Goal: Transaction & Acquisition: Book appointment/travel/reservation

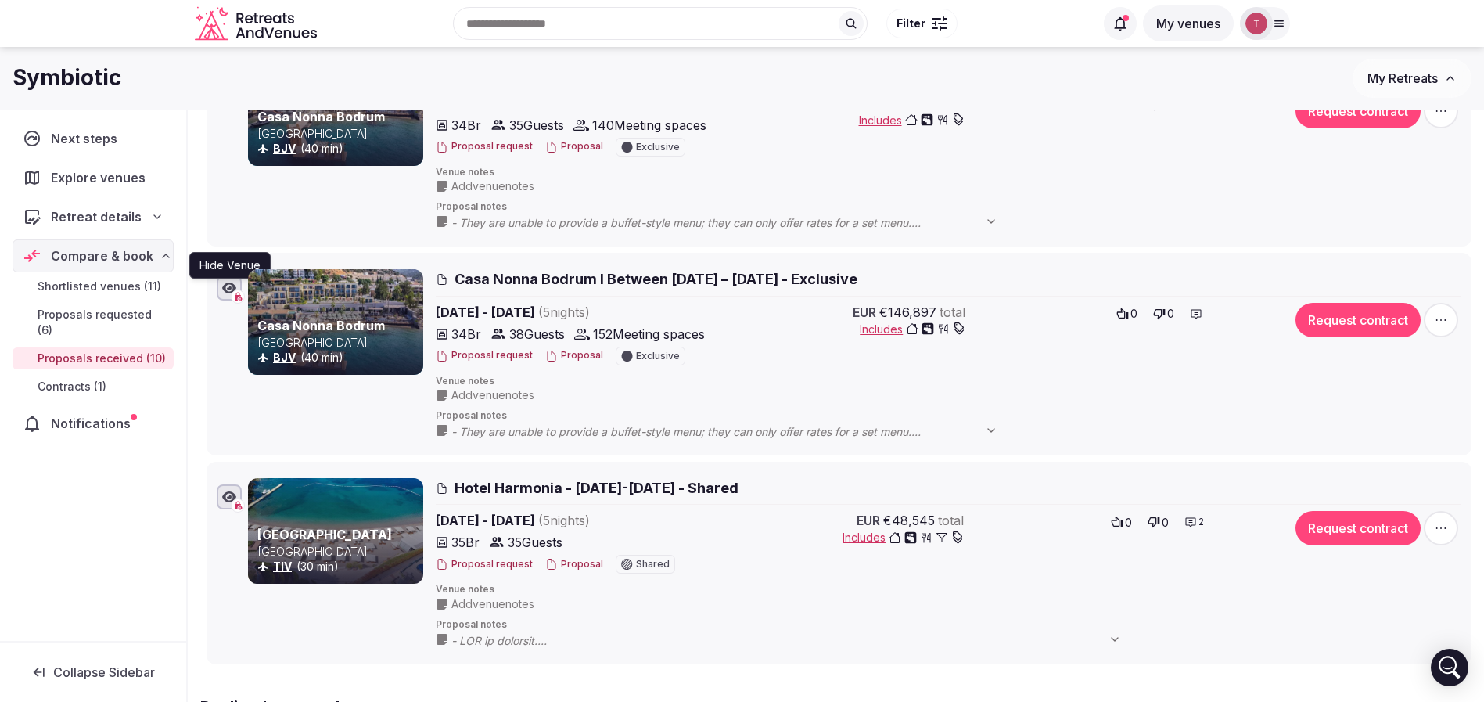
scroll to position [1760, 0]
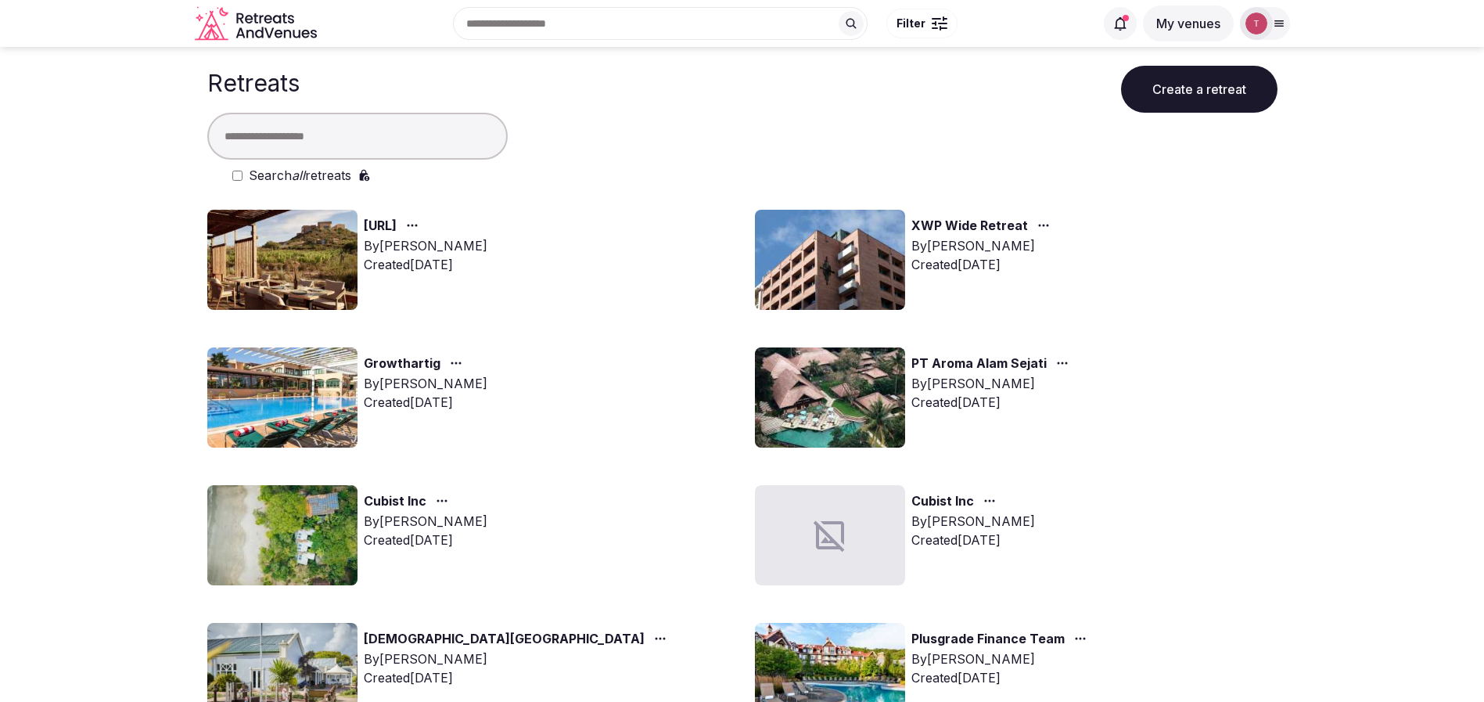
click at [383, 149] on input "text" at bounding box center [357, 136] width 300 height 47
type input "*****"
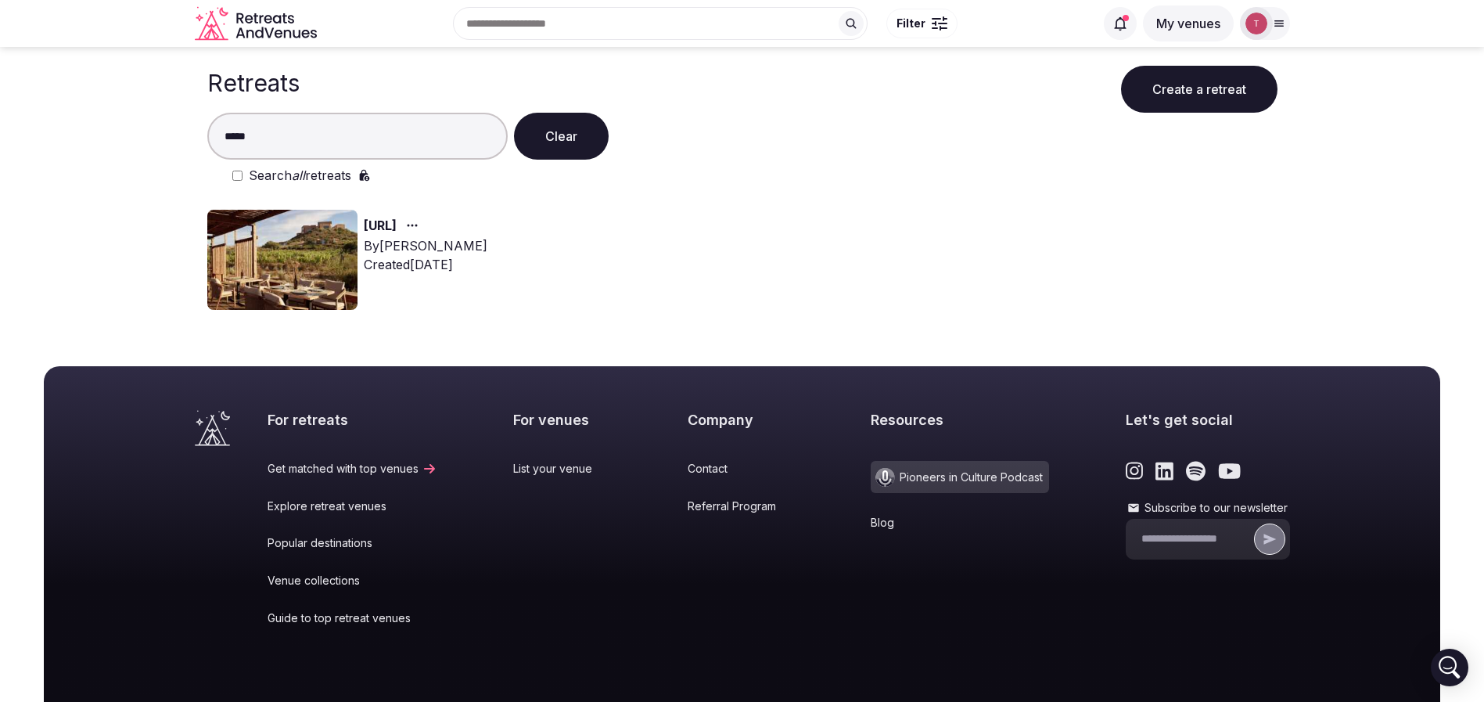
drag, startPoint x: 635, startPoint y: 4, endPoint x: 667, endPoint y: 161, distance: 160.5
click at [689, 160] on div "***** Clear Search all retreats" at bounding box center [742, 149] width 1070 height 72
drag, startPoint x: 389, startPoint y: 131, endPoint x: 22, endPoint y: 108, distance: 367.7
click at [22, 108] on main "Retreats Create a retreat ***** Clear Search all retreats Slang.ai By Thiago Ma…" at bounding box center [742, 184] width 1484 height 275
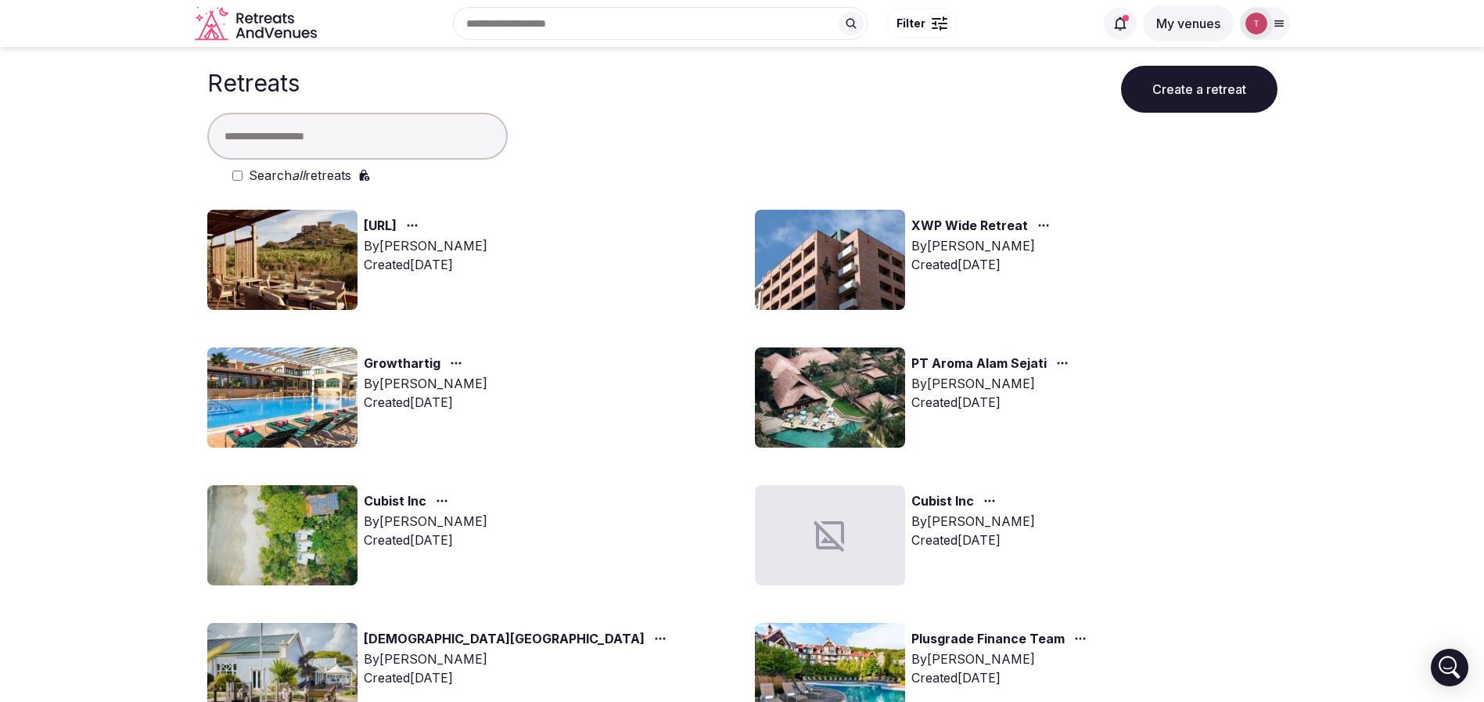
click at [381, 135] on input "text" at bounding box center [357, 136] width 300 height 47
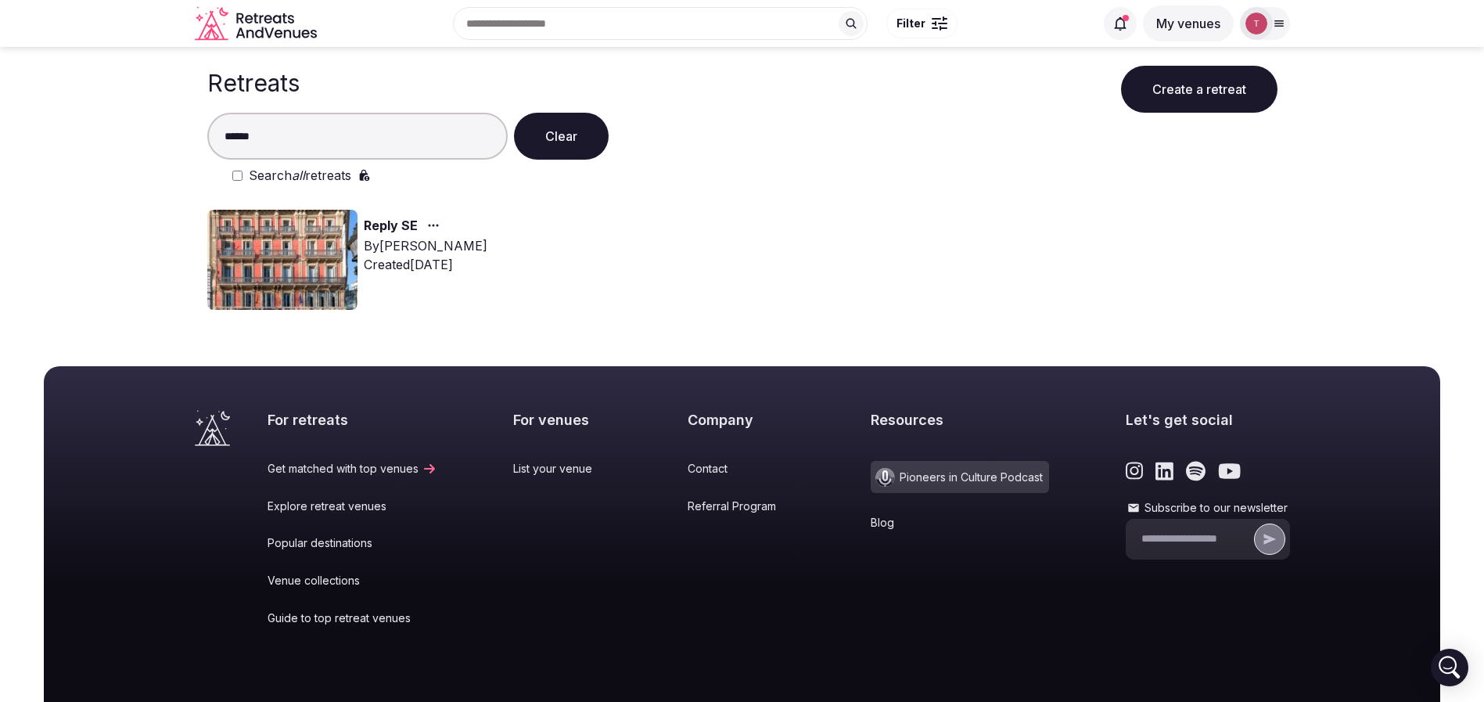
type input "*****"
click at [334, 245] on img at bounding box center [282, 260] width 150 height 100
click at [336, 245] on img at bounding box center [282, 260] width 150 height 100
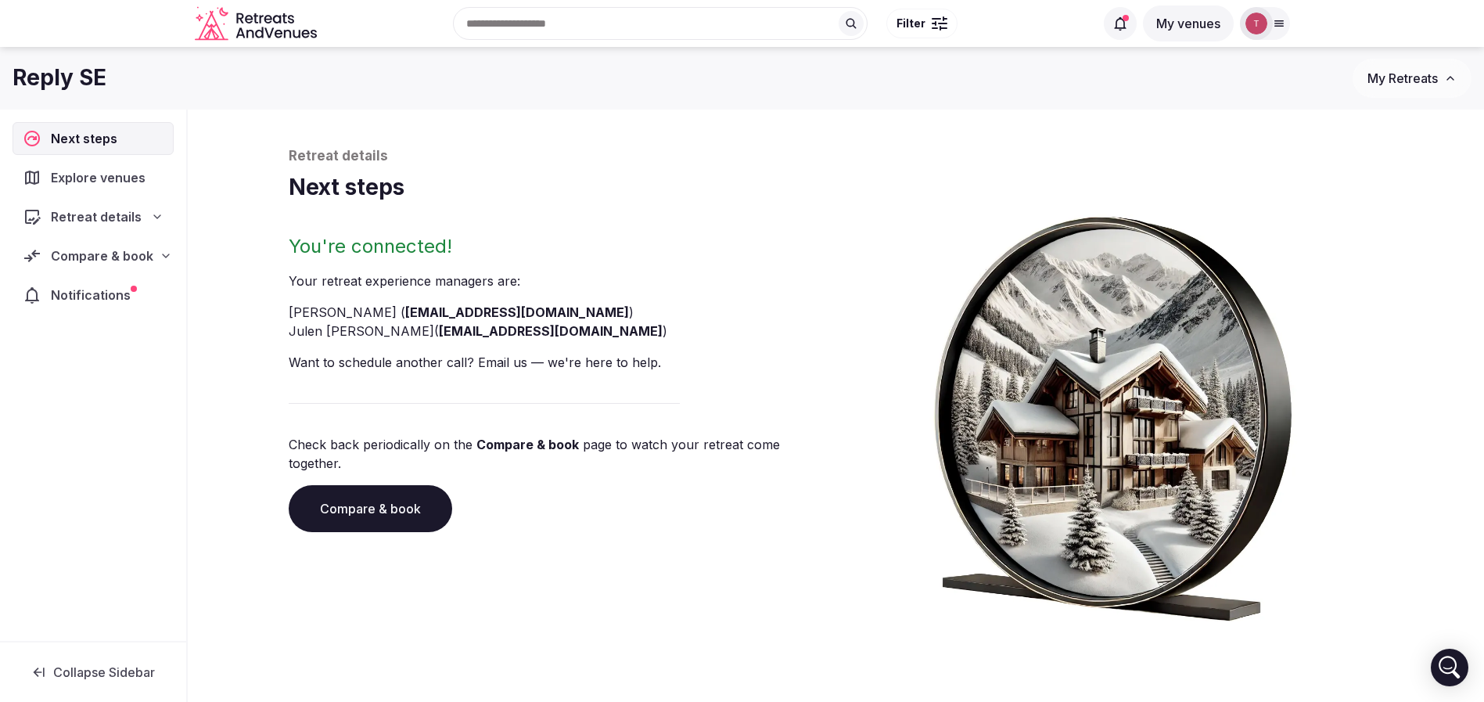
click at [358, 485] on link "Compare & book" at bounding box center [371, 508] width 164 height 47
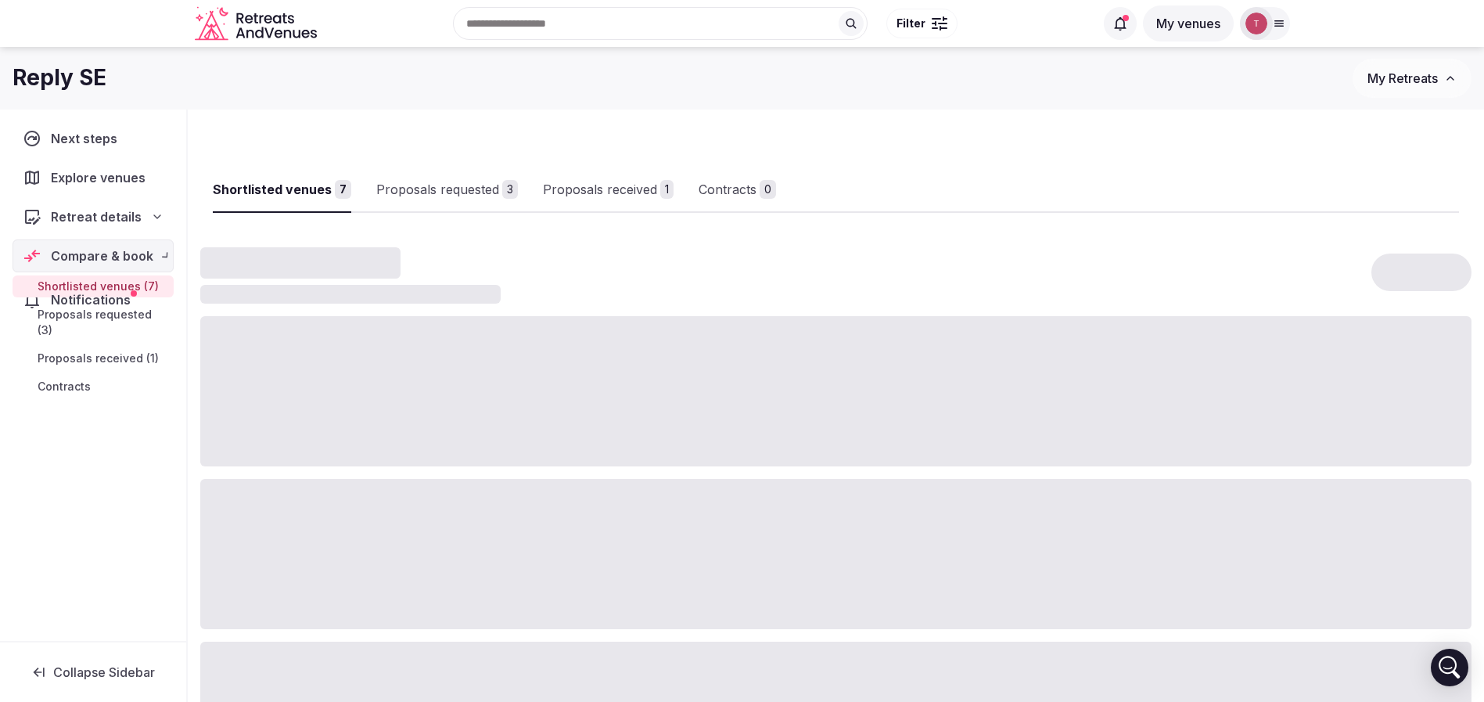
click at [358, 480] on div at bounding box center [835, 554] width 1271 height 150
click at [625, 180] on div "Proposals received" at bounding box center [625, 189] width 114 height 19
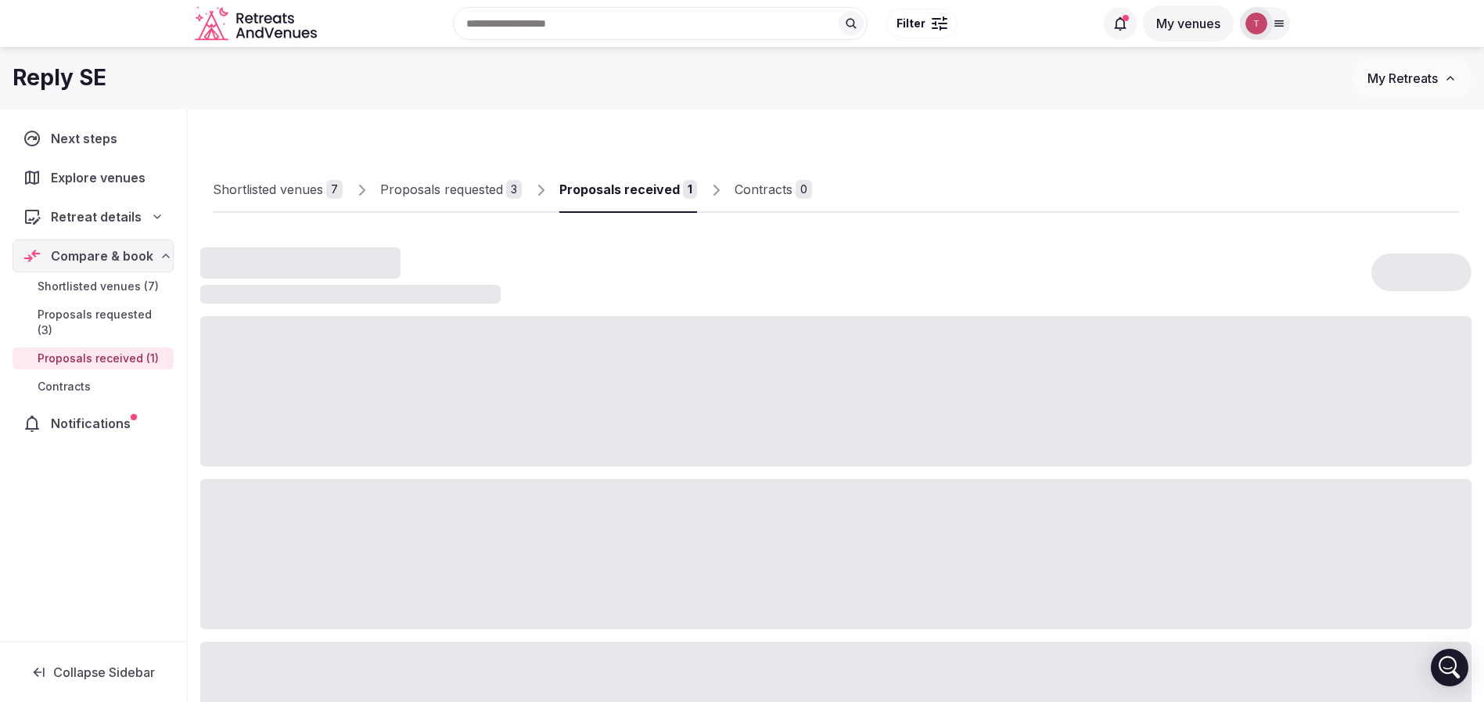
click at [647, 196] on div "Proposals received" at bounding box center [619, 189] width 120 height 19
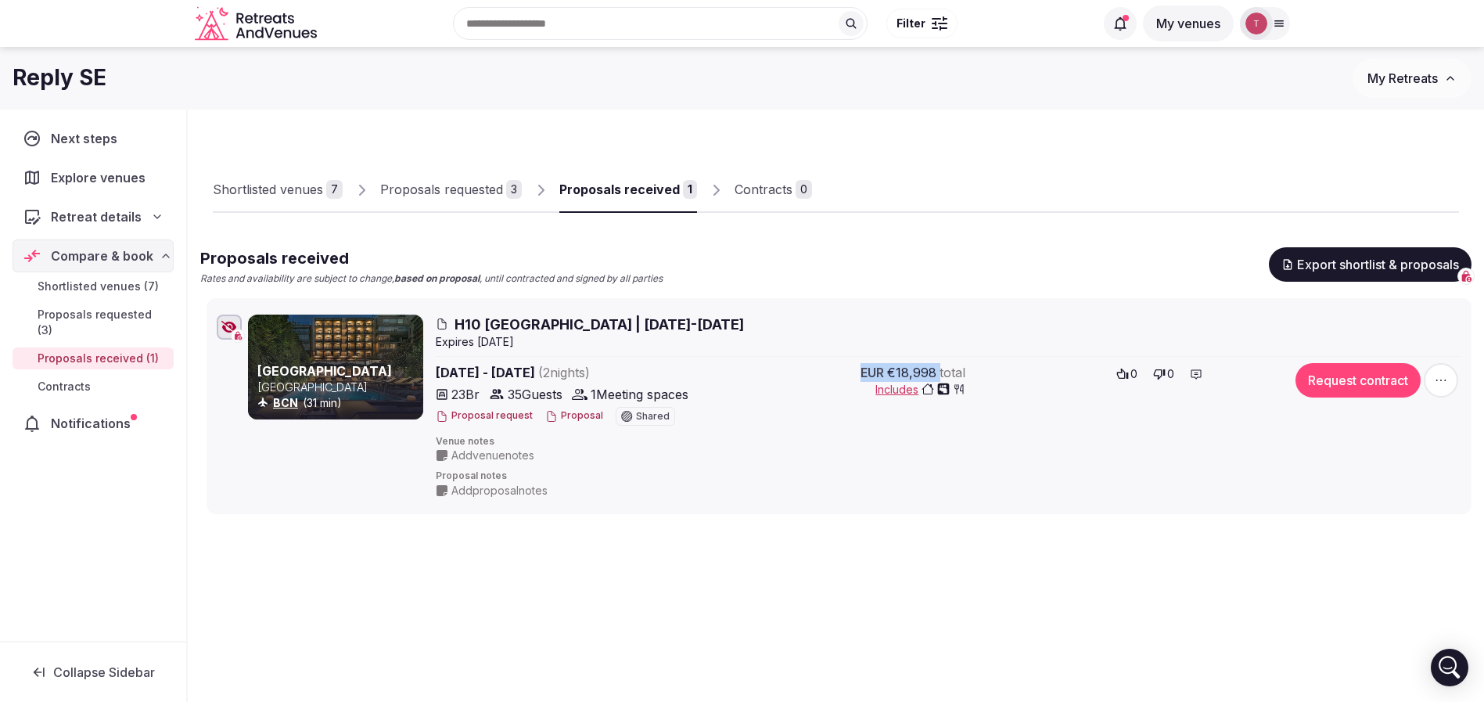
drag, startPoint x: 854, startPoint y: 368, endPoint x: 941, endPoint y: 361, distance: 87.1
click at [941, 361] on div "H10 Metropolitan Barcelona | 17-19 July 2026 Expire s Sep 30th, 2025 Jul 17th -…" at bounding box center [949, 407] width 1026 height 184
click at [954, 240] on div "Shortlisted venues 7 Proposals requested 3 Proposals received 1 Contracts 0 Pro…" at bounding box center [835, 318] width 1271 height 392
click at [666, 327] on span "H10 Metropolitan Barcelona | 17-19 July 2026" at bounding box center [599, 325] width 289 height 20
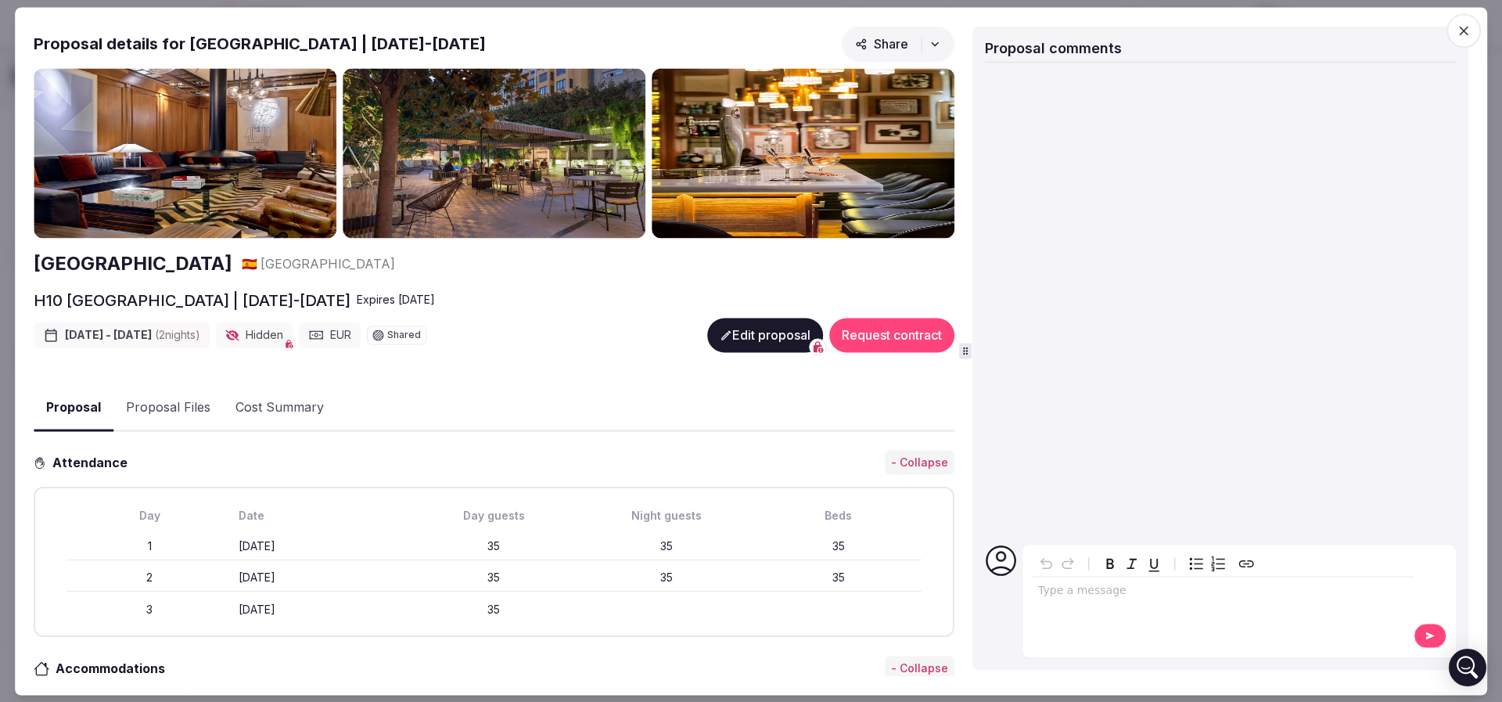
click at [200, 164] on img at bounding box center [185, 153] width 303 height 171
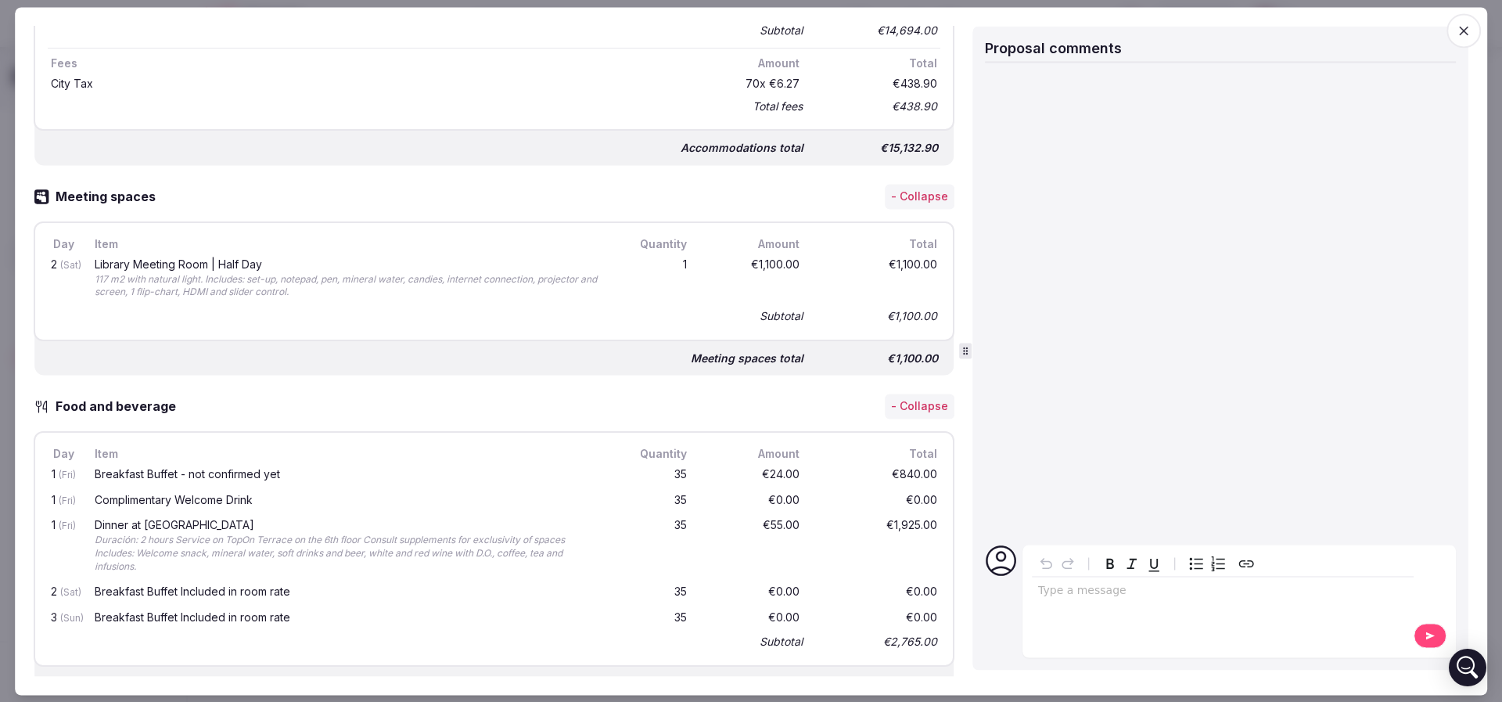
scroll to position [939, 0]
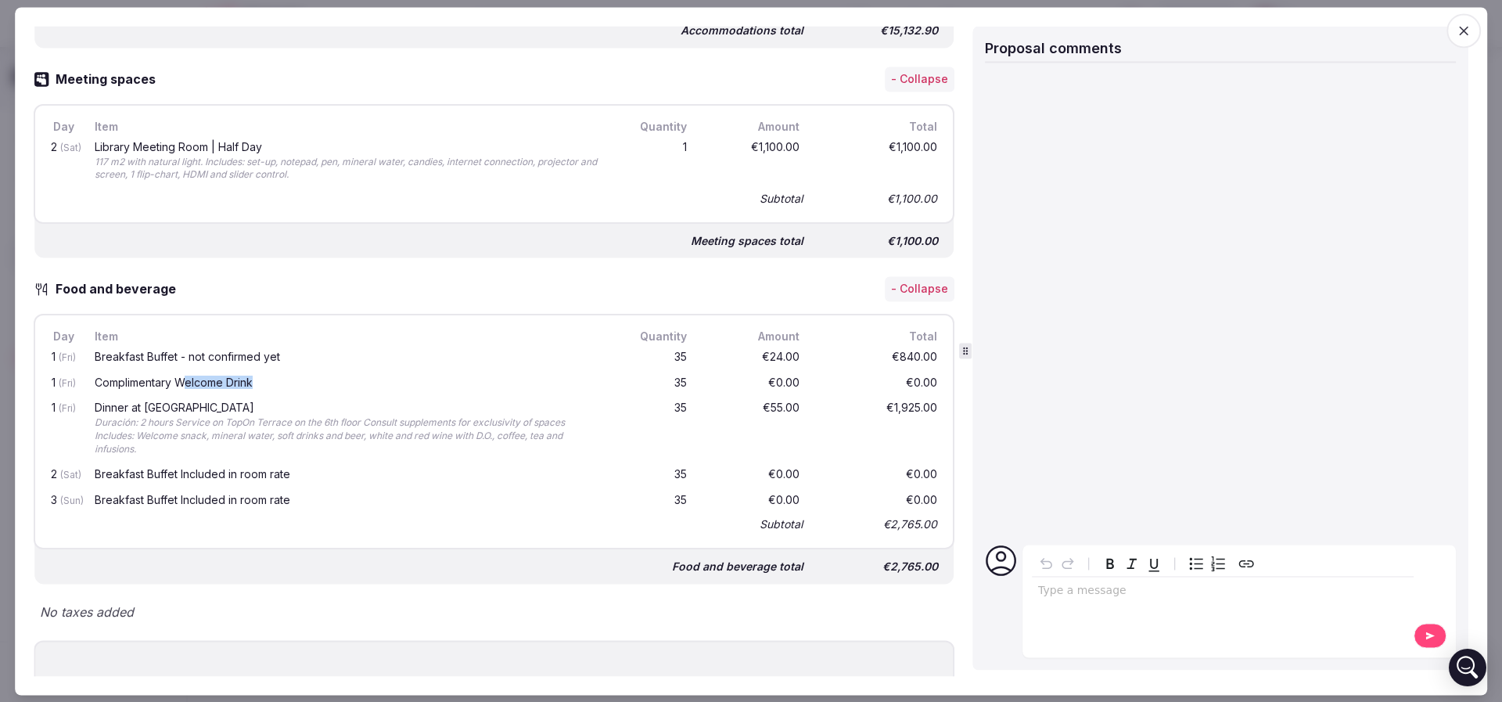
drag, startPoint x: 190, startPoint y: 382, endPoint x: 257, endPoint y: 382, distance: 66.5
click at [257, 382] on div "Complimentary Welcome Drink" at bounding box center [347, 382] width 505 height 11
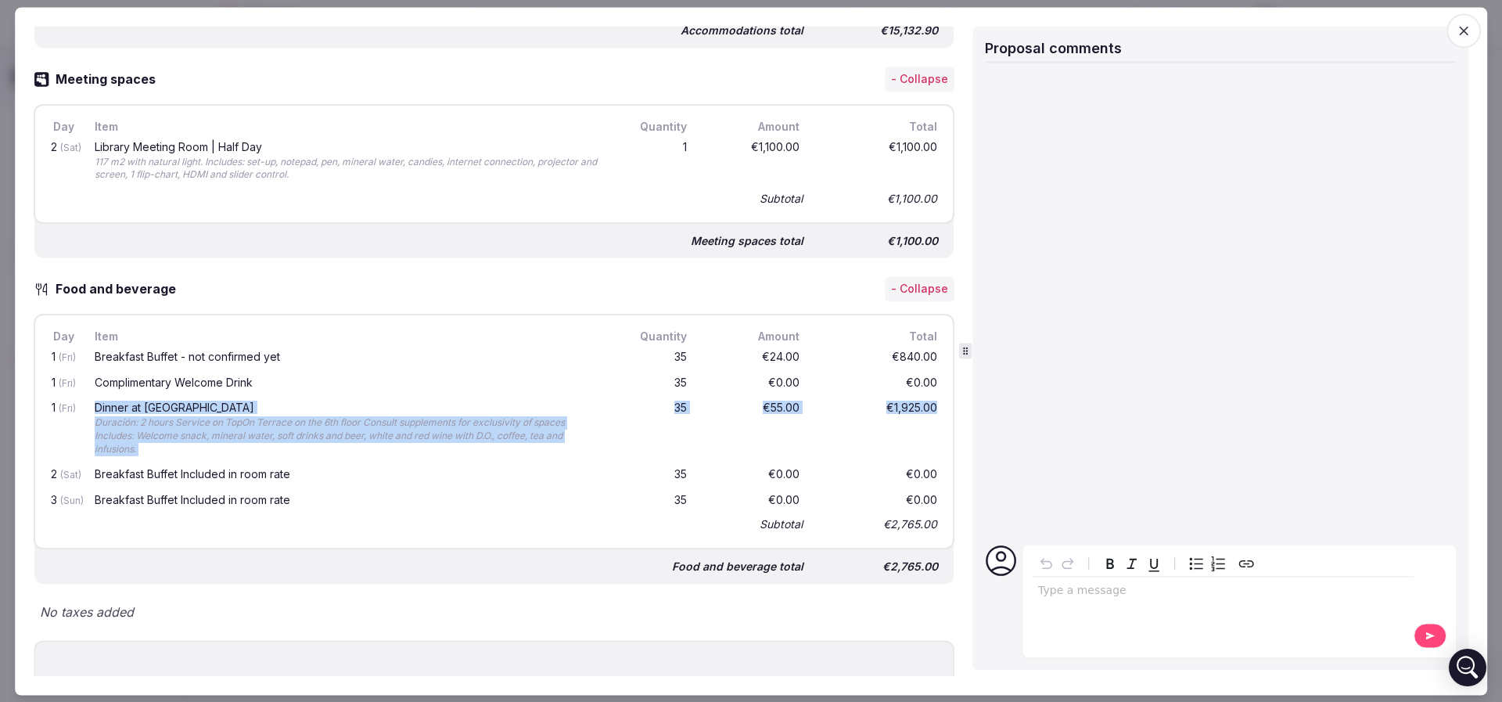
drag, startPoint x: 95, startPoint y: 398, endPoint x: 916, endPoint y: 409, distance: 821.6
click at [916, 409] on div "1 (Fri) Dinner at Terraza TopOn Duración: 2 hours Service on TopOn Terrace on t…" at bounding box center [494, 430] width 893 height 66
click at [300, 440] on div "Duración: 2 hours Service on TopOn Terrace on the 6th floor Consult supplements…" at bounding box center [347, 436] width 505 height 39
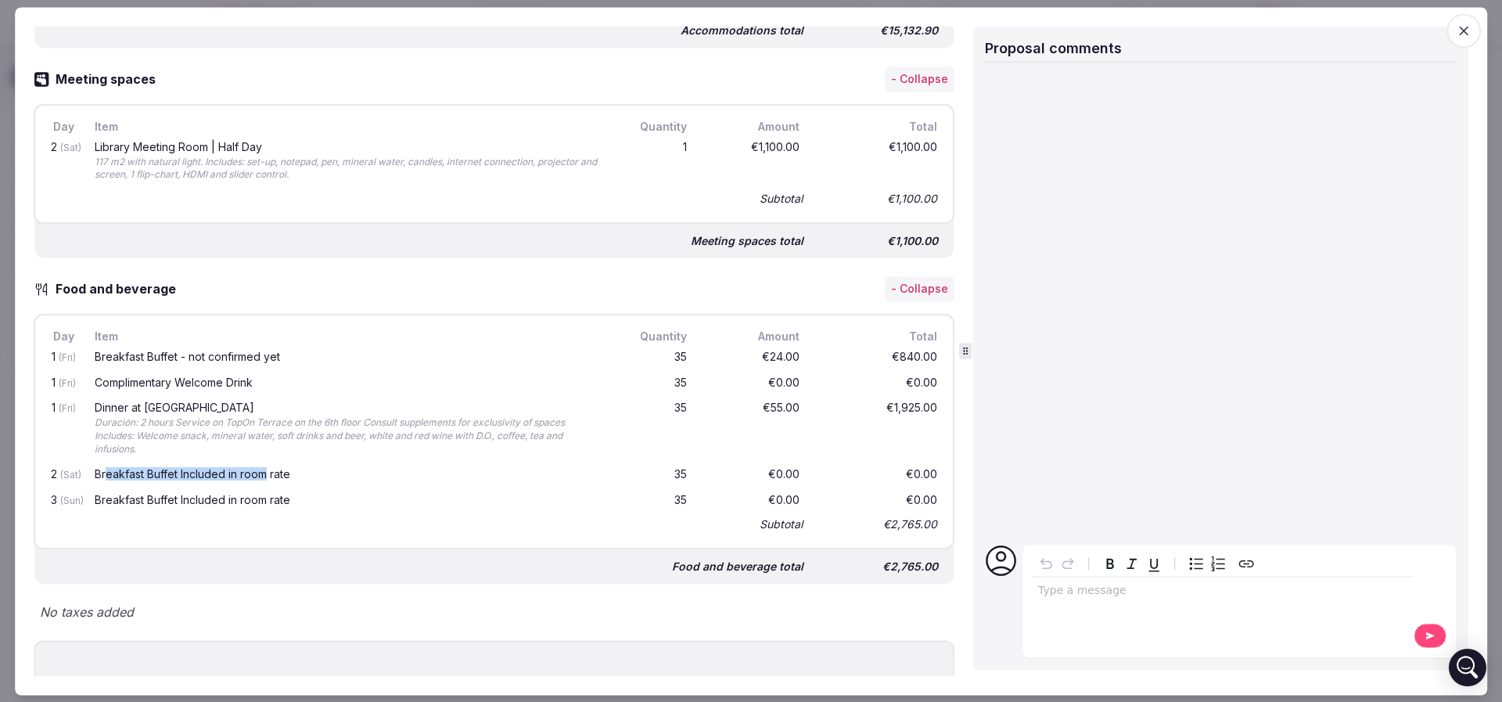
drag, startPoint x: 146, startPoint y: 469, endPoint x: 266, endPoint y: 474, distance: 120.6
click at [266, 474] on div "Breakfast Buffet Included in room rate" at bounding box center [347, 474] width 505 height 11
drag, startPoint x: 295, startPoint y: 499, endPoint x: 224, endPoint y: 499, distance: 71.2
click at [224, 499] on div "Breakfast Buffet Included in room rate" at bounding box center [347, 499] width 505 height 11
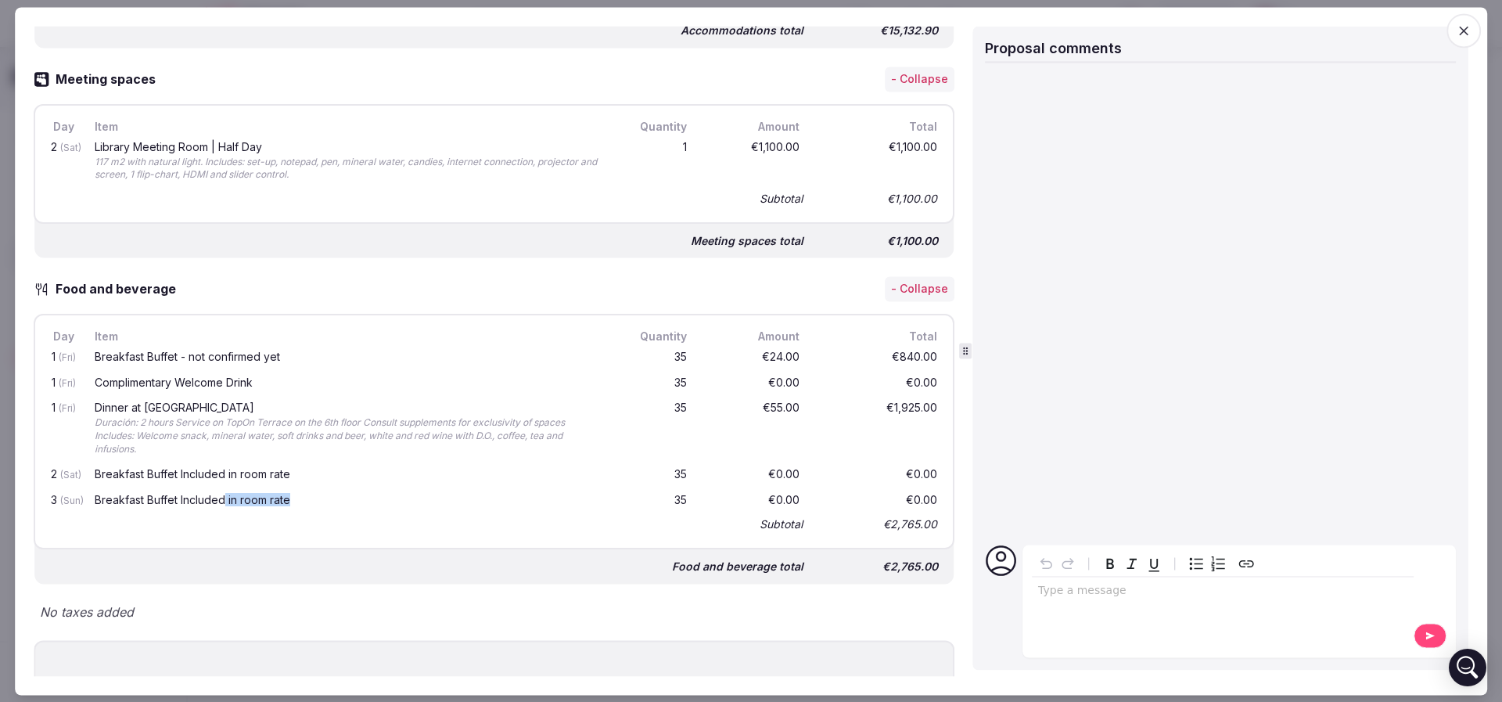
click at [224, 499] on div "Breakfast Buffet Included in room rate" at bounding box center [347, 499] width 505 height 11
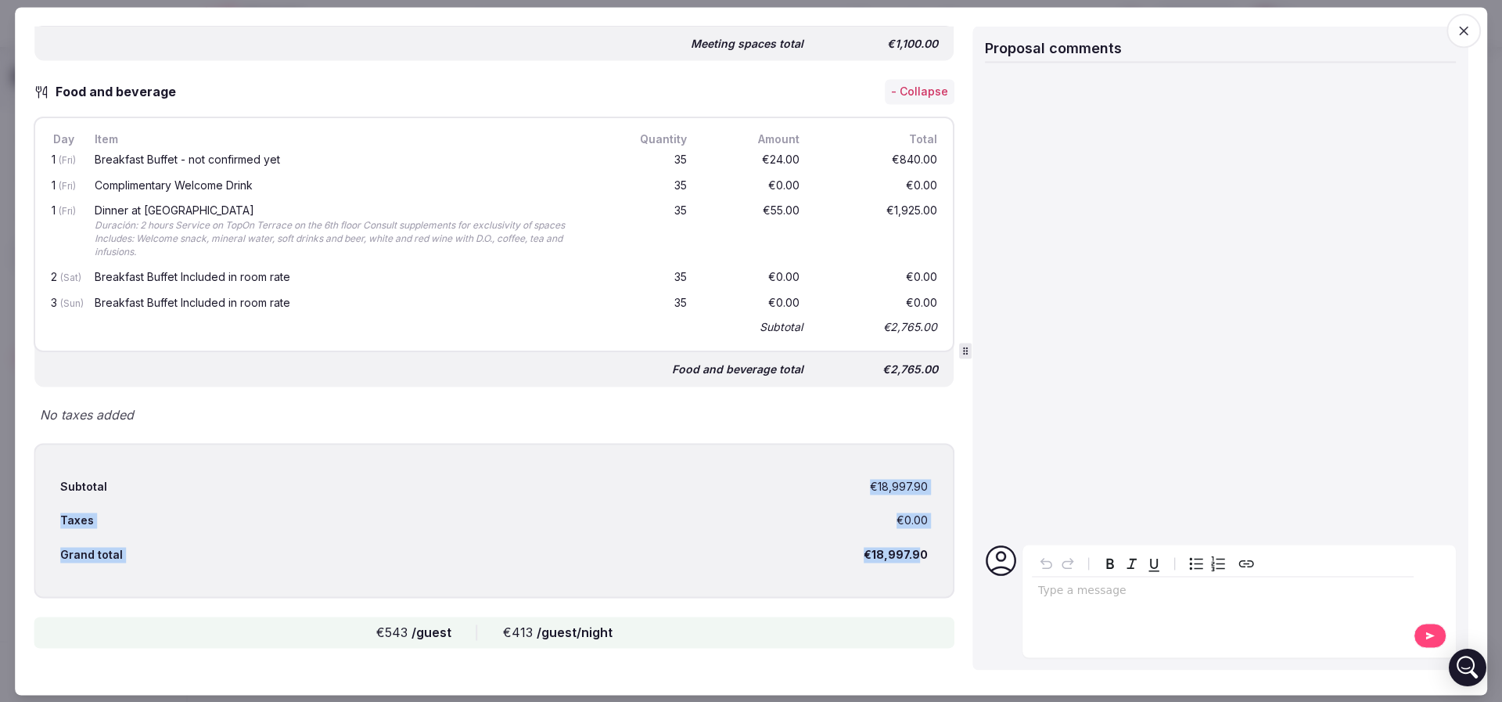
drag, startPoint x: 853, startPoint y: 476, endPoint x: 902, endPoint y: 547, distance: 86.6
click at [901, 547] on div "Subtotal €18,997.90 Taxes €0.00 Grand total €18,997.90" at bounding box center [494, 521] width 921 height 156
click at [902, 547] on div "€18,997.90" at bounding box center [896, 555] width 64 height 16
drag, startPoint x: 915, startPoint y: 554, endPoint x: 847, endPoint y: 492, distance: 91.9
click at [847, 494] on div "Subtotal €18,997.90 Taxes €0.00 Grand total €18,997.90" at bounding box center [494, 521] width 921 height 156
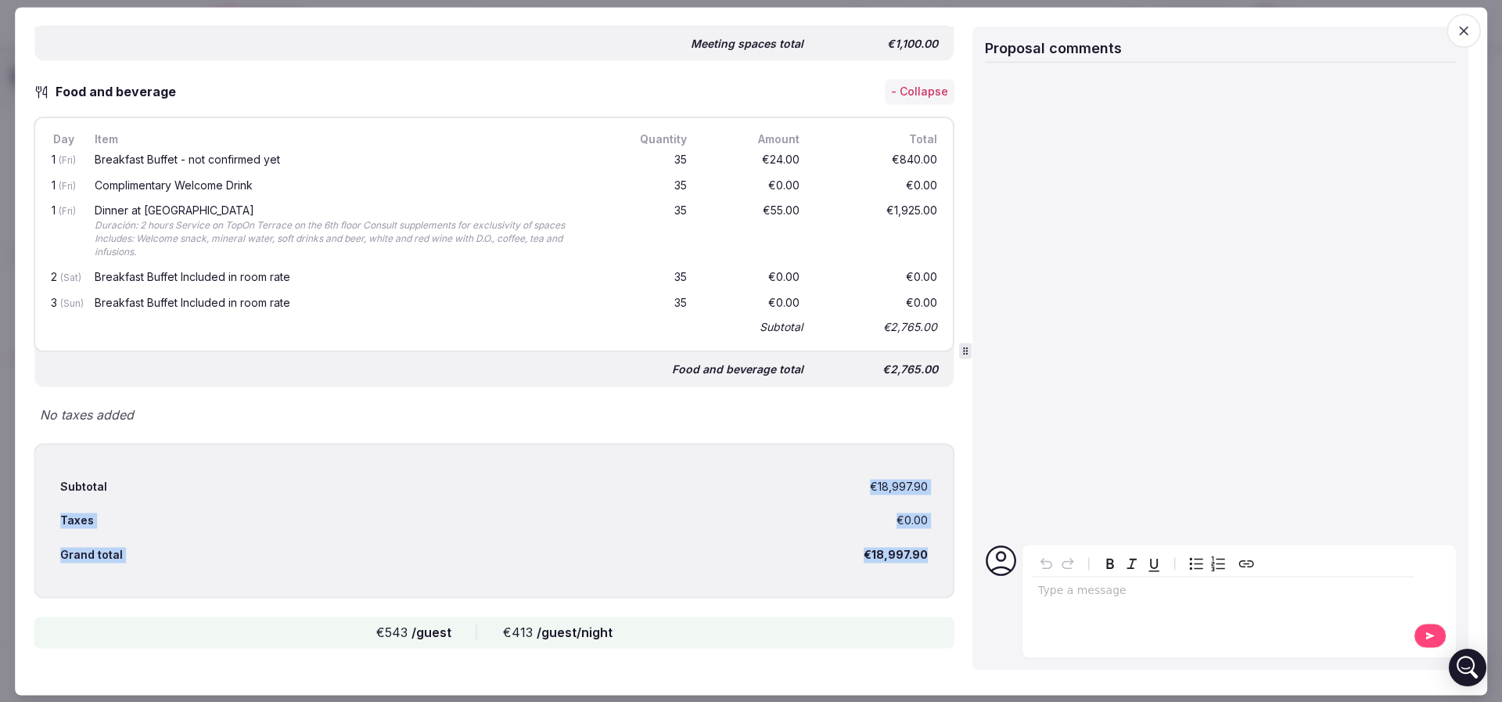
click at [847, 492] on div "Subtotal €18,997.90" at bounding box center [494, 486] width 868 height 34
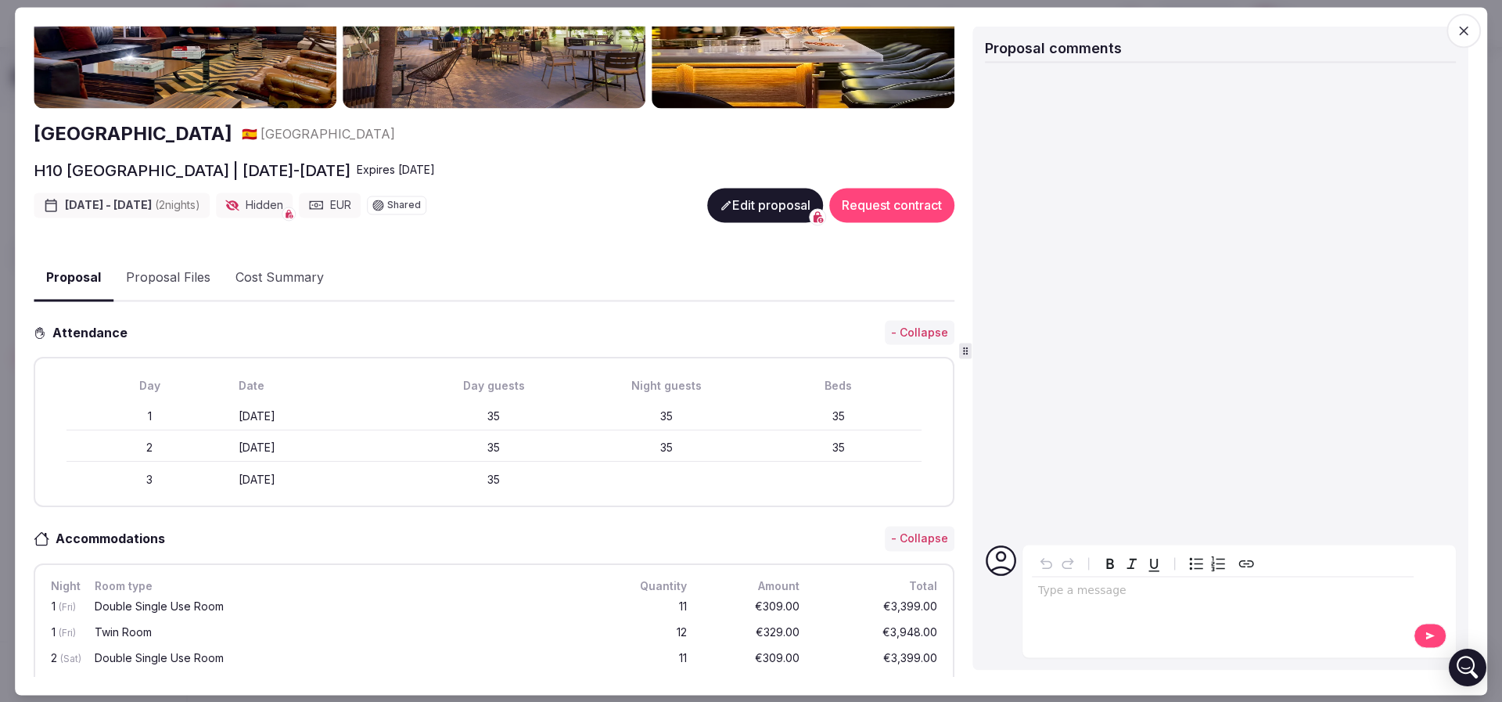
scroll to position [0, 0]
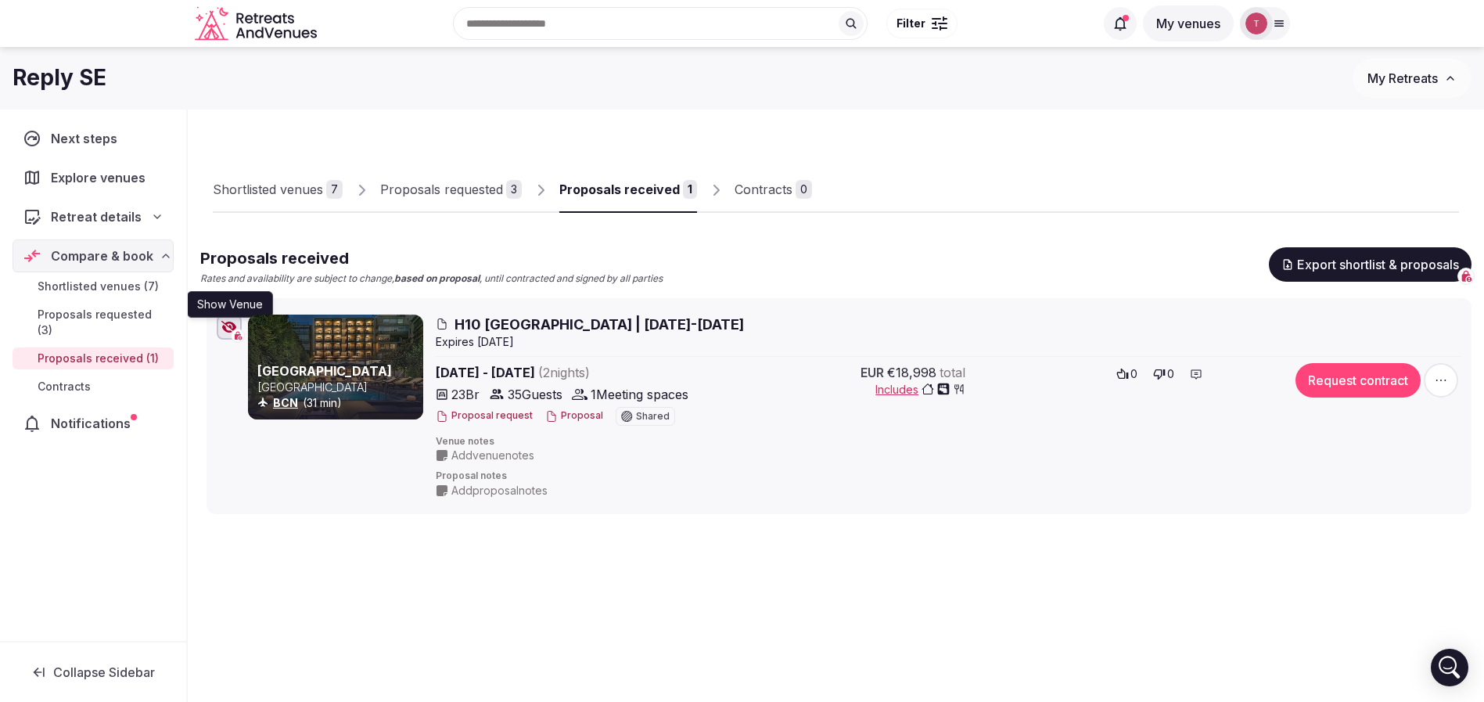
click at [228, 327] on icon "button" at bounding box center [229, 327] width 16 height 13
click at [1041, 194] on div at bounding box center [1135, 199] width 647 height 27
drag, startPoint x: 455, startPoint y: 395, endPoint x: 484, endPoint y: 389, distance: 29.6
click at [484, 389] on div "23 Br 35 Guests 1 Meeting spaces" at bounding box center [573, 394] width 275 height 19
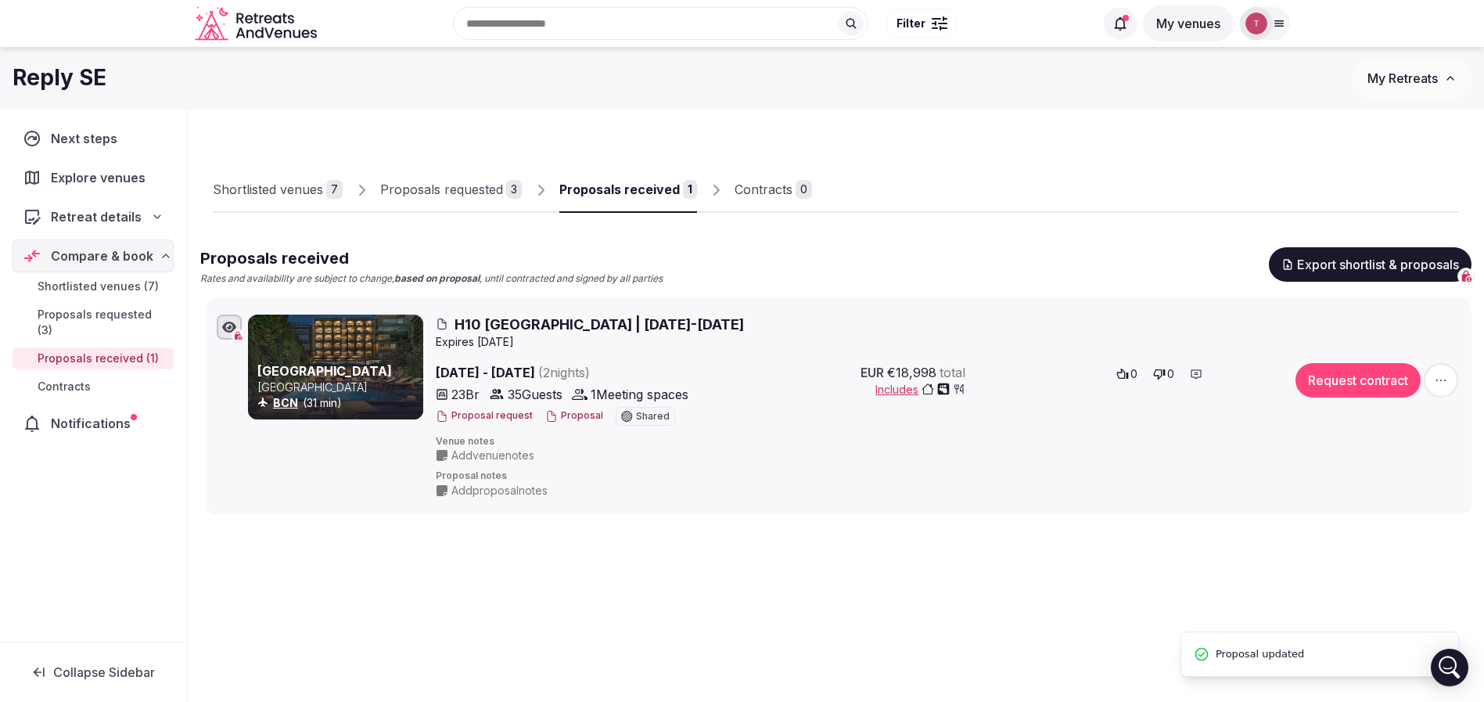
drag, startPoint x: 484, startPoint y: 392, endPoint x: 425, endPoint y: 395, distance: 58.8
click at [425, 395] on div "H10 Metropolitan Barcelona Spain BCN (31 min) H10 Metropolitan Barcelona | 17-1…" at bounding box center [855, 407] width 1214 height 184
click at [451, 396] on div "23 Br" at bounding box center [458, 394] width 44 height 19
click at [525, 393] on span "35 Guests" at bounding box center [535, 394] width 55 height 19
drag, startPoint x: 512, startPoint y: 393, endPoint x: 576, endPoint y: 392, distance: 63.4
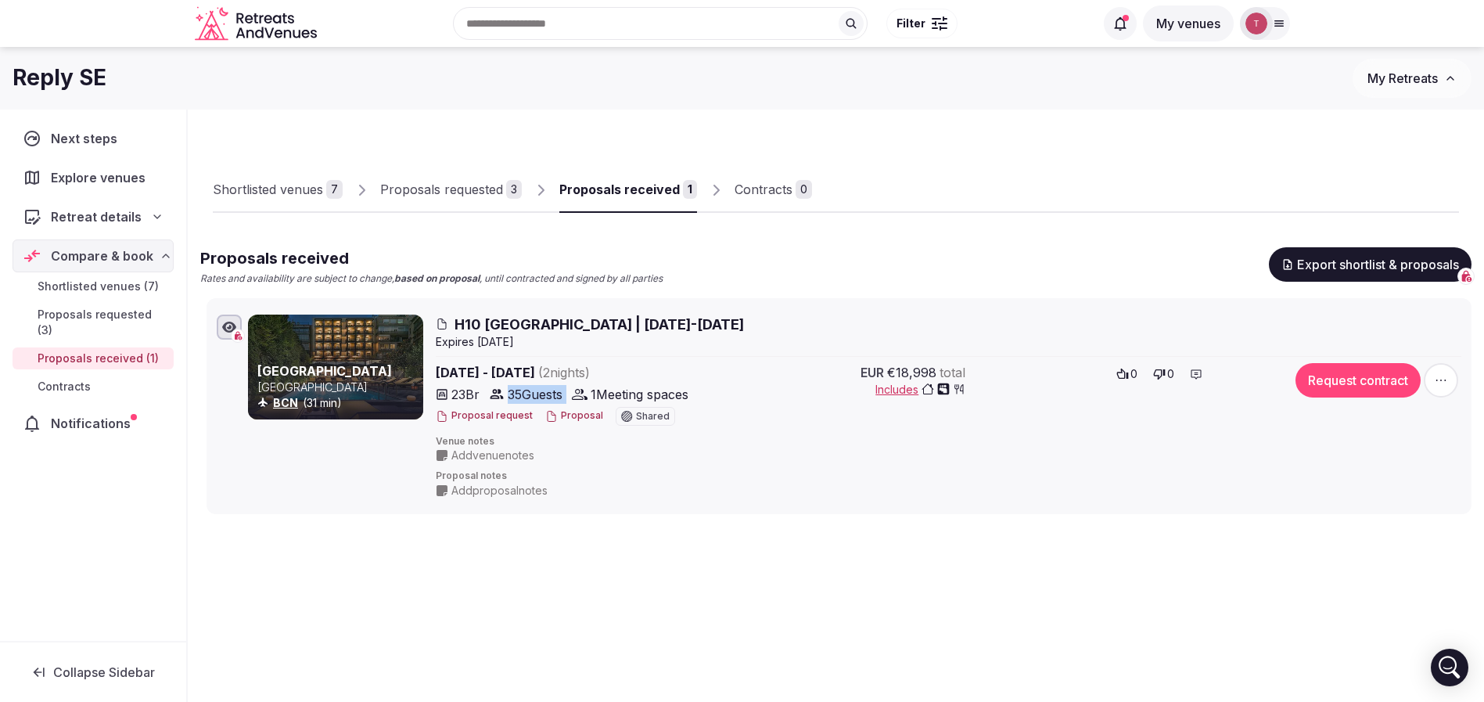
click at [576, 392] on div "23 Br 35 Guests 1 Meeting spaces" at bounding box center [573, 394] width 275 height 19
click at [567, 416] on button "Proposal" at bounding box center [574, 415] width 58 height 13
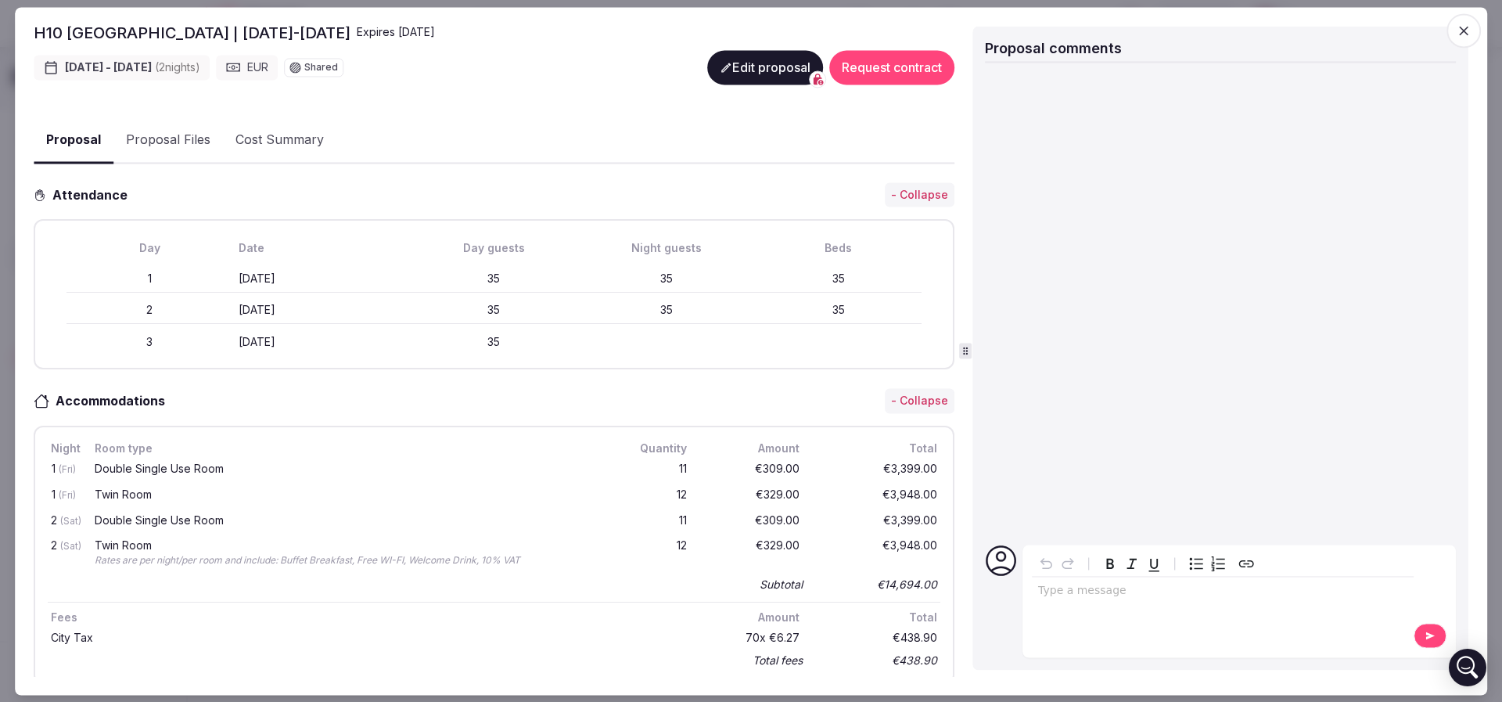
scroll to position [235, 0]
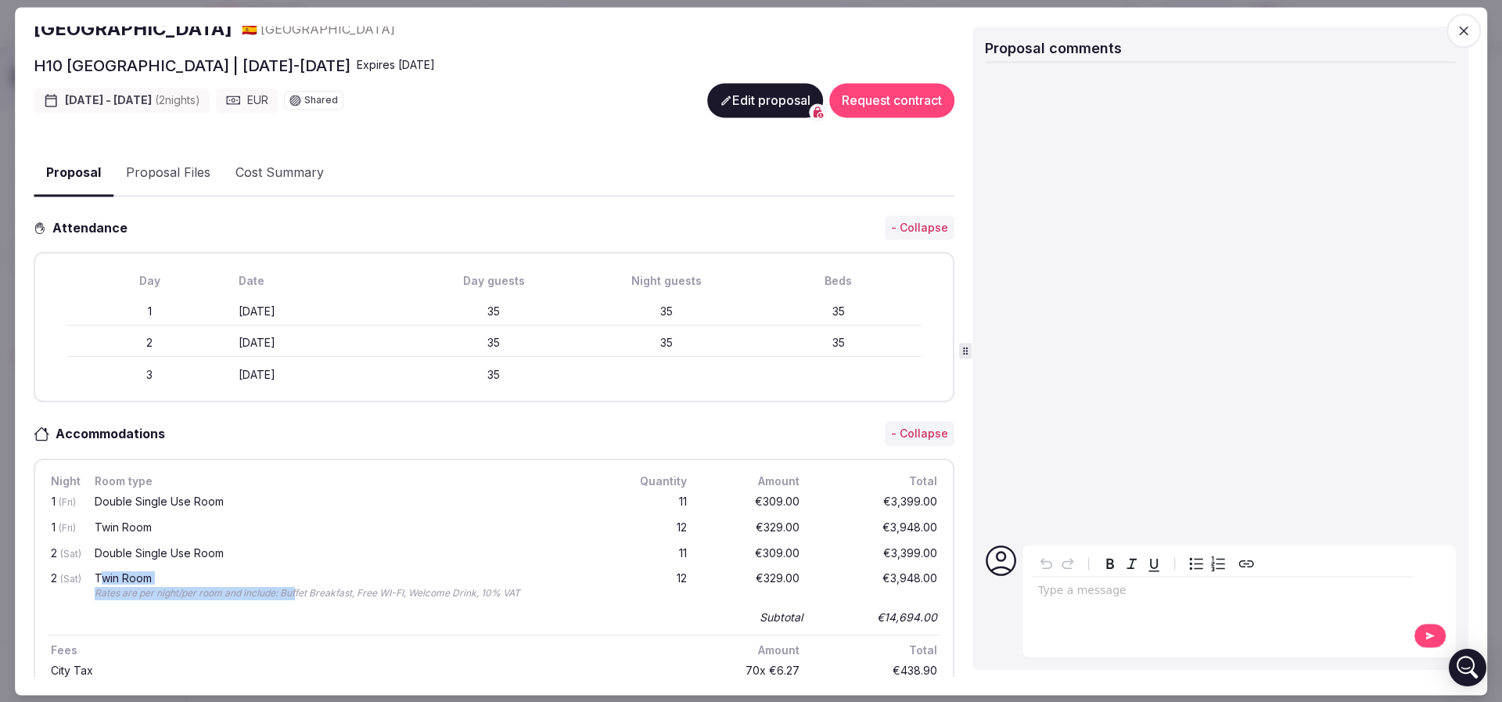
drag, startPoint x: 99, startPoint y: 574, endPoint x: 297, endPoint y: 588, distance: 197.7
click at [297, 588] on div "Twin Room Rates are per night/per room and include: Buffet Breakfast, Free WI-F…" at bounding box center [347, 587] width 511 height 34
click at [297, 588] on div "Rates are per night/per room and include: Buffet Breakfast, Free WI-FI, Welcome…" at bounding box center [347, 594] width 505 height 13
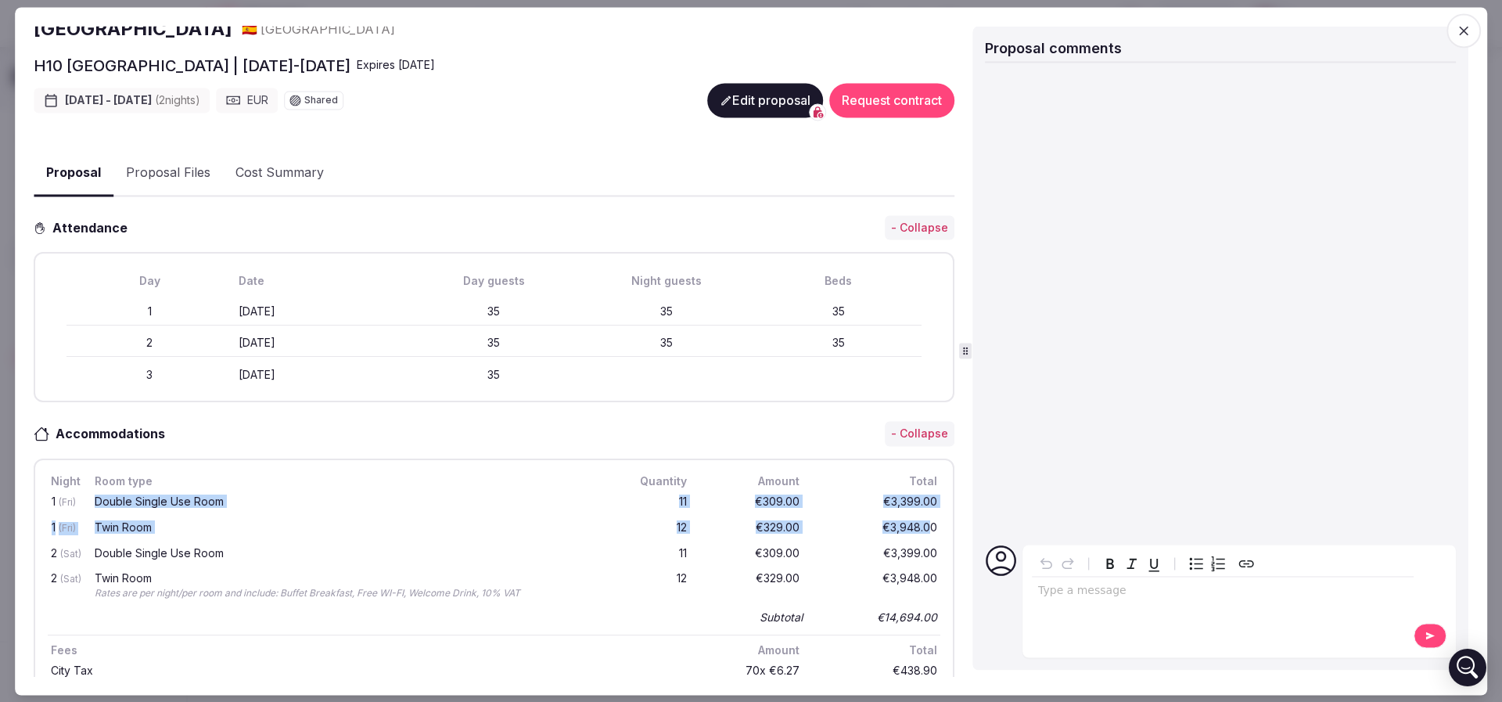
drag, startPoint x: 94, startPoint y: 500, endPoint x: 912, endPoint y: 524, distance: 818.8
click at [912, 524] on div "1 (Fri) Double Single Use Room 11 €309.00 €3,399.00 1 (Fri) Twin Room 12 €329.0…" at bounding box center [494, 559] width 893 height 138
click at [660, 519] on div "12" at bounding box center [652, 529] width 75 height 20
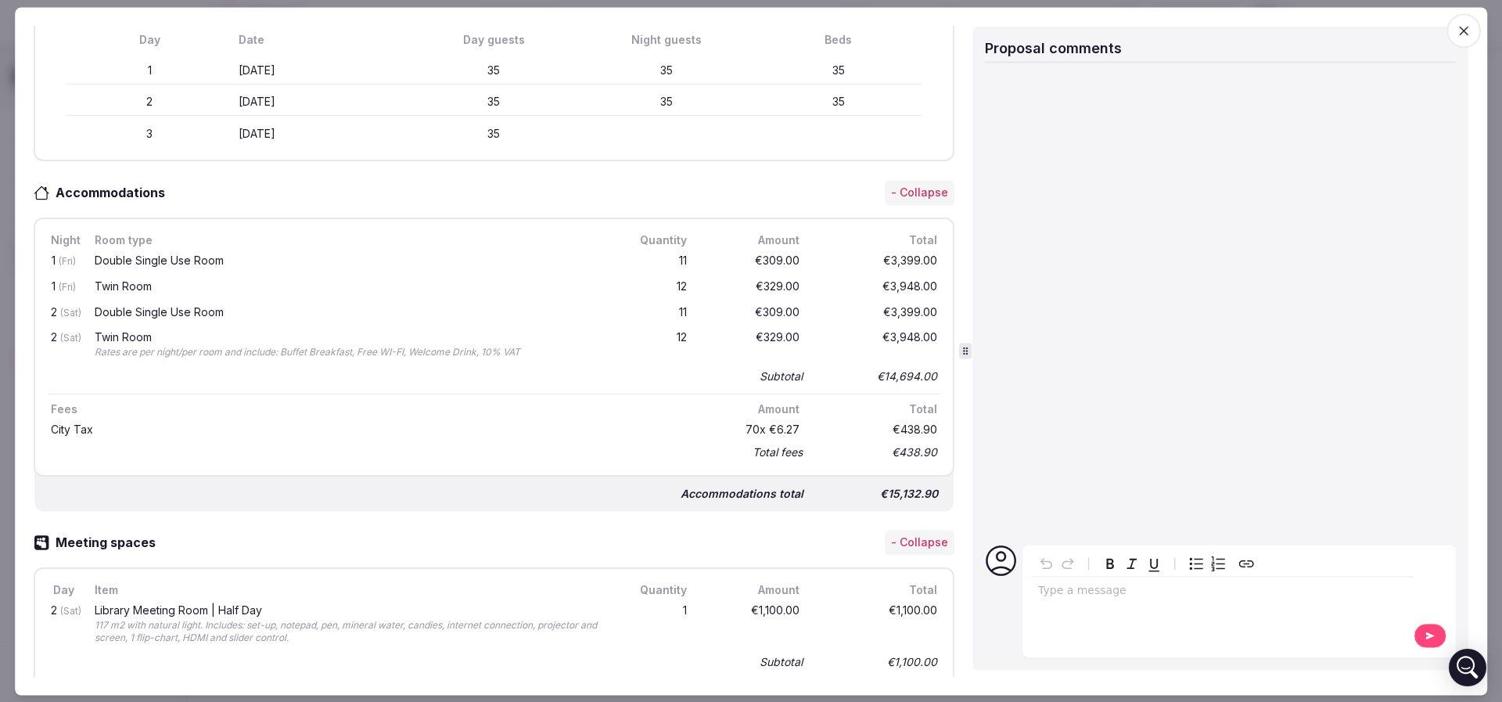
scroll to position [587, 0]
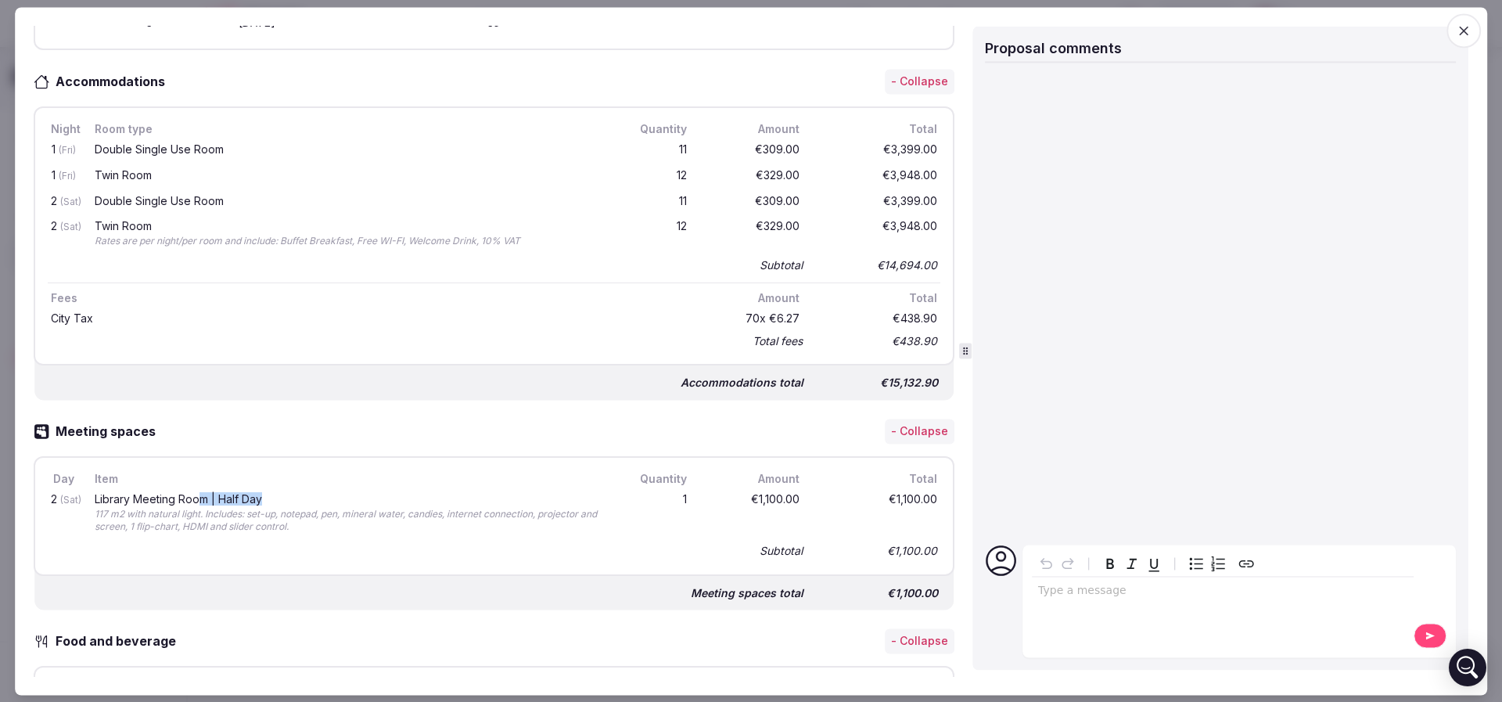
drag, startPoint x: 230, startPoint y: 491, endPoint x: 272, endPoint y: 491, distance: 42.3
click at [272, 494] on div "Library Meeting Room | Half Day" at bounding box center [347, 499] width 505 height 11
drag, startPoint x: 107, startPoint y: 494, endPoint x: 239, endPoint y: 493, distance: 132.2
click at [239, 494] on div "Library Meeting Room | Half Day" at bounding box center [347, 499] width 505 height 11
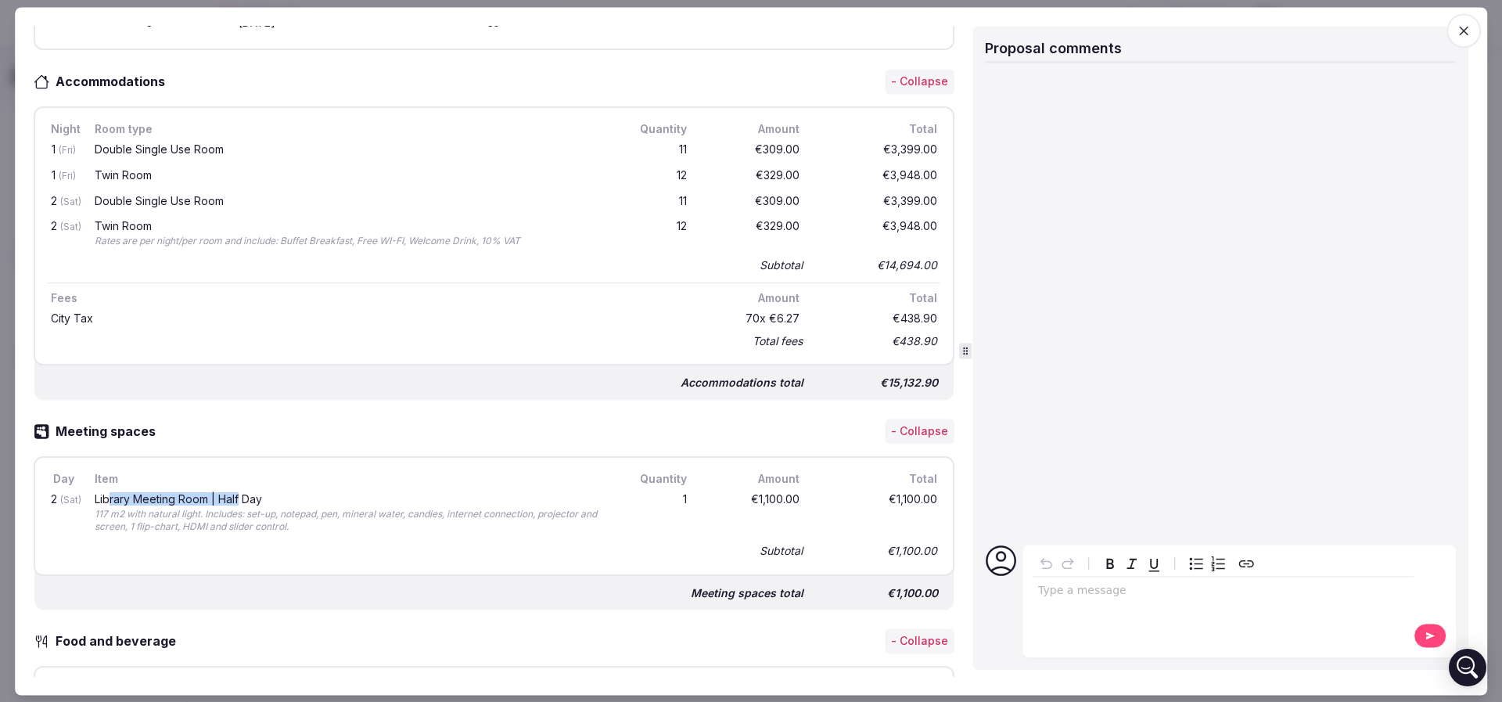
click at [239, 494] on div "Library Meeting Room | Half Day" at bounding box center [347, 499] width 505 height 11
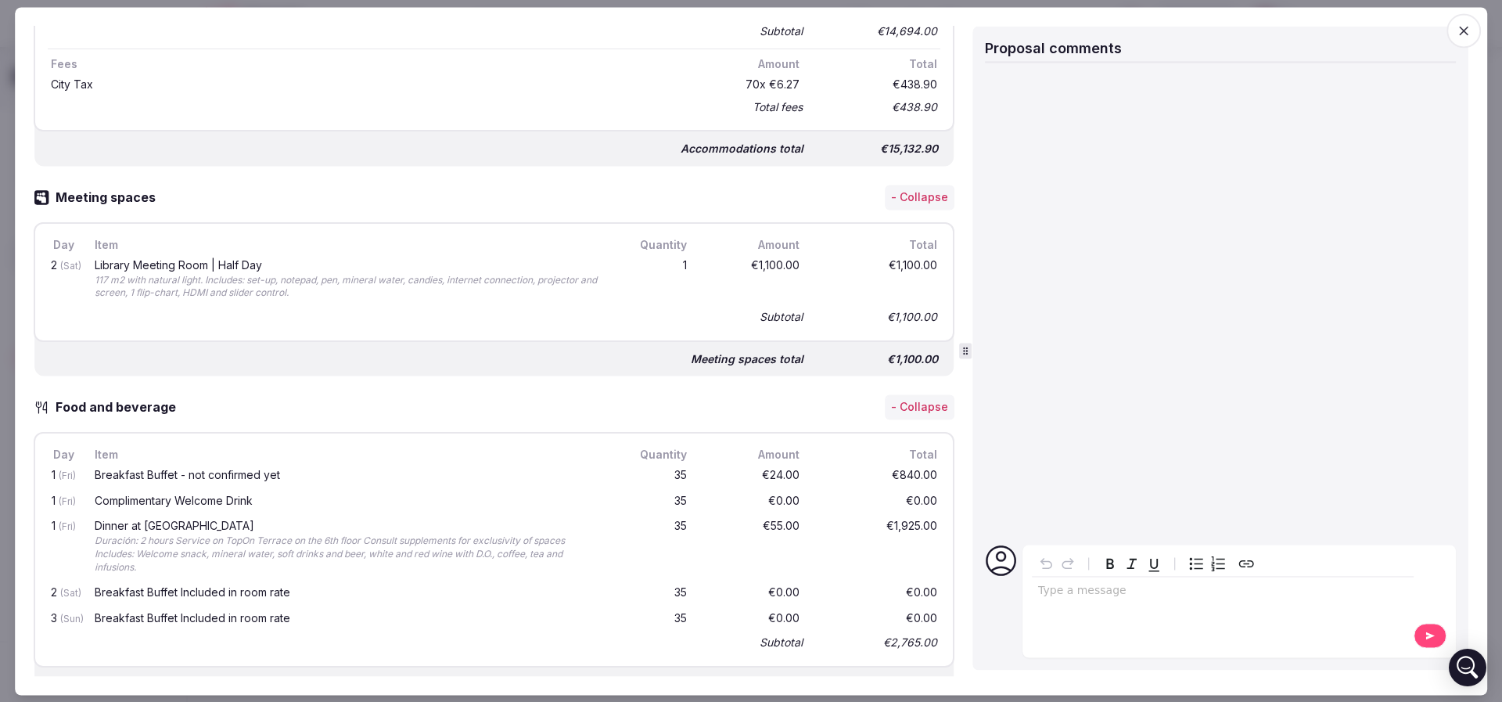
scroll to position [822, 0]
drag, startPoint x: 126, startPoint y: 471, endPoint x: 290, endPoint y: 469, distance: 164.3
click at [290, 469] on div "Breakfast Buffet - not confirmed yet" at bounding box center [347, 474] width 505 height 11
drag, startPoint x: 293, startPoint y: 470, endPoint x: 153, endPoint y: 474, distance: 140.1
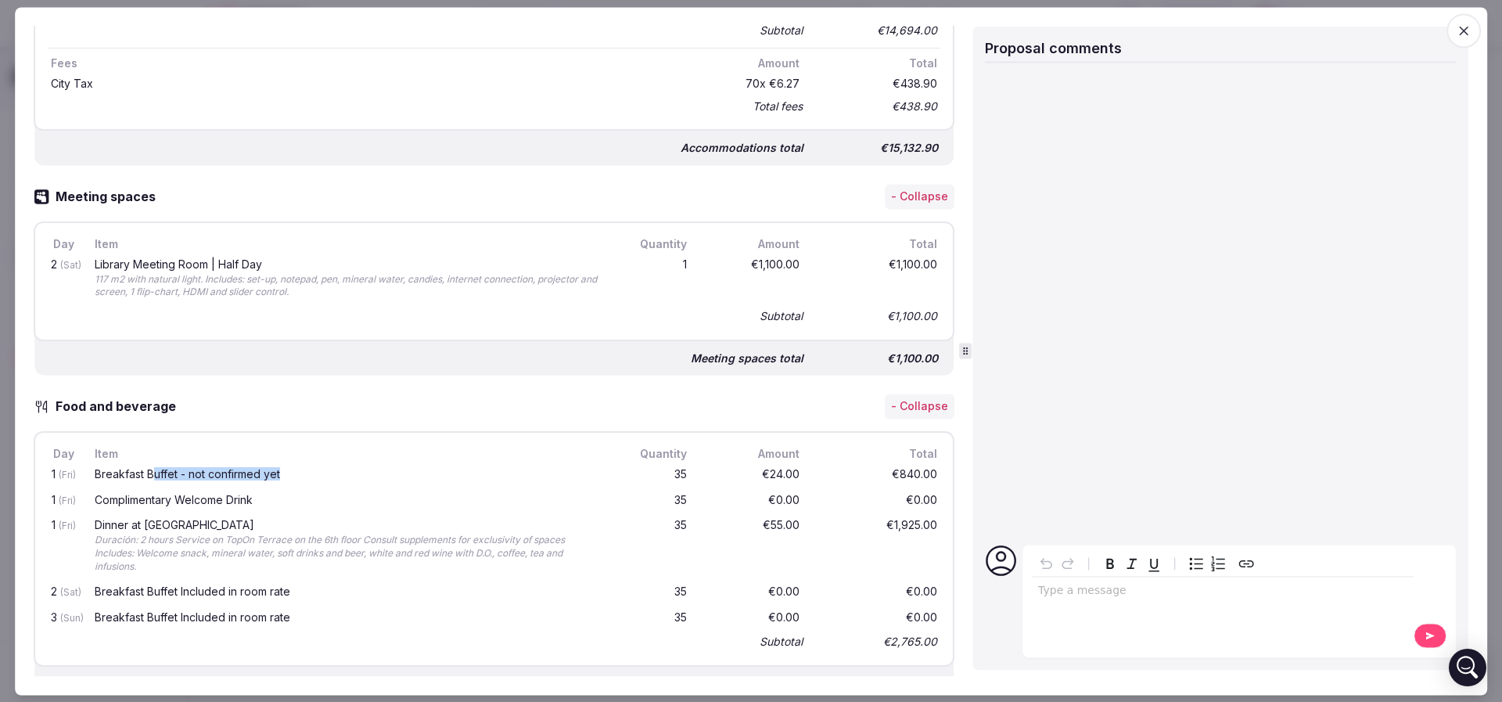
click at [153, 474] on div "Breakfast Buffet - not confirmed yet" at bounding box center [347, 474] width 505 height 11
drag, startPoint x: 126, startPoint y: 493, endPoint x: 259, endPoint y: 490, distance: 133.0
click at [259, 491] on div "Complimentary Welcome Drink" at bounding box center [347, 501] width 511 height 20
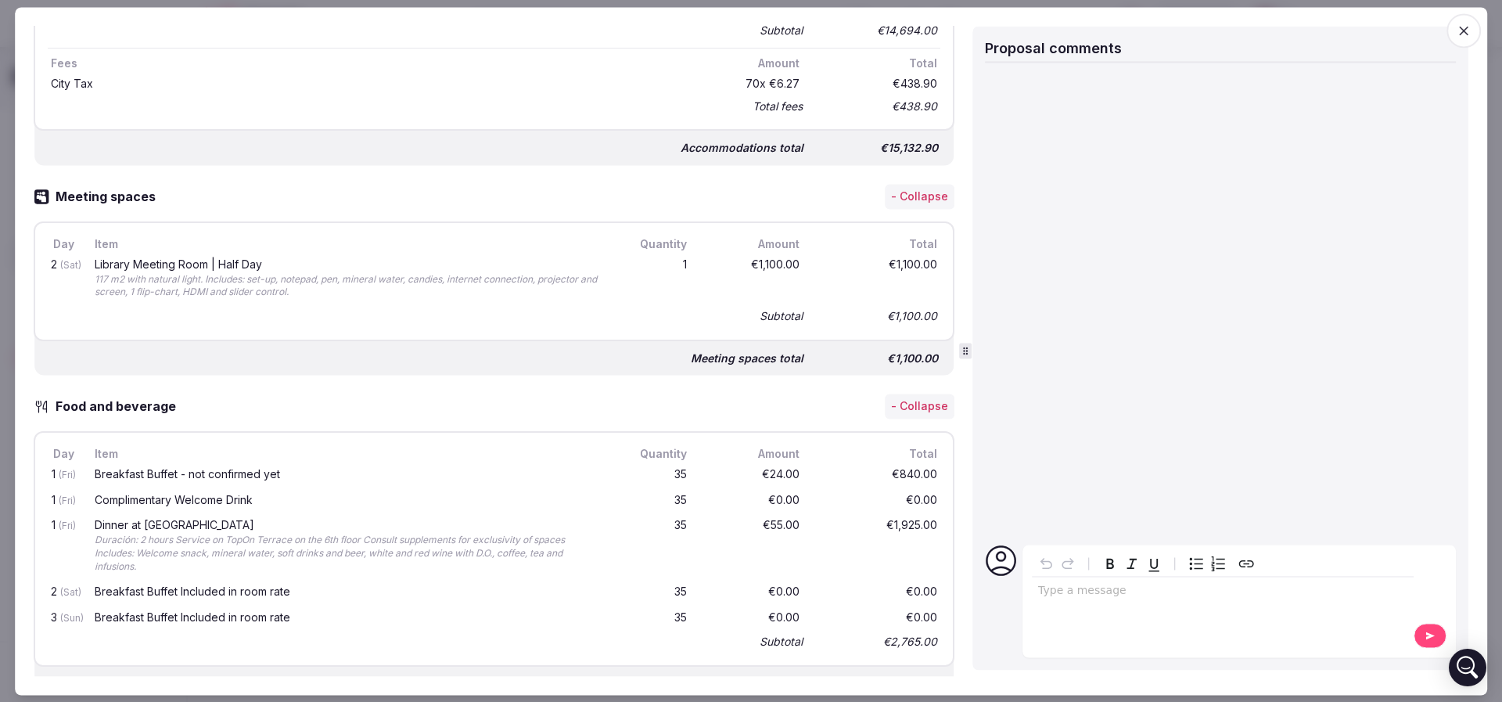
click at [132, 525] on div "Dinner at Terraza TopOn" at bounding box center [347, 525] width 505 height 11
drag, startPoint x: 156, startPoint y: 582, endPoint x: 288, endPoint y: 584, distance: 132.2
click at [288, 586] on div "Breakfast Buffet Included in room rate" at bounding box center [347, 591] width 505 height 11
drag, startPoint x: 308, startPoint y: 601, endPoint x: 102, endPoint y: 594, distance: 206.7
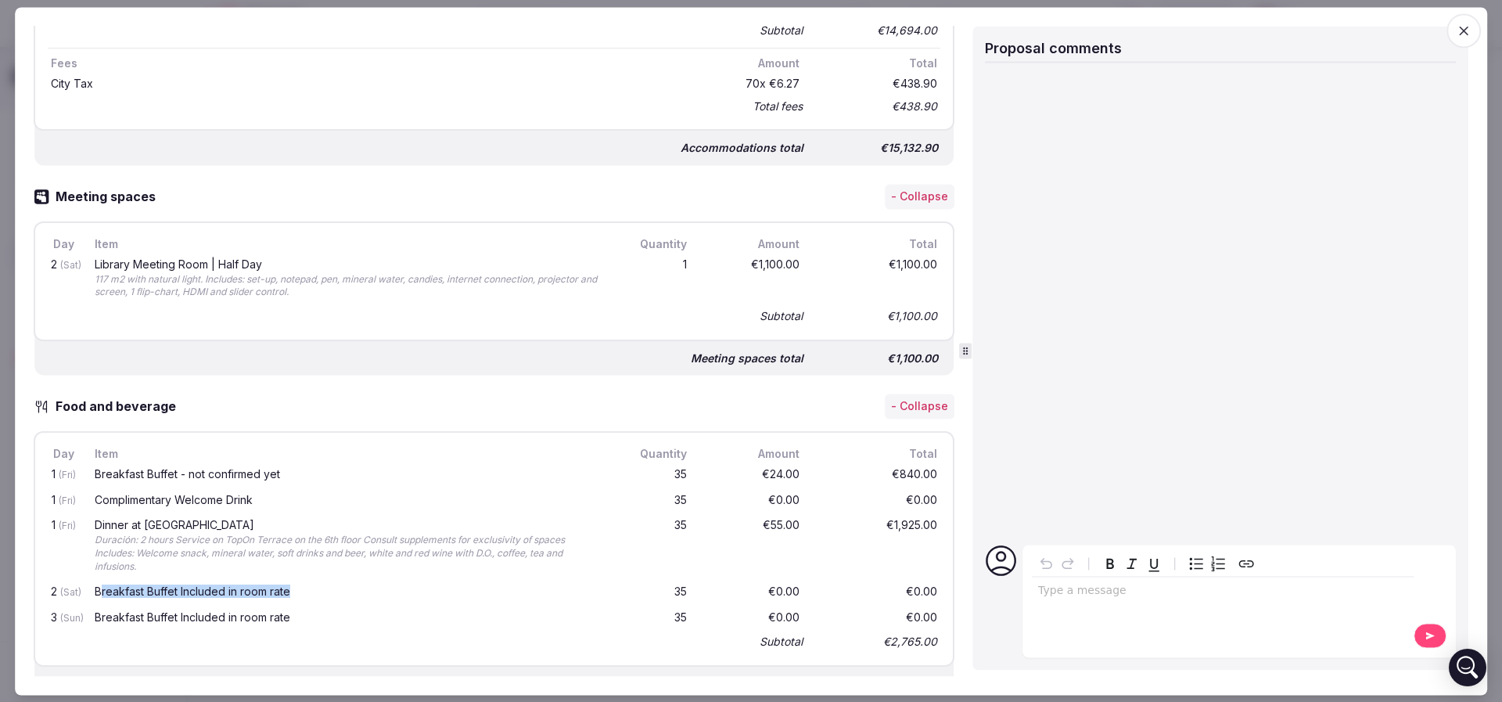
click at [102, 594] on div "2 (Sat) Breakfast Buffet Included in room rate 35 €0.00 €0.00" at bounding box center [494, 593] width 893 height 26
click at [102, 594] on div "Breakfast Buffet Included in room rate" at bounding box center [347, 591] width 505 height 11
drag, startPoint x: 726, startPoint y: 472, endPoint x: 823, endPoint y: 473, distance: 97.0
click at [823, 473] on div "1 (Fri) Breakfast Buffet - not confirmed yet 35 €24.00 €840.00" at bounding box center [494, 475] width 893 height 26
click at [823, 473] on div "€840.00" at bounding box center [877, 476] width 125 height 20
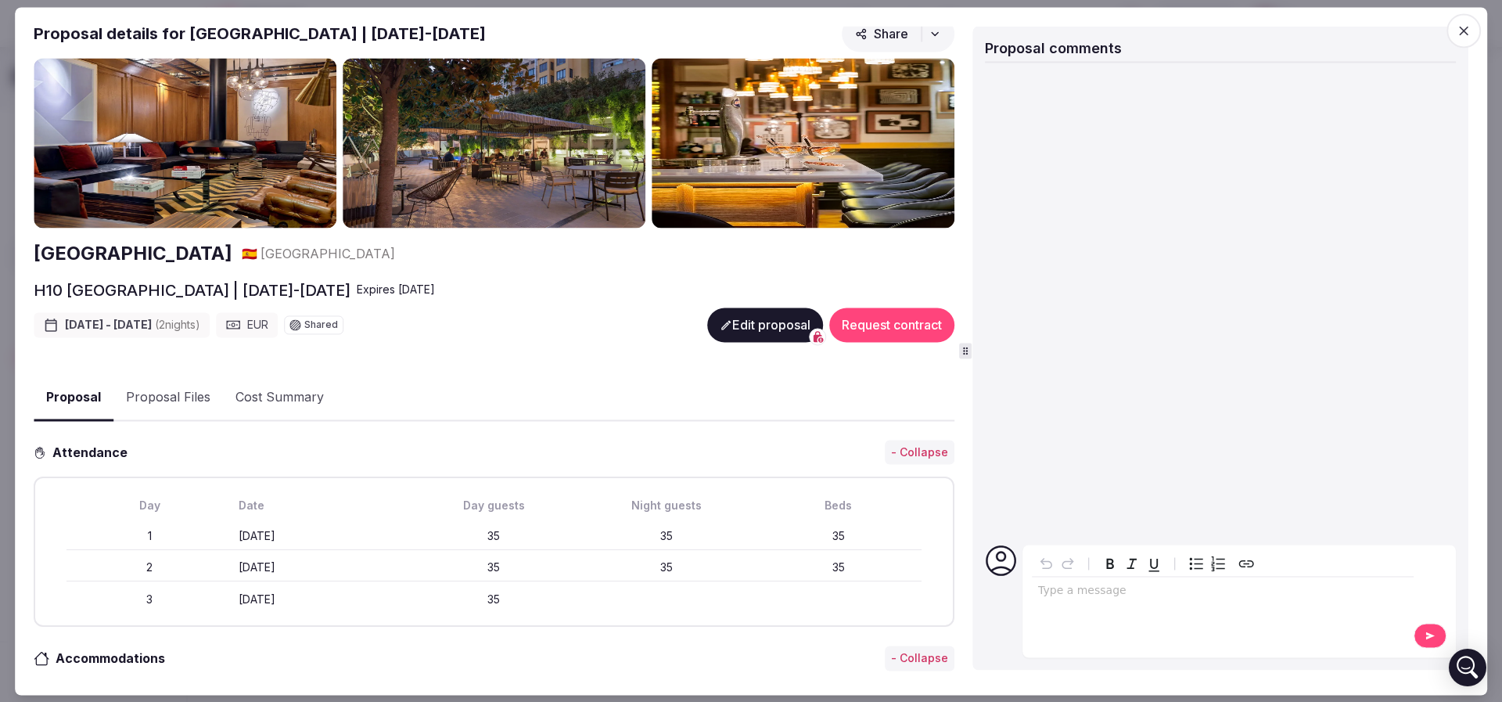
scroll to position [0, 0]
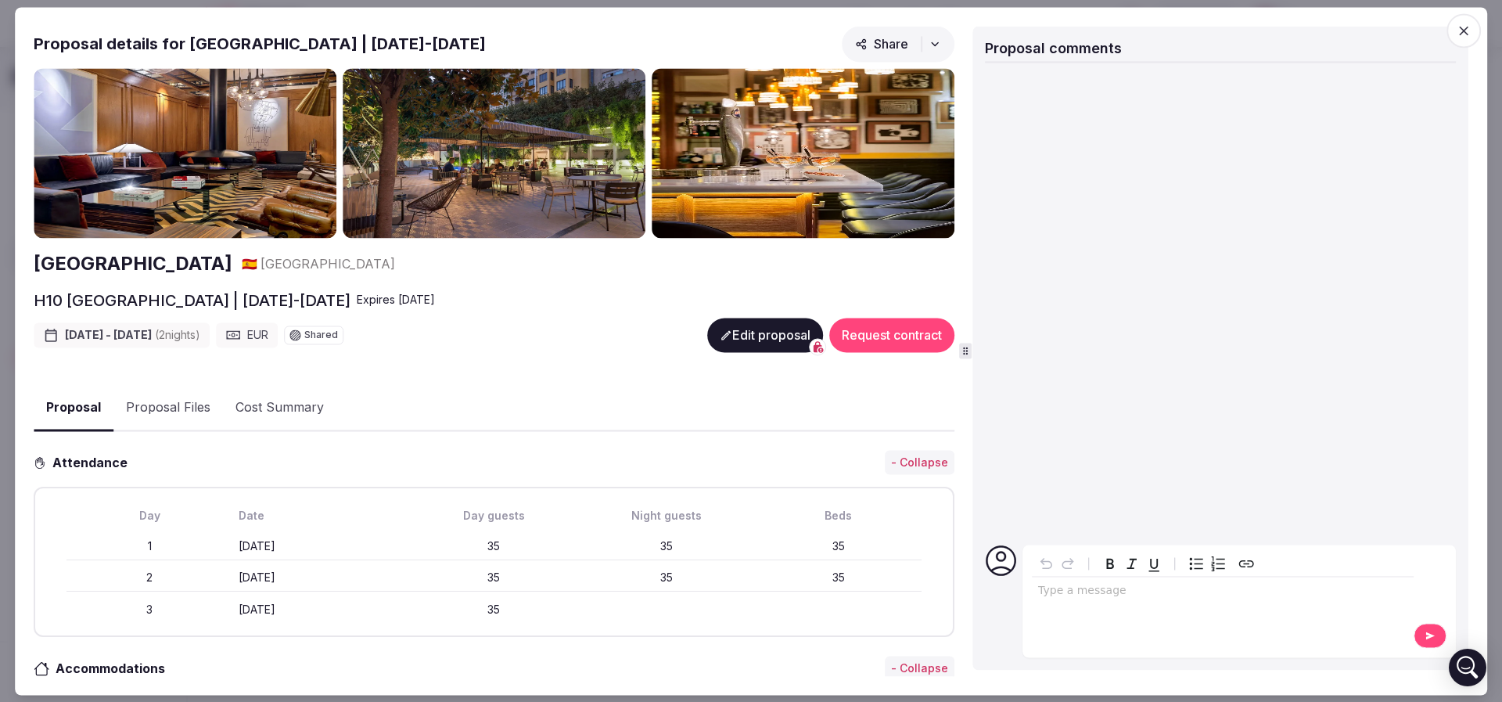
click at [191, 401] on button "Proposal Files" at bounding box center [168, 408] width 110 height 45
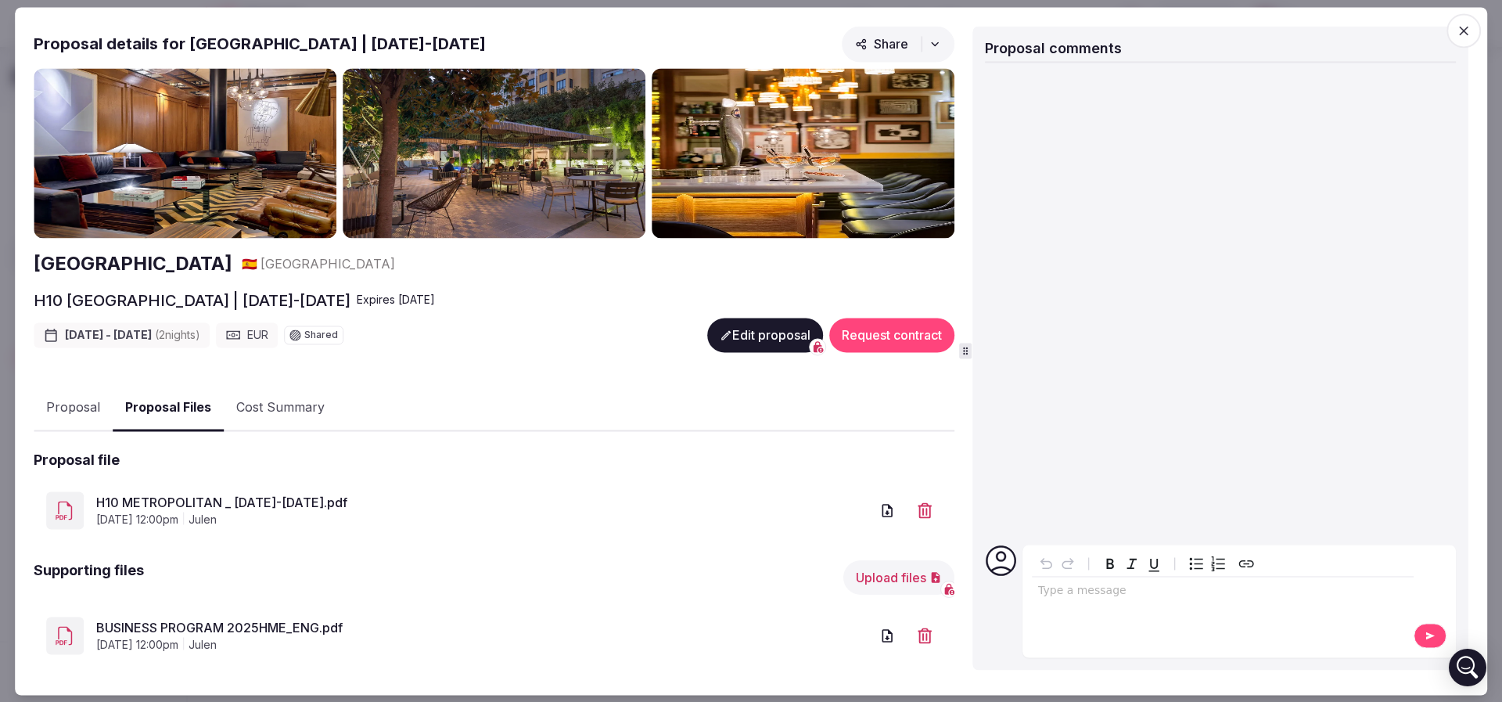
scroll to position [19, 0]
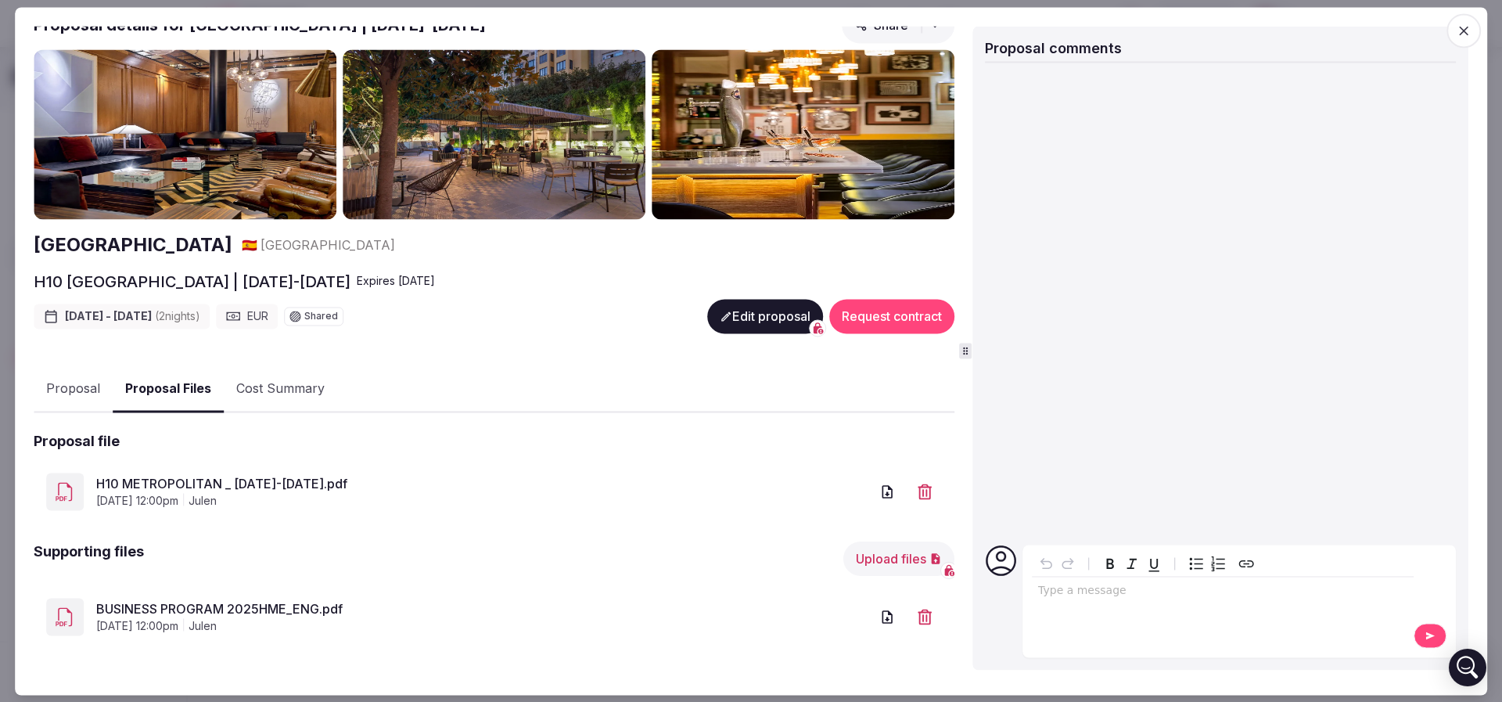
click at [254, 612] on link "BUSINESS PROGRAM 2025HME_ENG.pdf" at bounding box center [483, 609] width 774 height 19
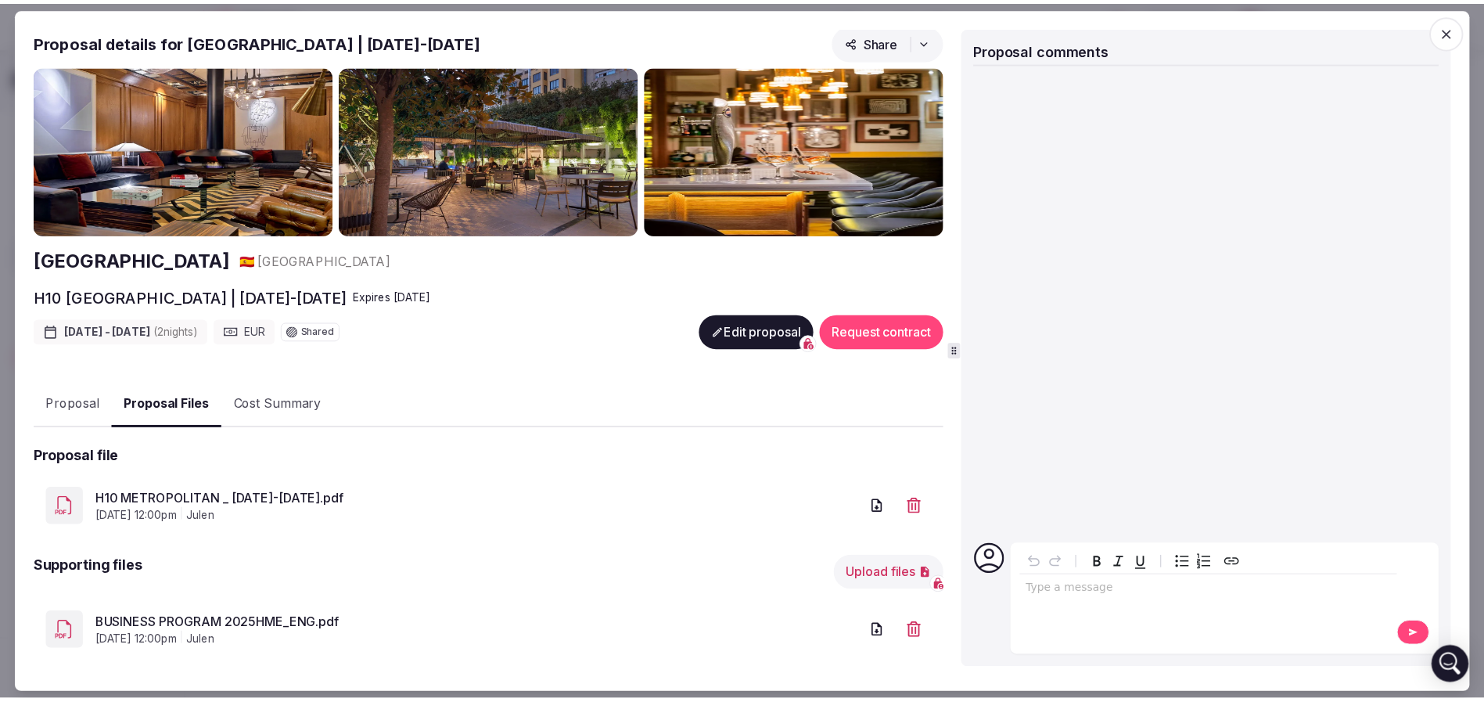
scroll to position [0, 0]
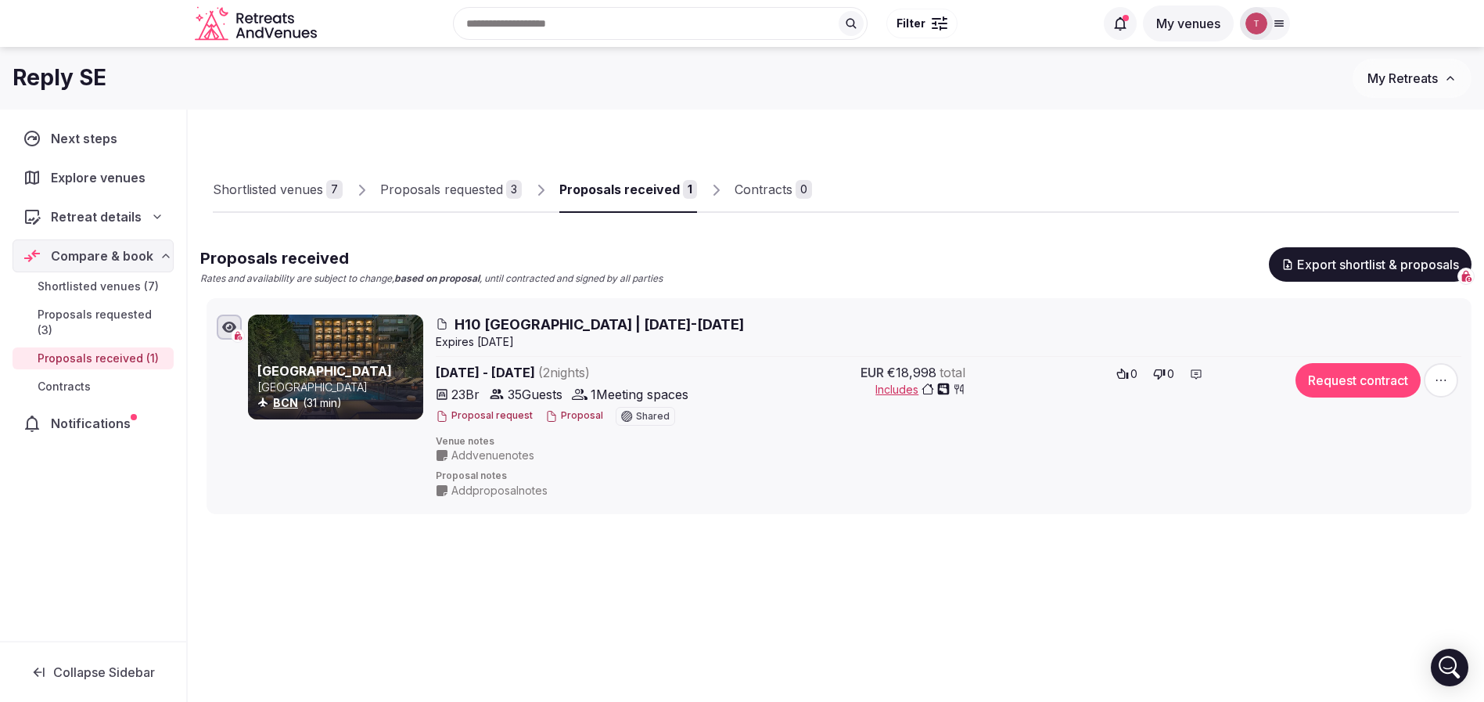
click at [998, 177] on div "Shortlisted venues 7 Proposals requested 3 Proposals received 1 Contracts 0" at bounding box center [836, 177] width 1246 height 72
click at [674, 191] on div "Proposals received 1" at bounding box center [628, 189] width 138 height 19
drag, startPoint x: 112, startPoint y: 77, endPoint x: 0, endPoint y: 81, distance: 112.0
click at [0, 81] on div "Reply SE My Retreats" at bounding box center [742, 78] width 1484 height 39
copy h1 "Reply SE"
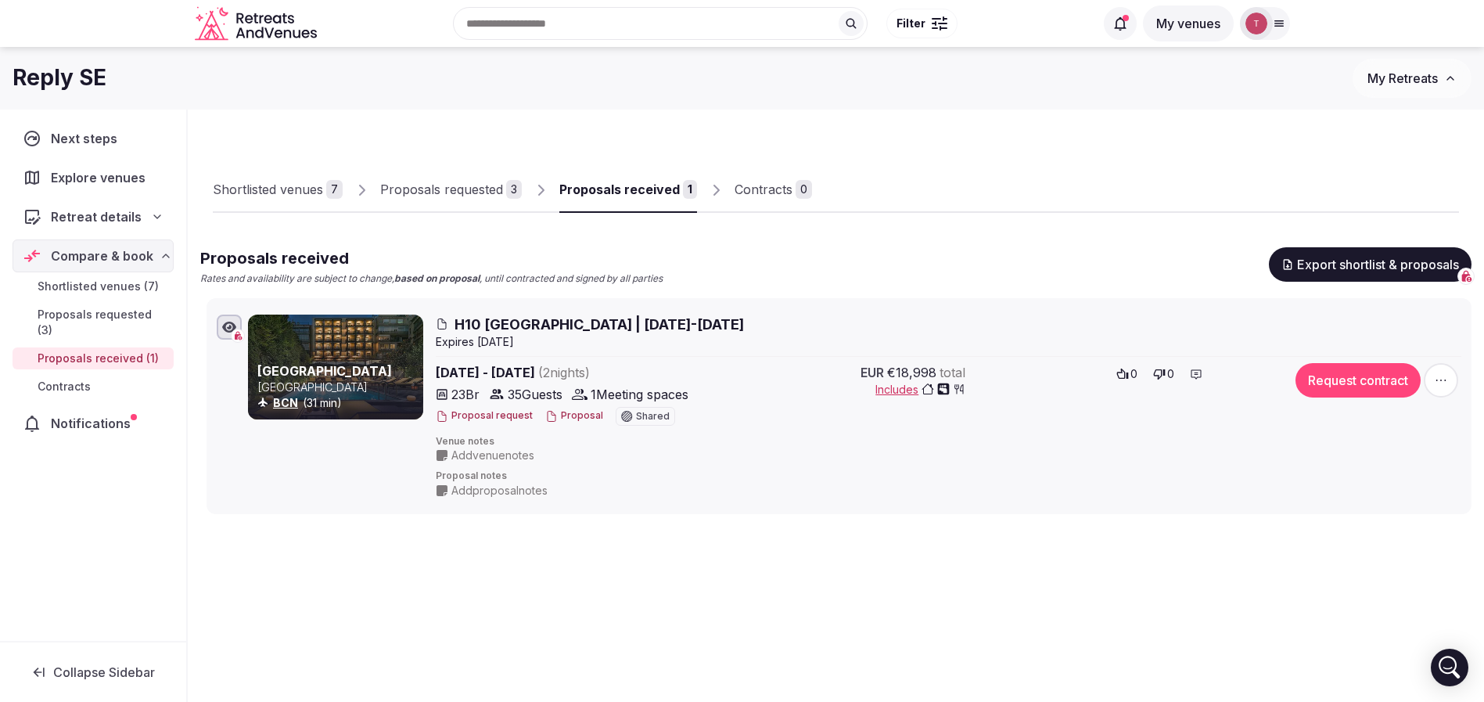
click at [865, 136] on div "Shortlisted venues 7 Proposals requested 3 Proposals received 1 Contracts 0 Pro…" at bounding box center [835, 318] width 1271 height 392
click at [965, 204] on div at bounding box center [1135, 199] width 647 height 27
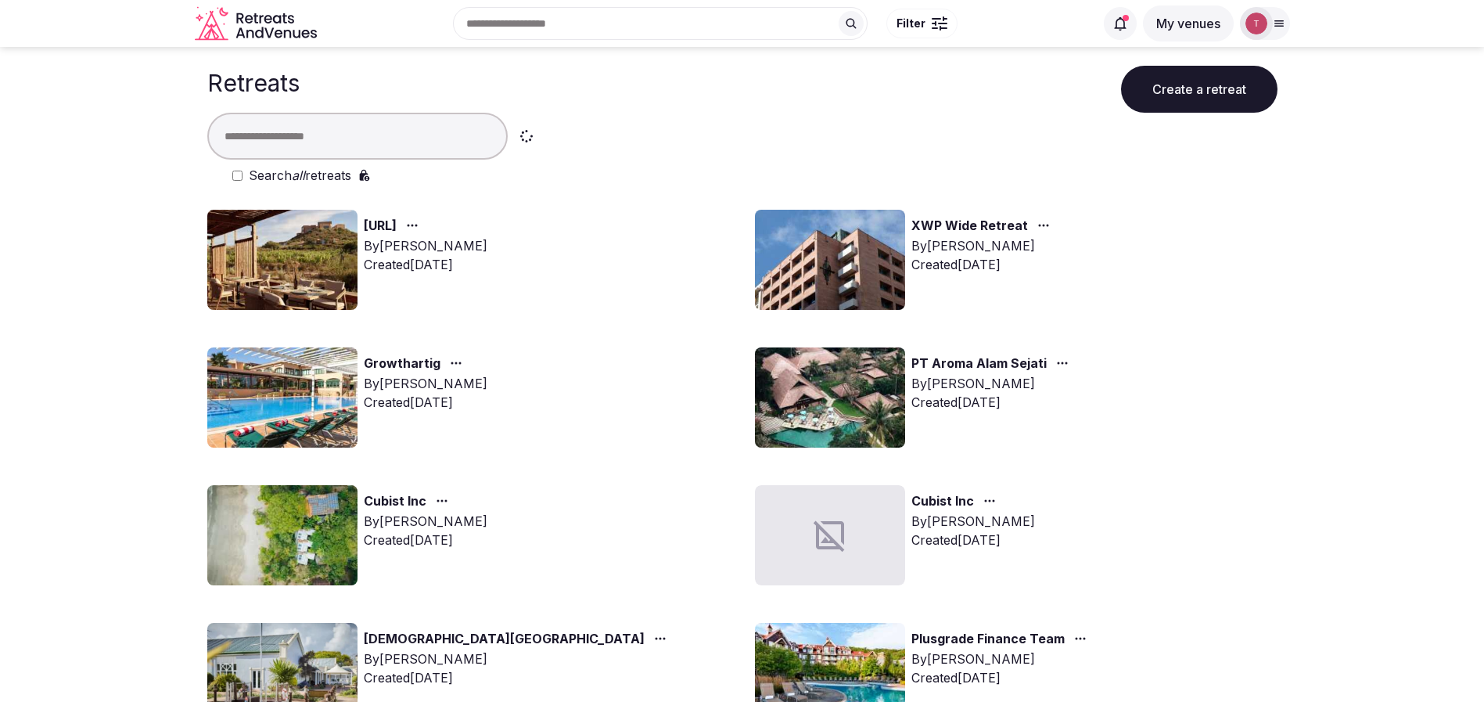
click at [319, 150] on input "text" at bounding box center [357, 136] width 300 height 47
click at [304, 294] on img at bounding box center [282, 260] width 150 height 100
click at [306, 282] on img at bounding box center [282, 260] width 150 height 100
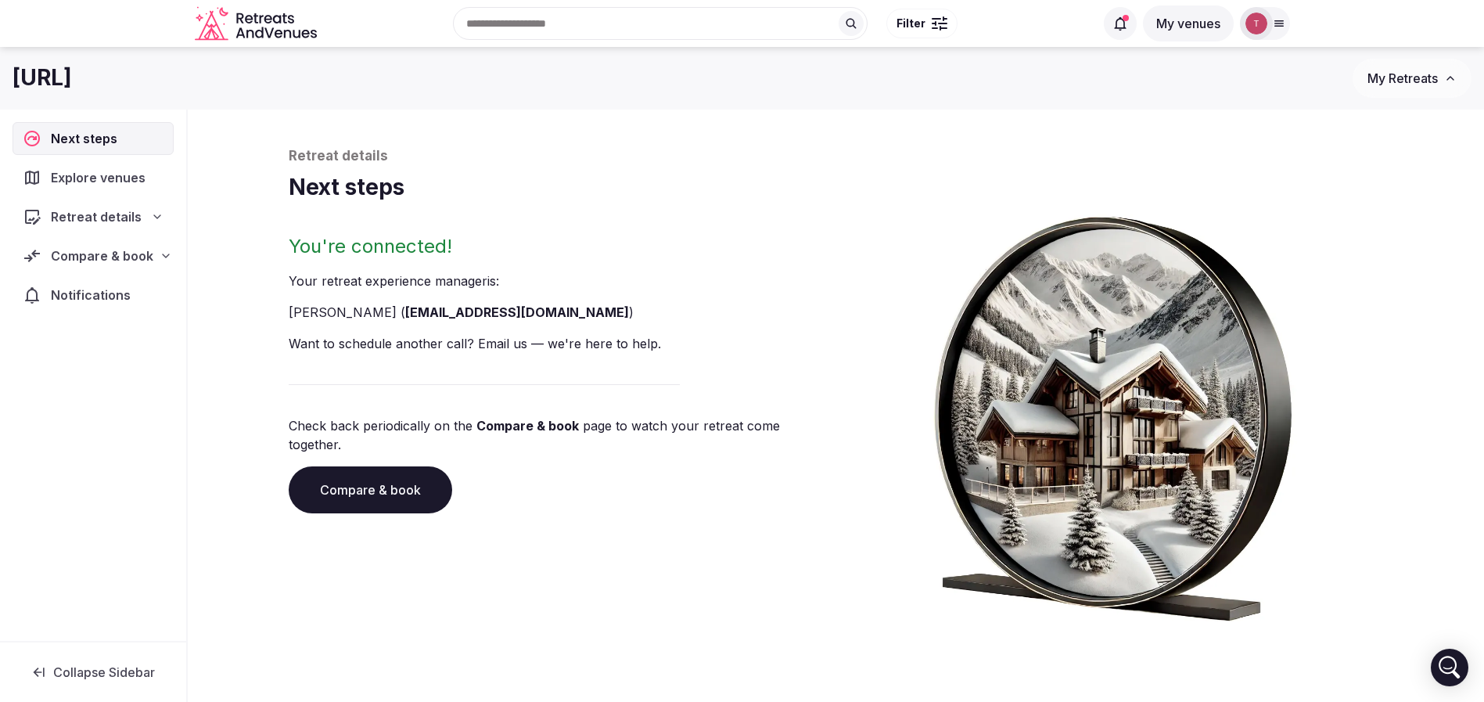
click at [158, 246] on div "Compare & book" at bounding box center [93, 255] width 141 height 19
click at [148, 218] on div "Retreat details" at bounding box center [93, 216] width 140 height 19
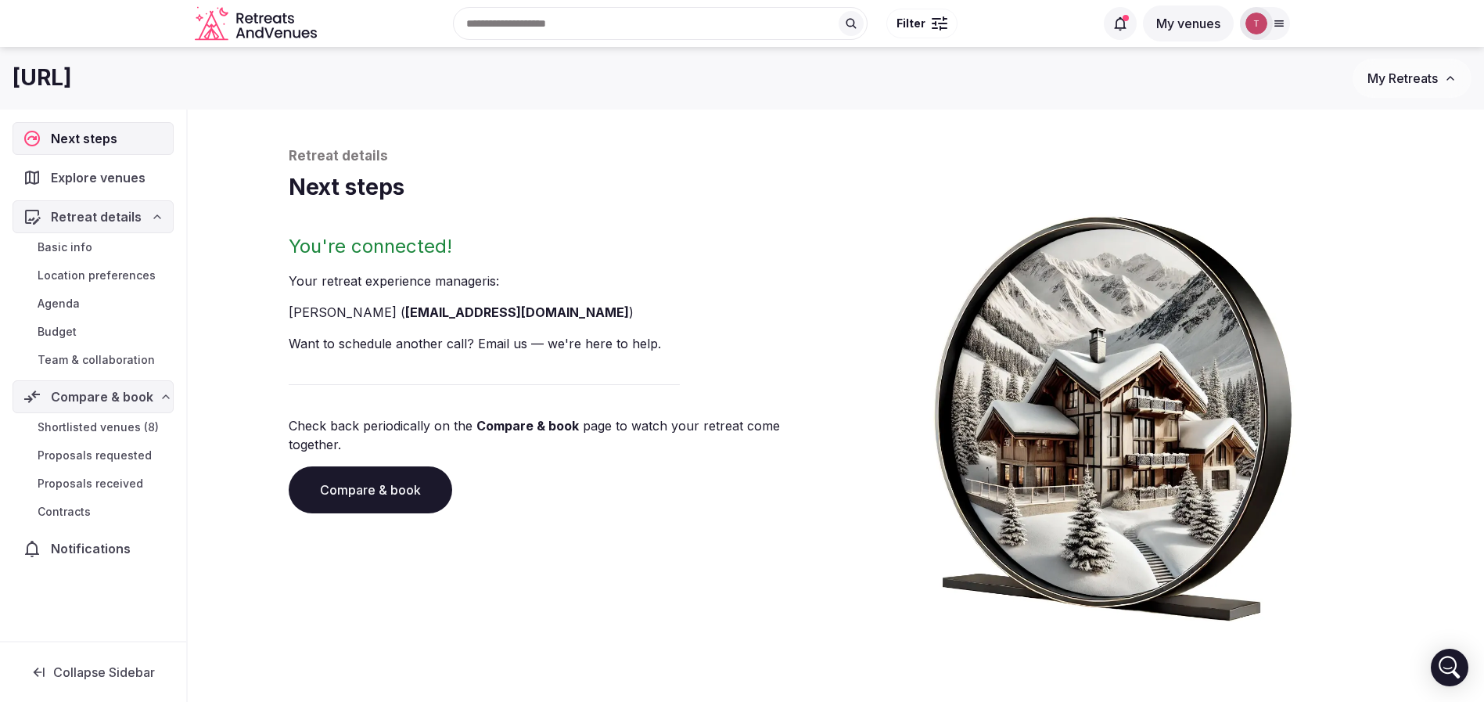
click at [131, 354] on span "Team & collaboration" at bounding box center [96, 360] width 117 height 16
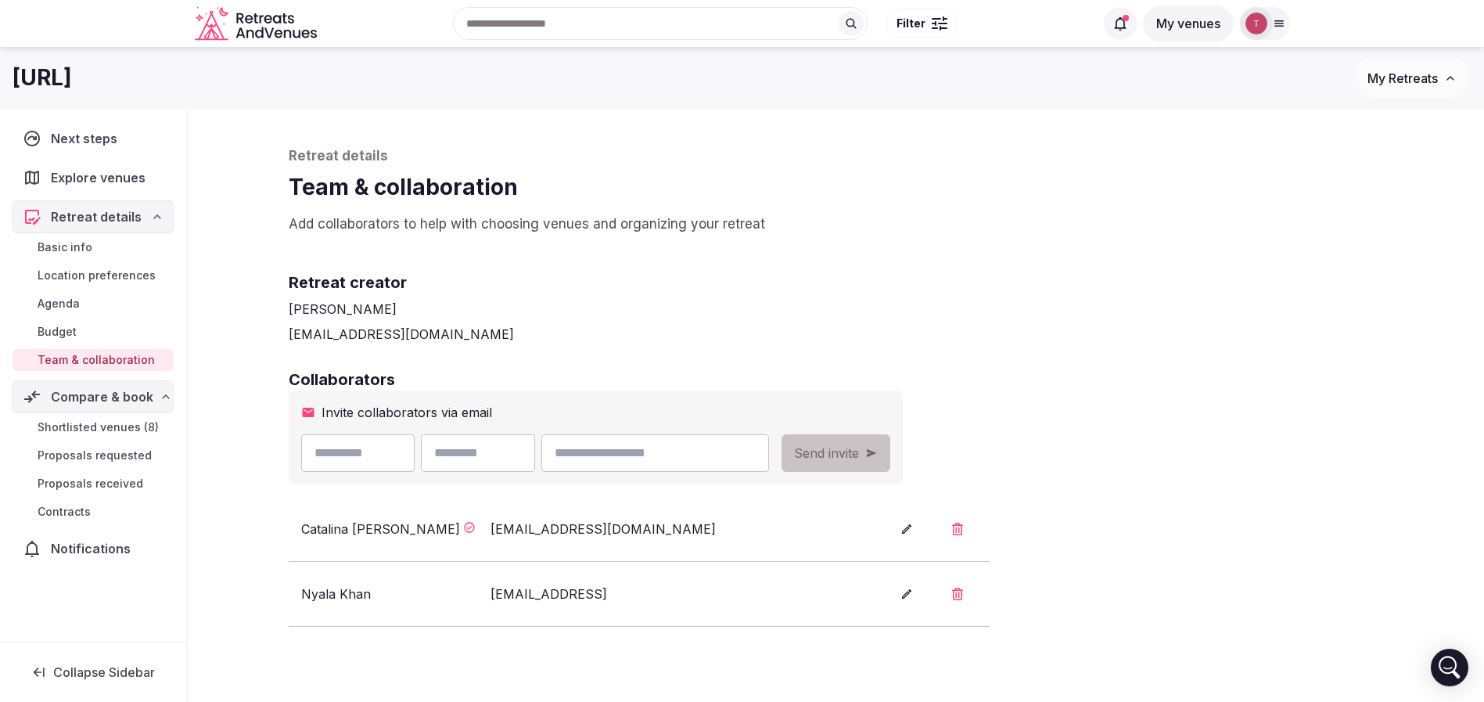
click at [1398, 274] on div "Retreat details Team & collaboration Add collaborators to help with choosing ve…" at bounding box center [836, 475] width 1127 height 730
click at [117, 430] on span "Shortlisted venues (8)" at bounding box center [98, 427] width 121 height 16
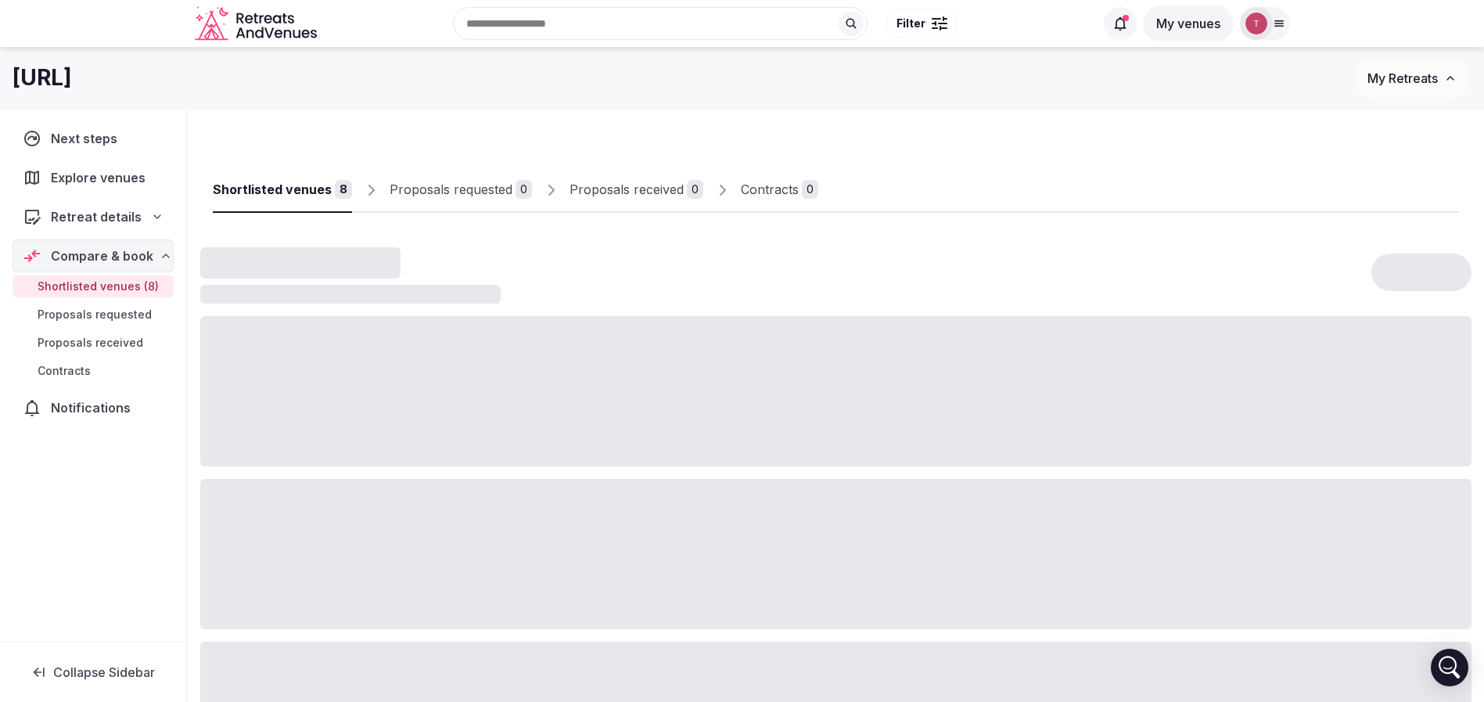
click at [995, 210] on div at bounding box center [1138, 199] width 641 height 27
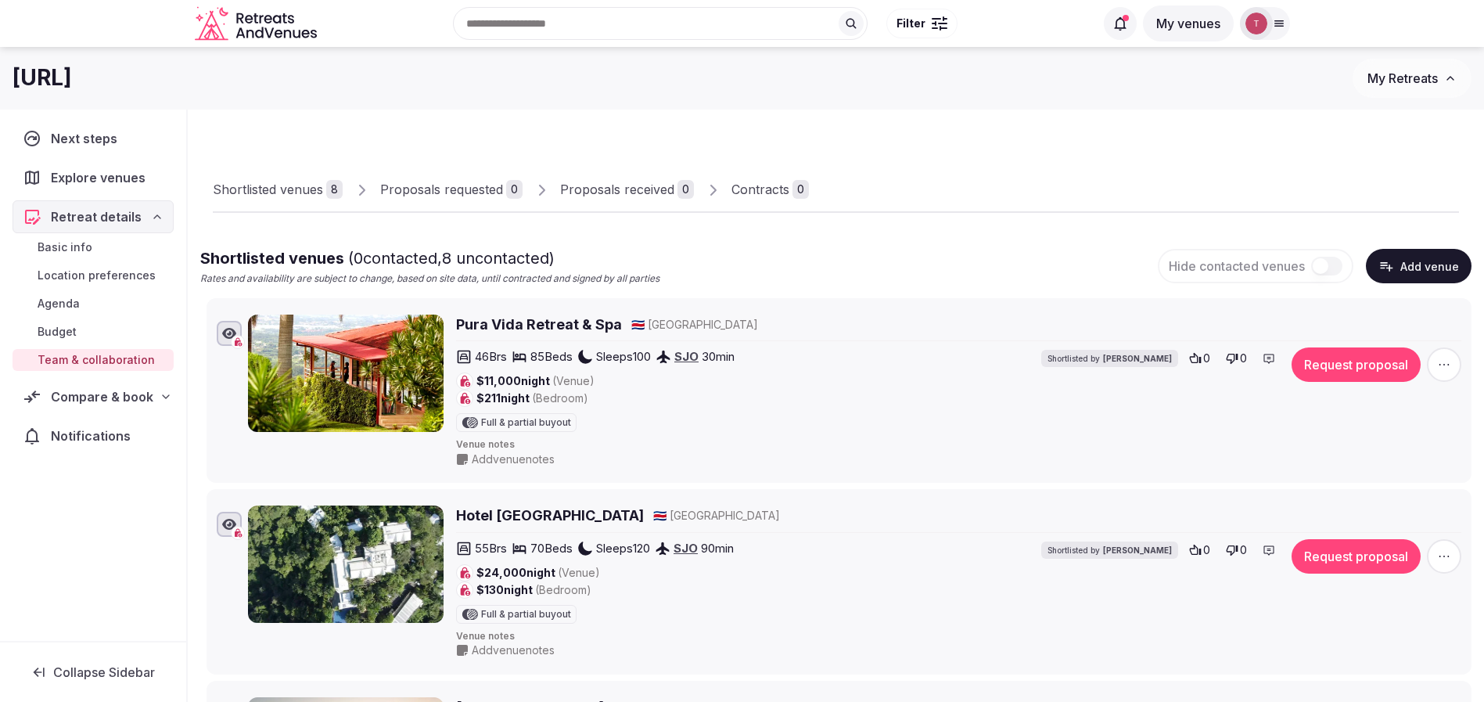
click at [981, 215] on div "Shortlisted venues 8 Proposals requested 0 Proposals received 0 Contracts 0" at bounding box center [835, 178] width 1271 height 75
click at [1009, 203] on div at bounding box center [1134, 199] width 650 height 27
click at [432, 144] on div "Shortlisted venues 8 Proposals requested 0 Proposals received 0 Contracts 0" at bounding box center [836, 177] width 1246 height 72
click at [756, 186] on div "Contracts" at bounding box center [761, 189] width 58 height 19
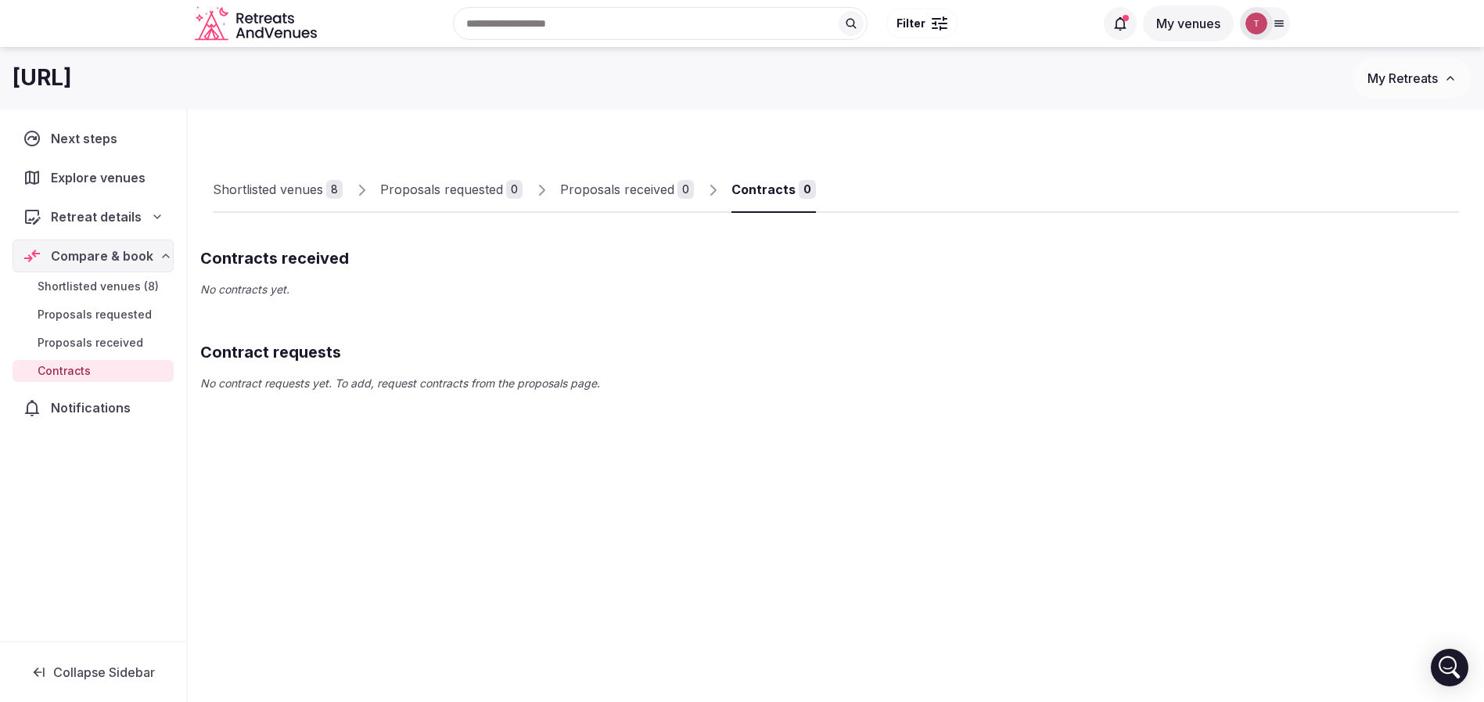
click at [267, 182] on div "Shortlisted venues" at bounding box center [268, 189] width 110 height 19
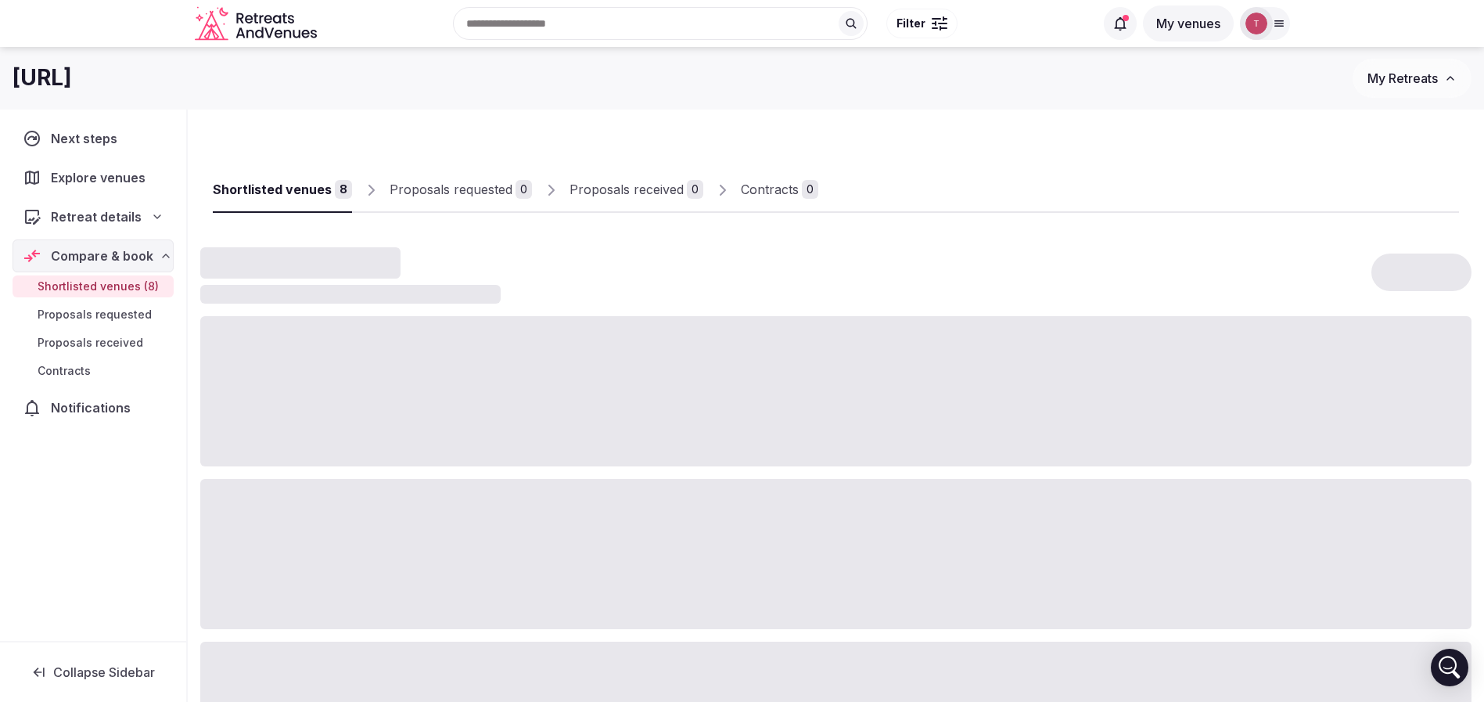
click at [272, 188] on div "Shortlisted venues" at bounding box center [272, 189] width 119 height 19
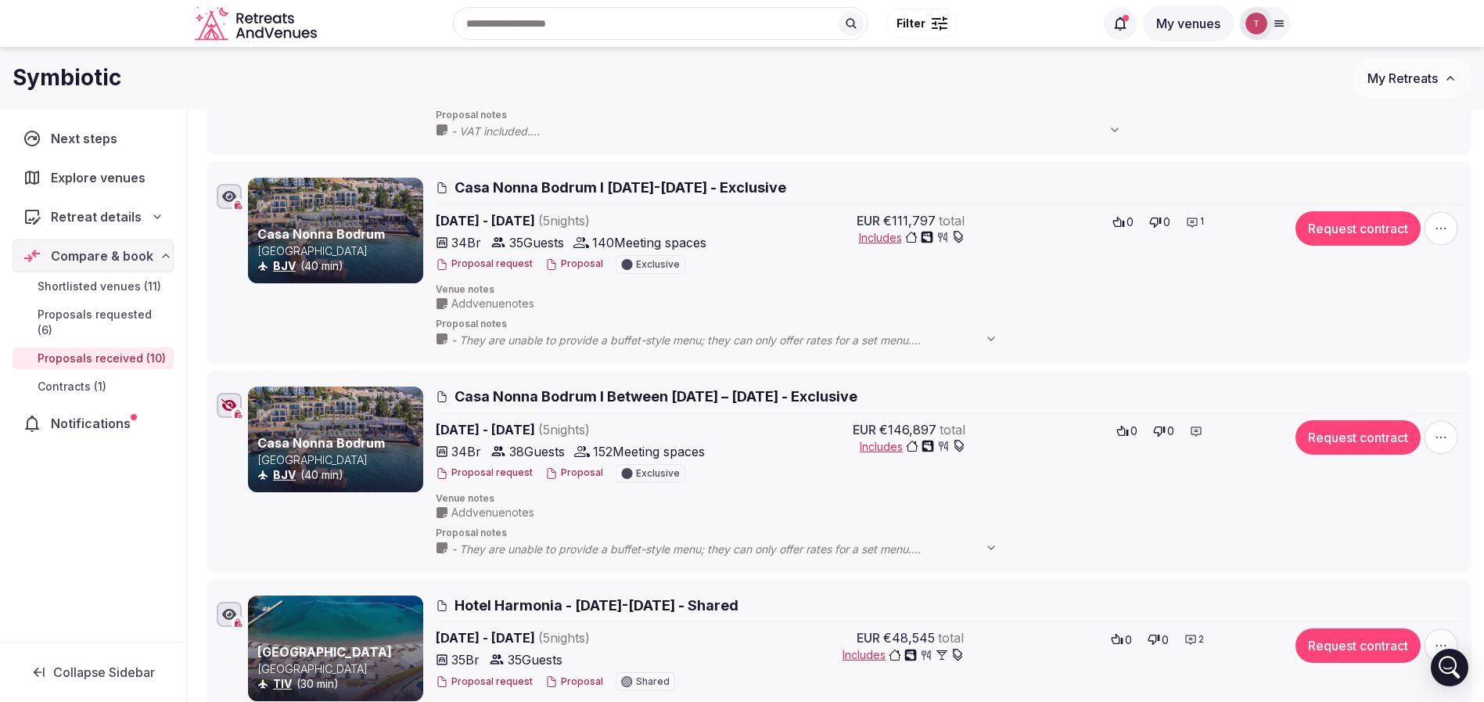
scroll to position [1643, 0]
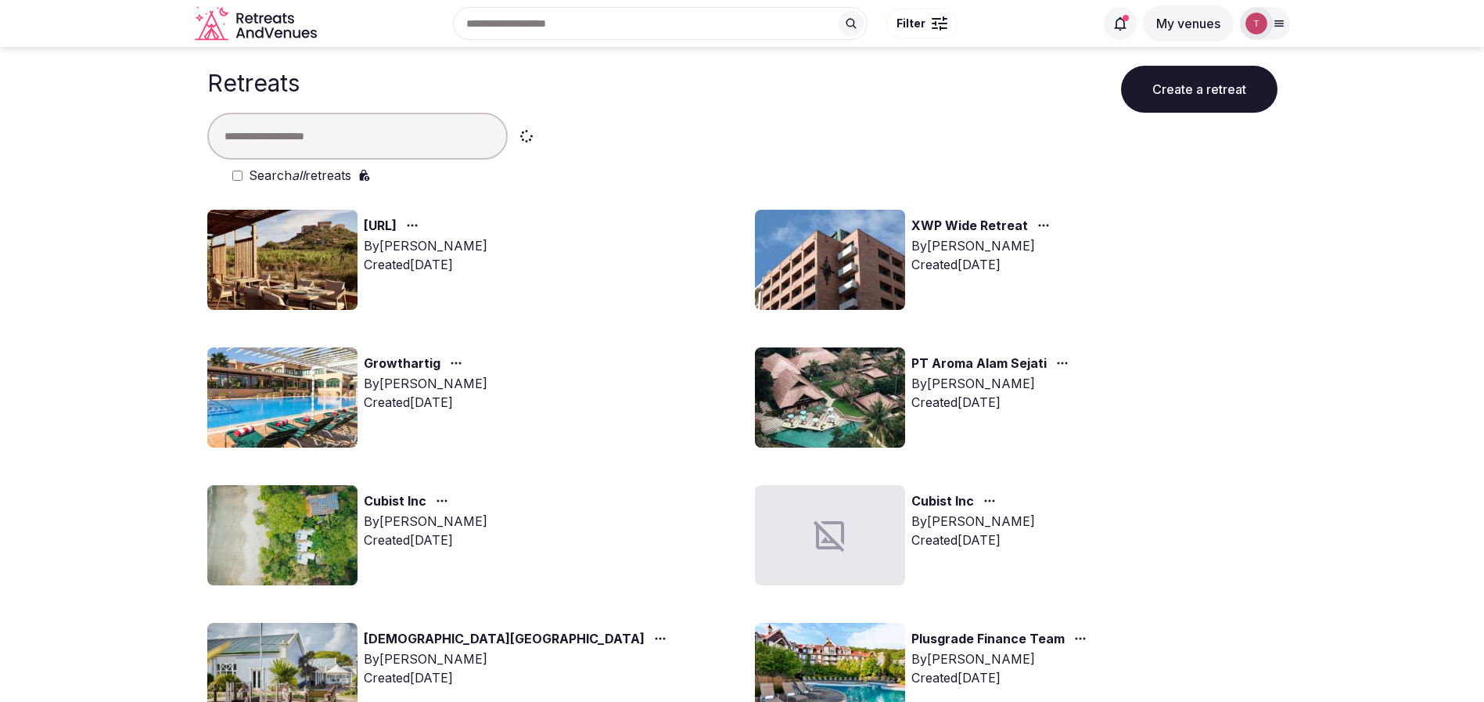
click at [299, 146] on input "text" at bounding box center [357, 136] width 300 height 47
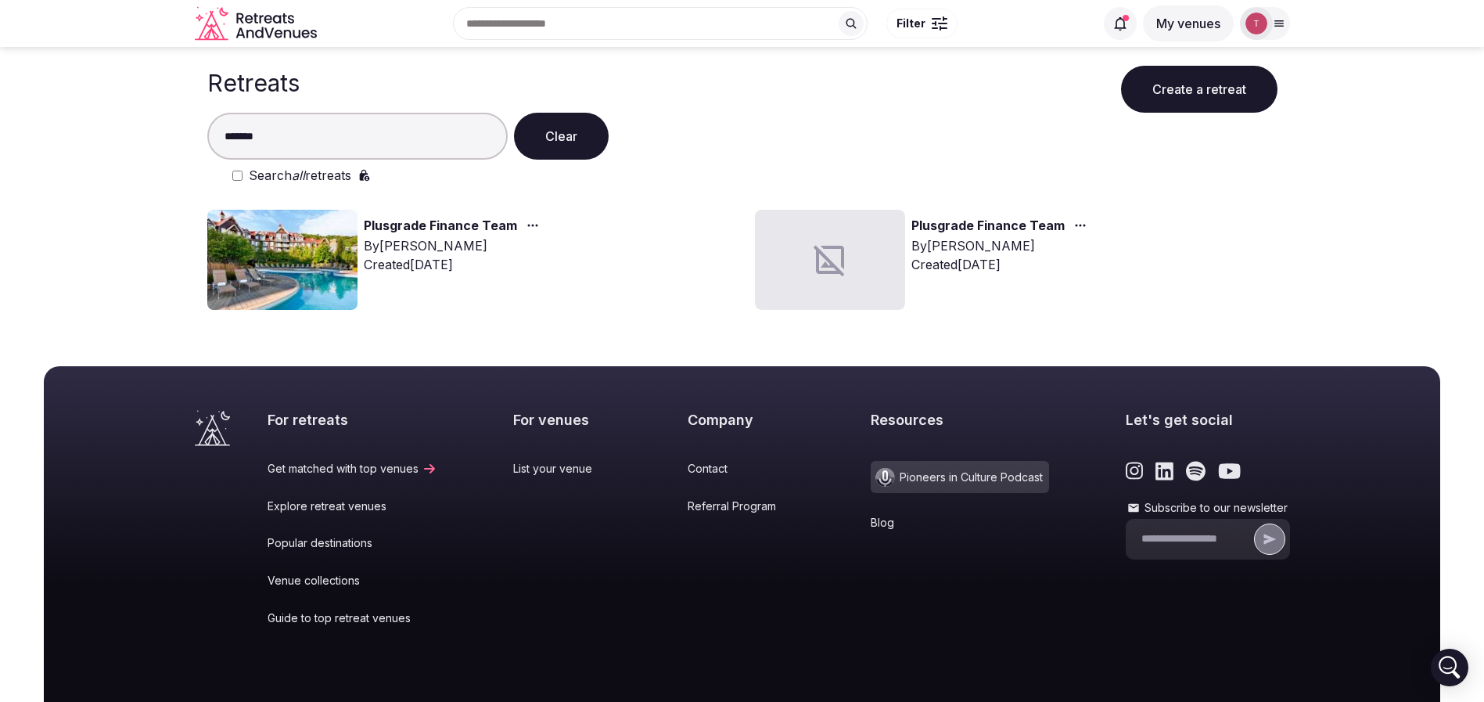
type input "*******"
click at [315, 265] on img at bounding box center [282, 260] width 150 height 100
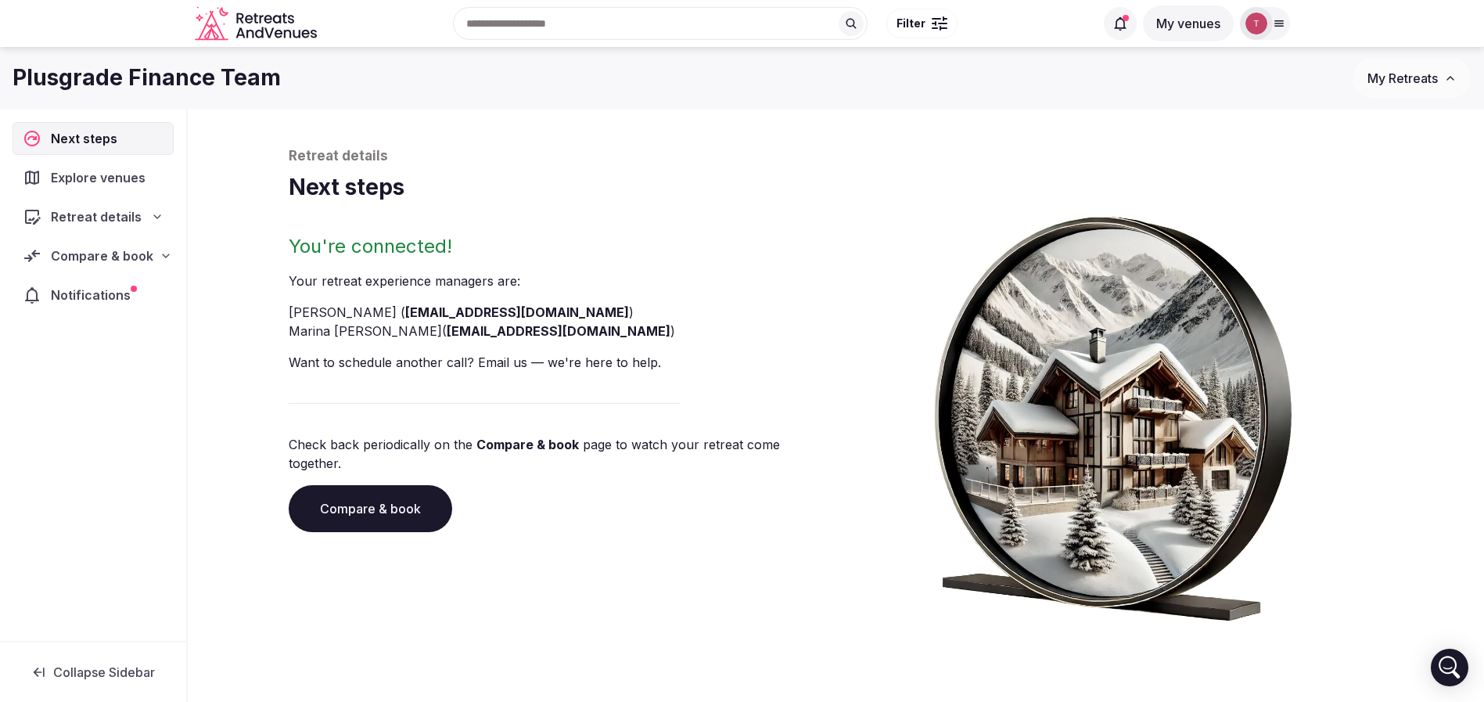
click at [397, 489] on link "Compare & book" at bounding box center [371, 508] width 164 height 47
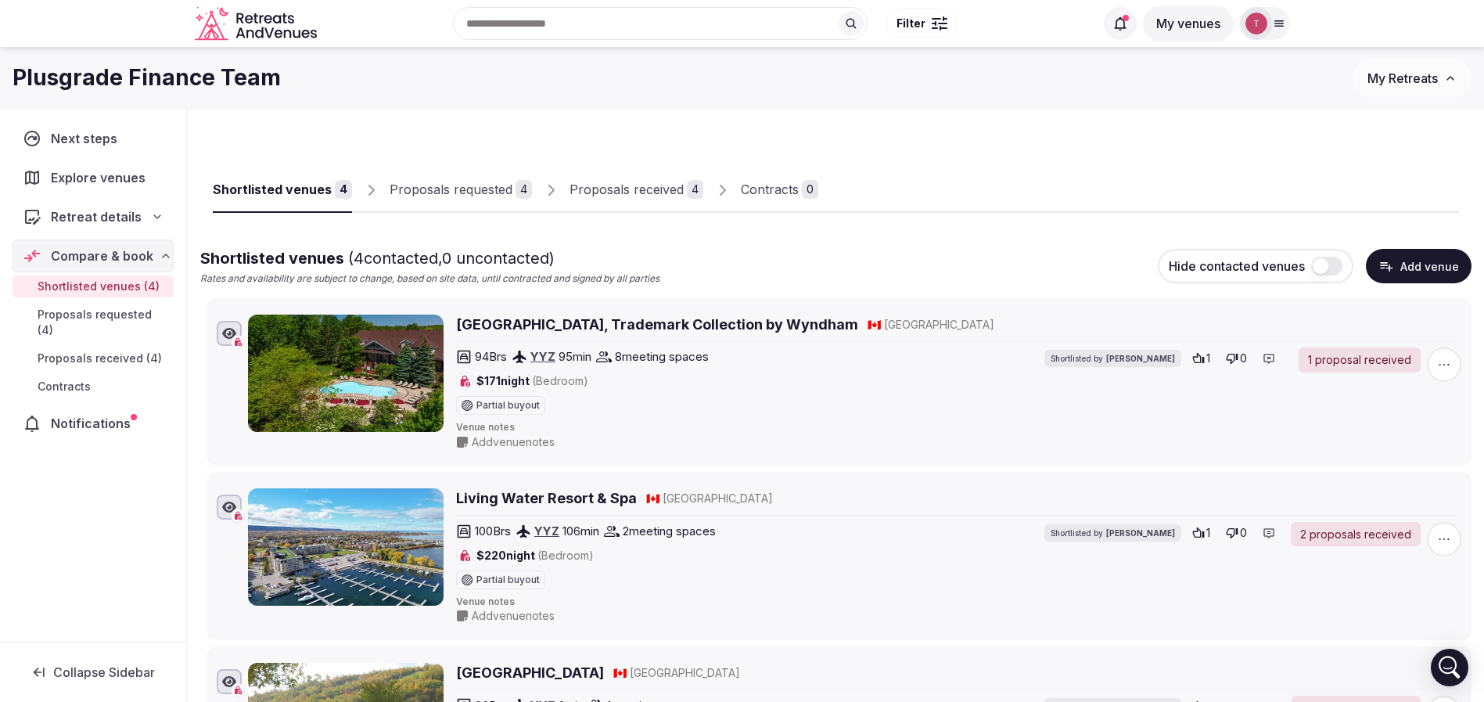
click at [595, 22] on input "text" at bounding box center [660, 23] width 415 height 33
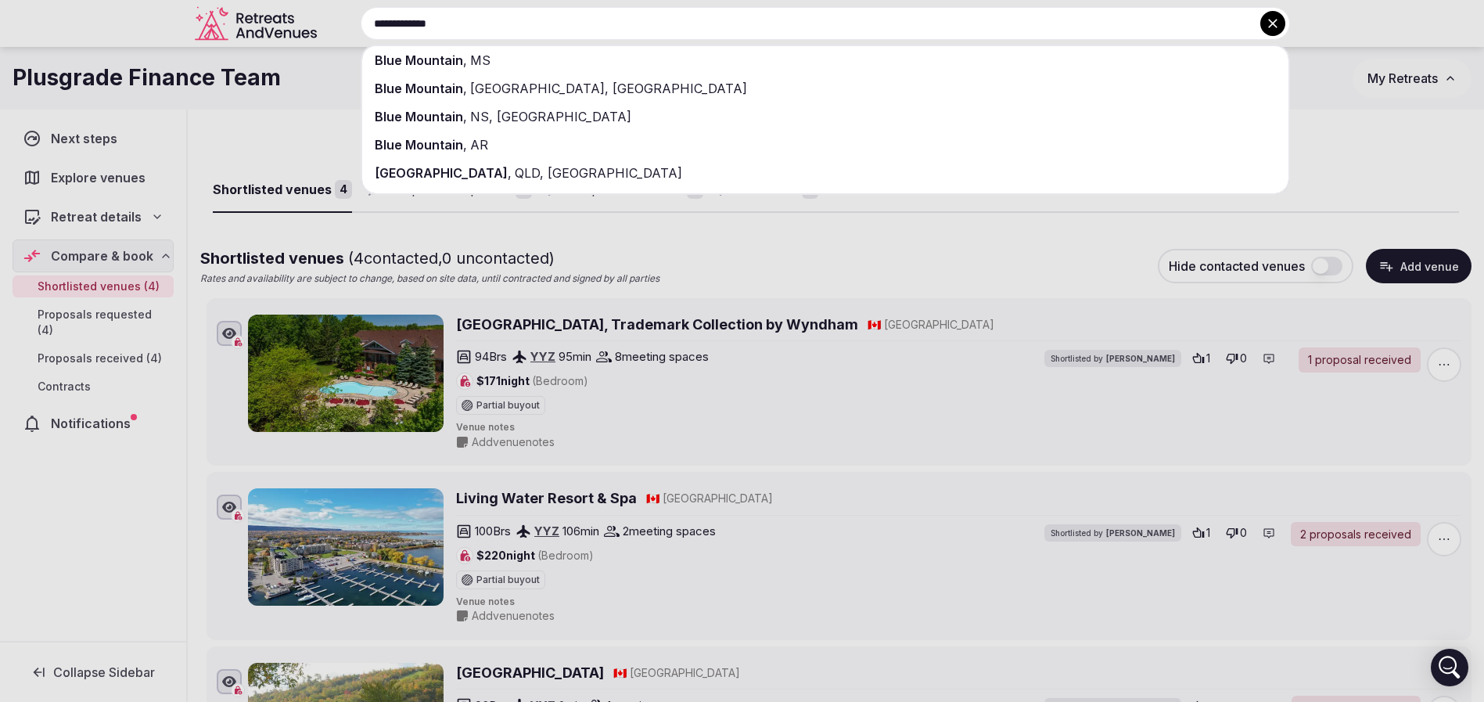
type input "**********"
click at [595, 79] on div "Blue Mountain , ON, Canada" at bounding box center [825, 88] width 926 height 28
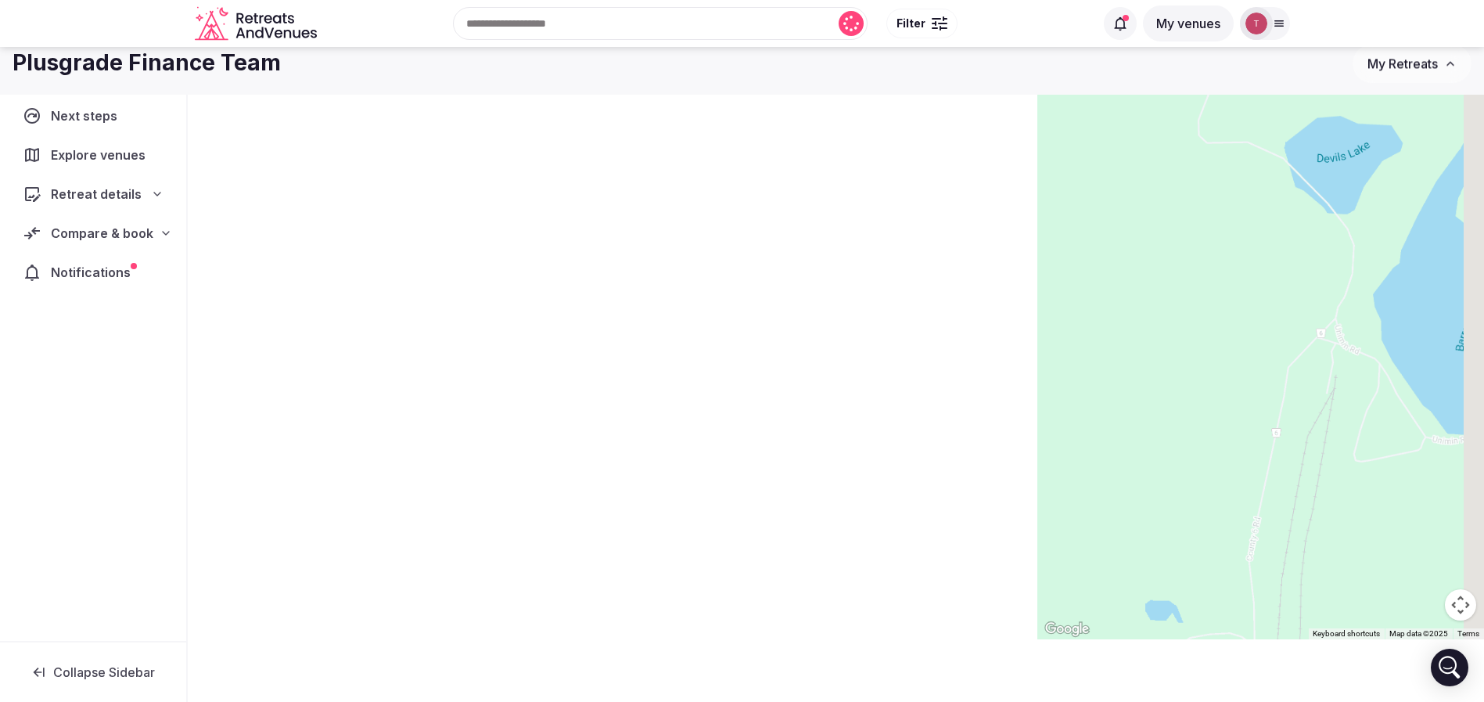
scroll to position [96, 0]
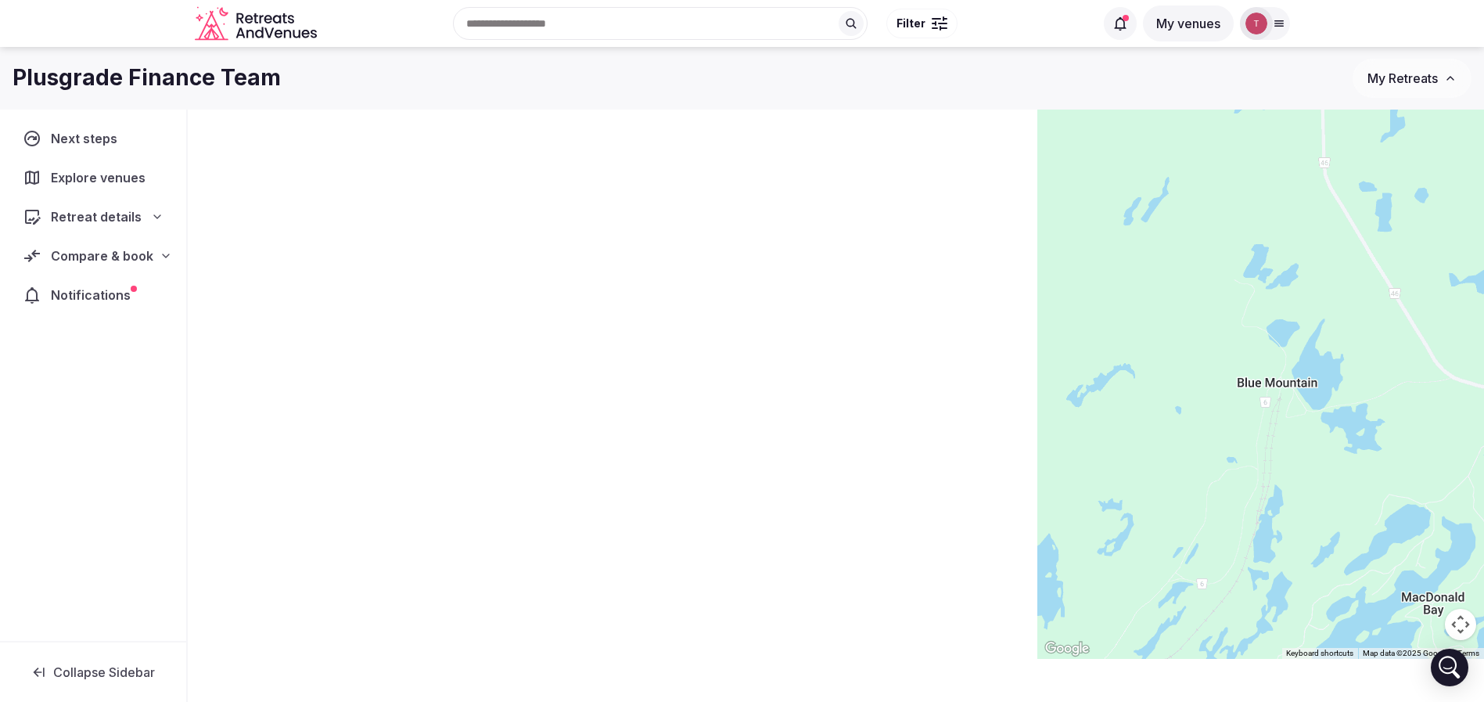
drag, startPoint x: 1386, startPoint y: 363, endPoint x: 1302, endPoint y: 402, distance: 93.1
click at [1302, 402] on div at bounding box center [1260, 335] width 447 height 645
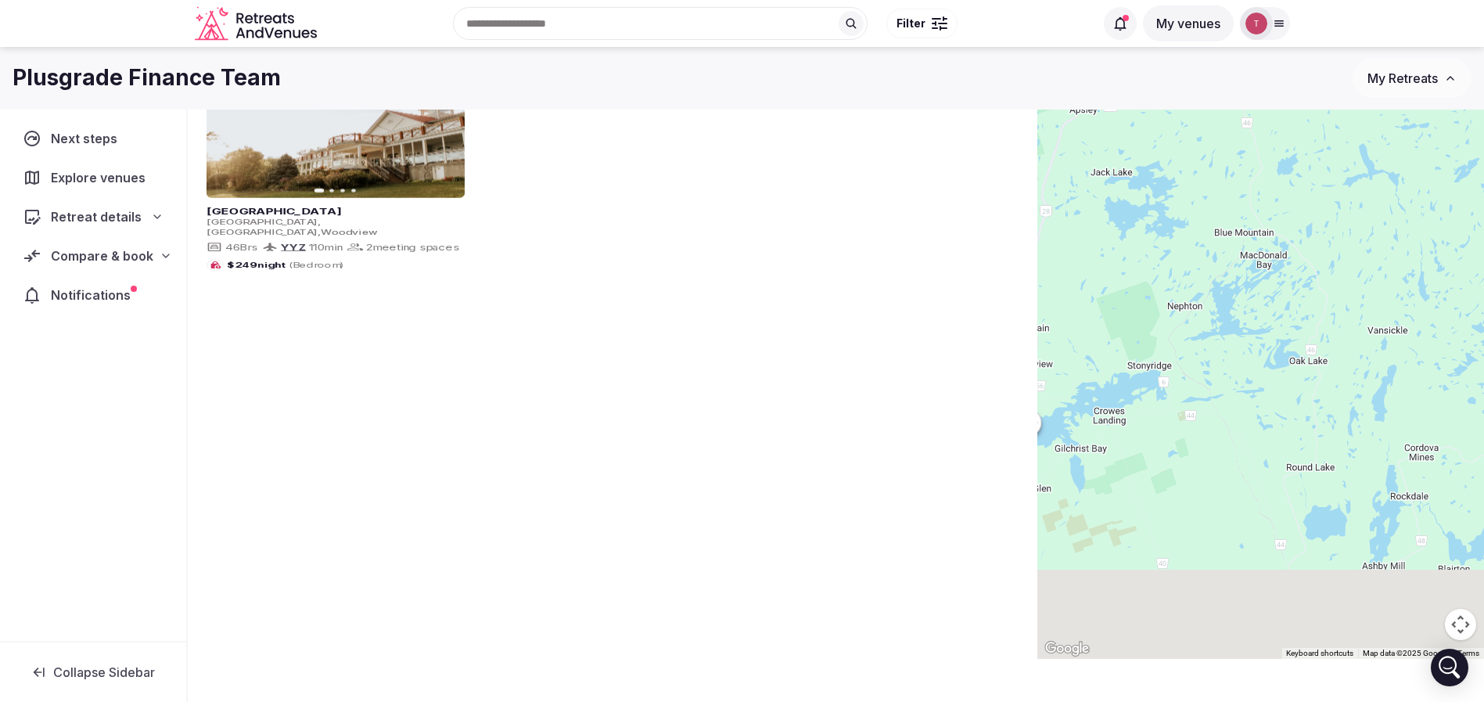
drag, startPoint x: 1371, startPoint y: 455, endPoint x: 1301, endPoint y: 315, distance: 157.1
click at [1304, 293] on div at bounding box center [1260, 335] width 447 height 645
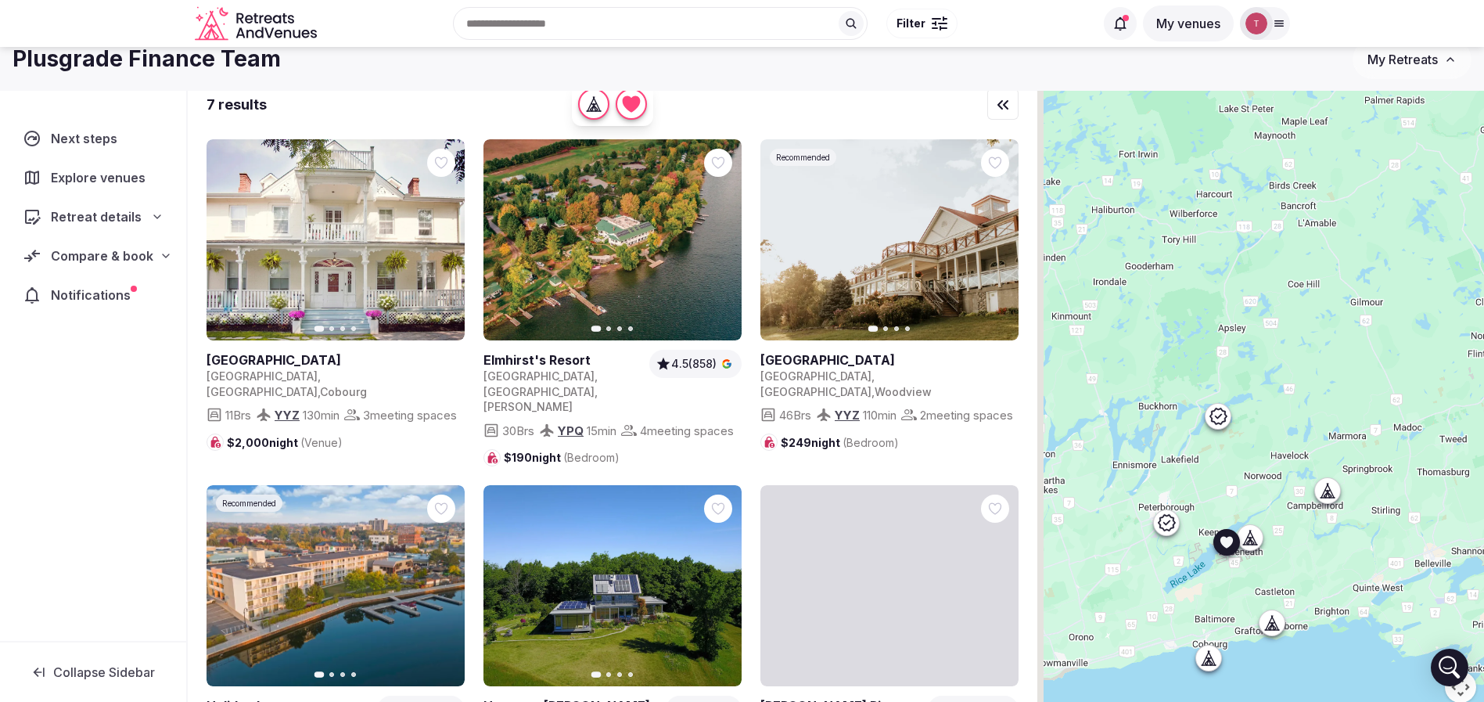
scroll to position [0, 0]
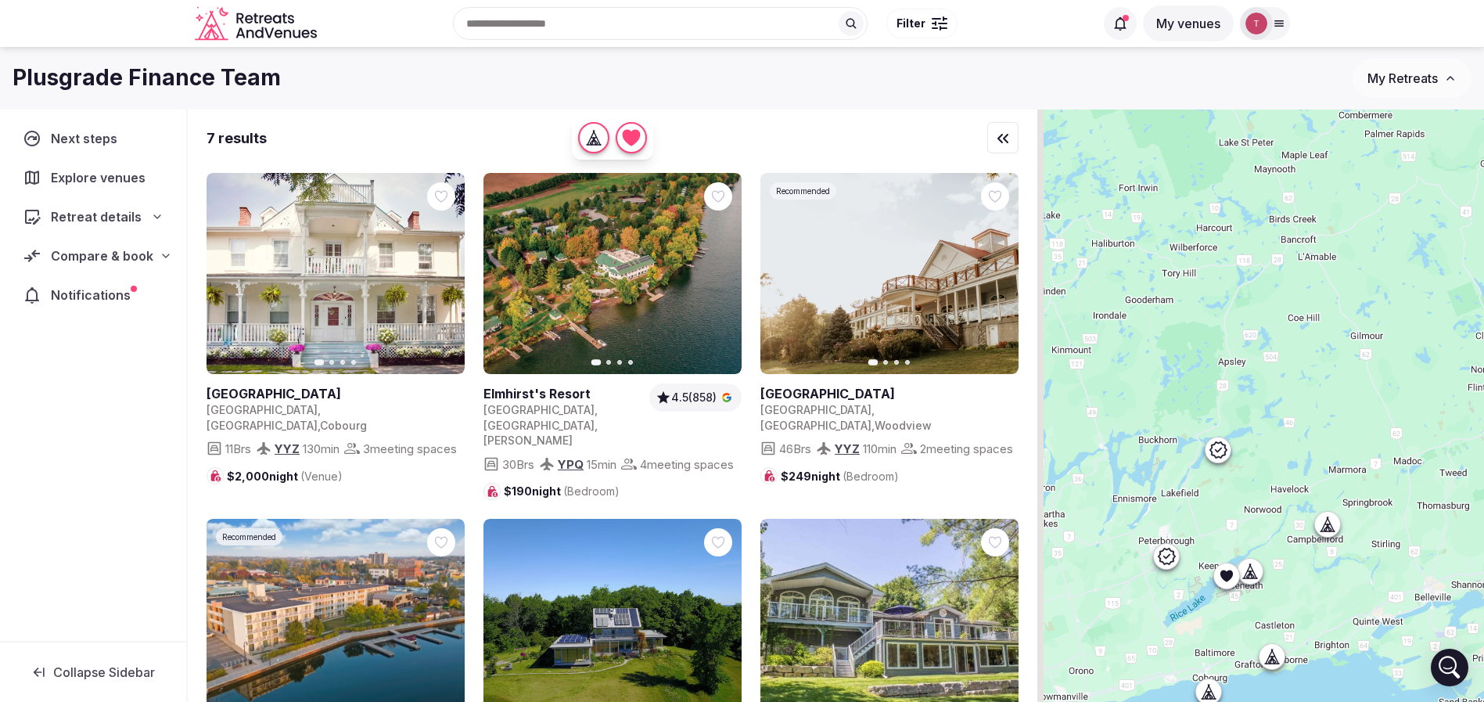
click at [543, 20] on div "Recent searches Blue Mountain, ON K0L 1Z0, Canada Dominican Republic Tulum, Qui…" at bounding box center [708, 23] width 771 height 67
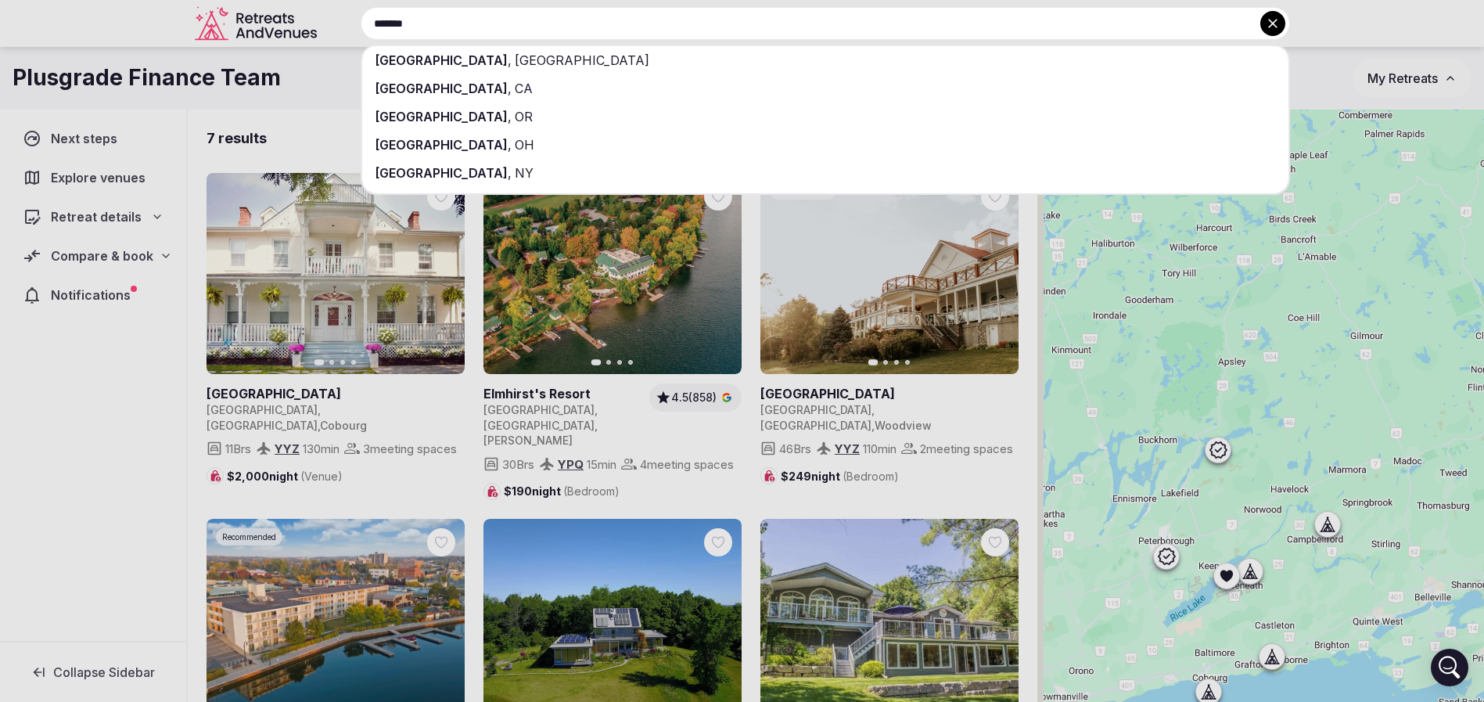
type input "*******"
click at [539, 70] on div "Ontario , Canada" at bounding box center [825, 60] width 926 height 28
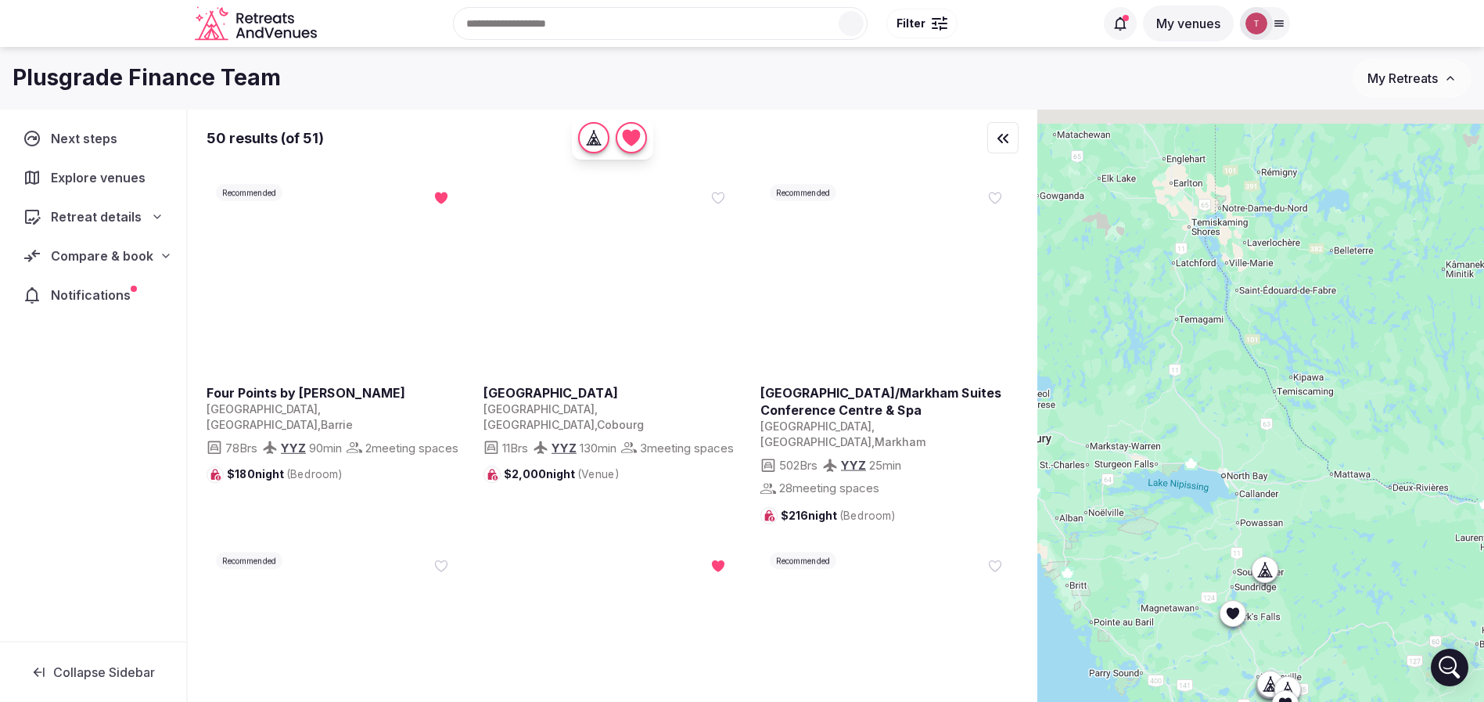
drag, startPoint x: 1296, startPoint y: 441, endPoint x: 1363, endPoint y: 692, distance: 259.1
click at [1363, 692] on div at bounding box center [1260, 432] width 447 height 645
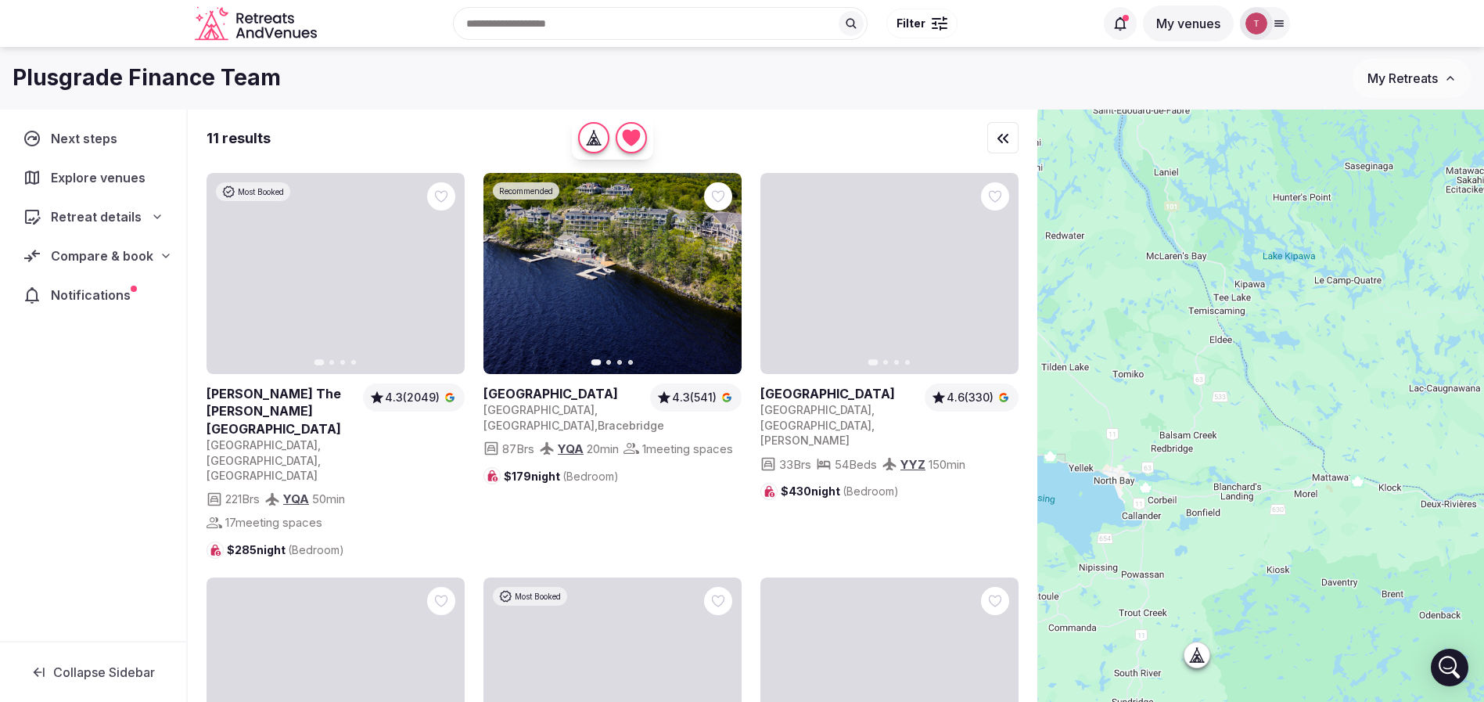
drag, startPoint x: 1354, startPoint y: 524, endPoint x: 1371, endPoint y: 536, distance: 20.2
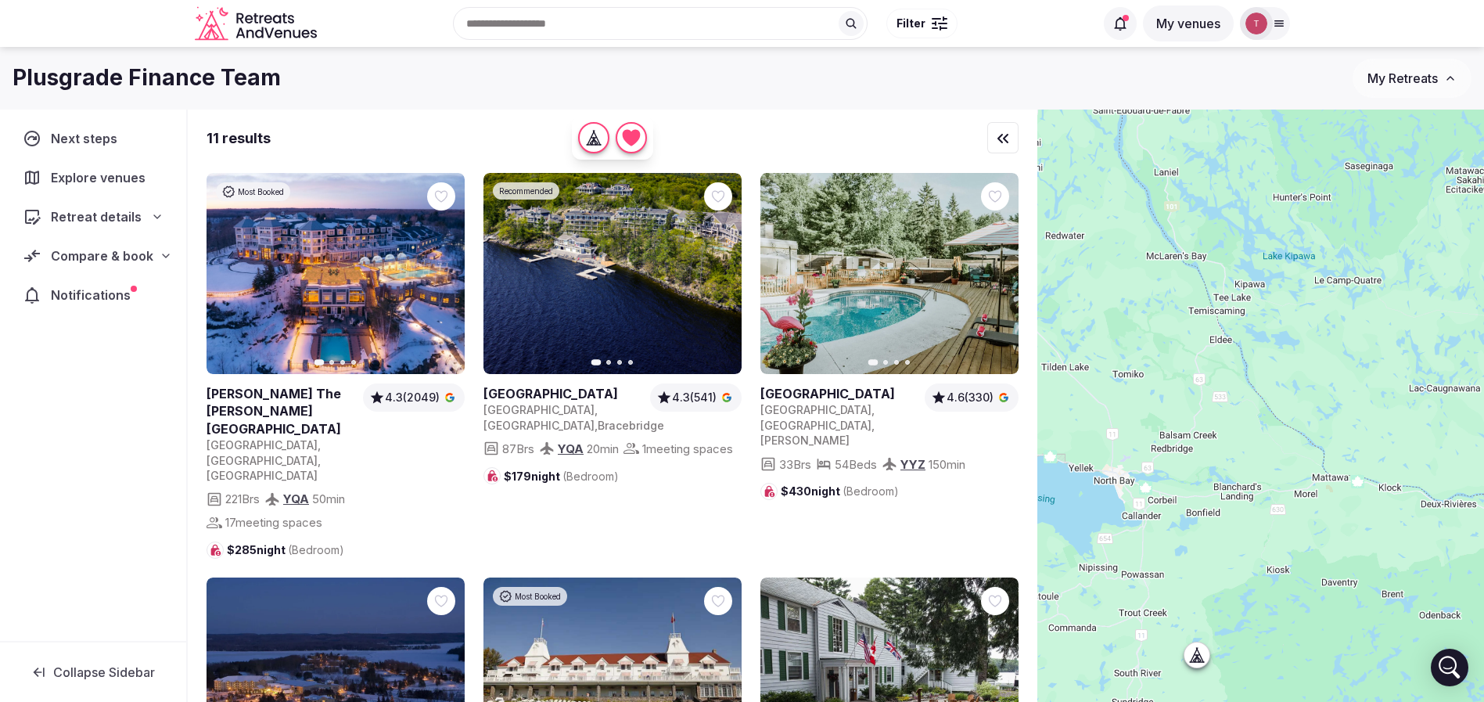
click at [1367, 544] on div at bounding box center [1260, 432] width 447 height 645
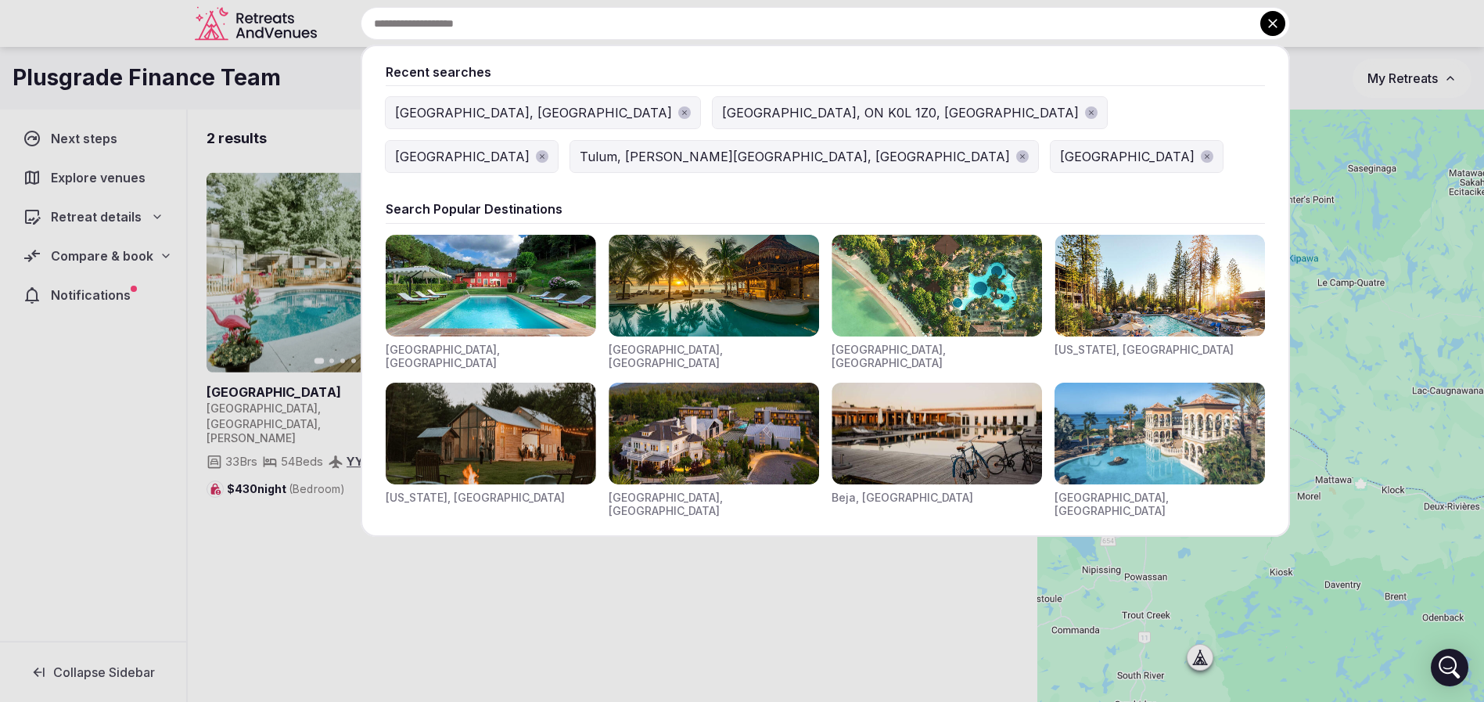
click at [509, 25] on div "Recent searches Ontario, Canada Blue Mountain, ON K0L 1Z0, Canada Dominican Rep…" at bounding box center [806, 23] width 967 height 33
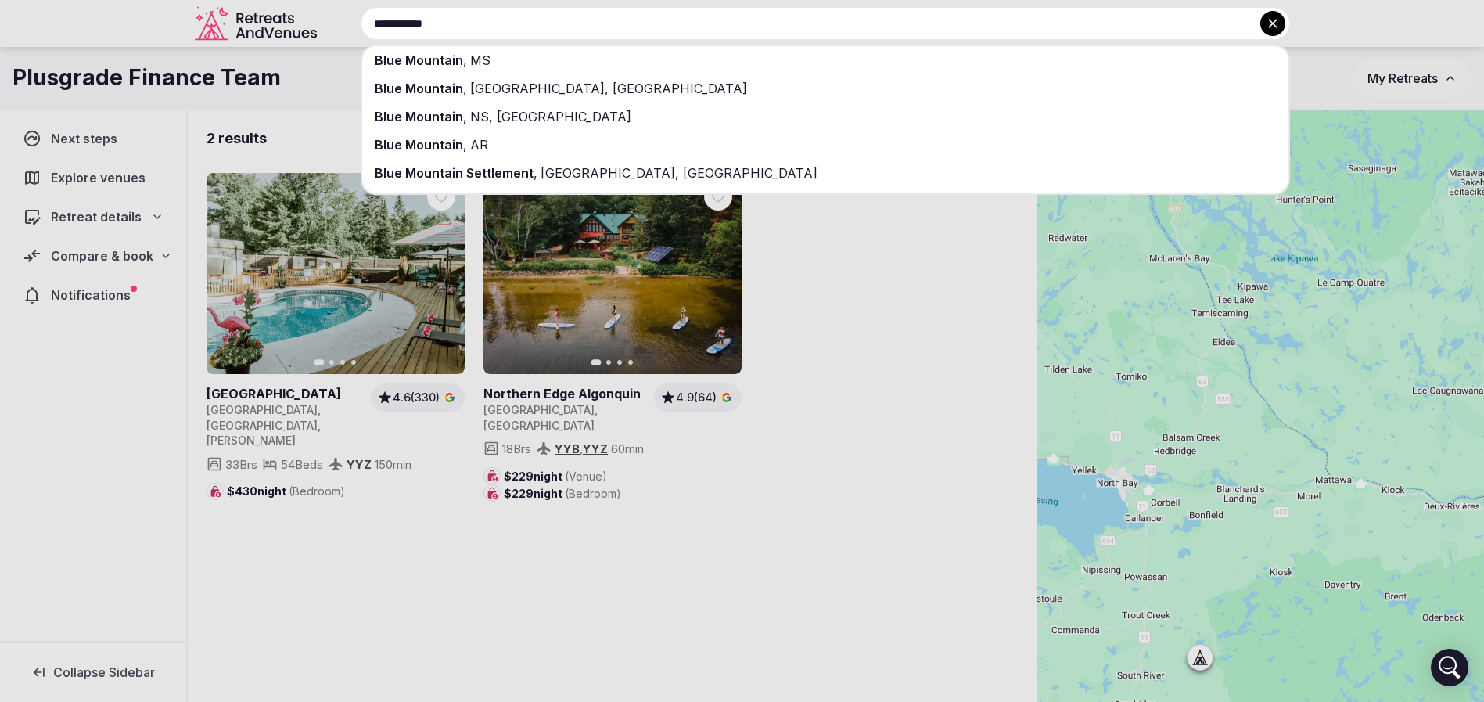
type input "**********"
click at [507, 100] on div "Blue Mountain , ON, Canada" at bounding box center [825, 88] width 926 height 28
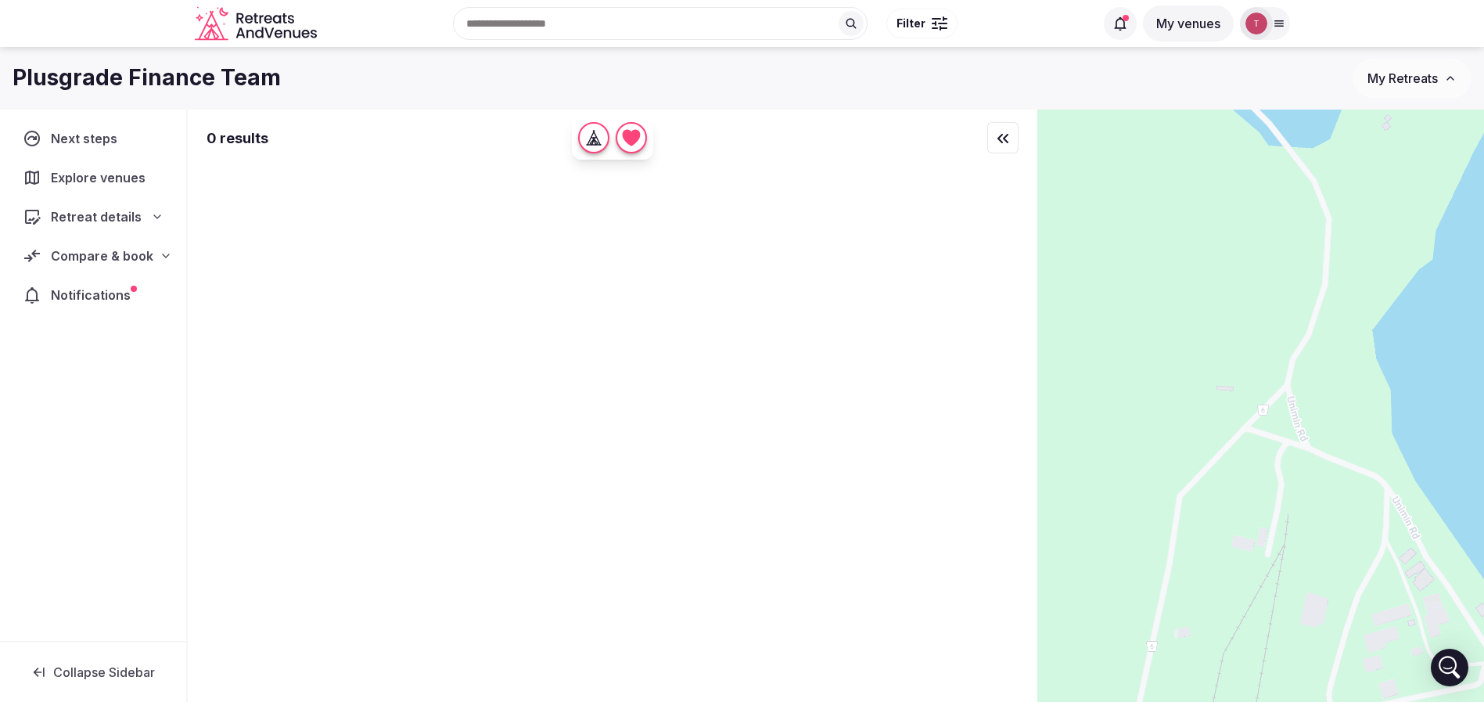
click at [142, 252] on span "Compare & book" at bounding box center [102, 255] width 102 height 19
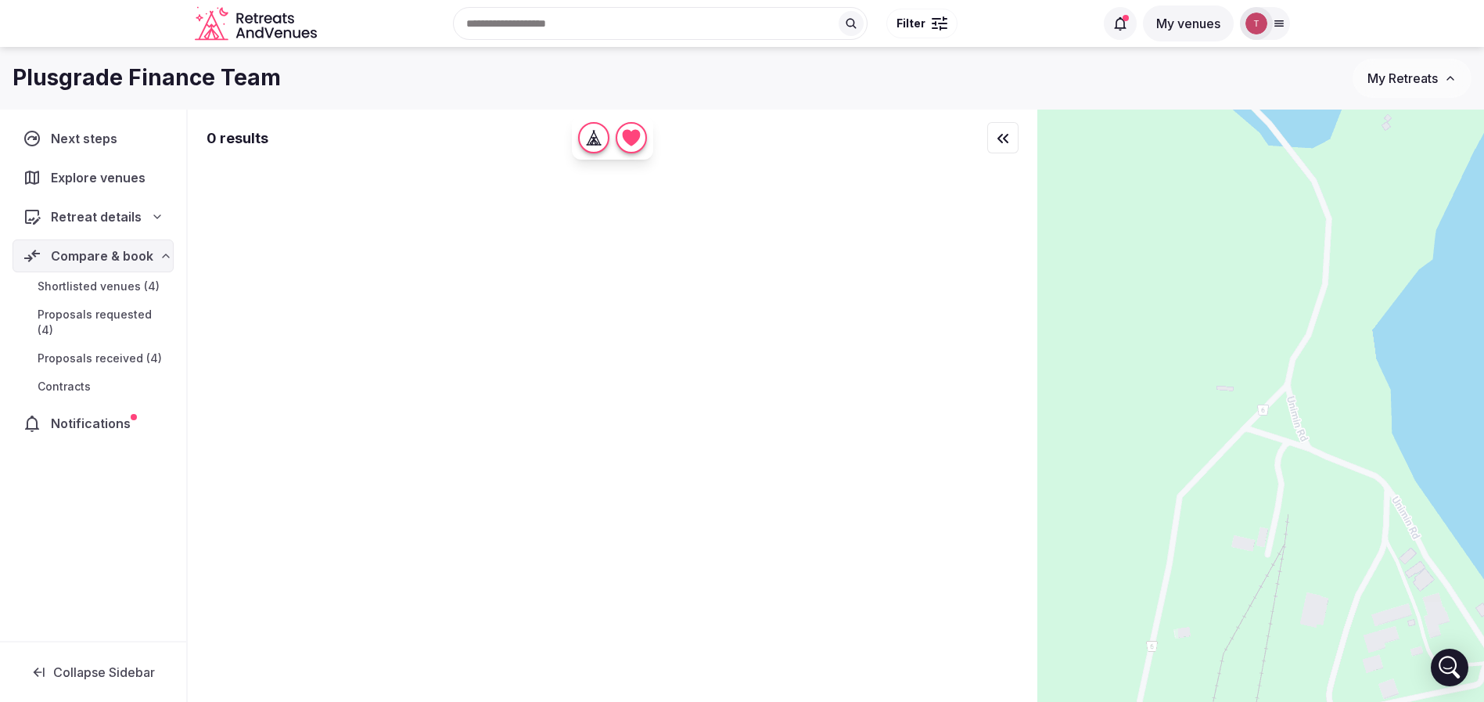
click at [135, 286] on span "Shortlisted venues (4)" at bounding box center [99, 287] width 122 height 16
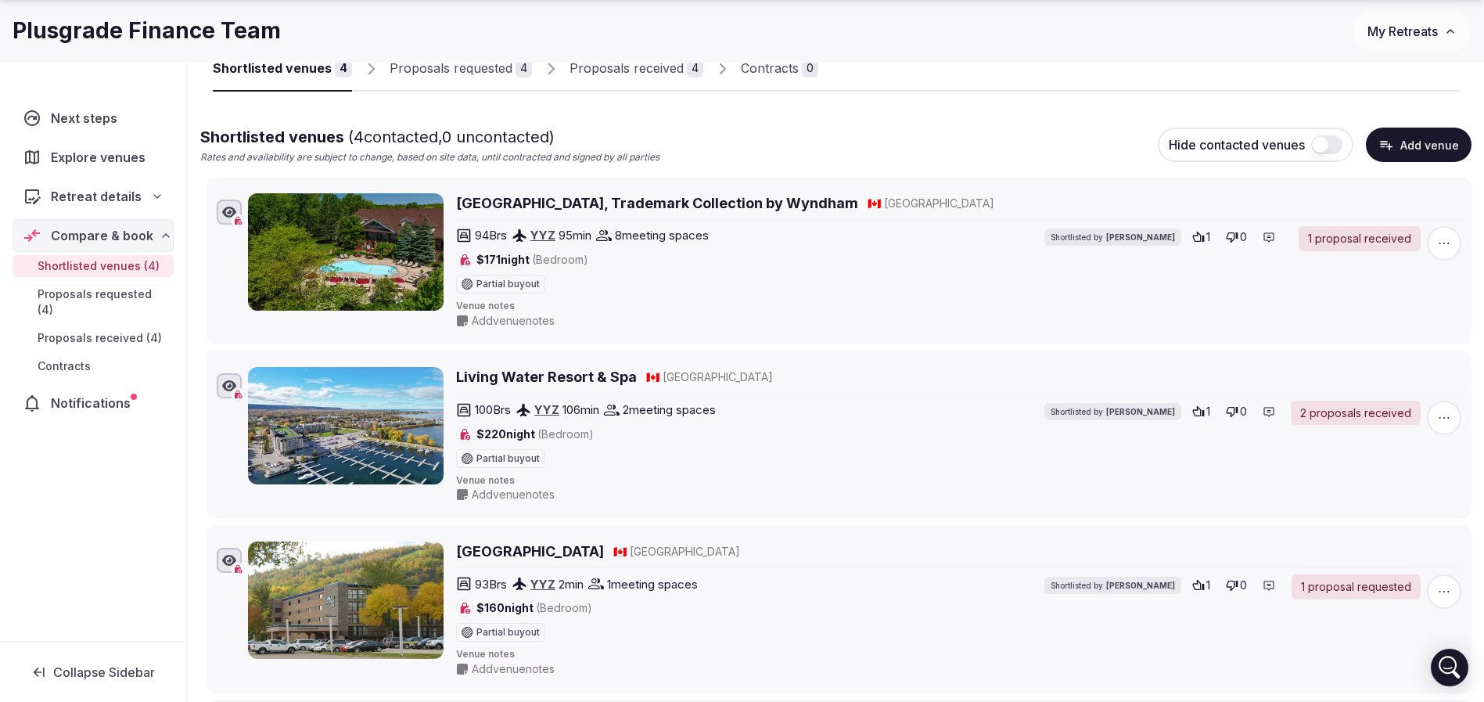
scroll to position [235, 0]
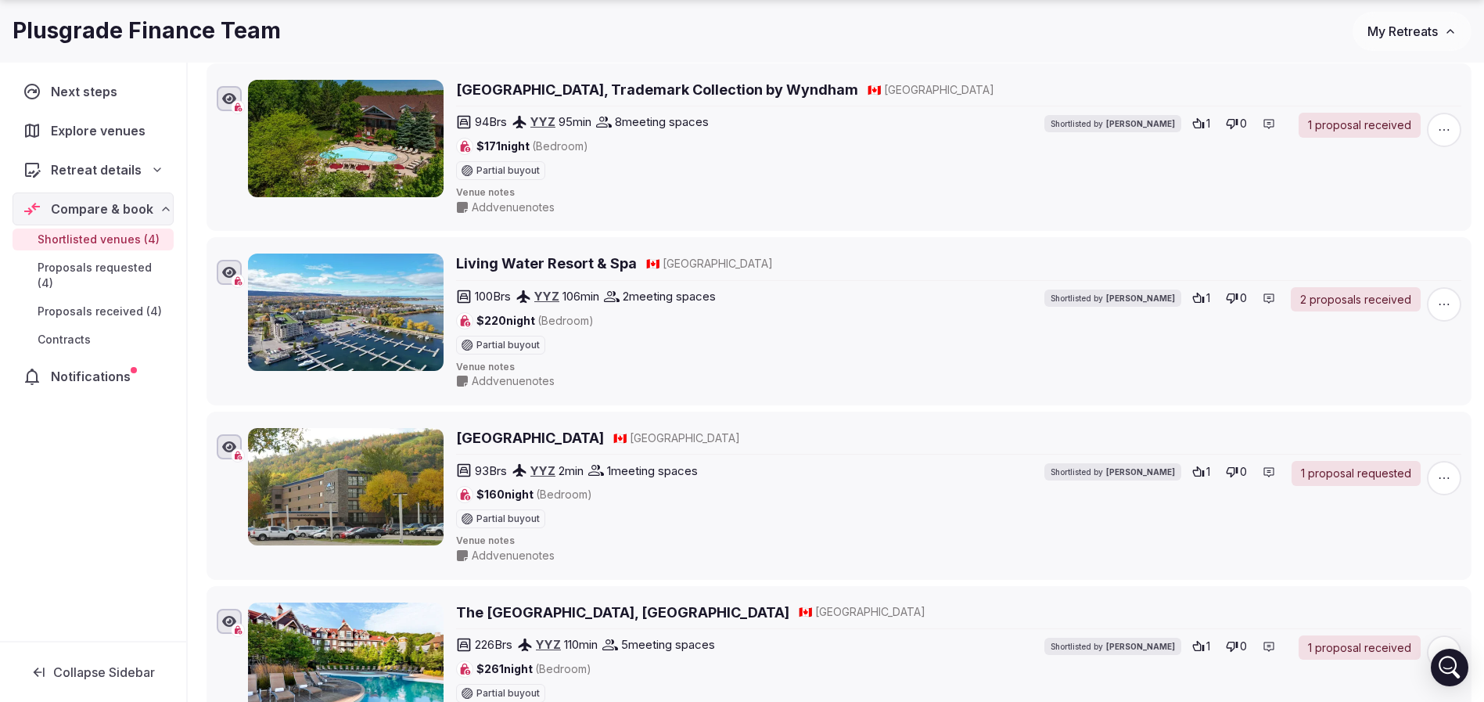
click at [627, 88] on h2 "Georgian Bay Hotel, Trademark Collection by Wyndham" at bounding box center [657, 90] width 402 height 20
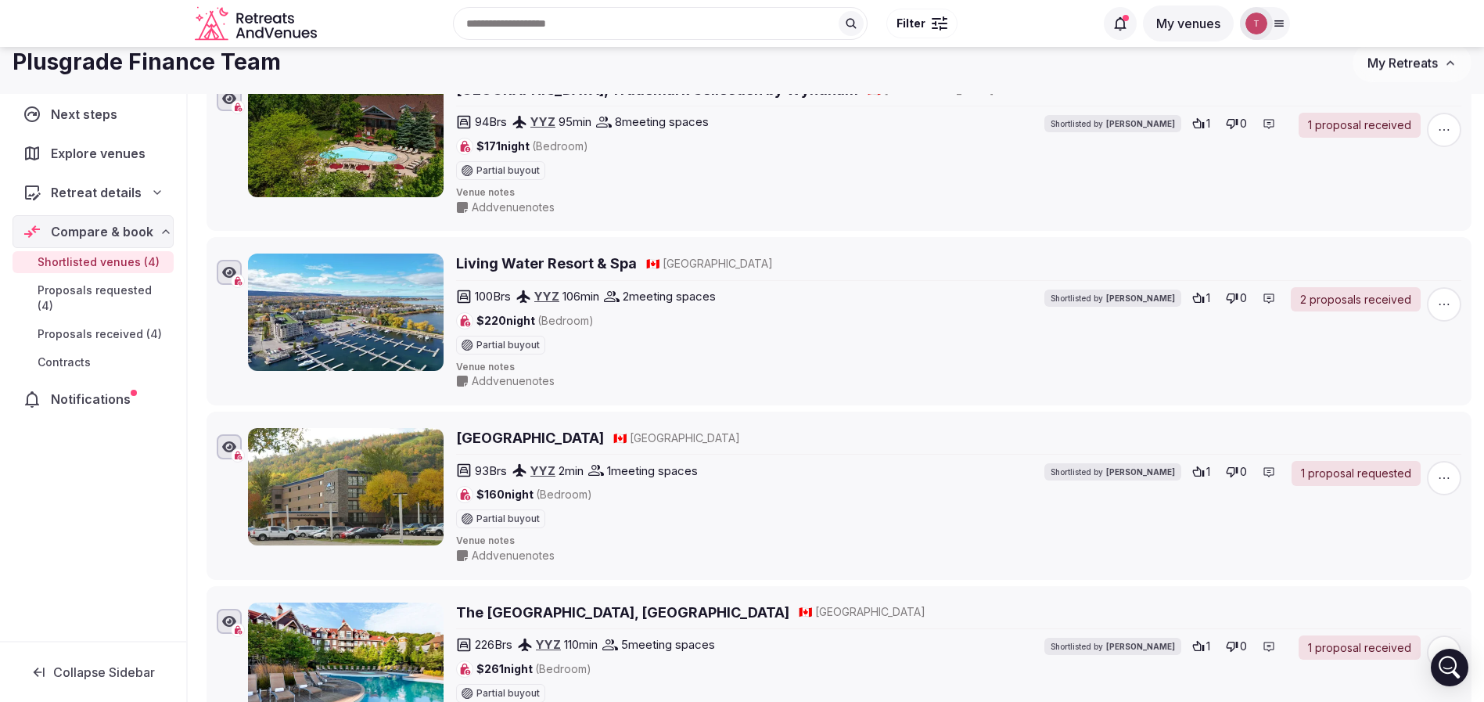
scroll to position [0, 0]
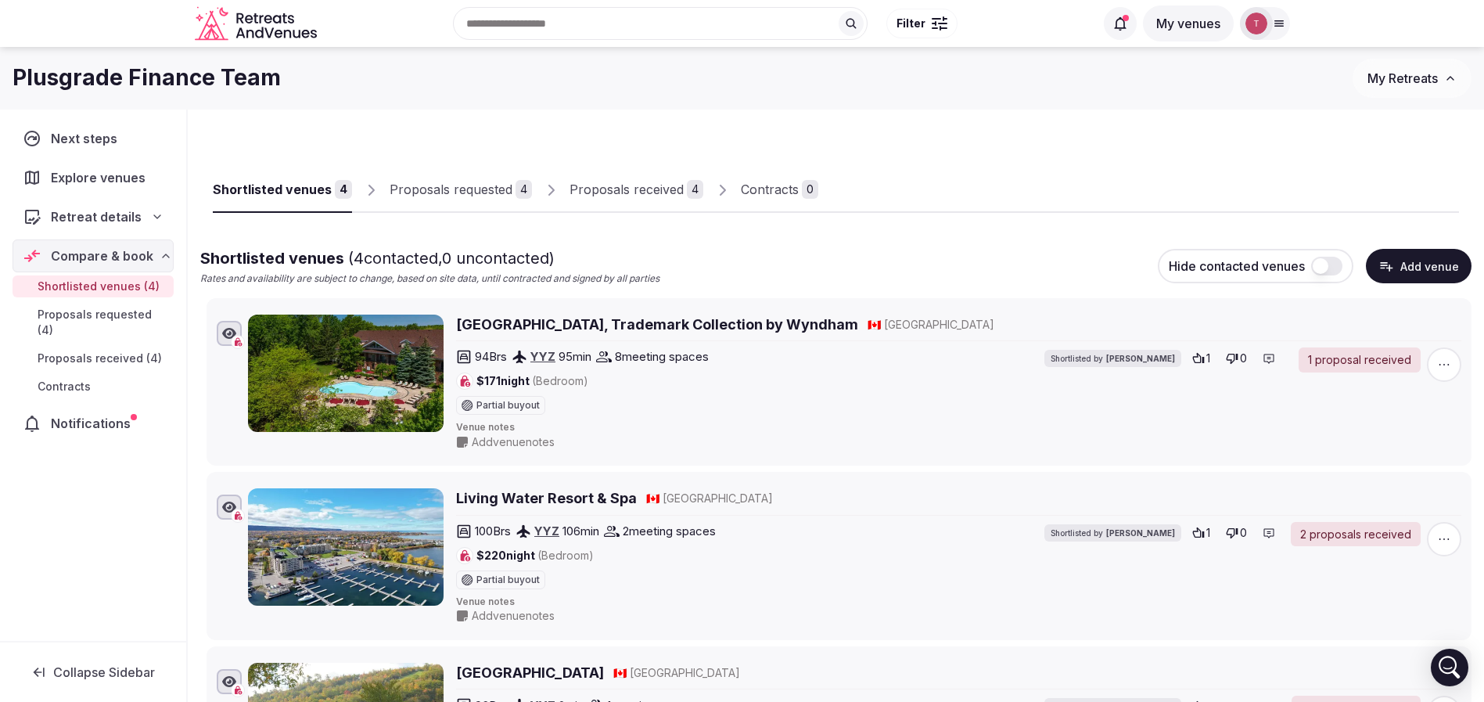
click at [684, 22] on input "text" at bounding box center [660, 23] width 415 height 33
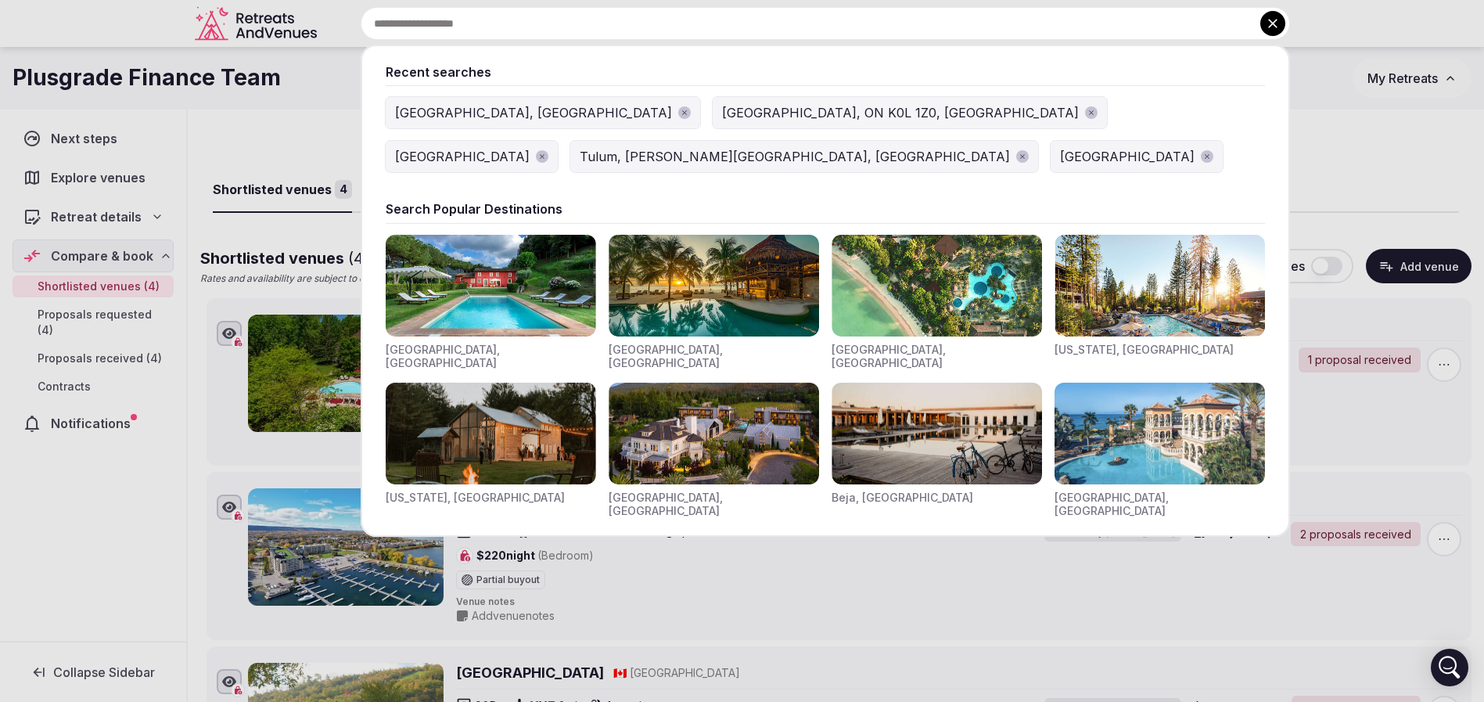
paste input "**********"
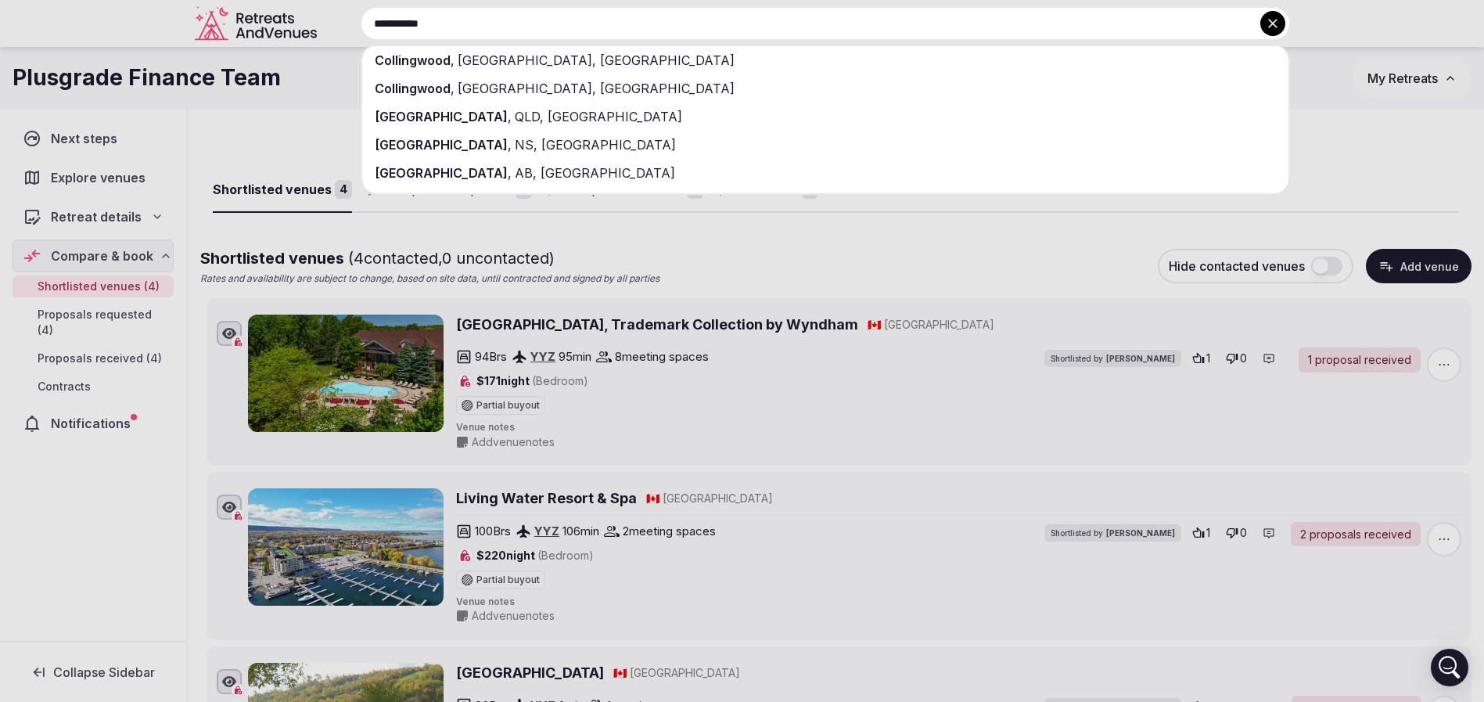
type input "**********"
click at [656, 58] on div "Collingwood , ON, Canada" at bounding box center [825, 60] width 926 height 28
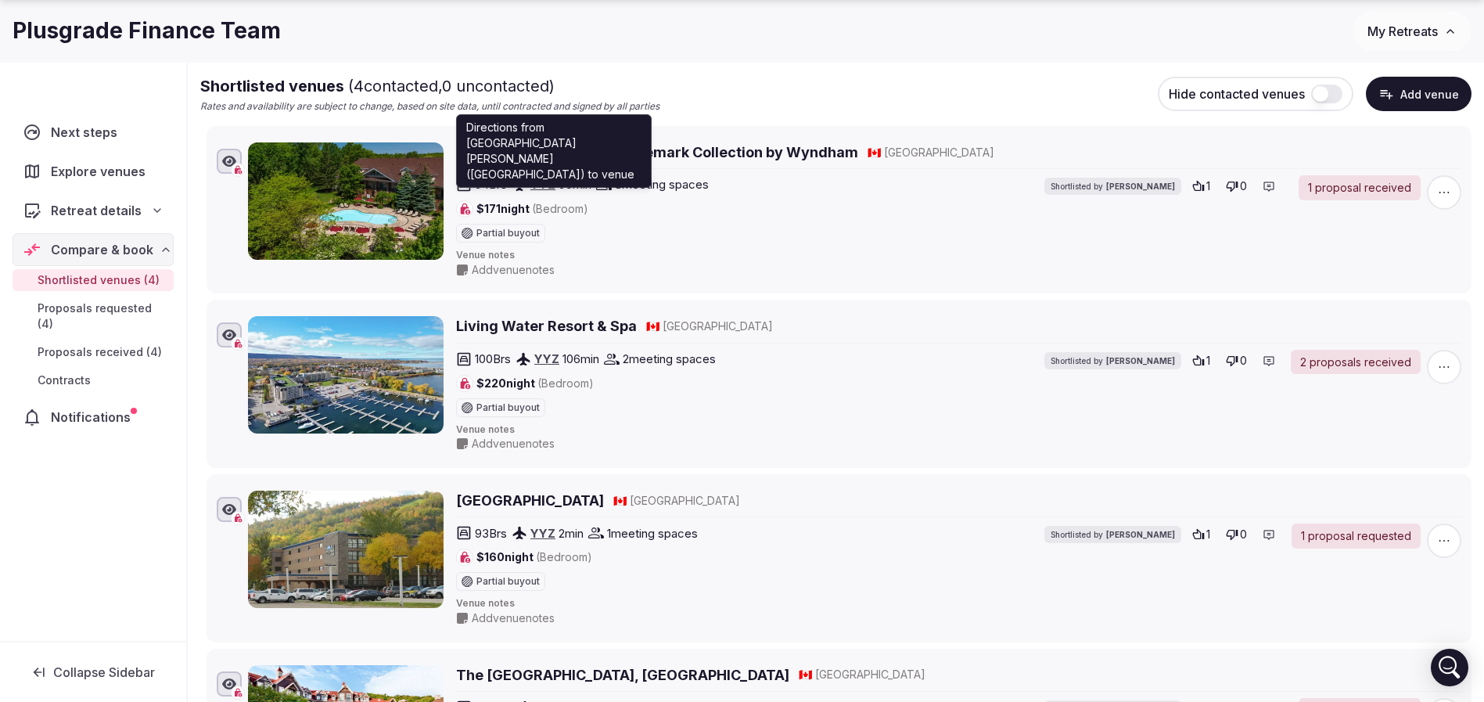
scroll to position [235, 0]
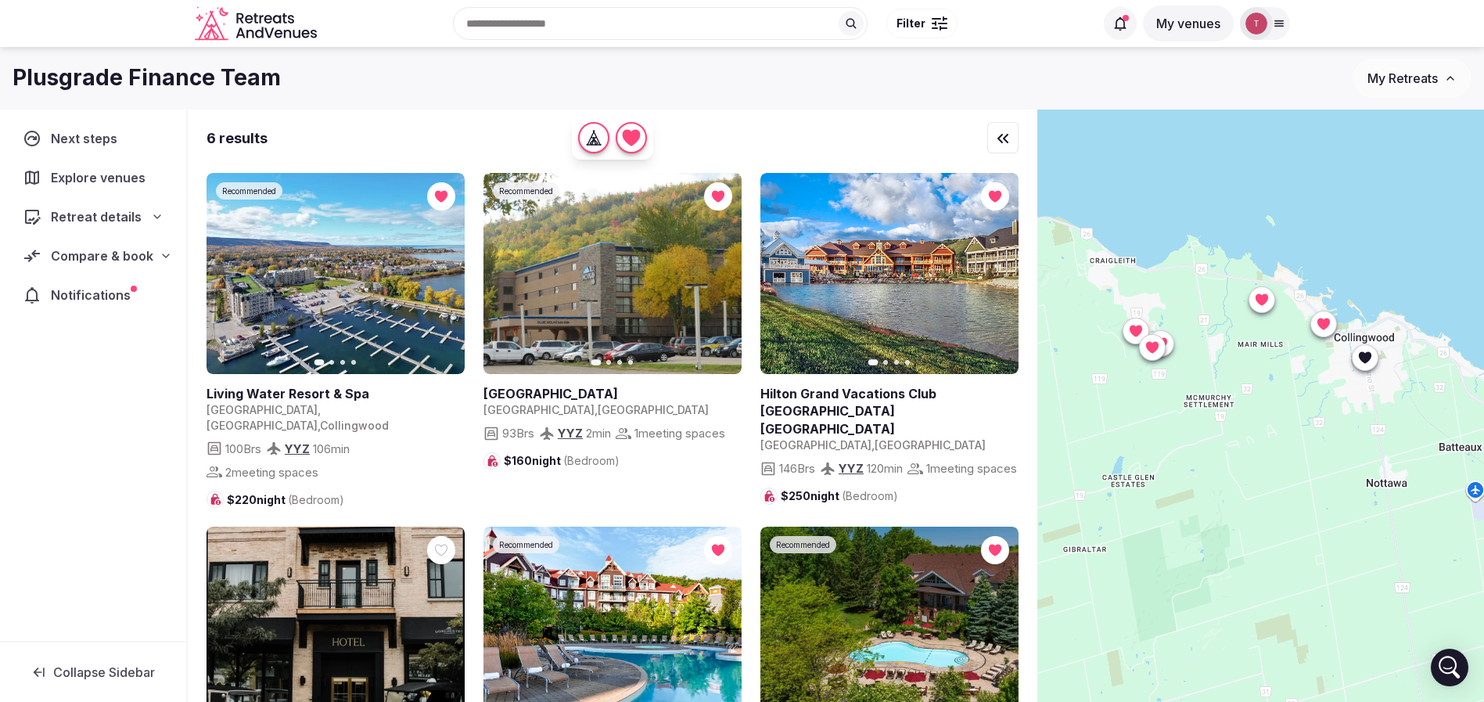
drag, startPoint x: 1313, startPoint y: 464, endPoint x: 1312, endPoint y: 442, distance: 21.9
click at [1312, 442] on div at bounding box center [1260, 432] width 447 height 645
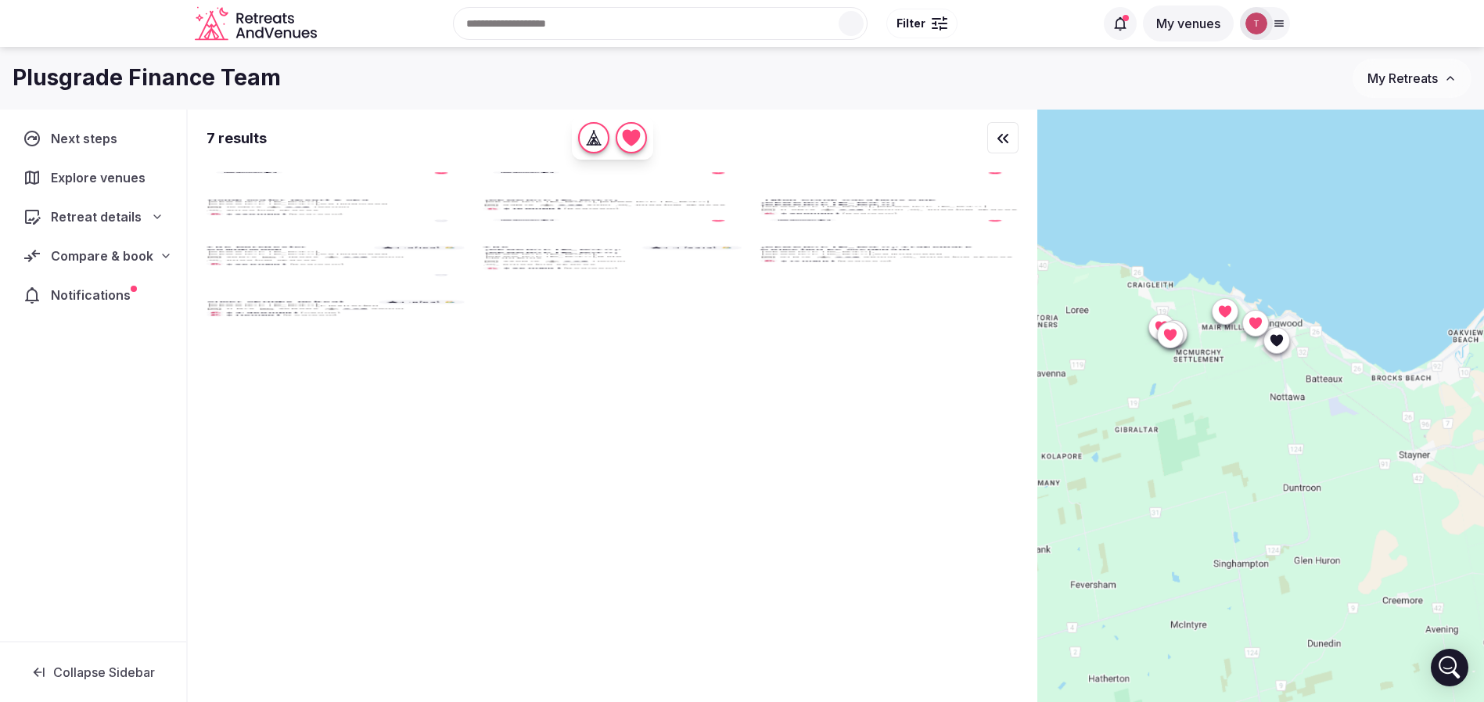
drag, startPoint x: 1369, startPoint y: 453, endPoint x: 1309, endPoint y: 383, distance: 92.7
click at [1309, 383] on div at bounding box center [1260, 432] width 447 height 645
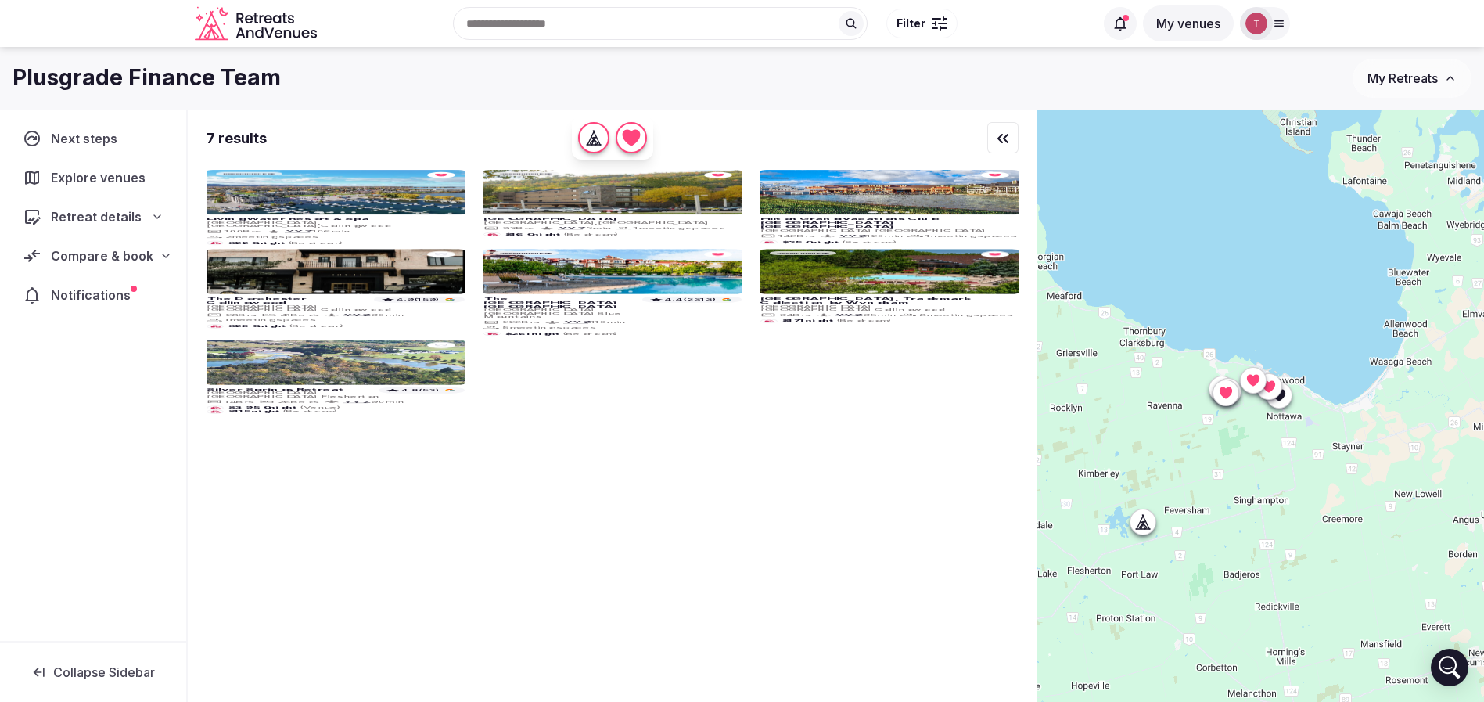
drag, startPoint x: 1380, startPoint y: 370, endPoint x: 1370, endPoint y: 401, distance: 32.9
click at [1370, 401] on div at bounding box center [1260, 432] width 447 height 645
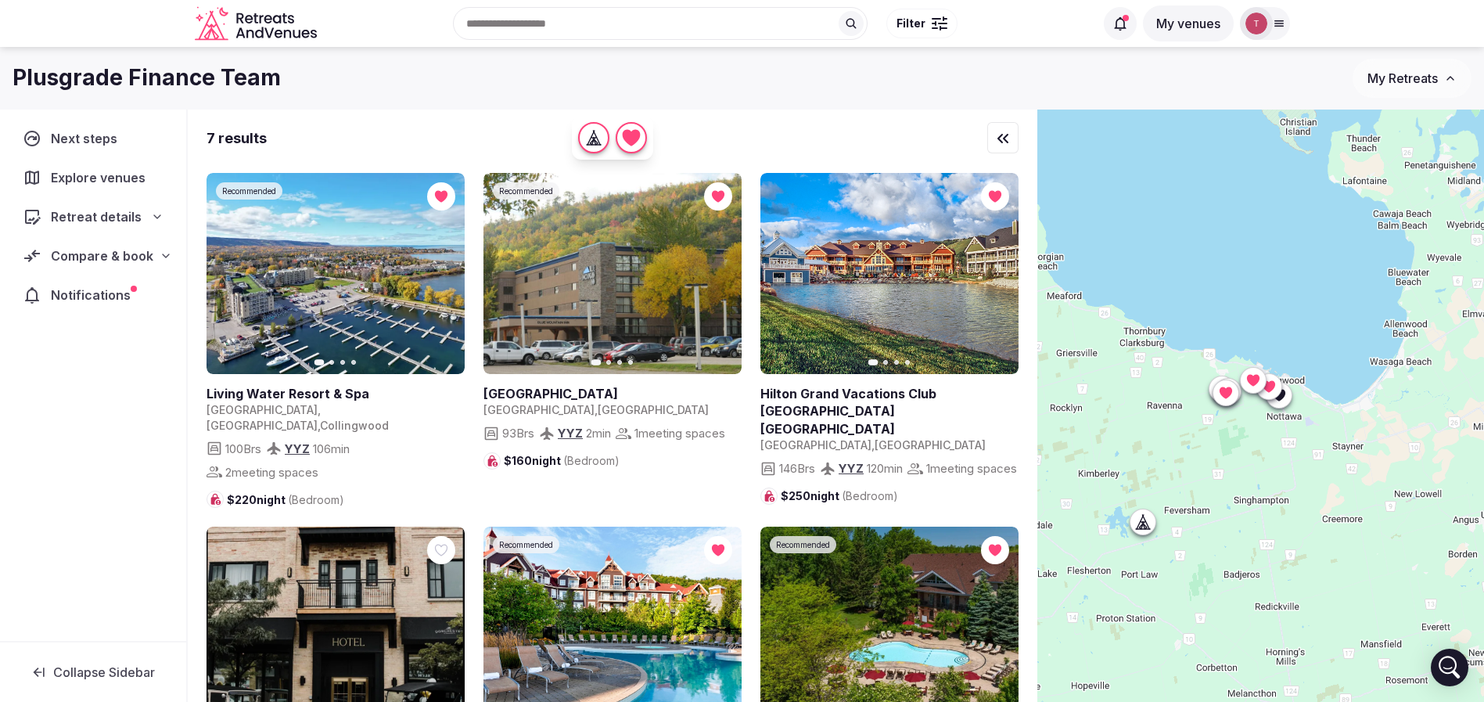
click at [1150, 523] on icon at bounding box center [1143, 522] width 16 height 16
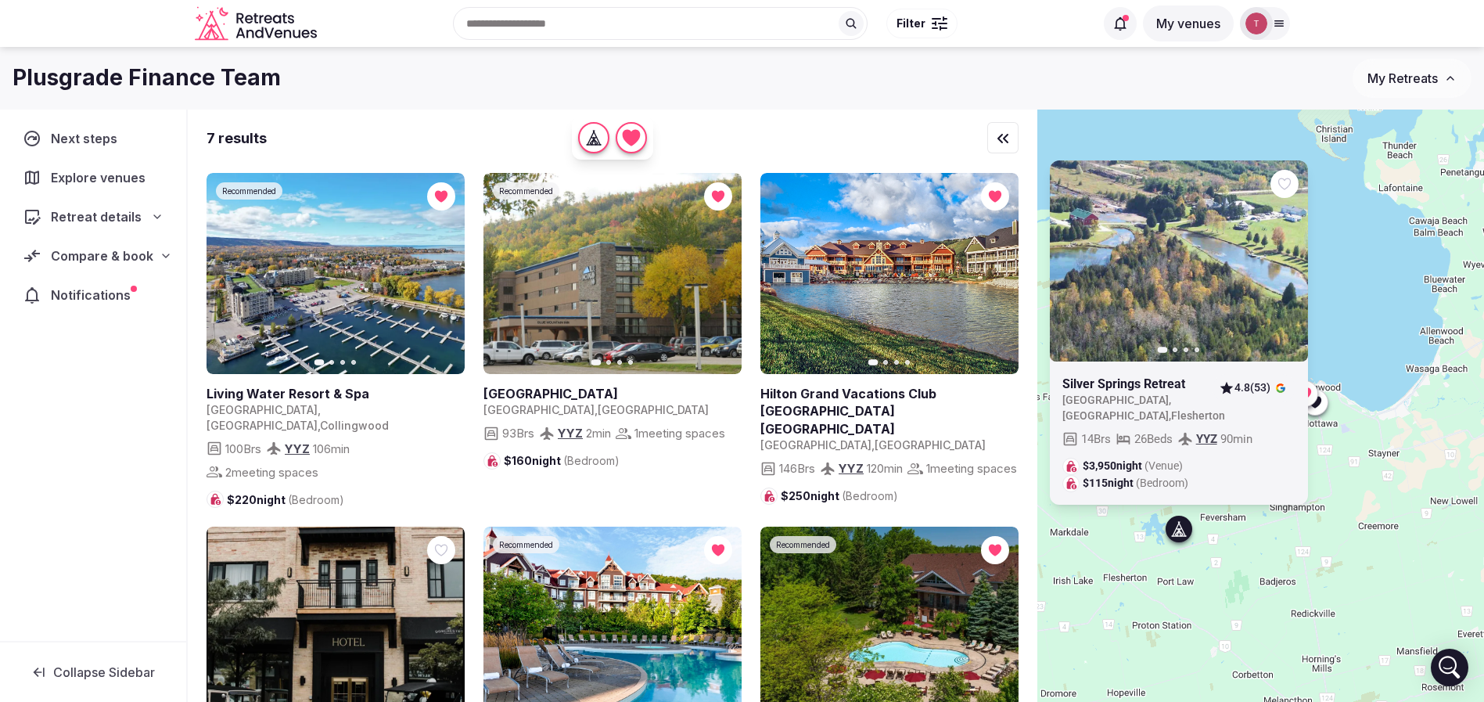
drag, startPoint x: 1167, startPoint y: 383, endPoint x: 1208, endPoint y: 390, distance: 42.1
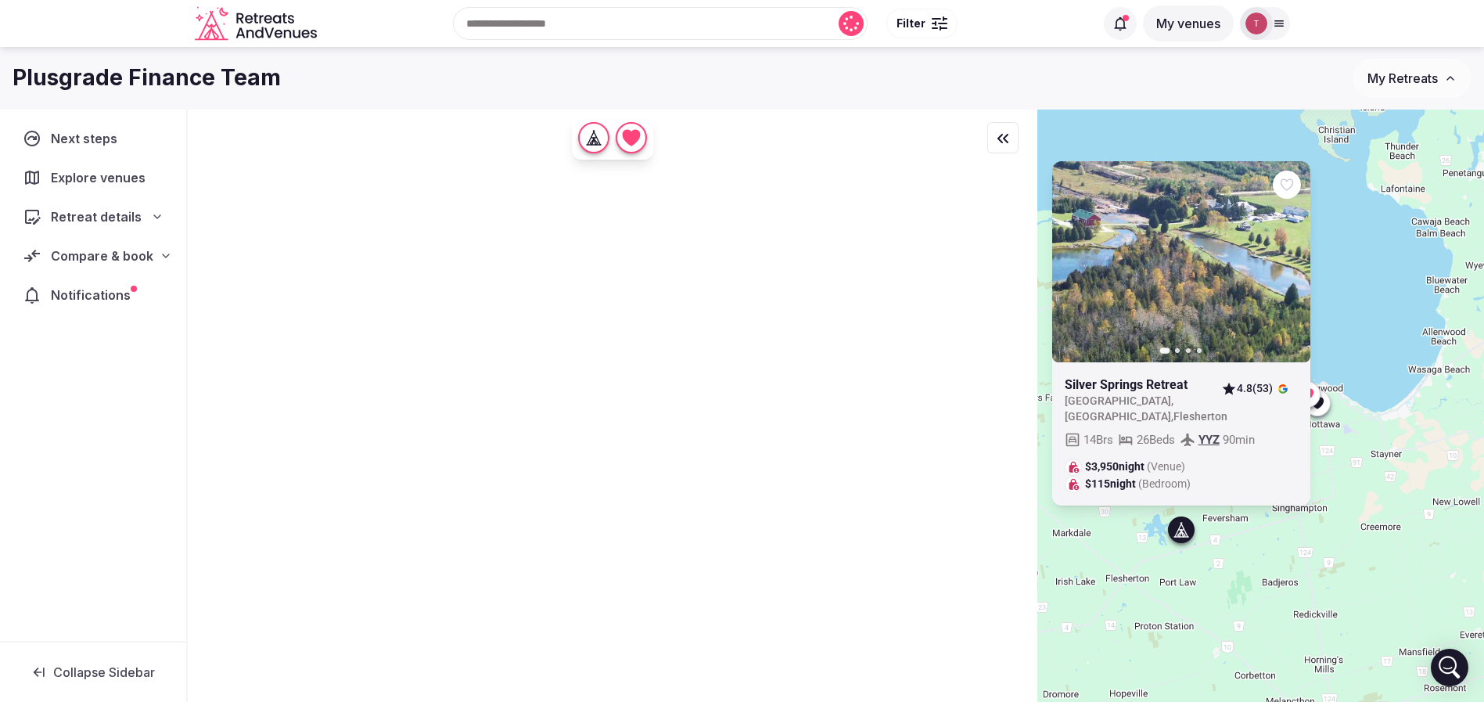
click at [1332, 534] on div "Previous slide Next slide Silver Springs Retreat Canada , Ontario , Flesherton …" at bounding box center [1260, 432] width 447 height 645
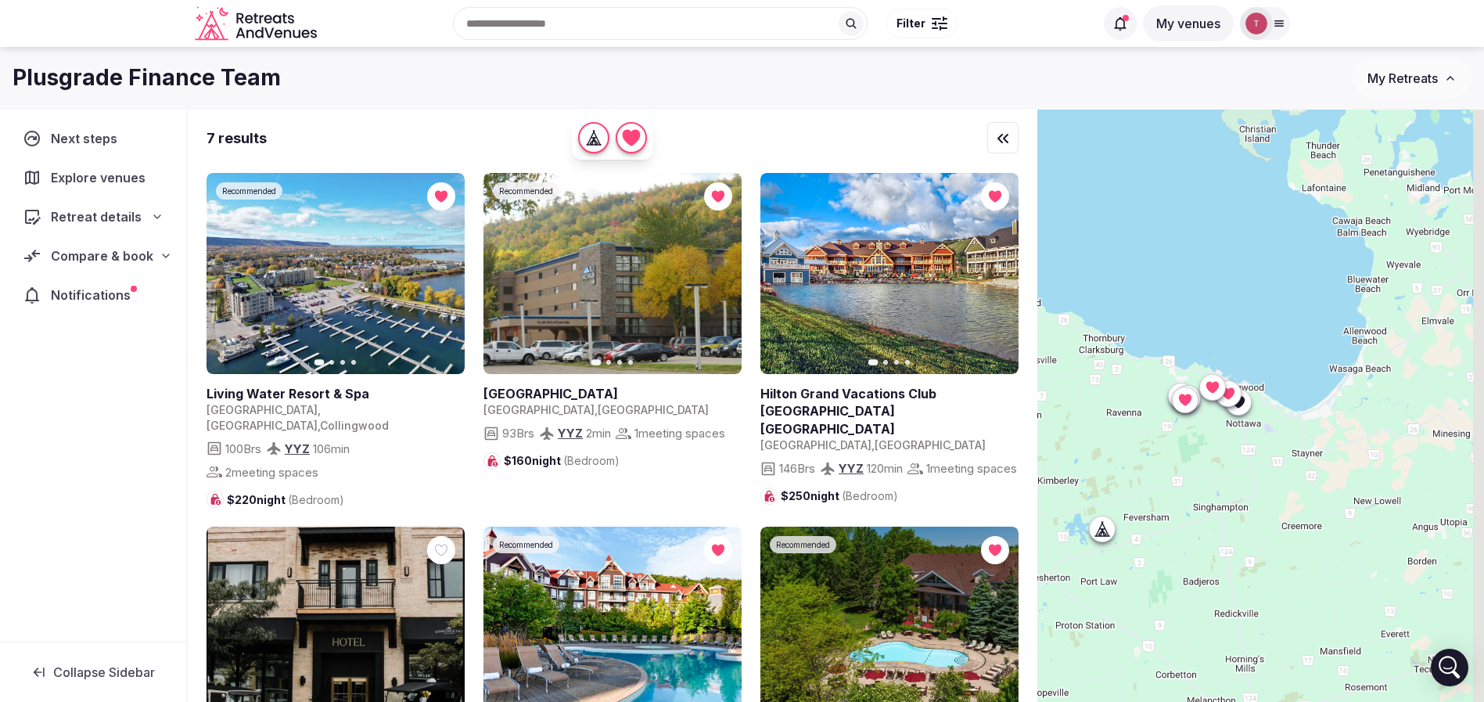
drag, startPoint x: 1379, startPoint y: 506, endPoint x: 1271, endPoint y: 504, distance: 108.8
click at [1271, 504] on div at bounding box center [1260, 432] width 447 height 645
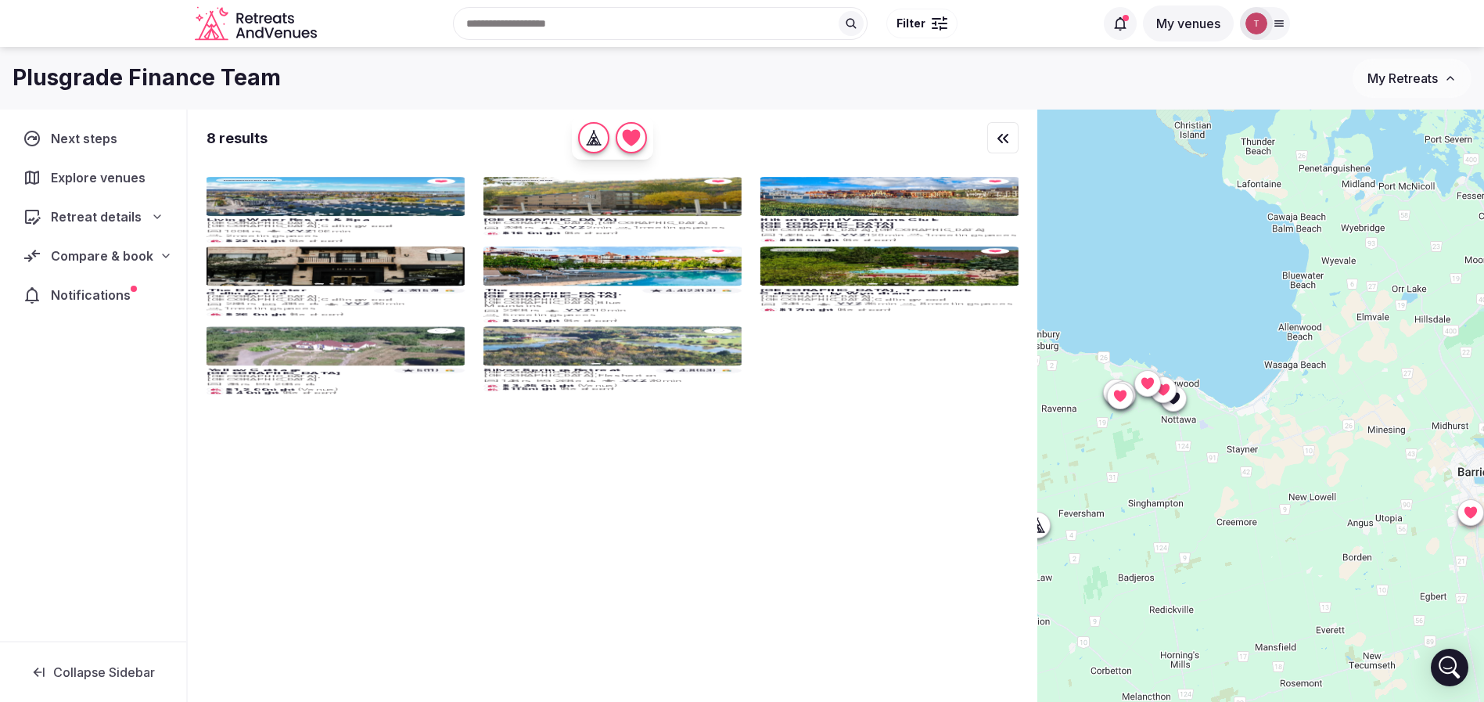
drag, startPoint x: 1352, startPoint y: 494, endPoint x: 1319, endPoint y: 492, distance: 32.9
click at [1319, 492] on div at bounding box center [1260, 432] width 447 height 645
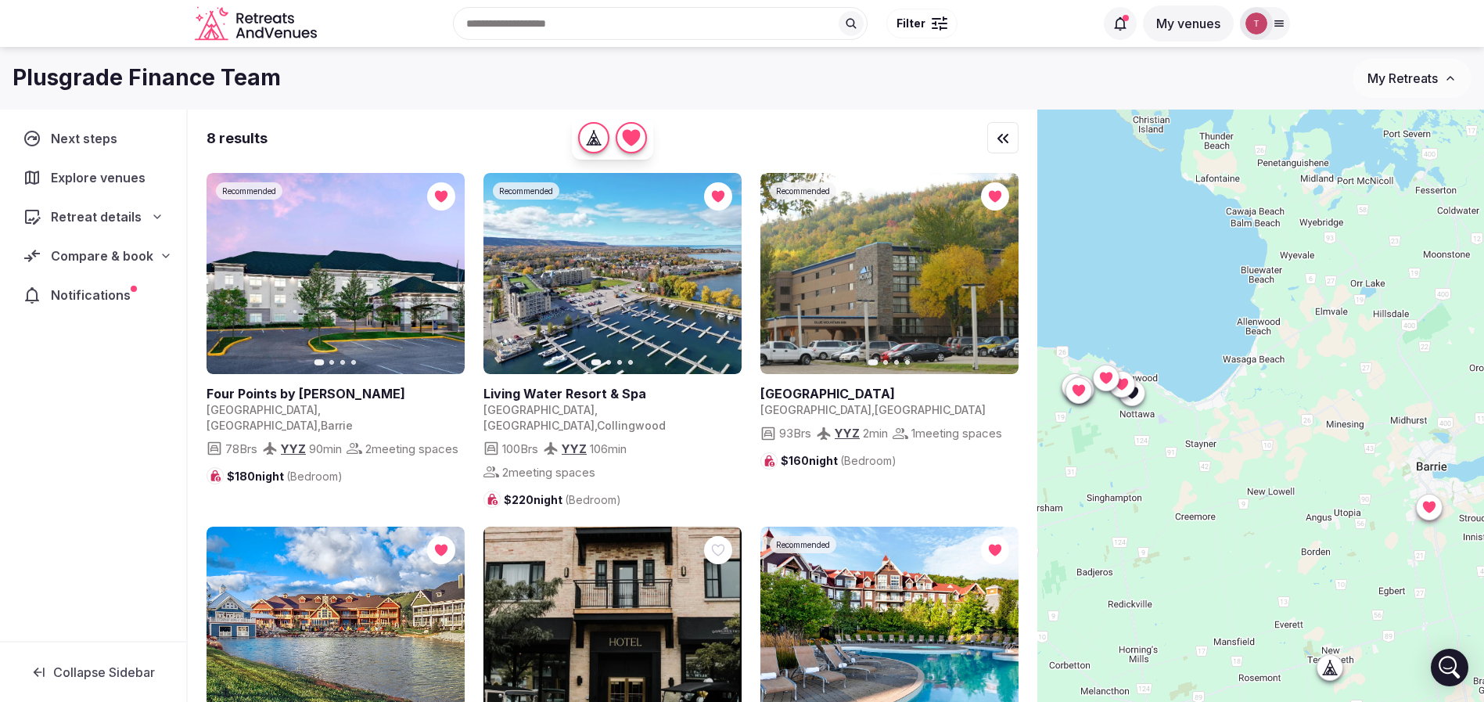
drag, startPoint x: 1365, startPoint y: 479, endPoint x: 1317, endPoint y: 472, distance: 49.0
click at [1317, 472] on div at bounding box center [1260, 432] width 447 height 645
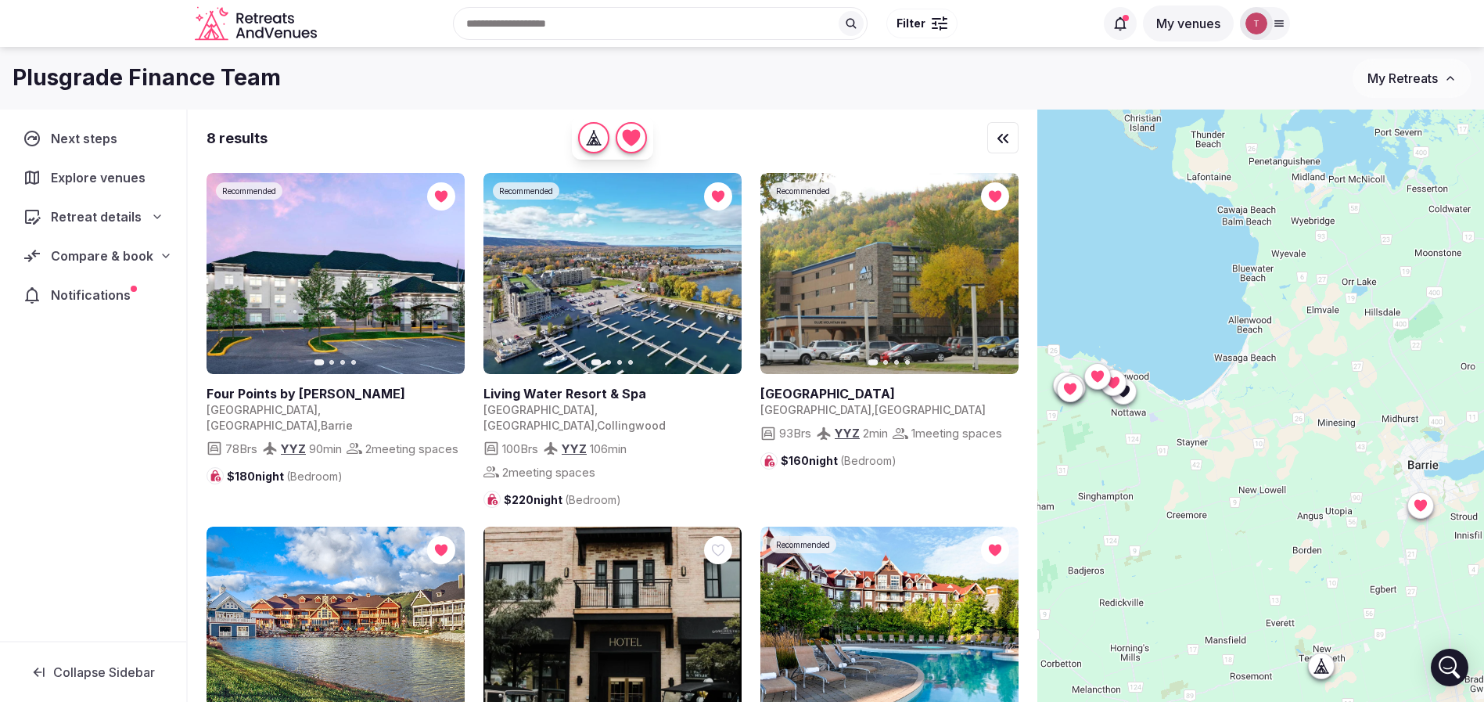
drag, startPoint x: 1416, startPoint y: 442, endPoint x: 1408, endPoint y: 440, distance: 8.9
click at [1408, 440] on div at bounding box center [1260, 432] width 447 height 645
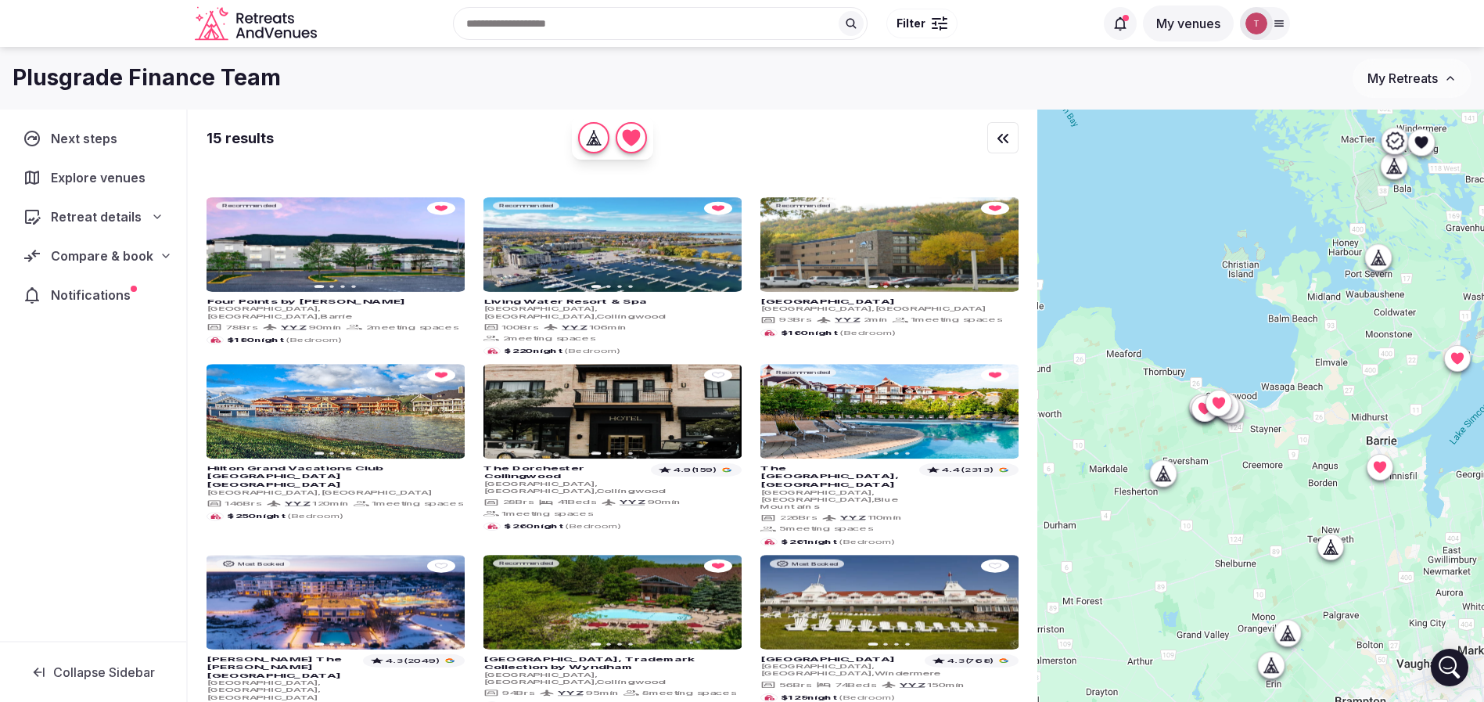
drag, startPoint x: 1413, startPoint y: 411, endPoint x: 1383, endPoint y: 402, distance: 31.0
click at [1383, 402] on div at bounding box center [1260, 432] width 447 height 645
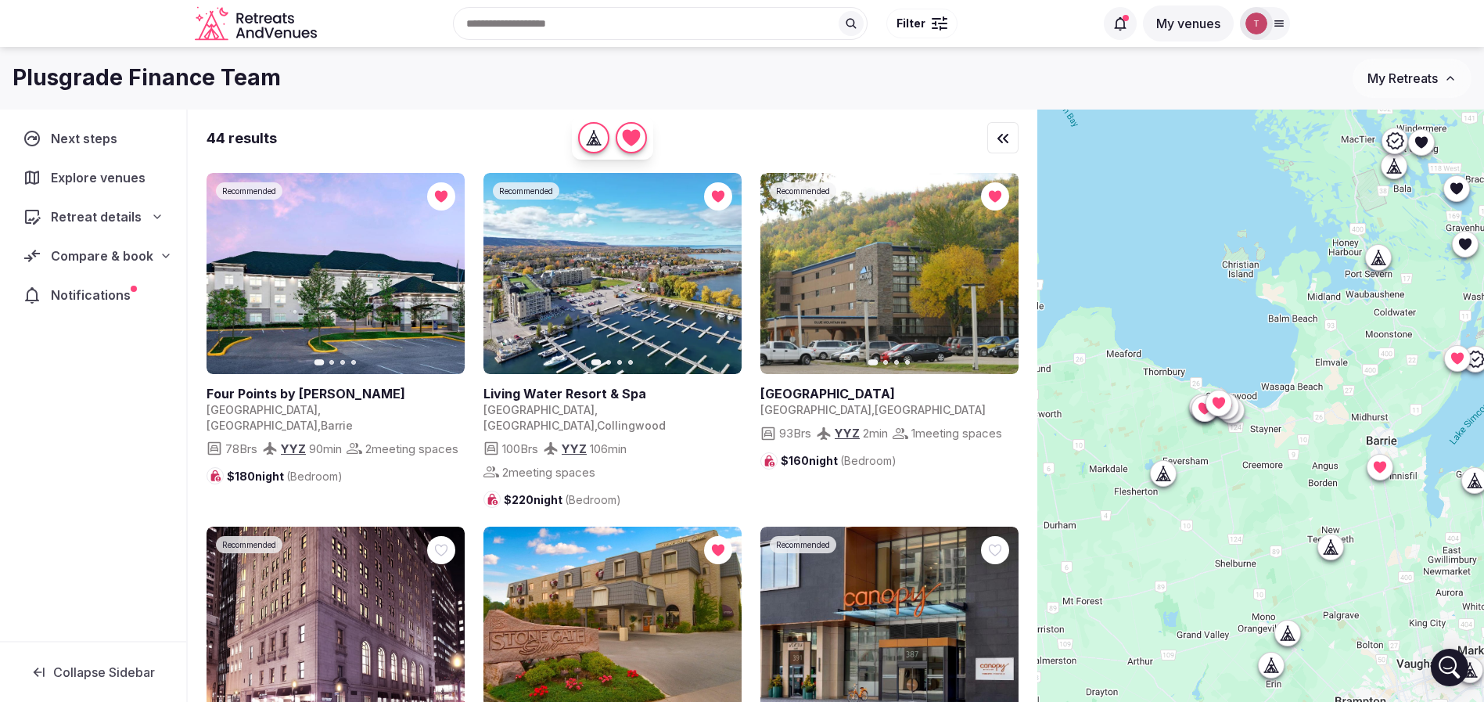
click at [1381, 258] on icon at bounding box center [1378, 258] width 5 height 2
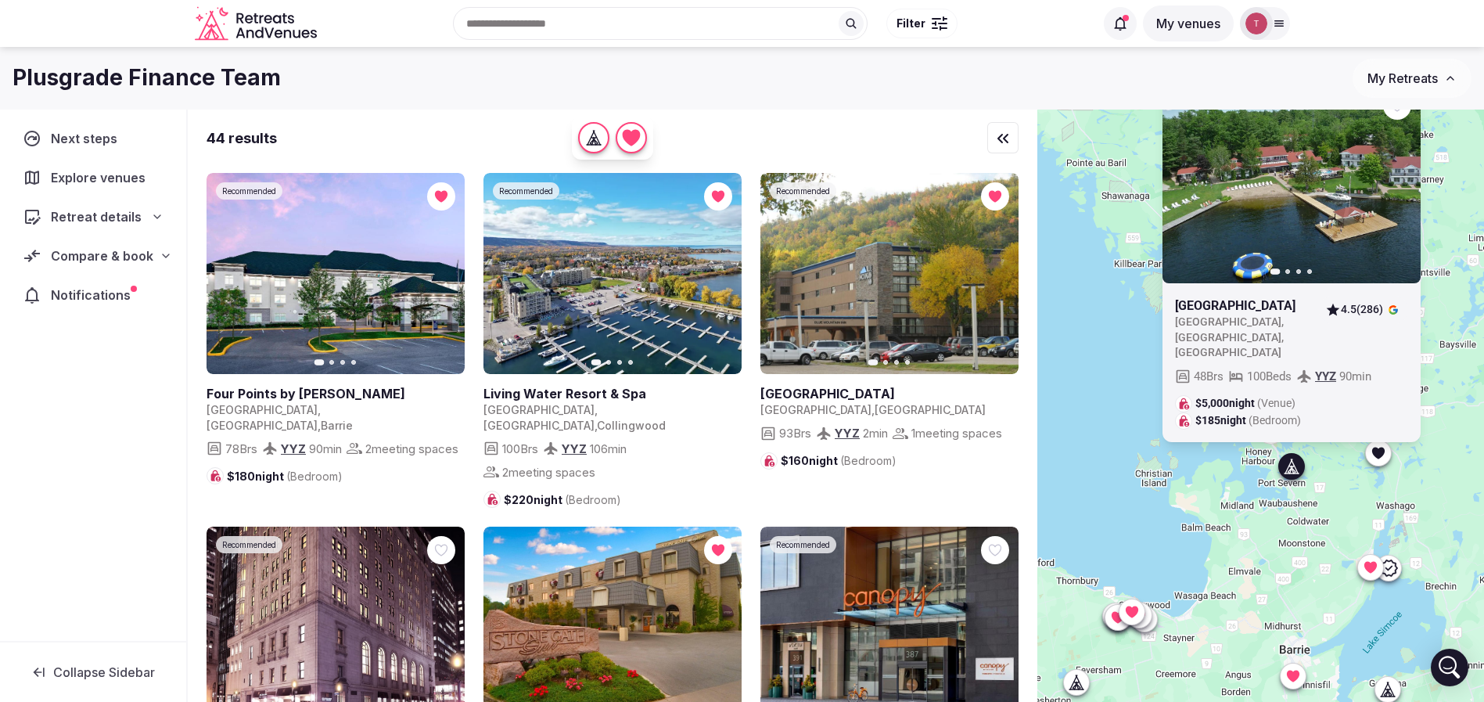
drag, startPoint x: 1377, startPoint y: 312, endPoint x: 1290, endPoint y: 523, distance: 227.7
click at [1290, 523] on div "Previous slide Next slide Severn Lodge Canada , Ontario , Port Severn 4.5 (286)…" at bounding box center [1260, 432] width 447 height 645
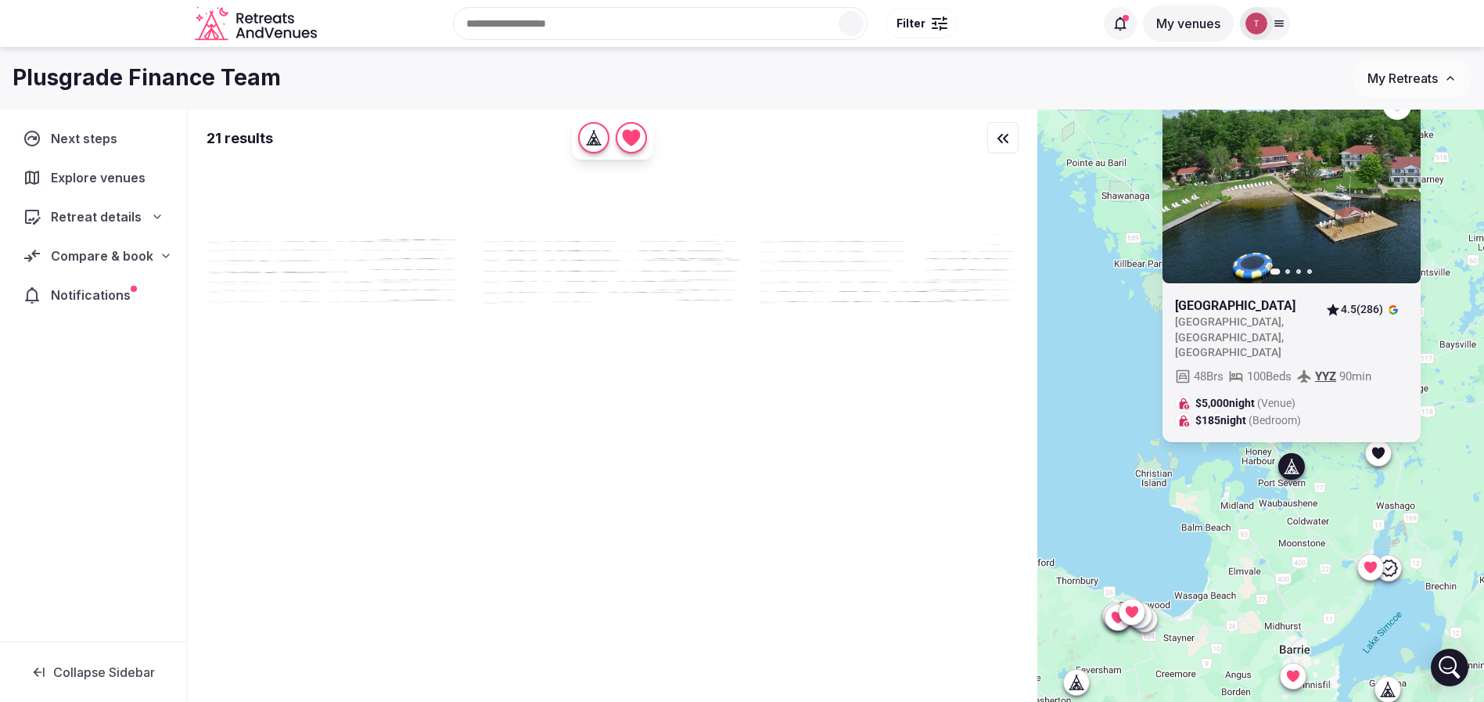
click at [1411, 198] on div "Previous slide Next slide" at bounding box center [1292, 182] width 258 height 201
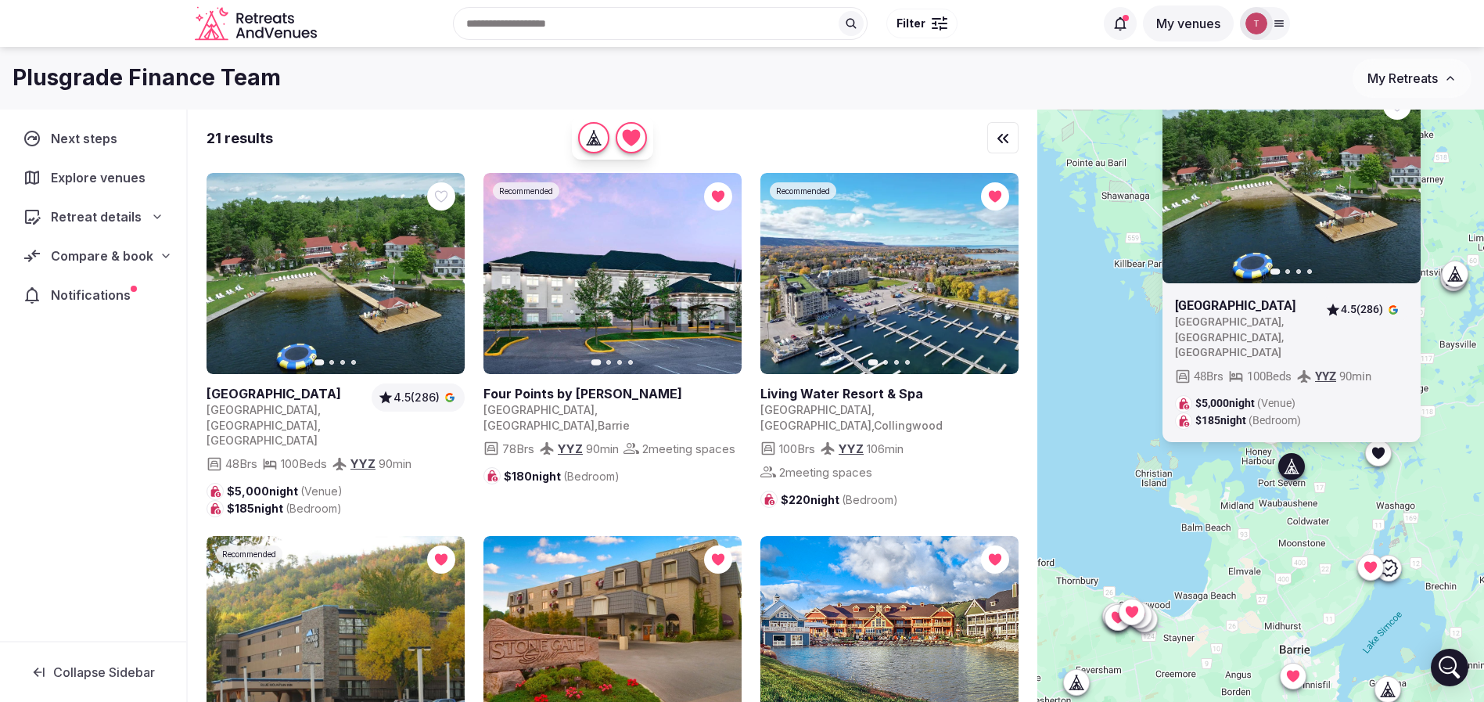
click at [1403, 188] on icon "button" at bounding box center [1400, 182] width 6 height 11
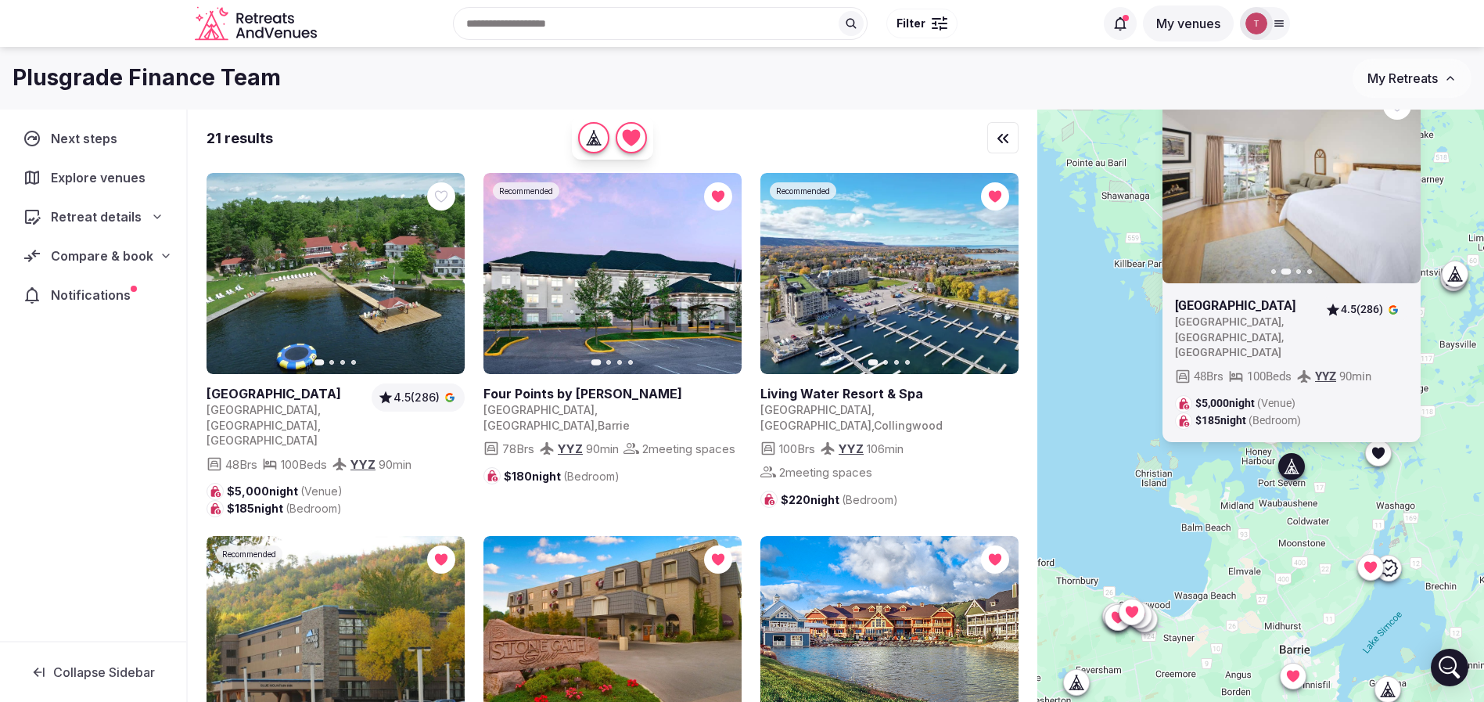
click at [0, 0] on icon at bounding box center [0, 0] width 0 height 0
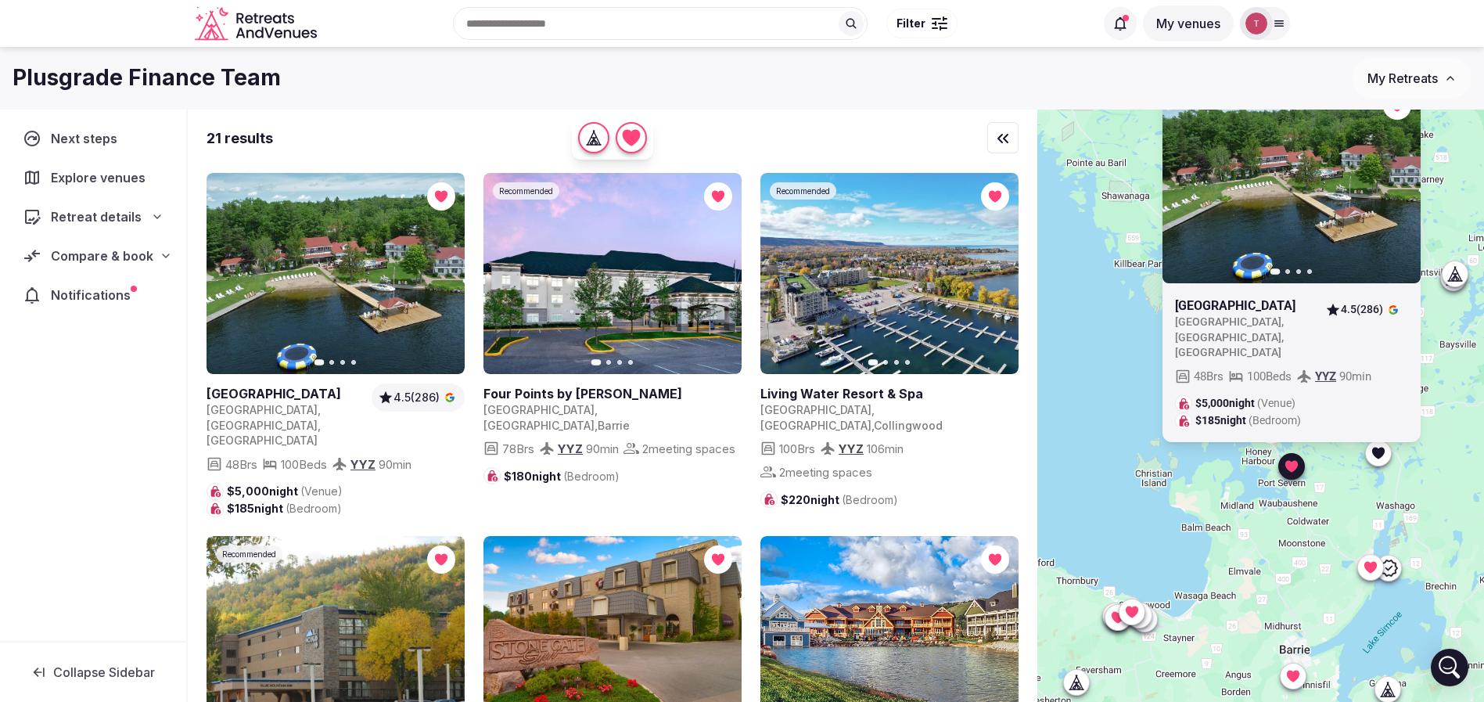
click at [1286, 542] on div "Previous slide Next slide Severn Lodge Canada , Ontario , Port Severn 4.5 (286)…" at bounding box center [1260, 432] width 447 height 645
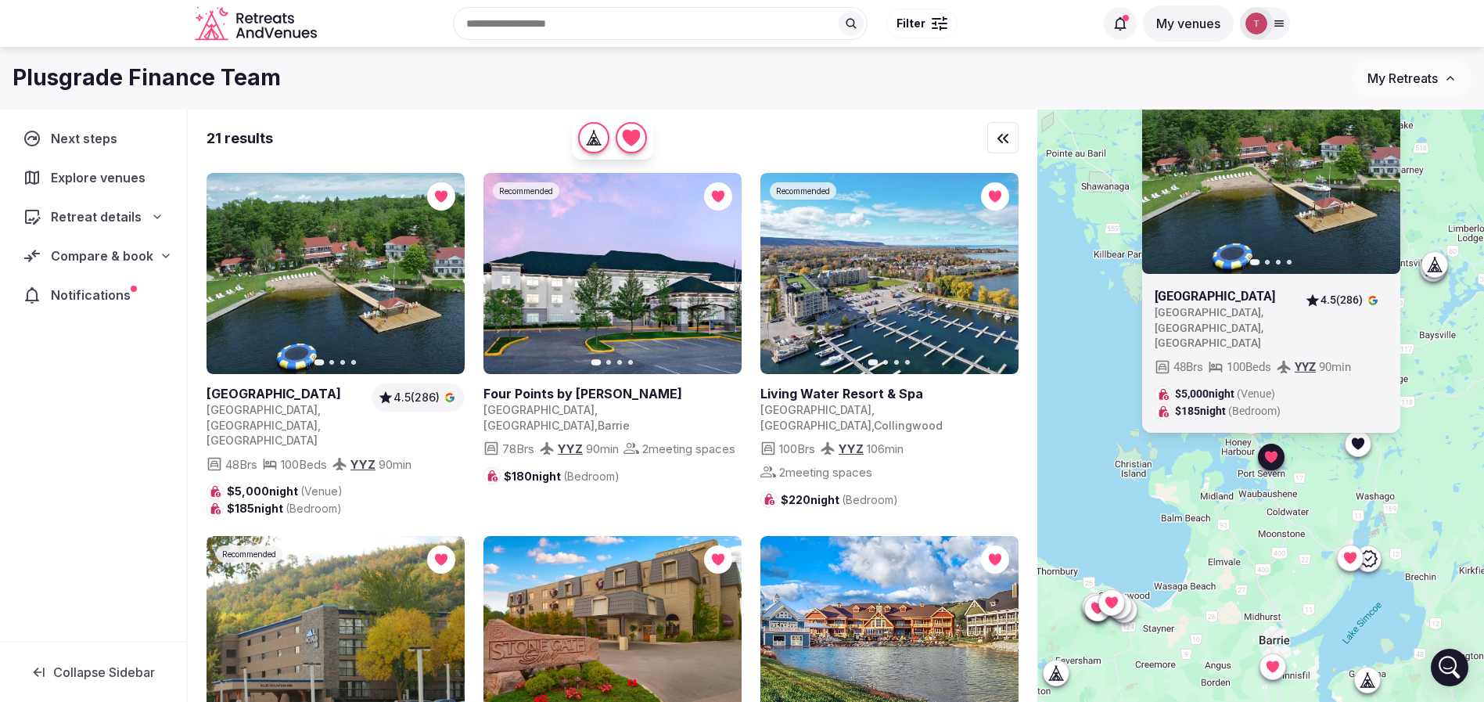
drag, startPoint x: 1383, startPoint y: 510, endPoint x: 1359, endPoint y: 499, distance: 25.9
click at [1359, 499] on div "Previous slide Next slide Severn Lodge Canada , Ontario , Port Severn 4.5 (286)…" at bounding box center [1260, 432] width 447 height 645
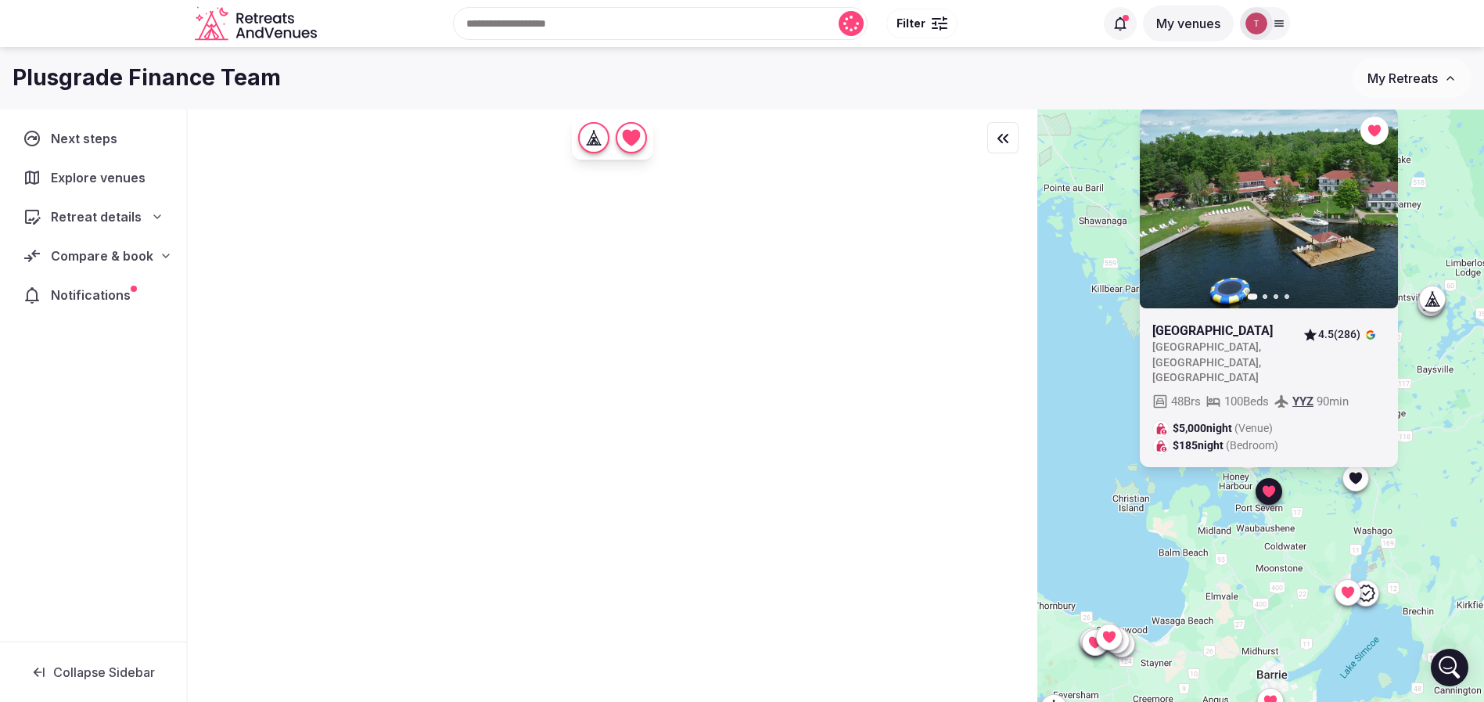
drag, startPoint x: 1175, startPoint y: 322, endPoint x: 1196, endPoint y: 272, distance: 54.3
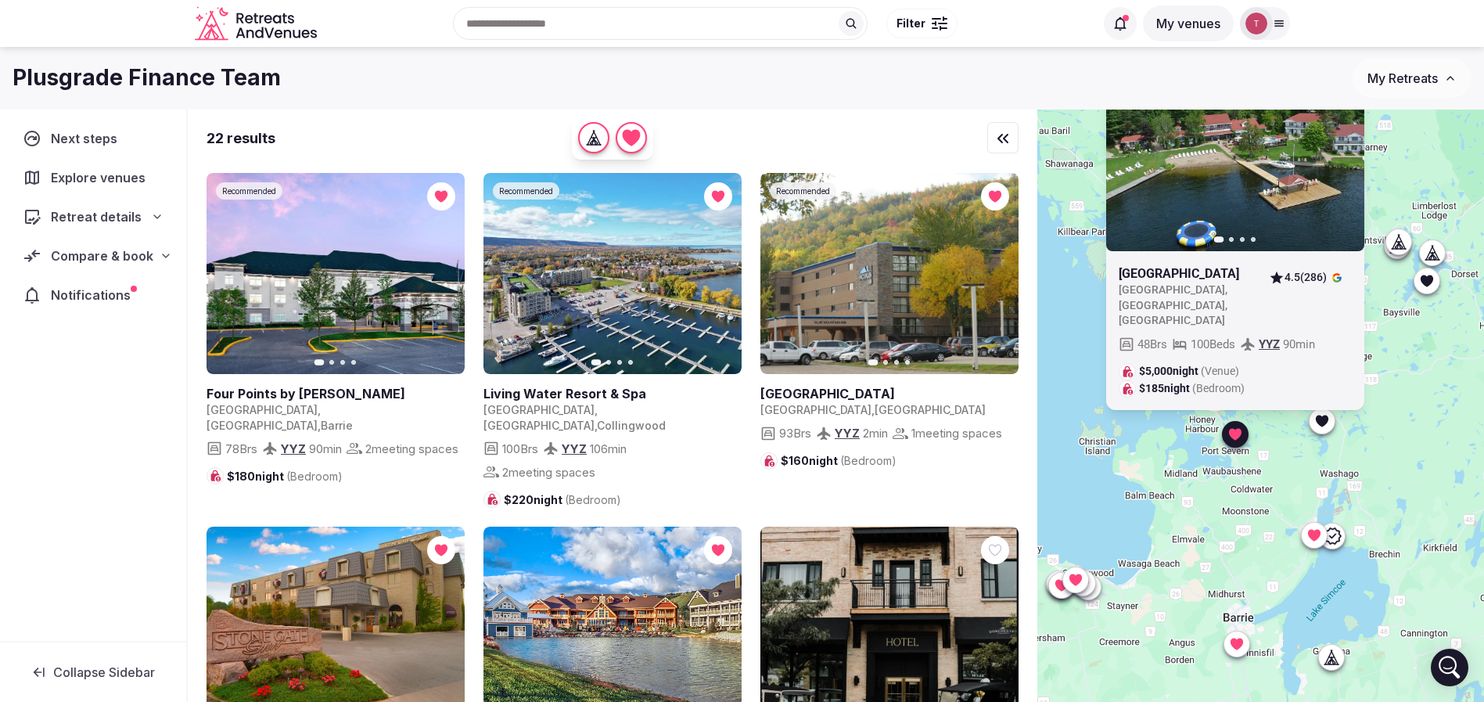
drag, startPoint x: 1350, startPoint y: 495, endPoint x: 1336, endPoint y: 467, distance: 31.5
click at [1336, 467] on div "Previous slide Next slide Severn Lodge Canada , Ontario , Port Severn 4.5 (286)…" at bounding box center [1260, 432] width 447 height 645
click at [1344, 658] on div at bounding box center [1331, 657] width 25 height 25
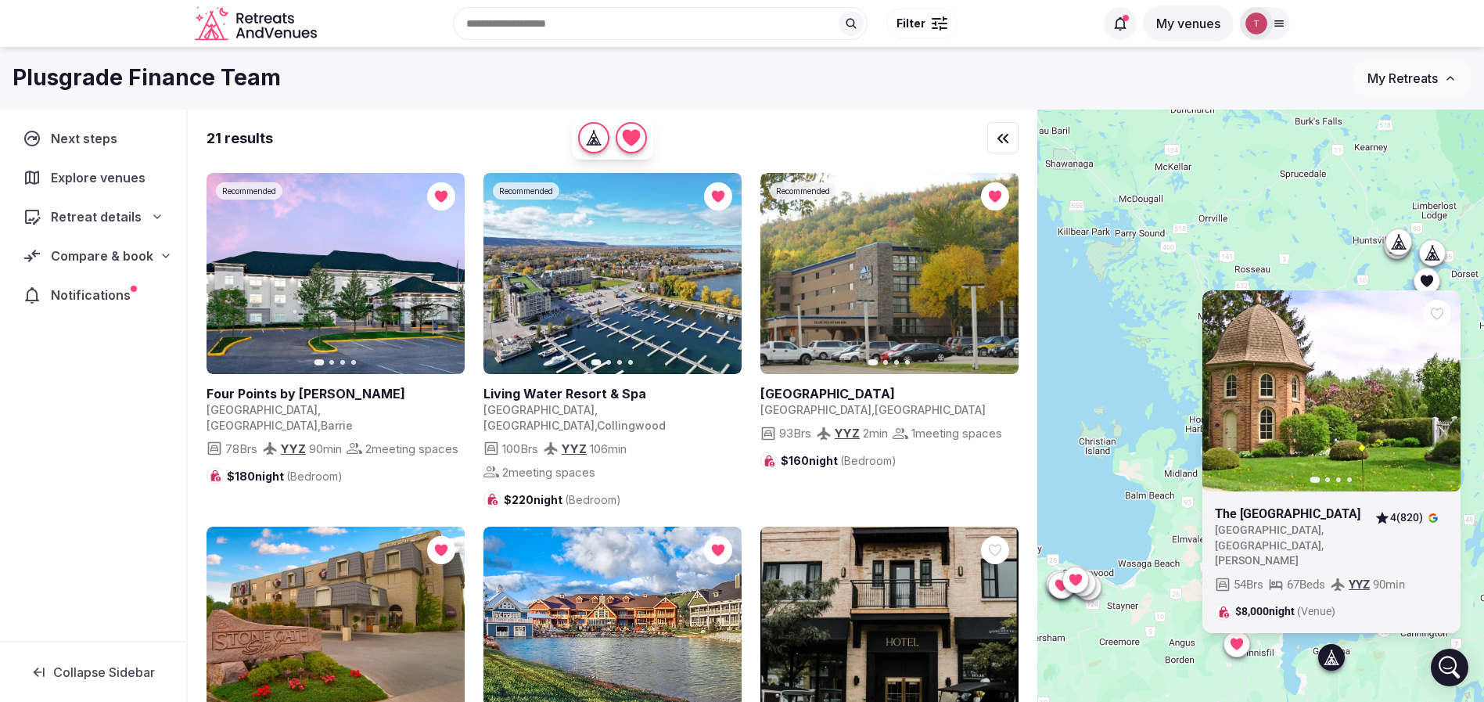
click at [0, 0] on icon at bounding box center [0, 0] width 0 height 0
click at [1131, 538] on div "Previous slide Next slide The Briars Resort Canada , Ontario , Georgina 4 (820)…" at bounding box center [1260, 432] width 447 height 645
click at [1150, 468] on div "Previous slide Next slide The Briars Resort Canada , Ontario , Georgina 4 (820)…" at bounding box center [1260, 432] width 447 height 645
click at [1401, 670] on div "Previous slide Next slide The Briars Resort Canada , Ontario , Georgina 4 (820)…" at bounding box center [1260, 432] width 447 height 645
click at [1122, 339] on div "Previous slide Next slide The Briars Resort Canada , Ontario , Georgina 4 (820)…" at bounding box center [1260, 432] width 447 height 645
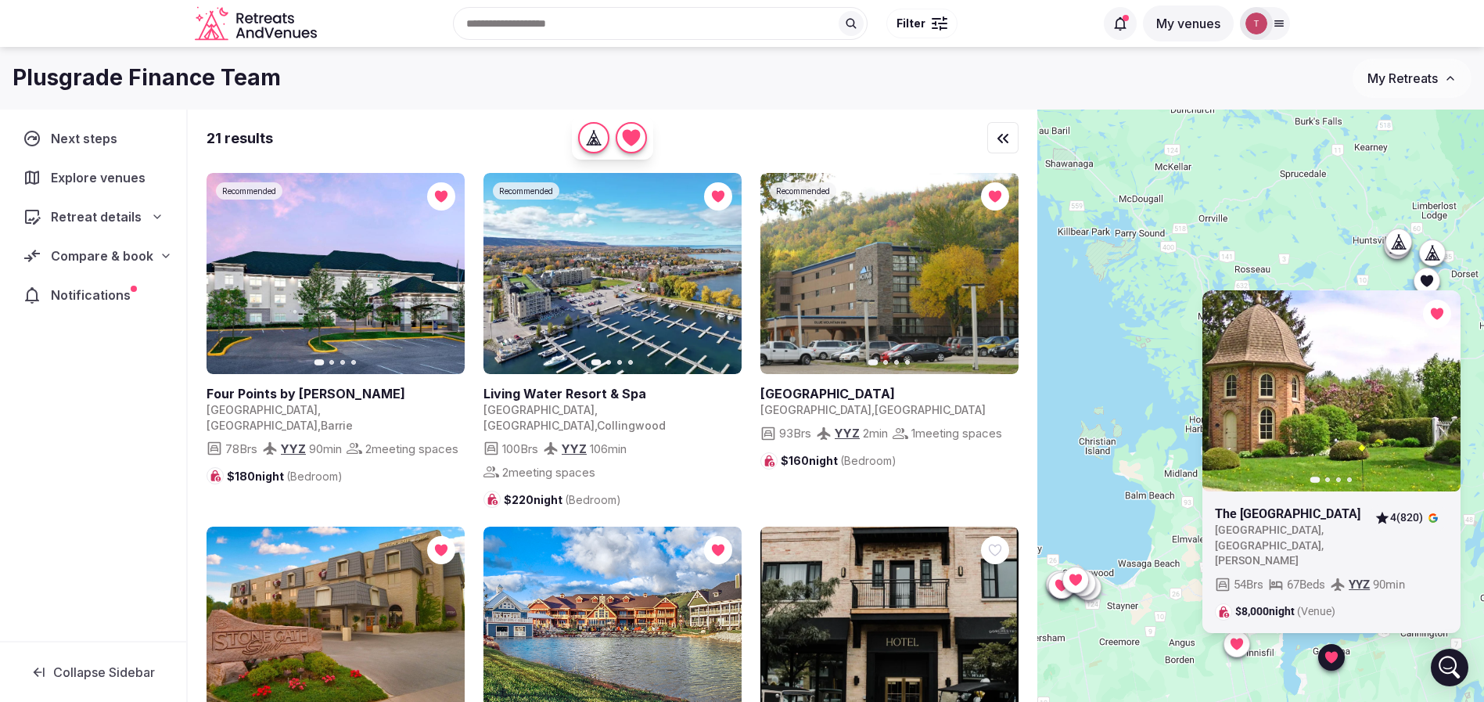
click at [1338, 656] on icon at bounding box center [1331, 657] width 13 height 12
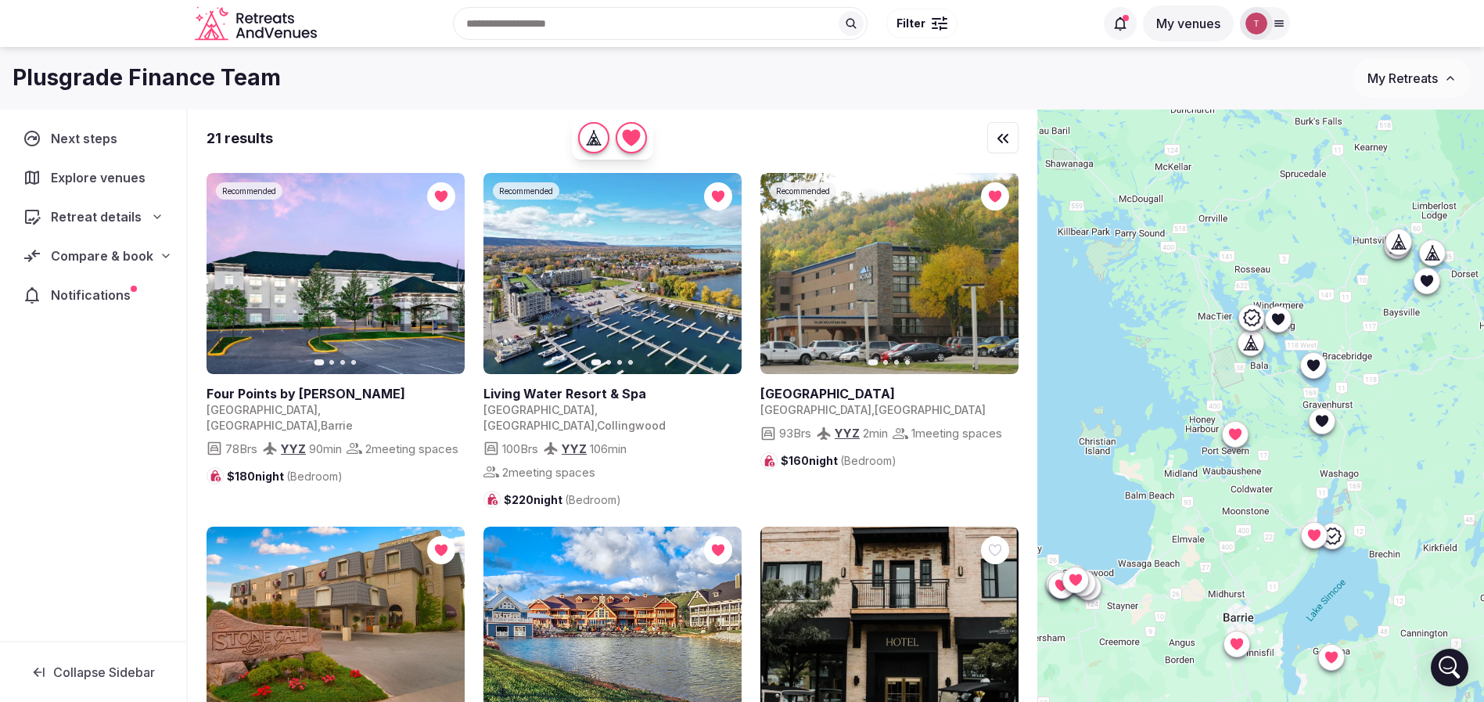
click at [1340, 541] on icon at bounding box center [1331, 535] width 17 height 16
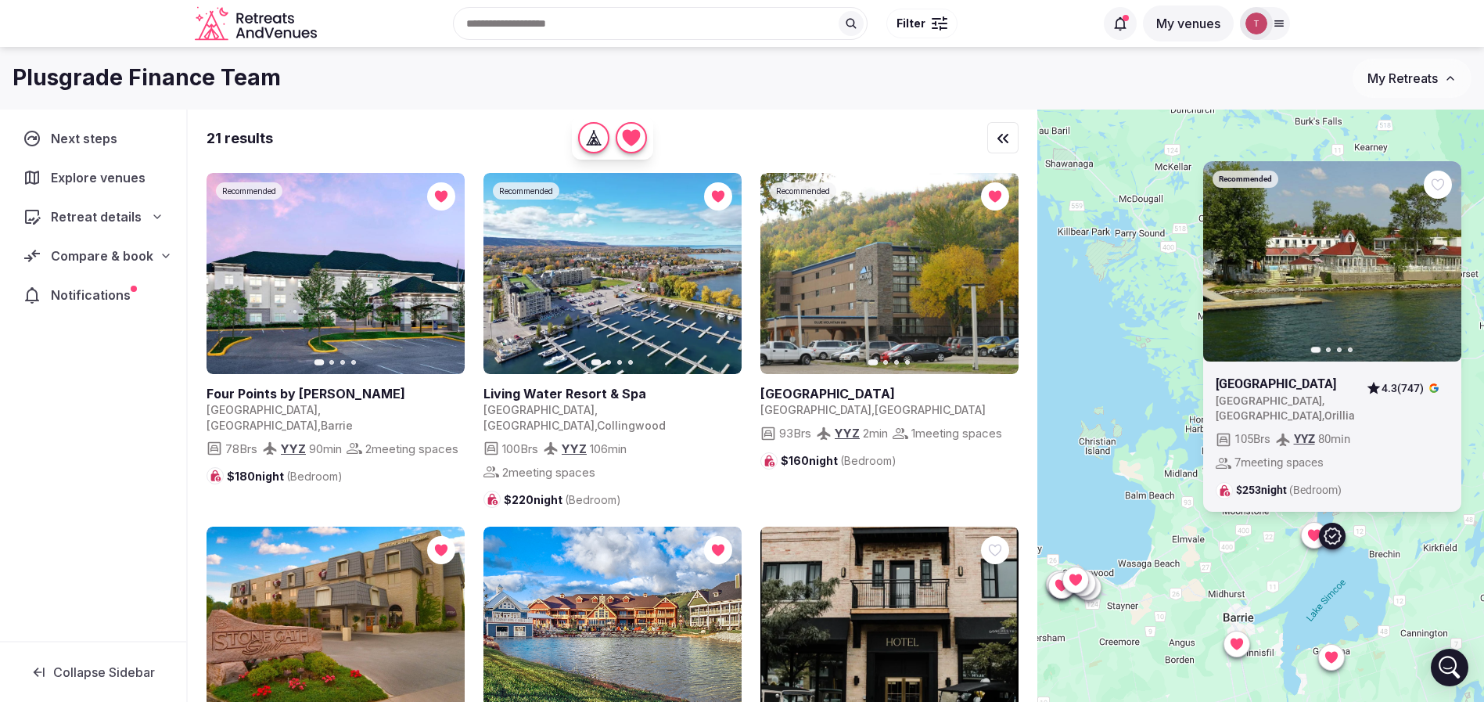
click at [0, 0] on icon at bounding box center [0, 0] width 0 height 0
click at [1180, 551] on div "Recommended Previous slide Next slide Fern Resort Canada , Ontario , Orillia 4.…" at bounding box center [1260, 432] width 447 height 645
click at [0, 0] on icon at bounding box center [0, 0] width 0 height 0
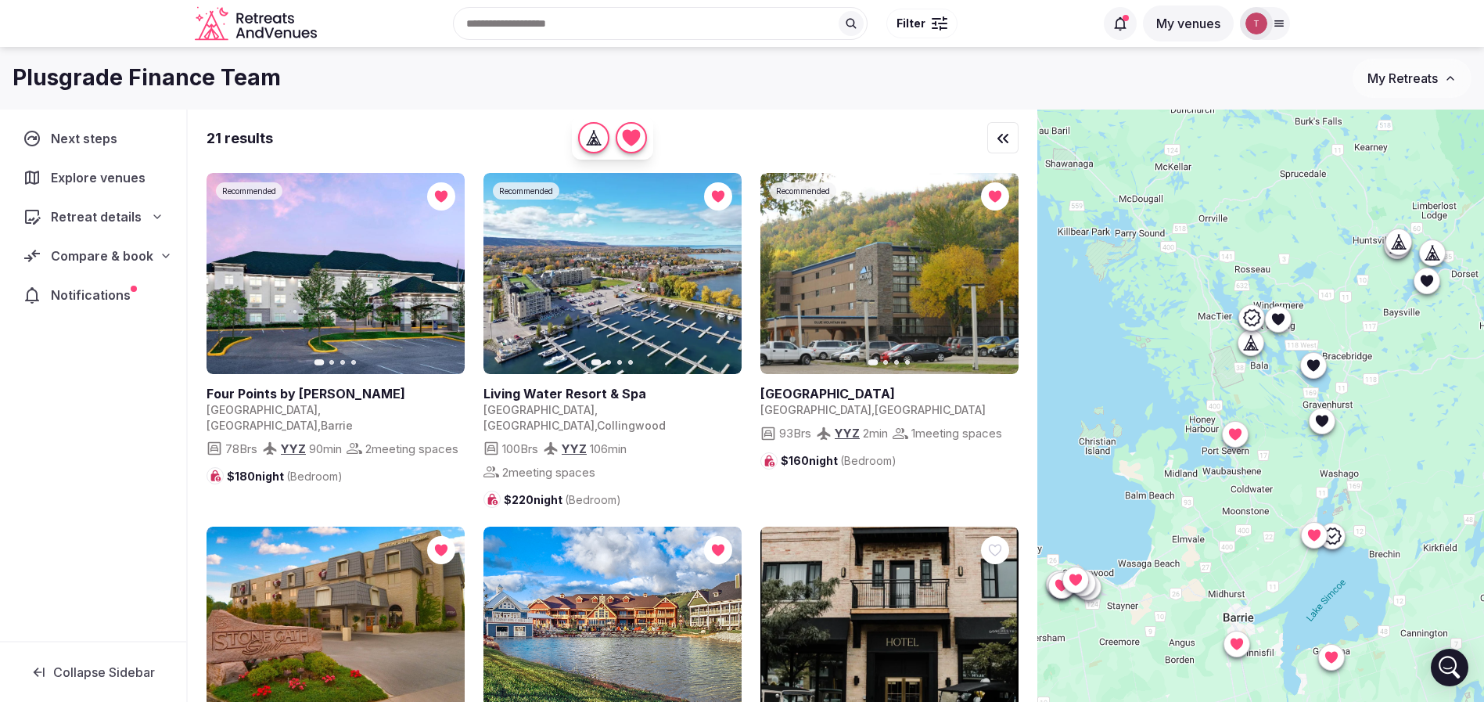
click at [1341, 539] on icon at bounding box center [1331, 535] width 19 height 19
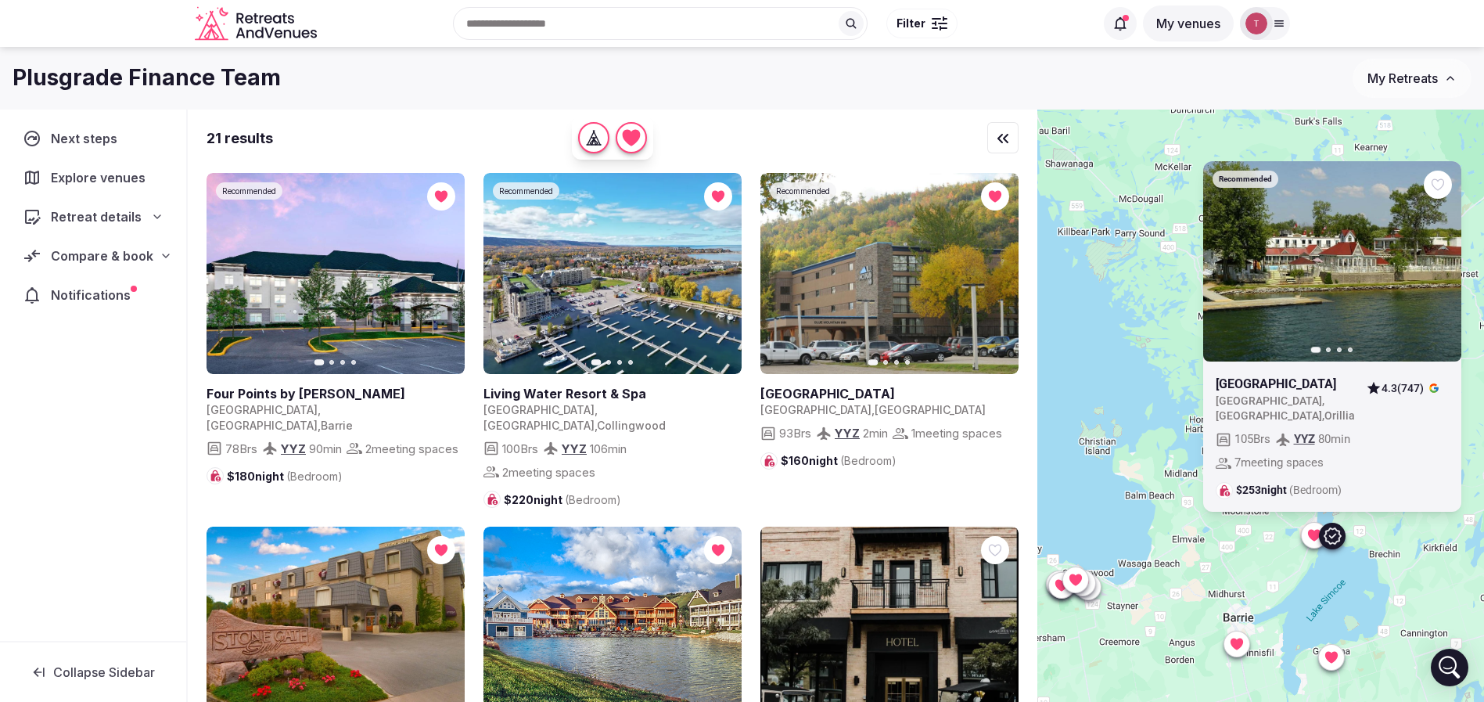
click at [0, 0] on icon at bounding box center [0, 0] width 0 height 0
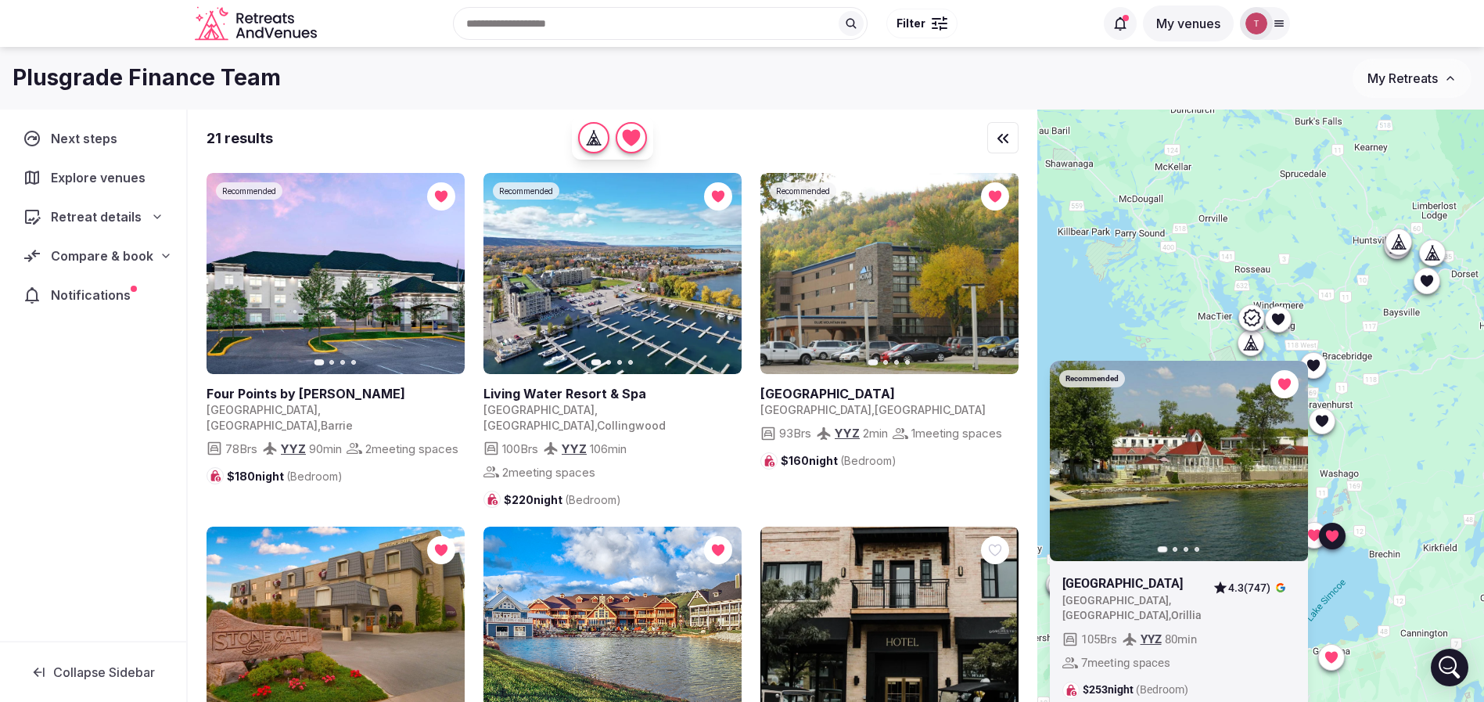
click at [1212, 602] on div "4.3 (747)" at bounding box center [1250, 588] width 89 height 28
click at [1410, 468] on div "Recommended Previous slide Next slide Fern Resort Canada , Ontario , Orillia 4.…" at bounding box center [1260, 432] width 447 height 645
click at [1298, 394] on div at bounding box center [1284, 383] width 28 height 28
click at [1426, 448] on div "Recommended Previous slide Next slide Fern Resort Canada , Ontario , Orillia 4.…" at bounding box center [1260, 432] width 447 height 645
click at [1338, 663] on icon at bounding box center [1332, 657] width 16 height 16
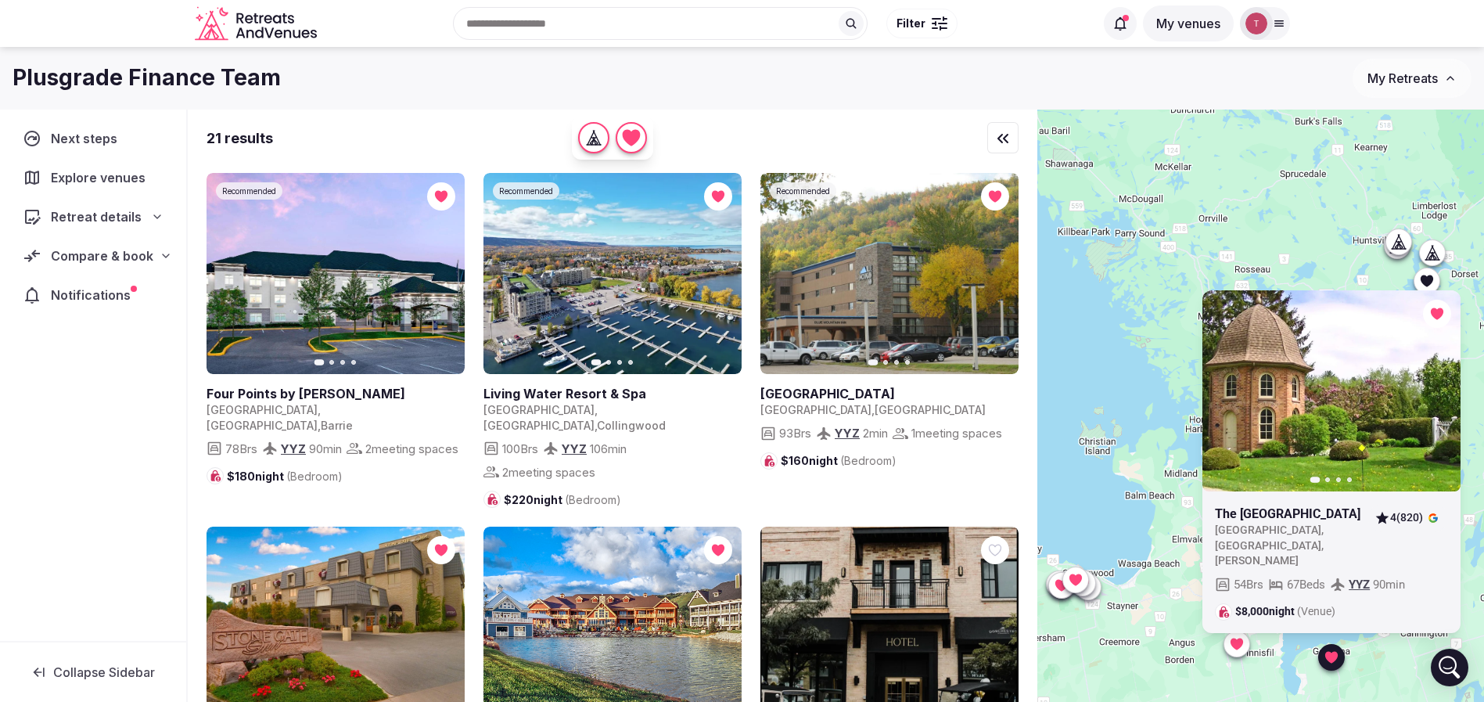
click at [1375, 675] on div "Previous slide Next slide The Briars Resort Canada , Ontario , Georgina 4 (820)…" at bounding box center [1260, 432] width 447 height 645
click at [1338, 658] on icon at bounding box center [1331, 657] width 13 height 12
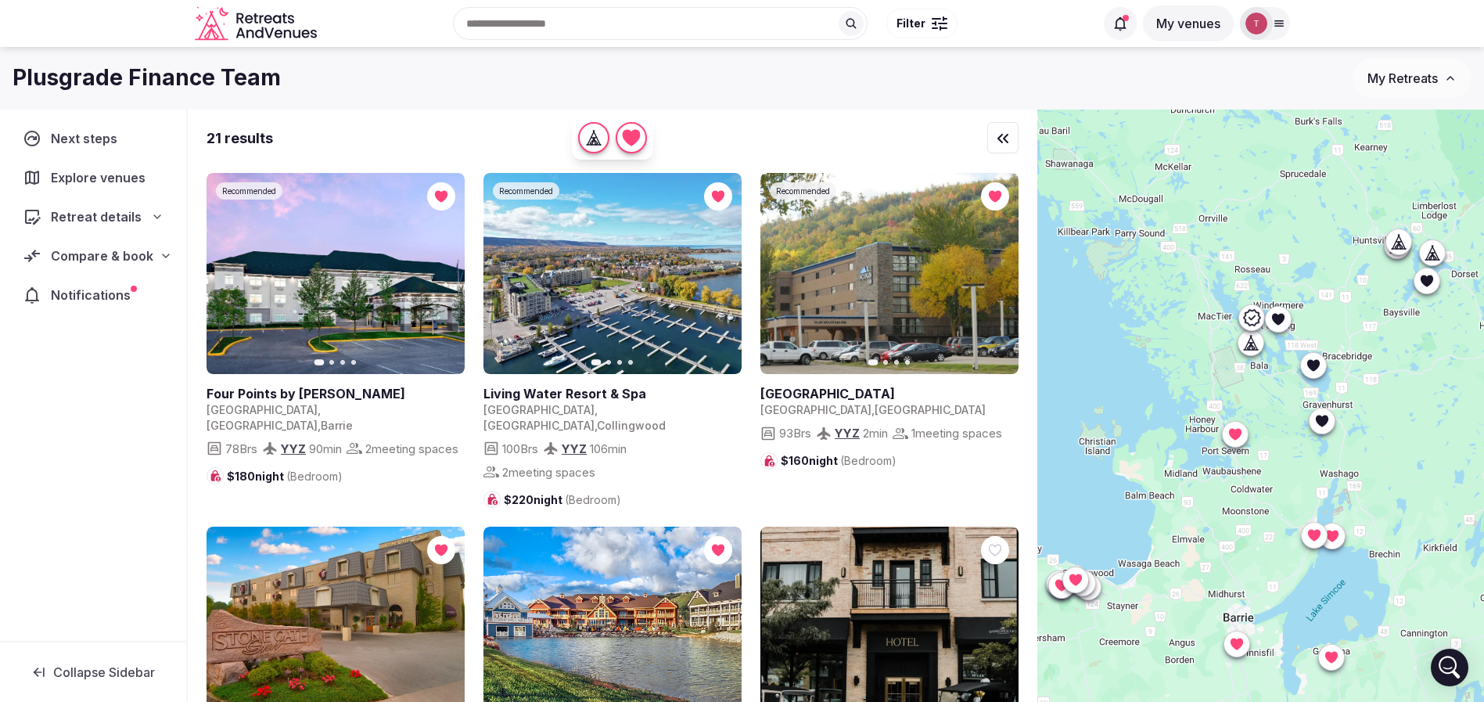
click at [1330, 424] on icon at bounding box center [1322, 420] width 16 height 16
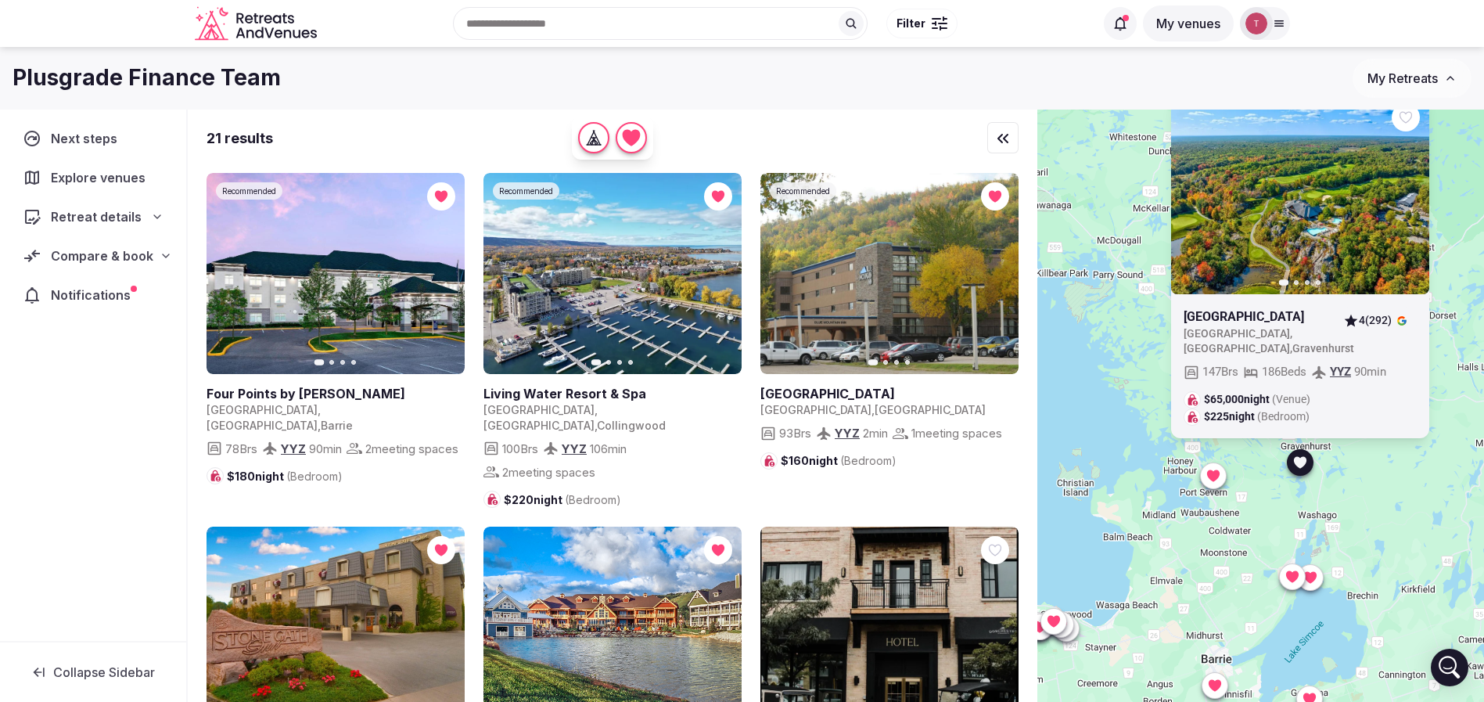
drag, startPoint x: 1451, startPoint y: 372, endPoint x: 1427, endPoint y: 417, distance: 51.5
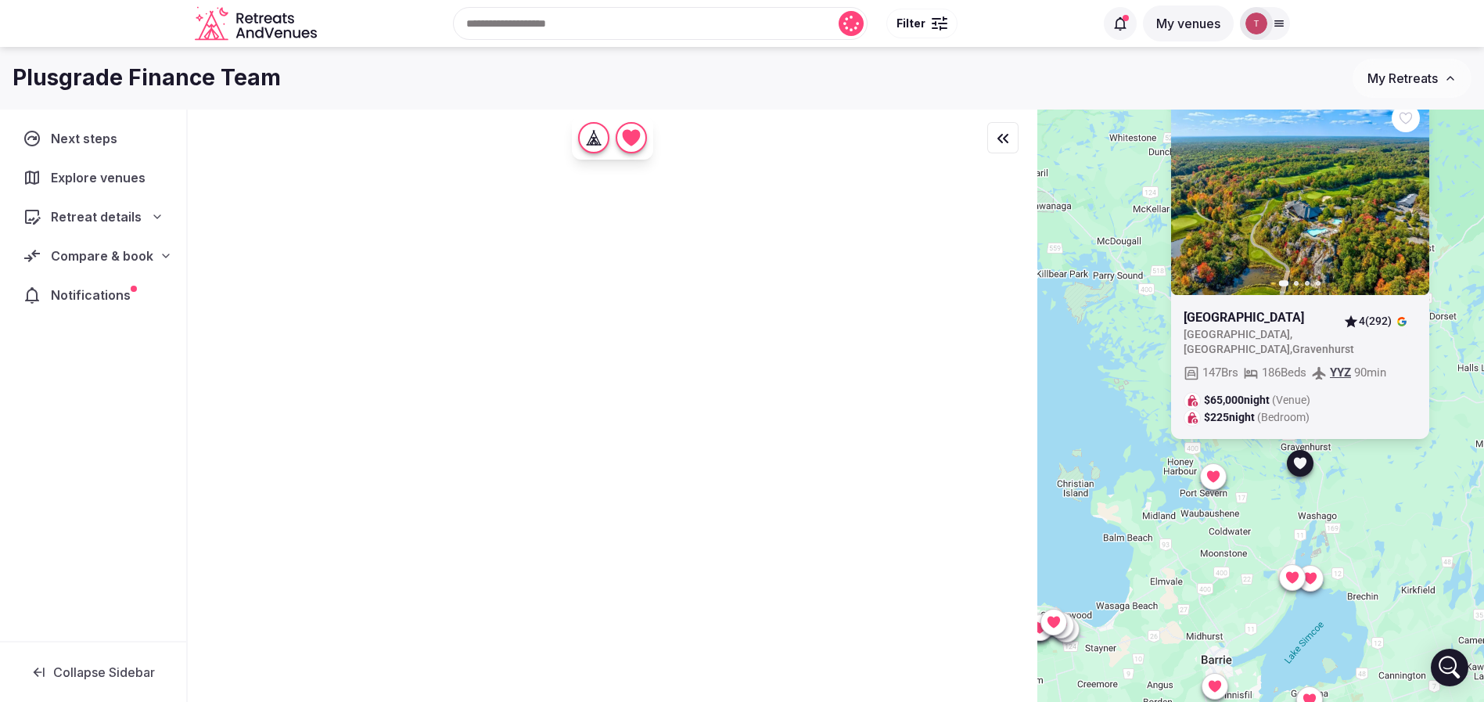
click at [0, 0] on icon at bounding box center [0, 0] width 0 height 0
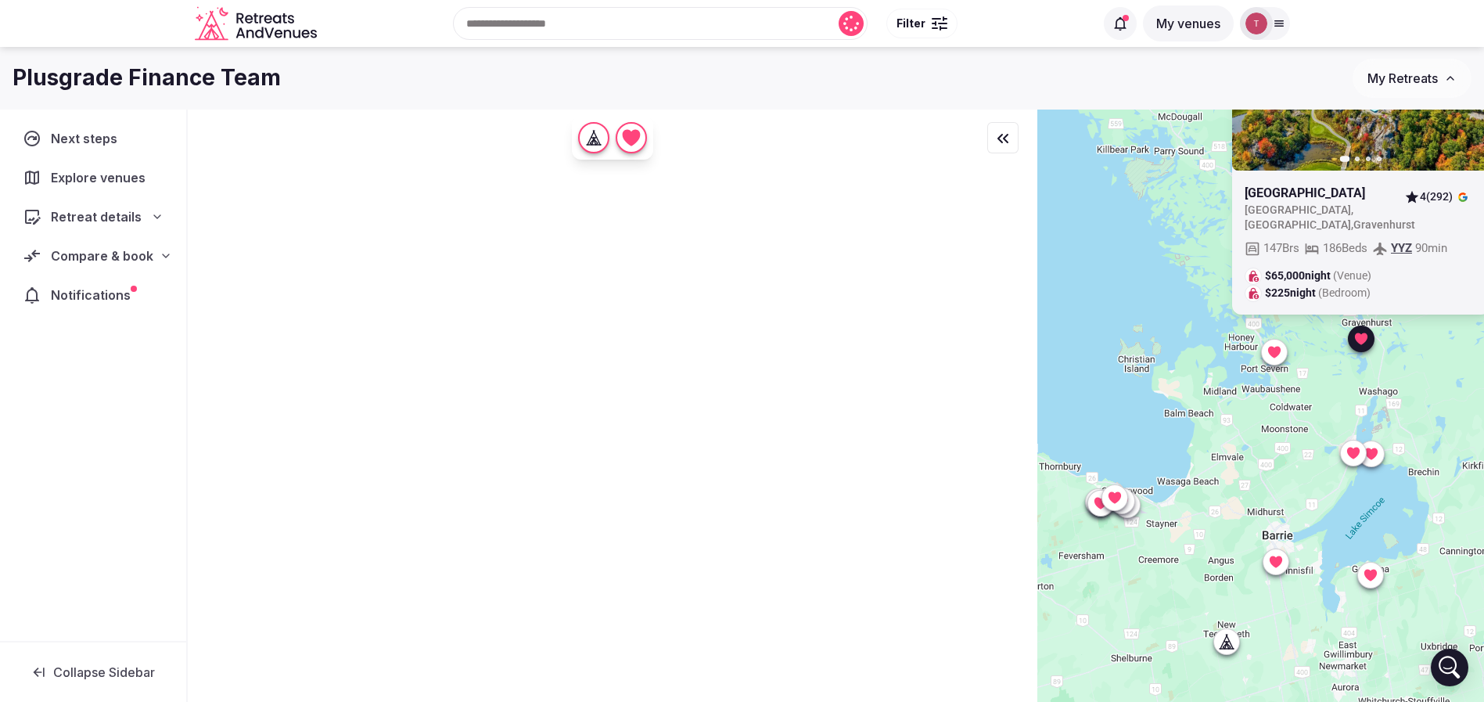
drag, startPoint x: 1192, startPoint y: 556, endPoint x: 1253, endPoint y: 430, distance: 140.0
click at [1253, 430] on div "Previous slide Next slide Muskoka Bay Resort Canada , Ontario , Gravenhurst 4 (…" at bounding box center [1260, 432] width 447 height 645
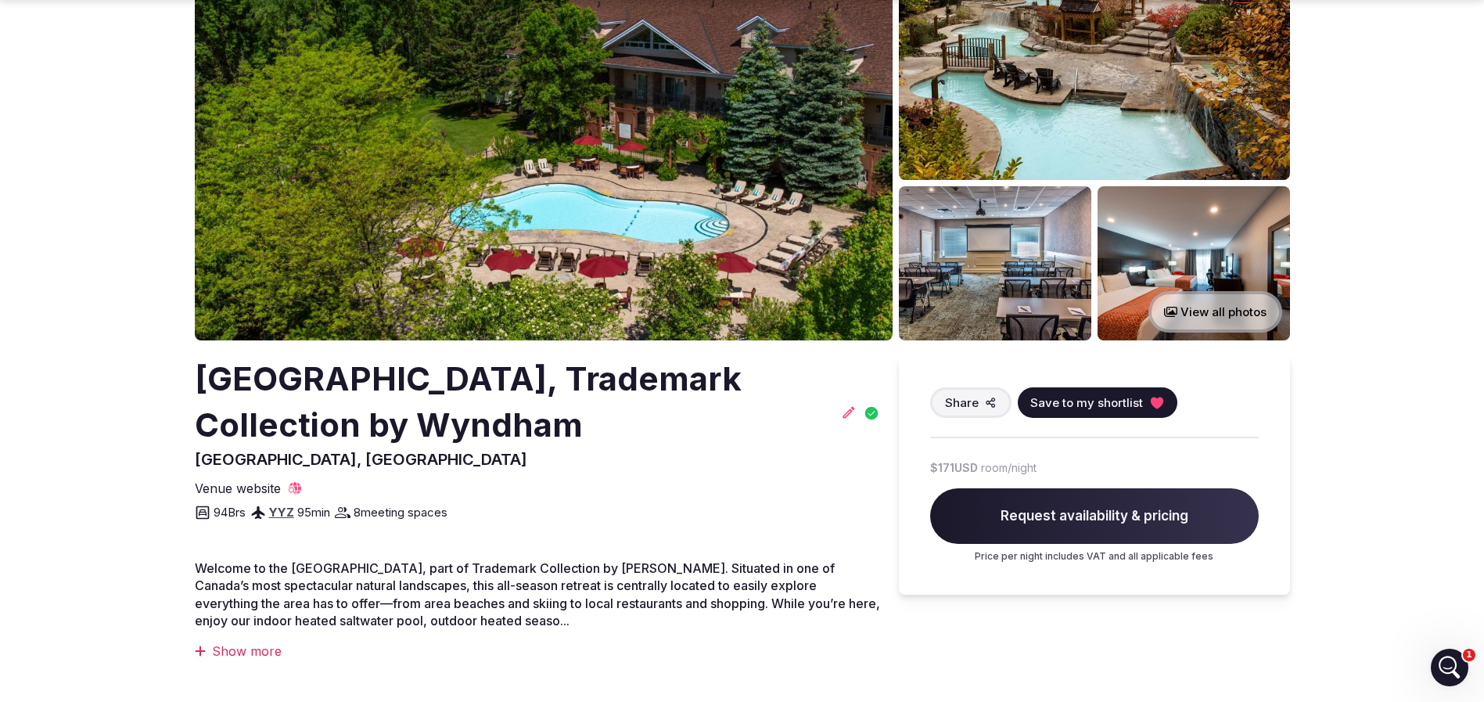
click at [261, 460] on span "Collingwood, Canada" at bounding box center [361, 459] width 333 height 19
copy span "Collingwood"
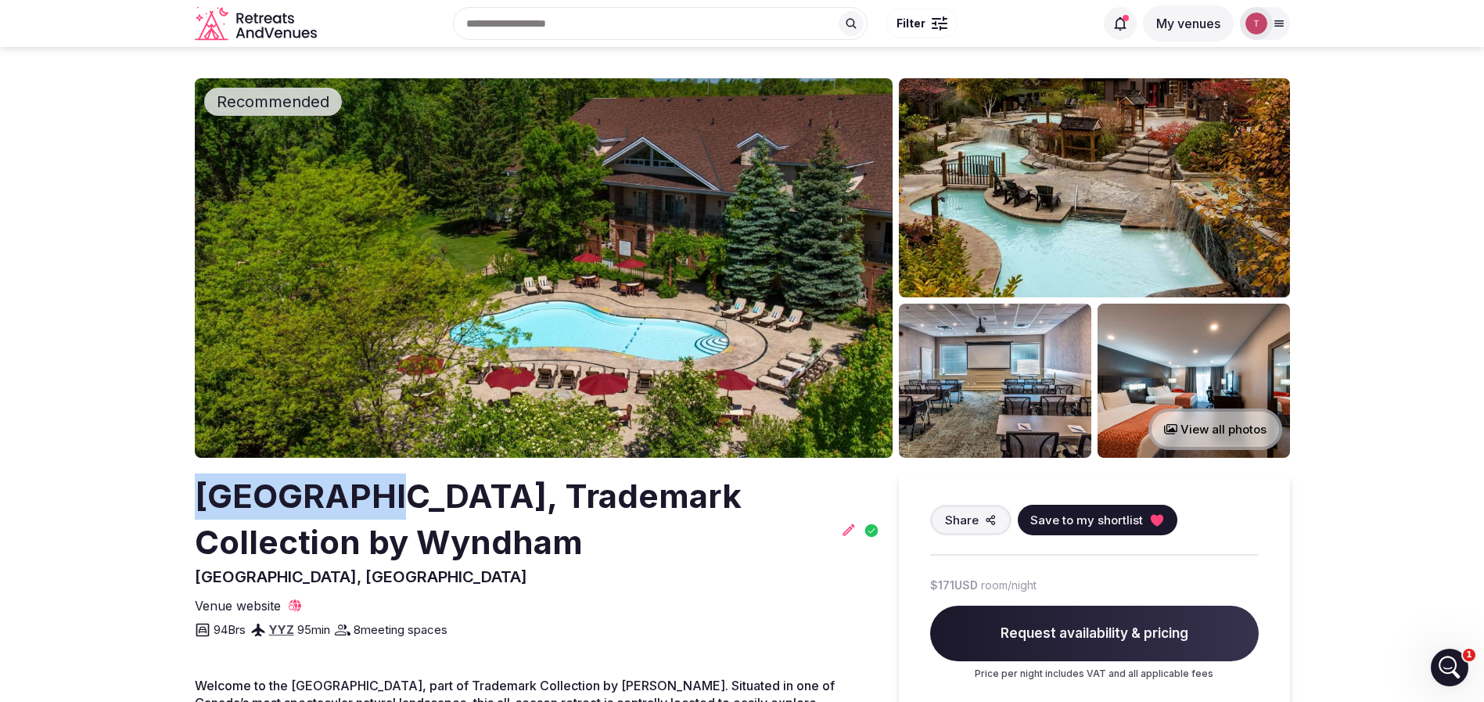
drag, startPoint x: 202, startPoint y: 497, endPoint x: 368, endPoint y: 487, distance: 166.1
click at [368, 487] on h2 "[GEOGRAPHIC_DATA], Trademark Collection by Wyndham" at bounding box center [515, 519] width 640 height 92
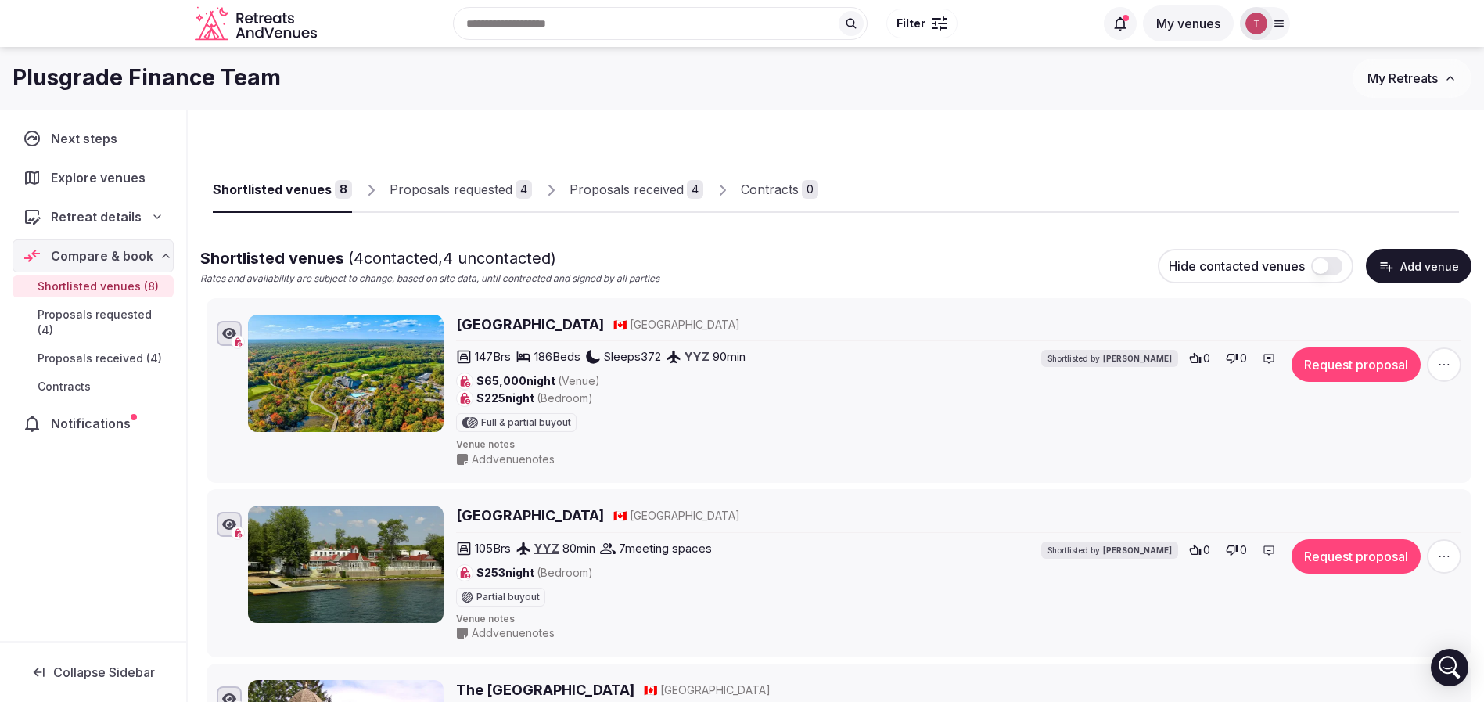
click at [675, 181] on div "Proposals received 4" at bounding box center [637, 189] width 134 height 19
click at [675, 181] on div "Proposals received" at bounding box center [627, 189] width 114 height 19
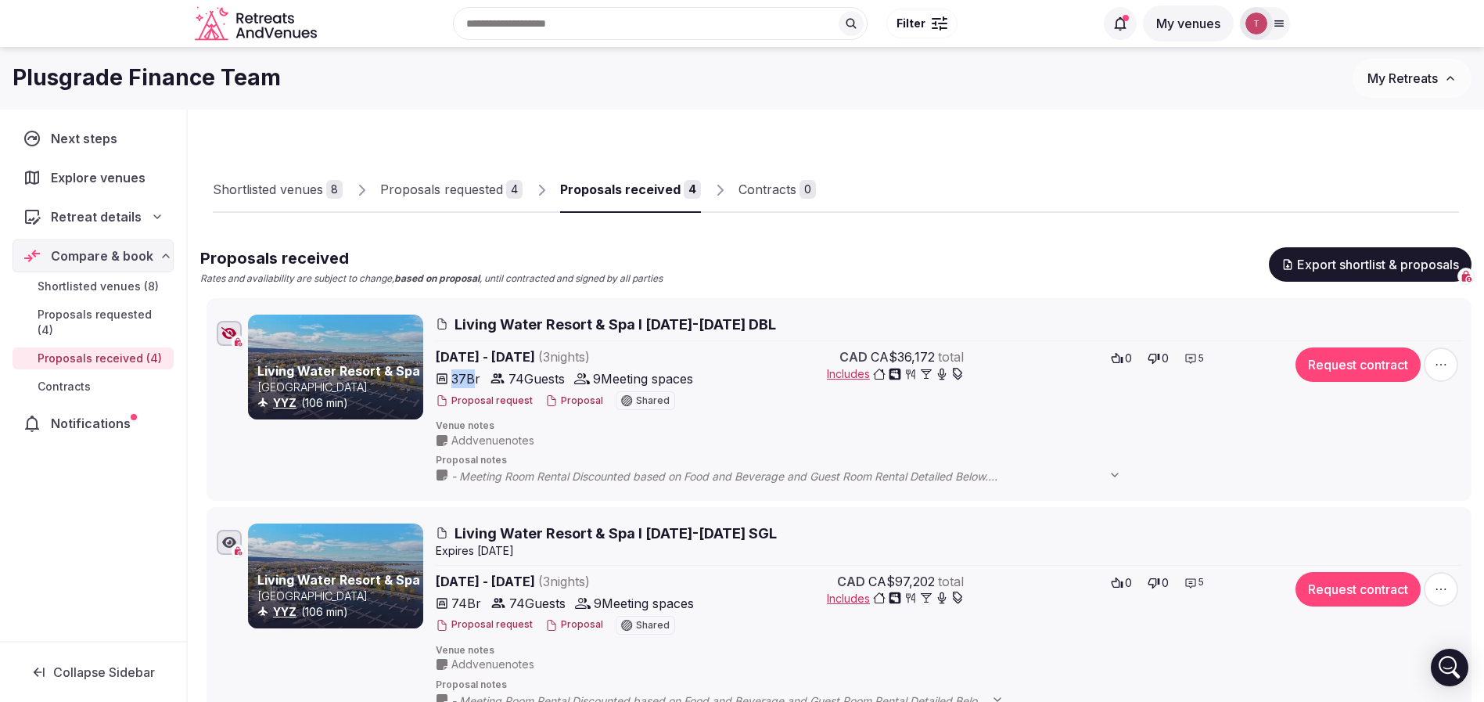
drag, startPoint x: 454, startPoint y: 381, endPoint x: 473, endPoint y: 375, distance: 19.8
click at [473, 375] on span "37 Br" at bounding box center [465, 378] width 29 height 19
click at [935, 155] on div "Shortlisted venues 8 Proposals requested 4 Proposals received 4 Contracts 0" at bounding box center [836, 177] width 1246 height 72
click at [307, 198] on div "Shortlisted venues" at bounding box center [268, 189] width 110 height 19
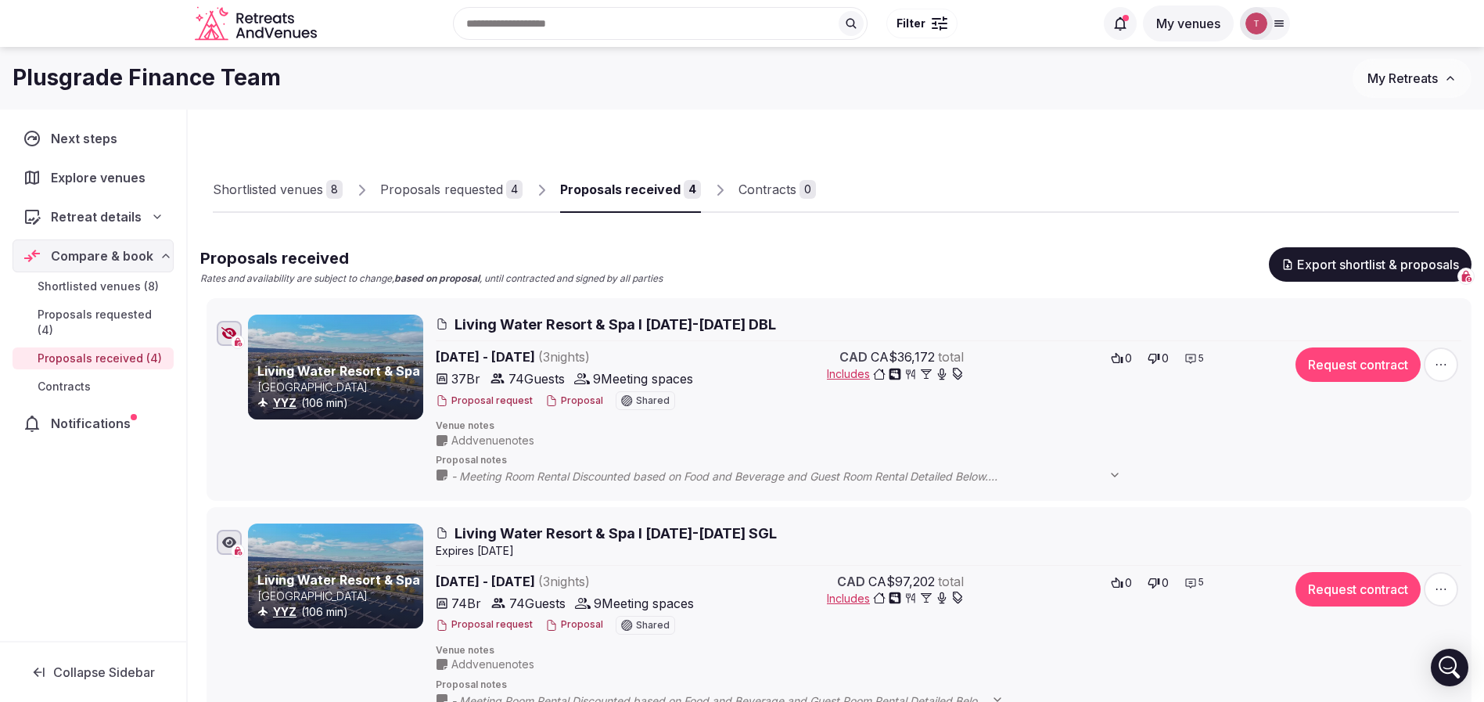
click at [307, 198] on div "Shortlisted venues" at bounding box center [268, 189] width 110 height 19
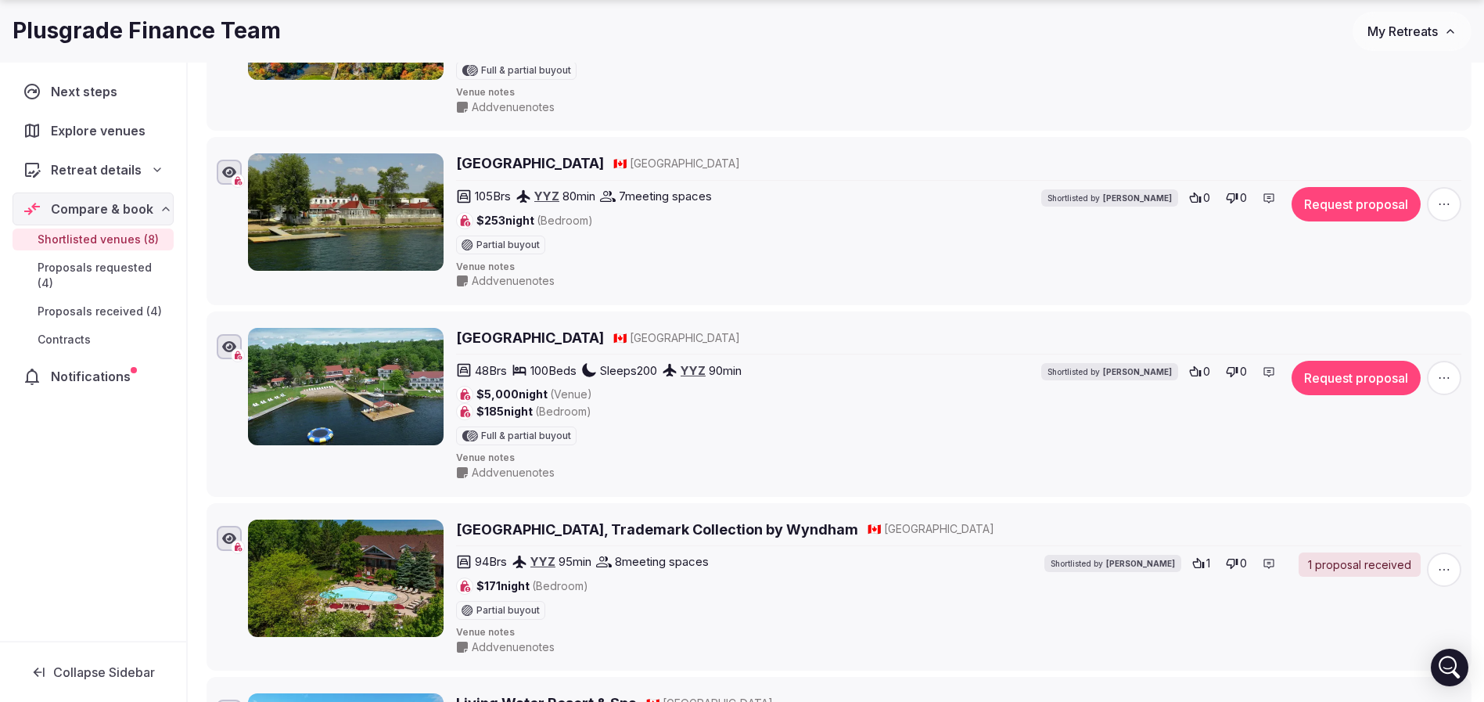
scroll to position [469, 0]
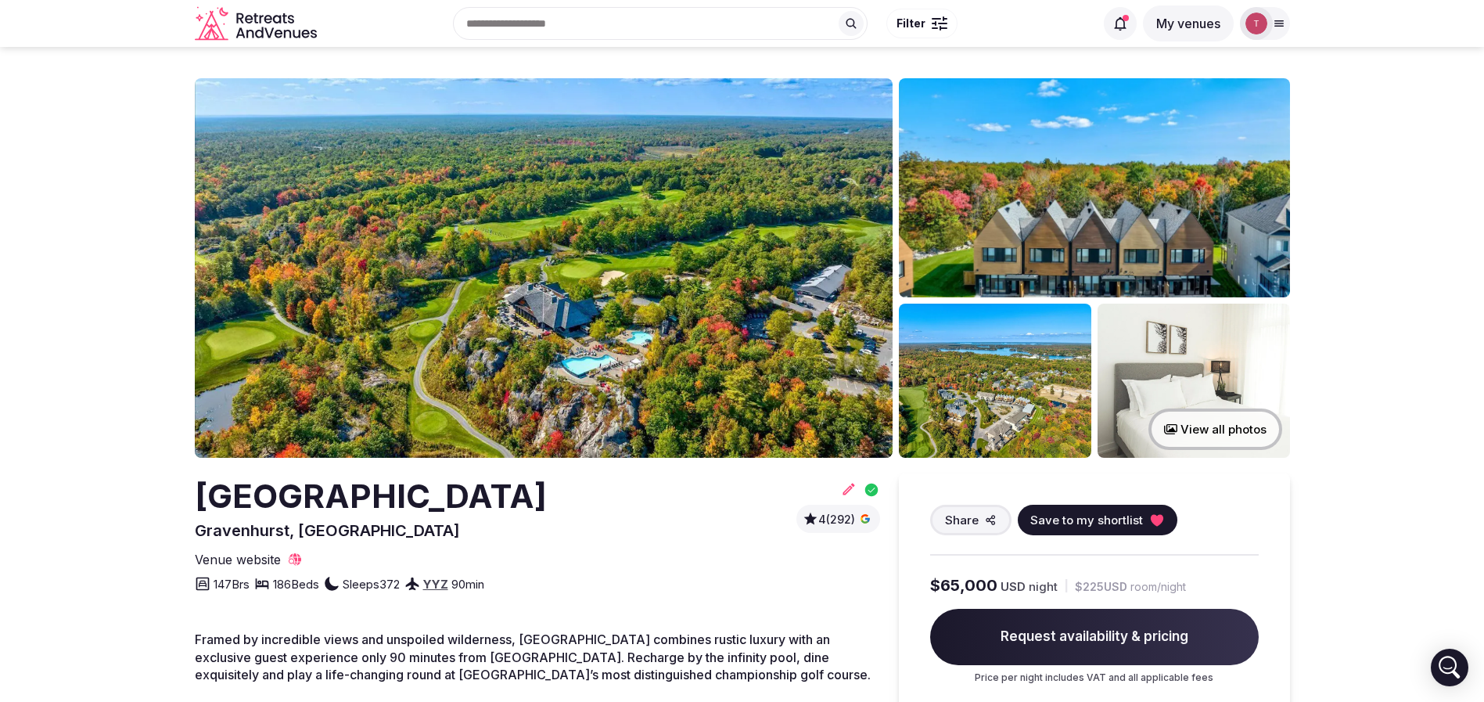
drag, startPoint x: 239, startPoint y: 499, endPoint x: 520, endPoint y: 512, distance: 280.4
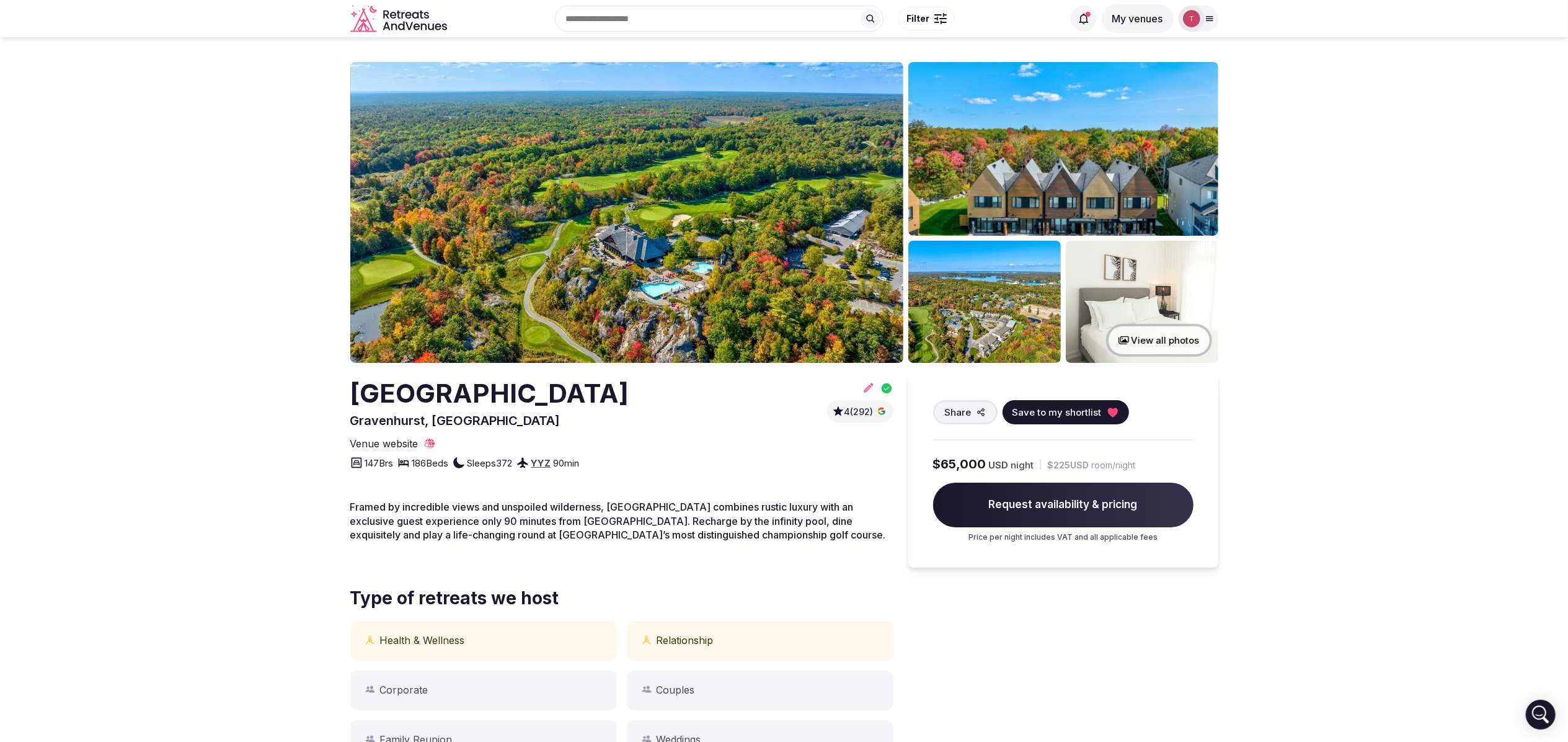
click at [1175, 243] on section "View all photos [GEOGRAPHIC_DATA] [GEOGRAPHIC_DATA], [GEOGRAPHIC_DATA] 4 (292) …" at bounding box center [784, 676] width 1568 height 1279
click at [147, 398] on section "View all photos [GEOGRAPHIC_DATA] [GEOGRAPHIC_DATA], [GEOGRAPHIC_DATA] 4 (292) …" at bounding box center [784, 676] width 1568 height 1279
click at [643, 223] on img at bounding box center [627, 212] width 553 height 300
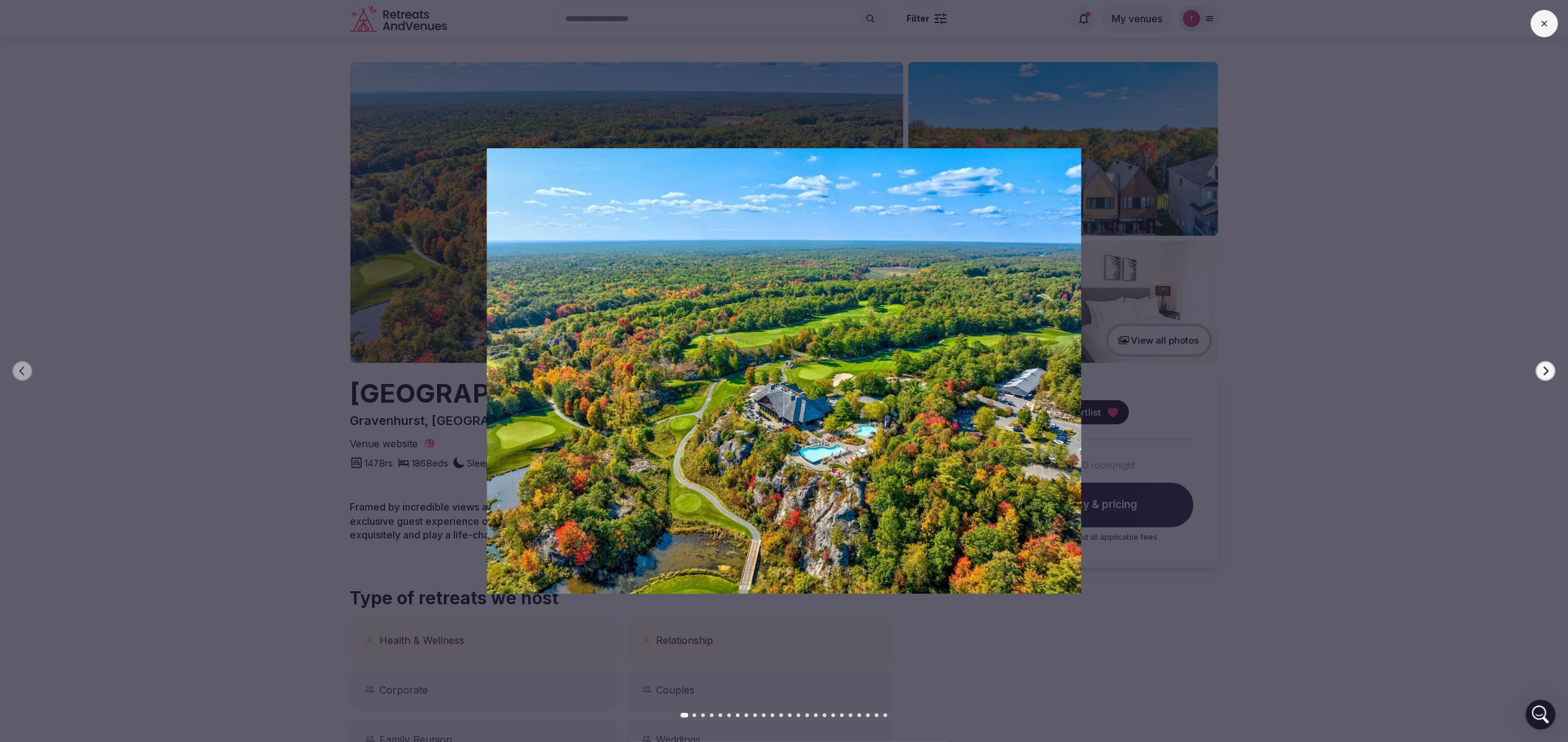
click at [1175, 369] on icon "button" at bounding box center [1545, 371] width 10 height 10
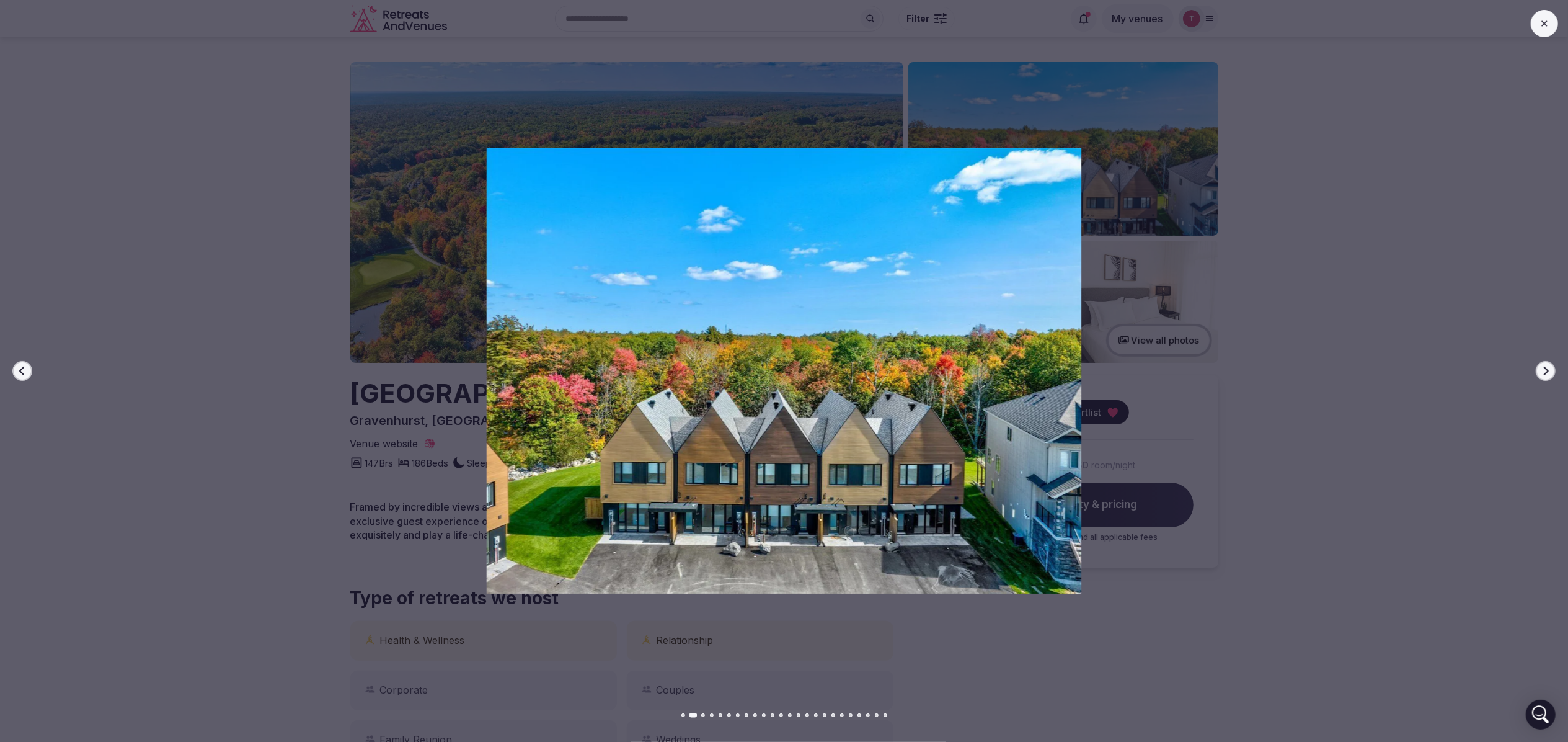
click at [1175, 355] on div at bounding box center [778, 371] width 1578 height 446
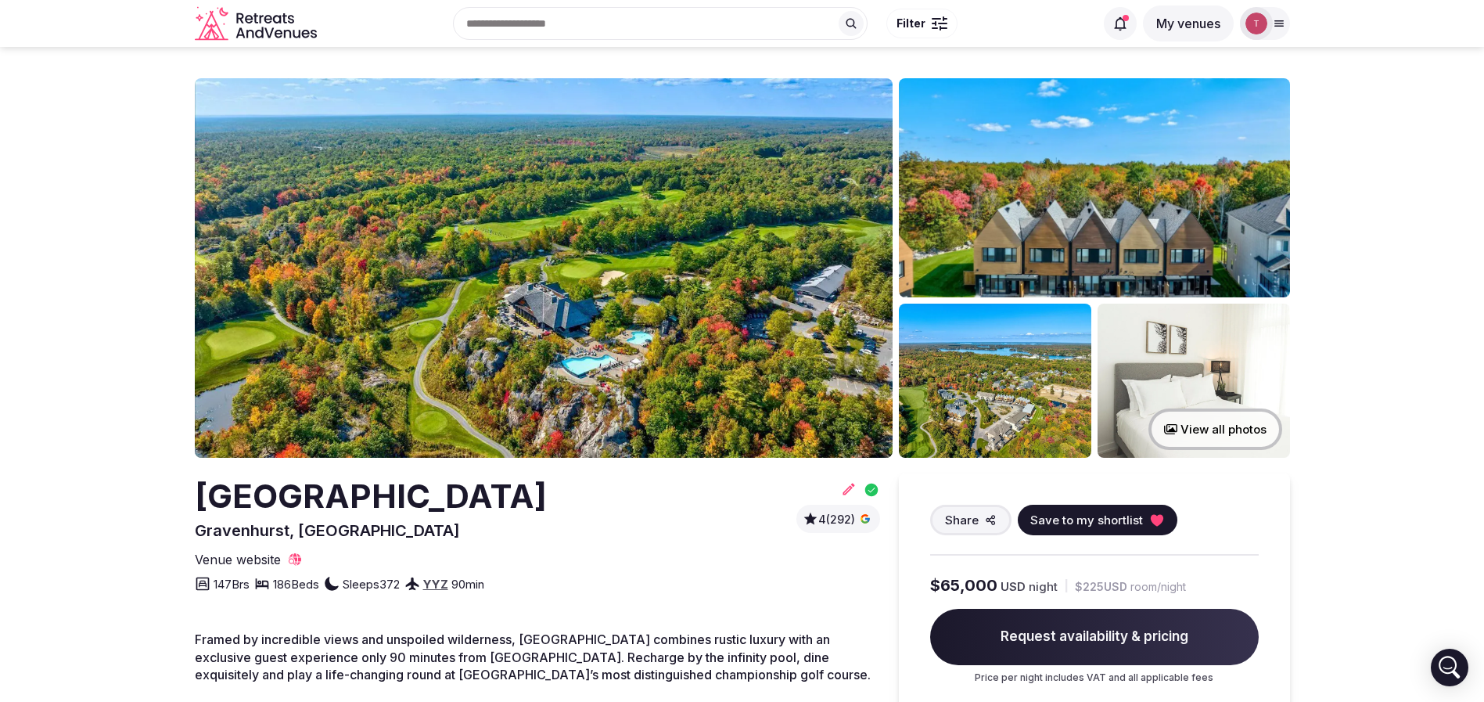
click at [492, 282] on img at bounding box center [544, 267] width 698 height 379
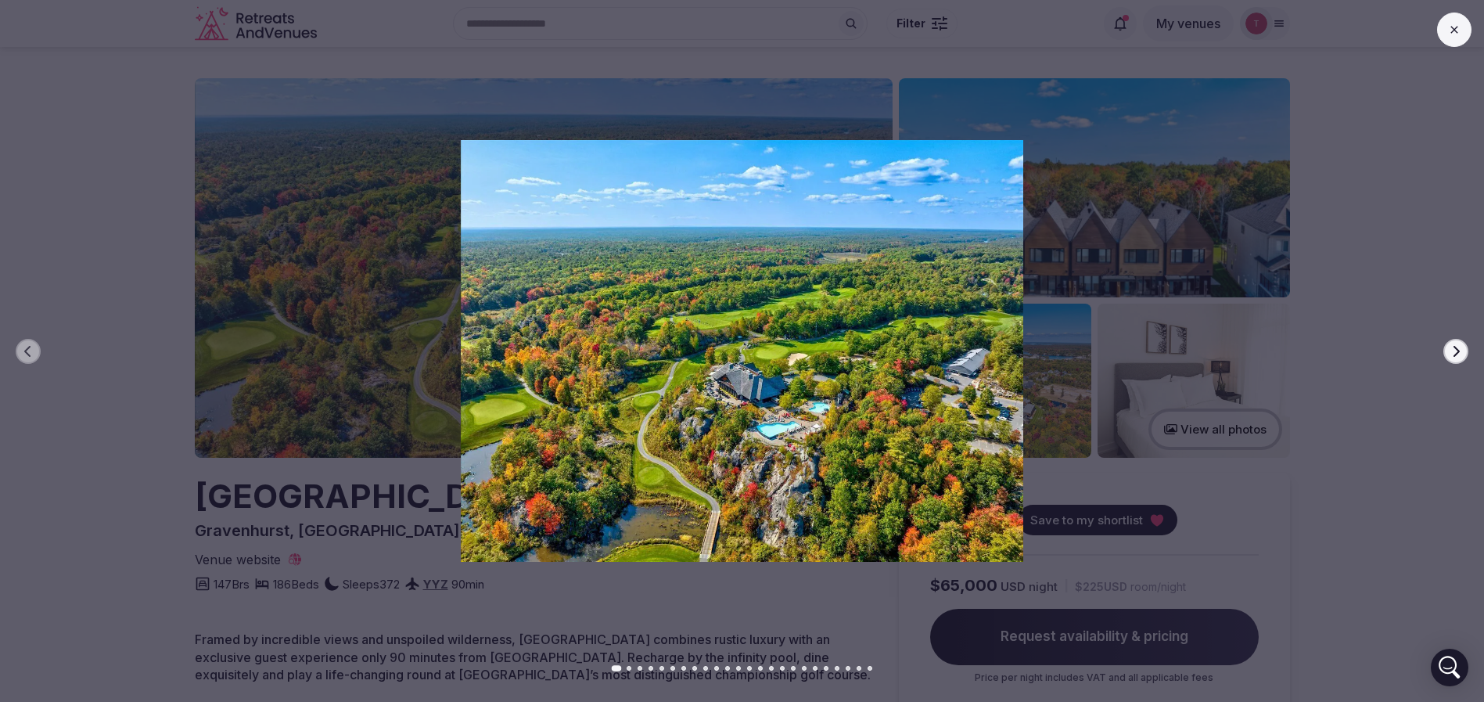
click at [1455, 355] on icon "button" at bounding box center [1457, 350] width 6 height 11
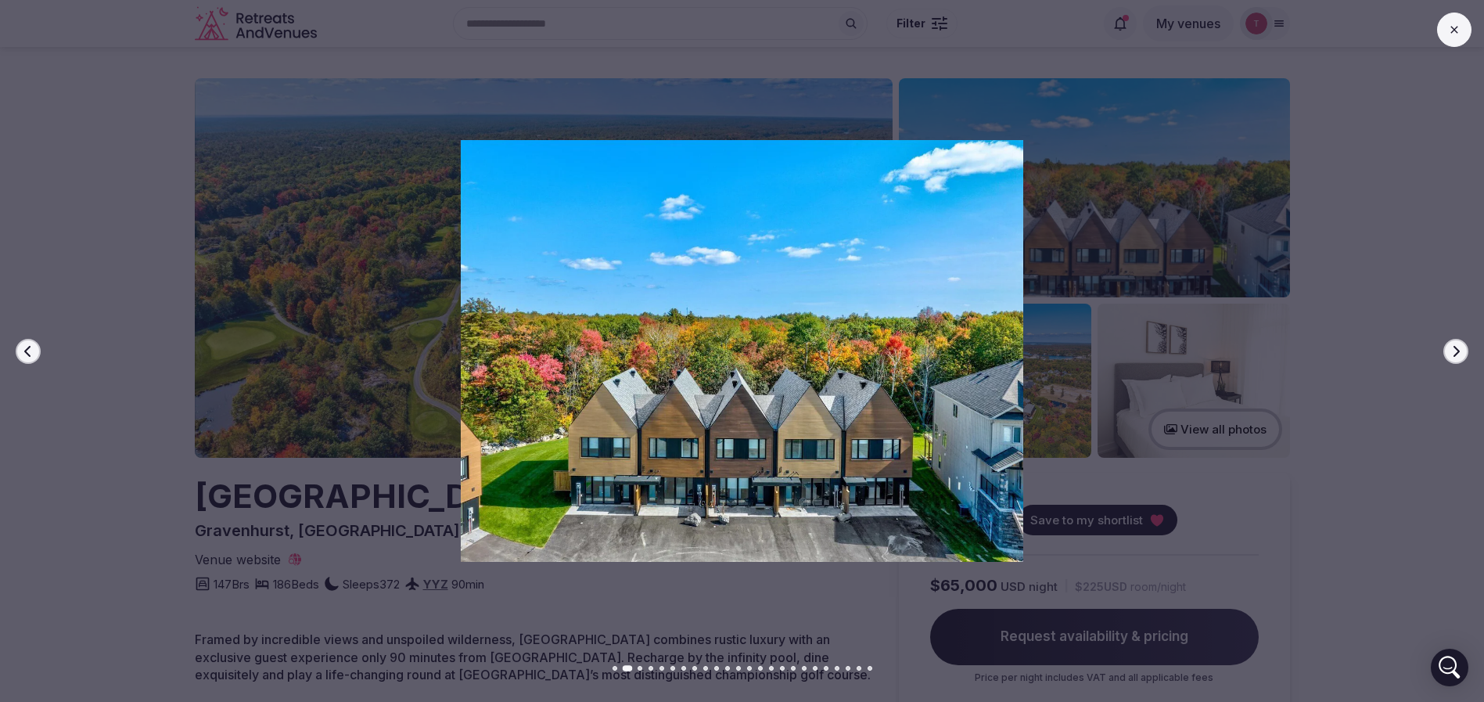
click at [1455, 355] on icon "button" at bounding box center [1457, 350] width 6 height 11
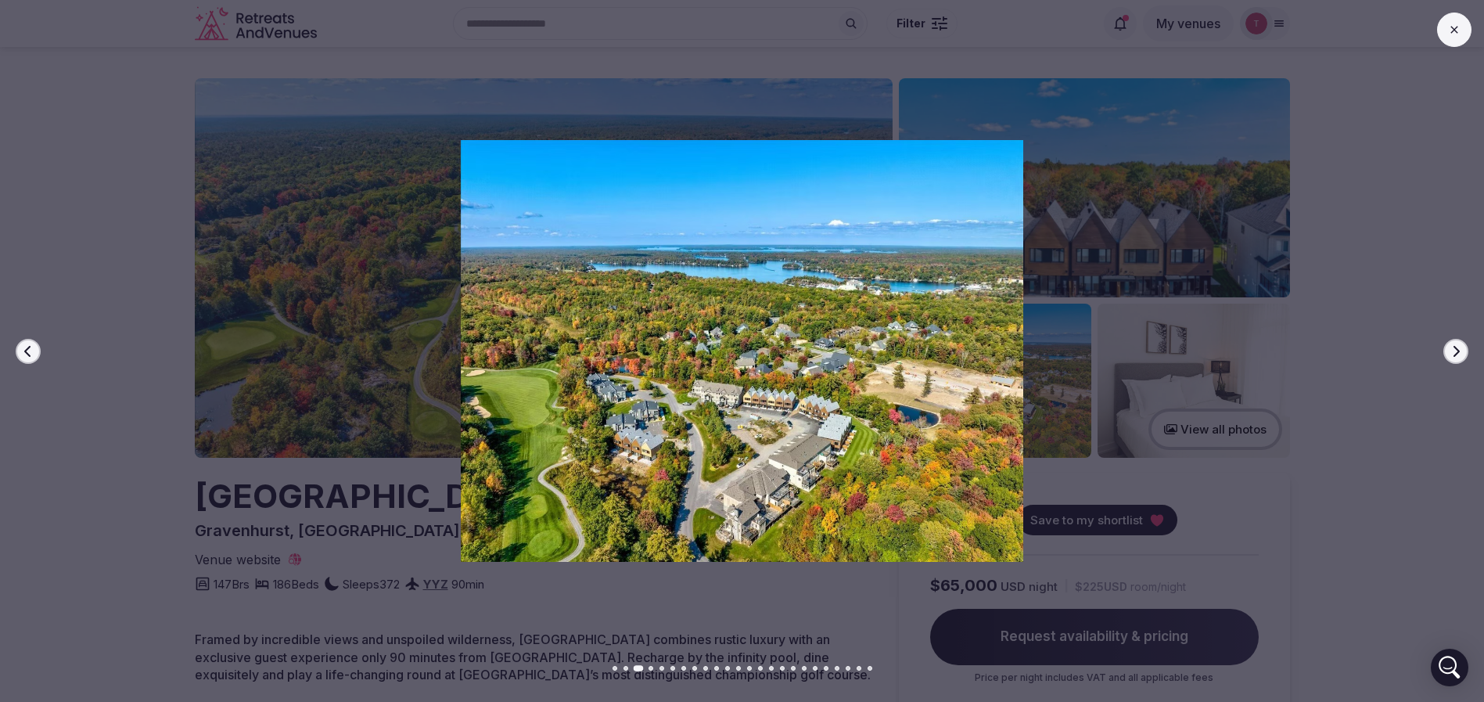
click at [1460, 357] on button "Next slide" at bounding box center [1456, 351] width 25 height 25
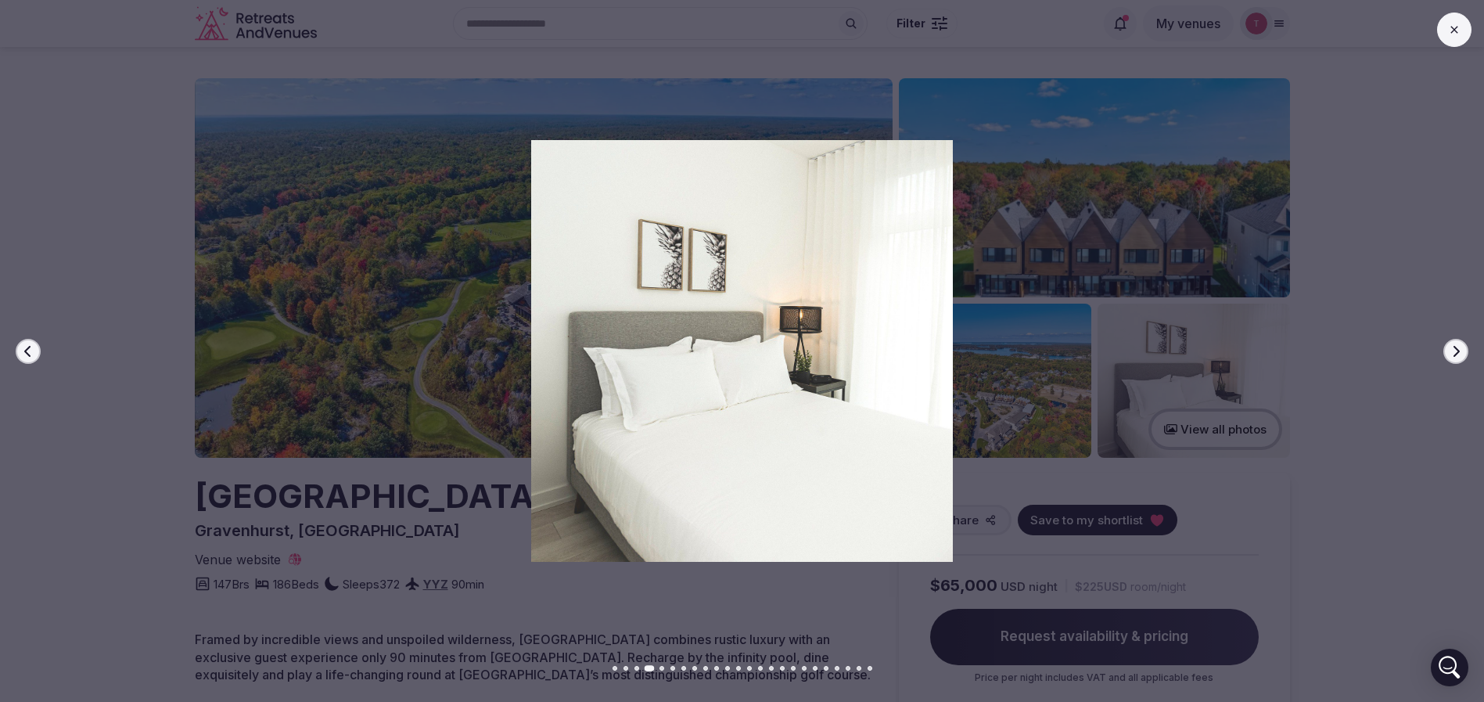
click at [1460, 357] on button "Next slide" at bounding box center [1456, 351] width 25 height 25
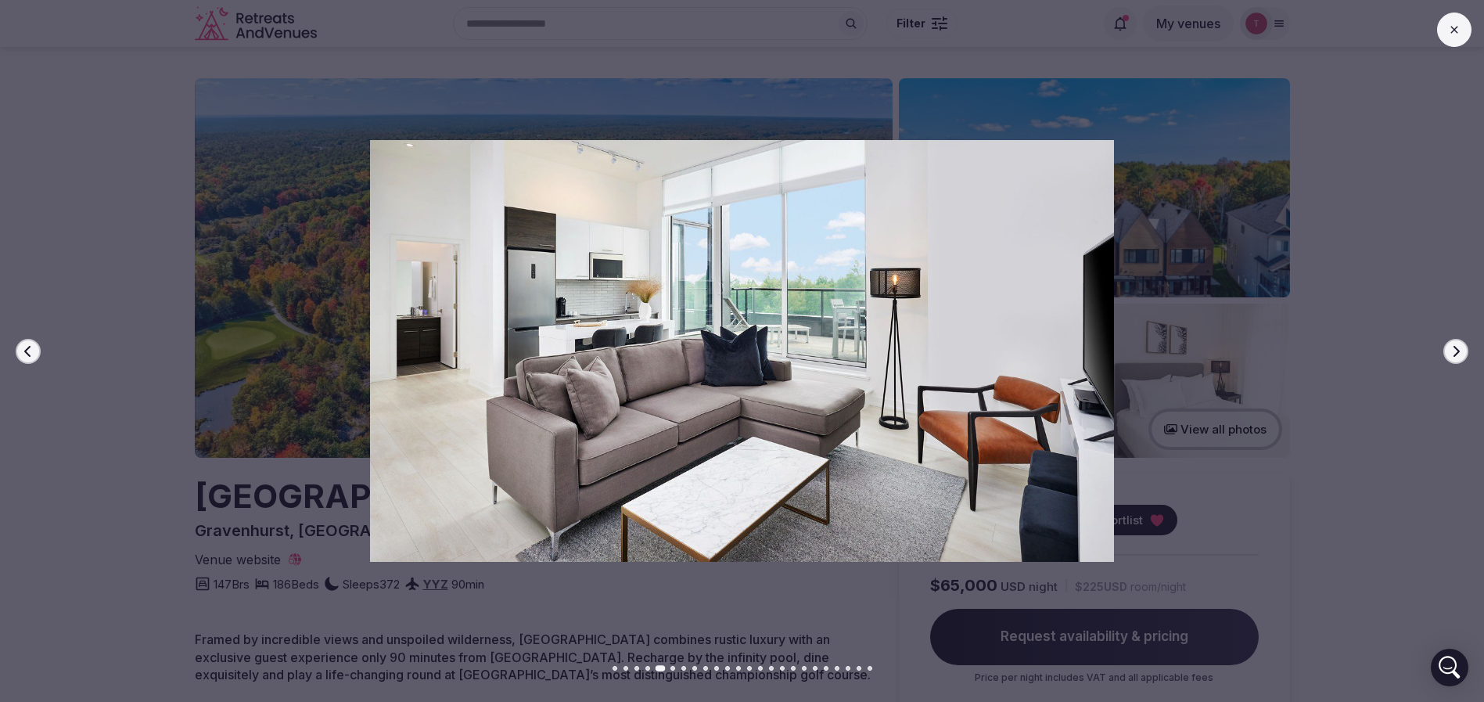
click at [1460, 357] on button "Next slide" at bounding box center [1456, 351] width 25 height 25
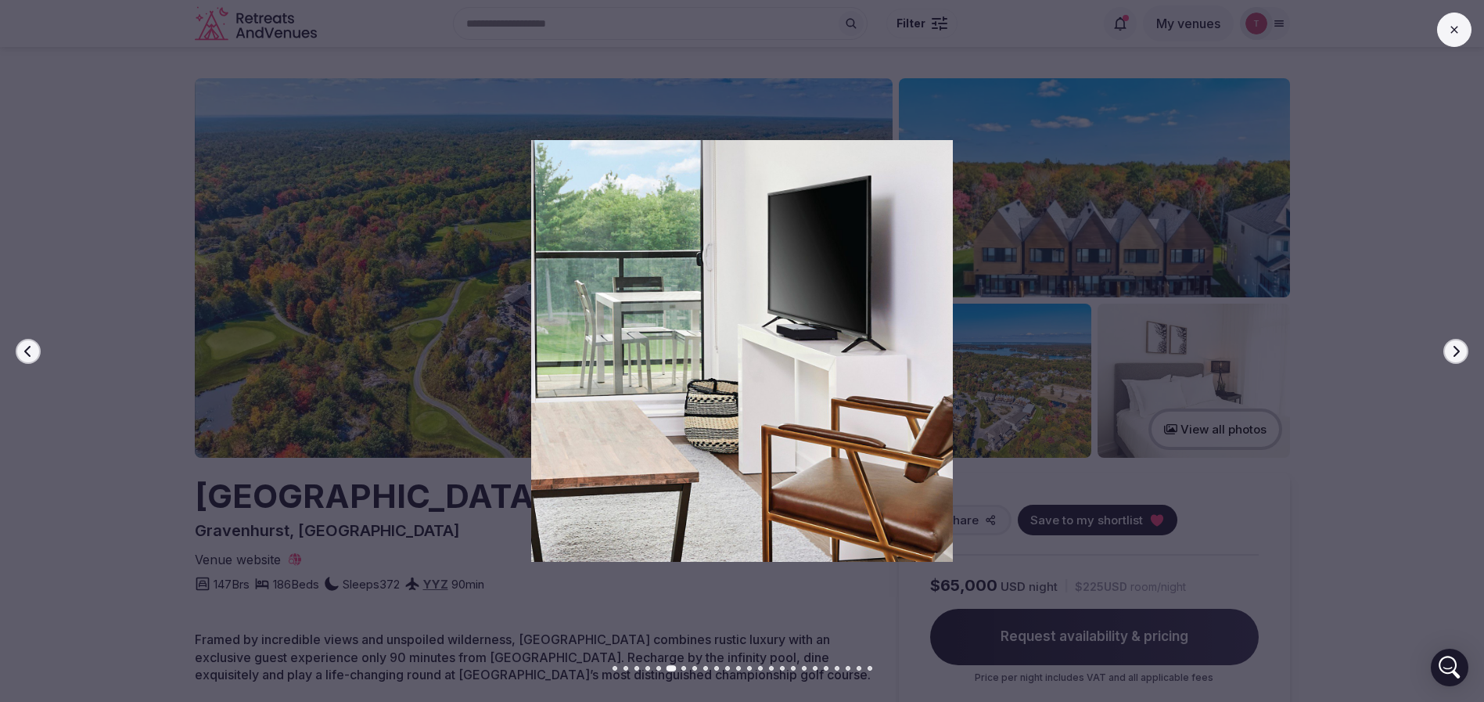
click at [1460, 357] on button "Next slide" at bounding box center [1456, 351] width 25 height 25
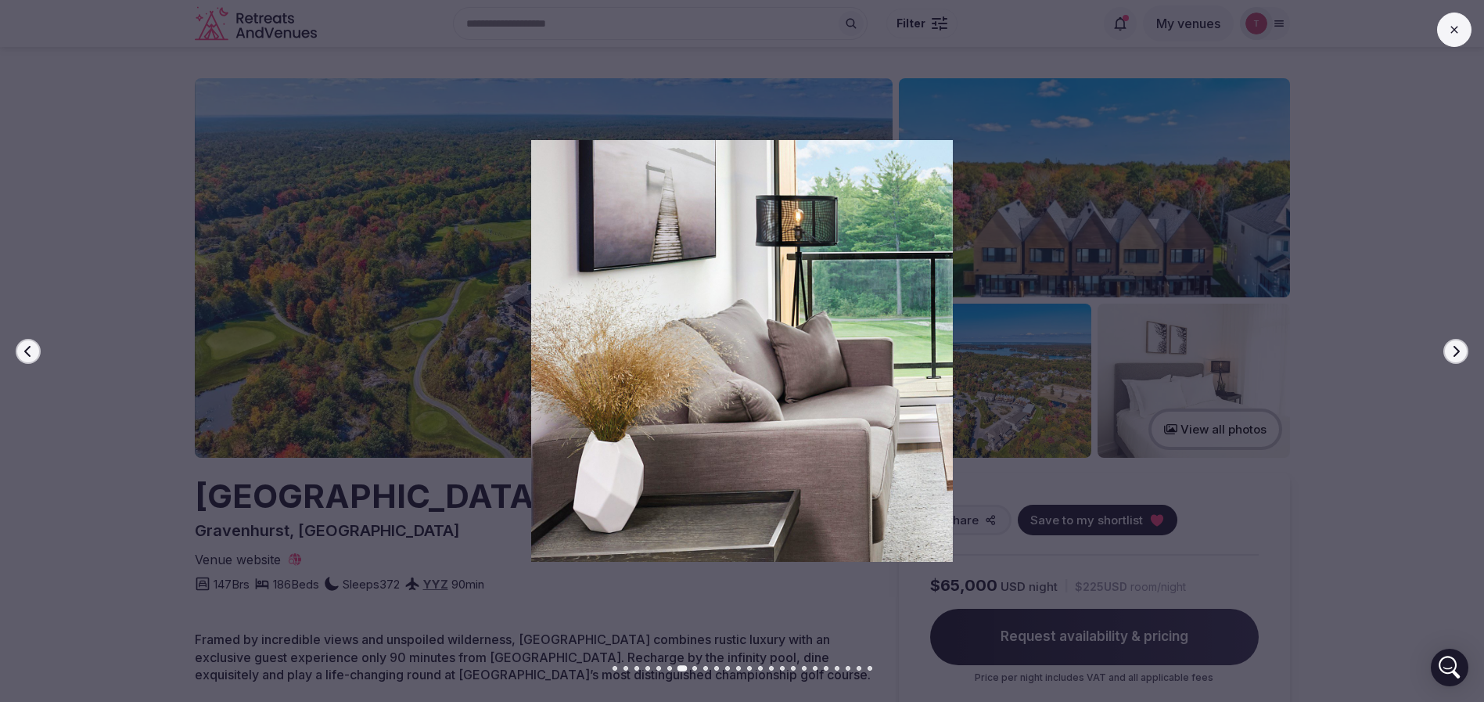
click at [1460, 357] on button "Next slide" at bounding box center [1456, 351] width 25 height 25
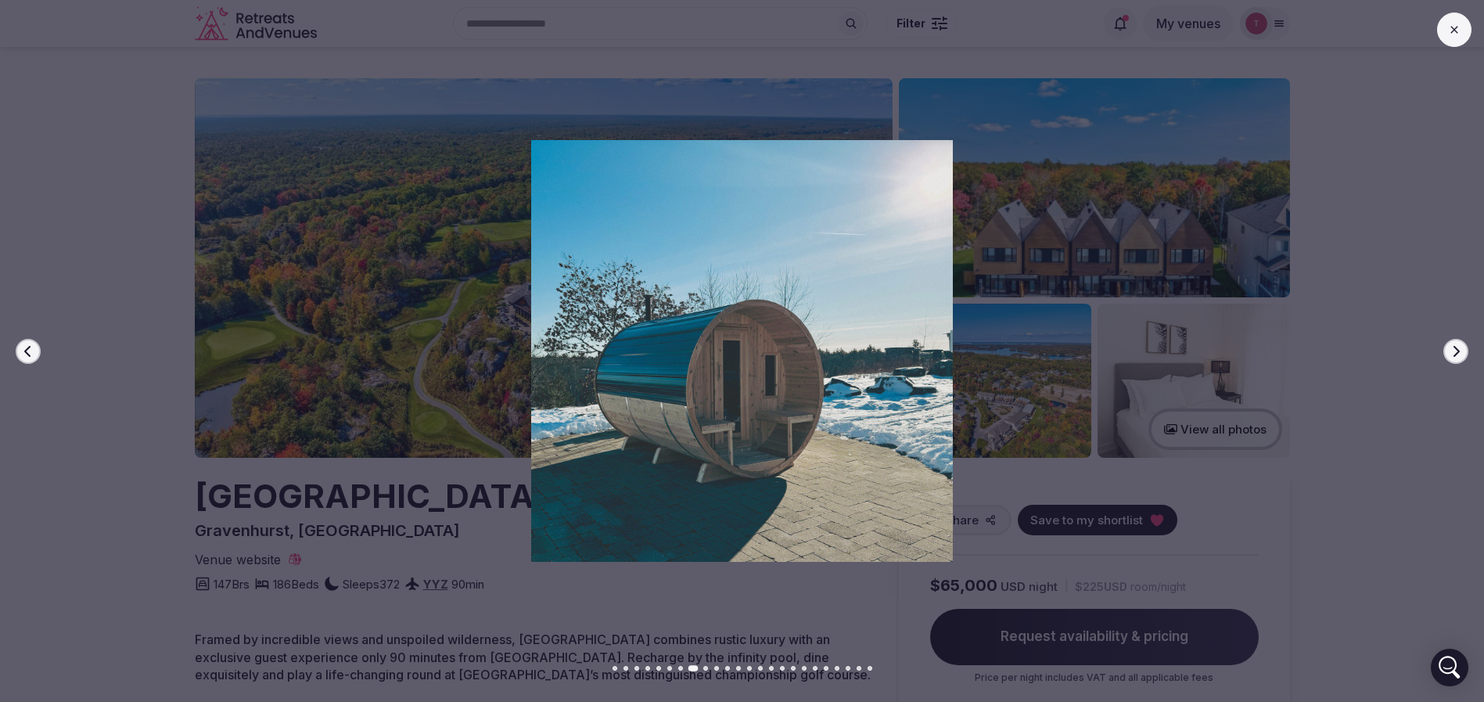
click at [1460, 357] on button "Next slide" at bounding box center [1456, 351] width 25 height 25
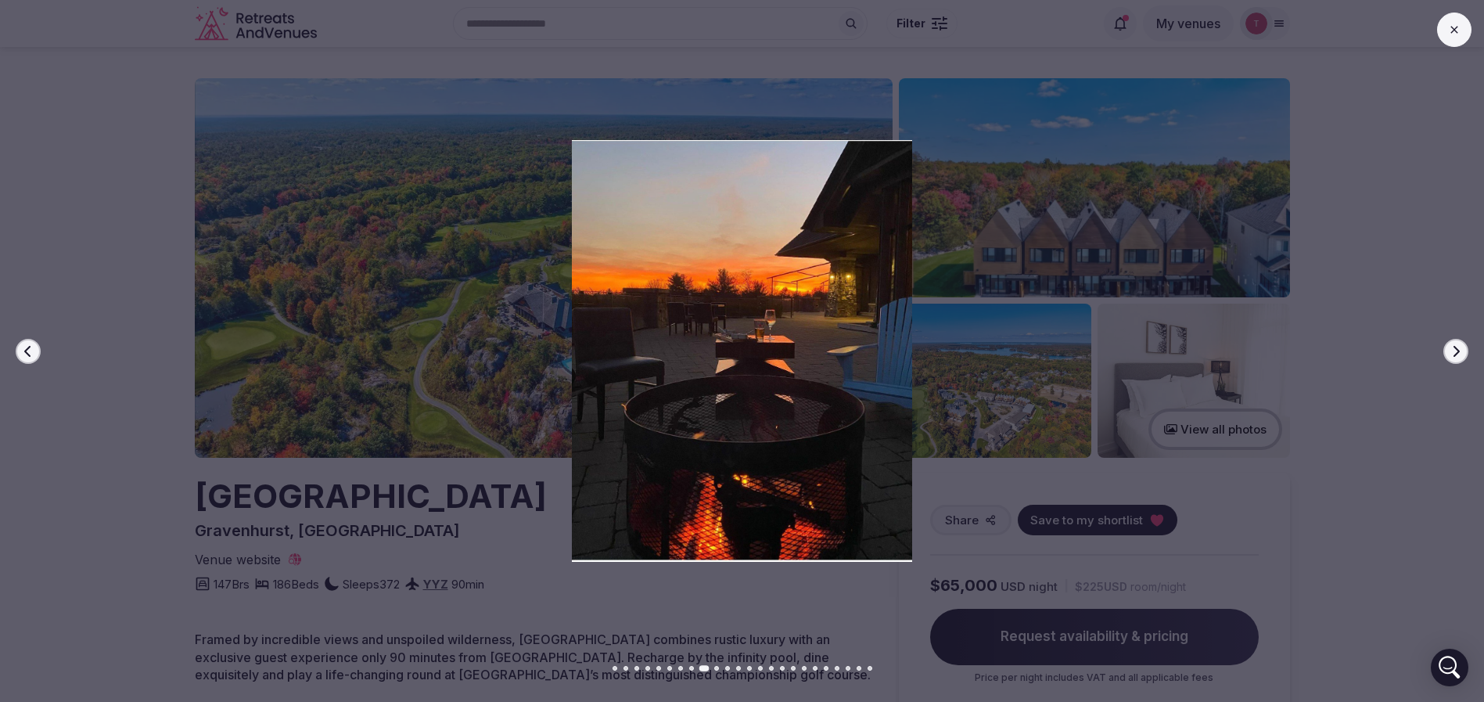
click at [1460, 357] on button "Next slide" at bounding box center [1456, 351] width 25 height 25
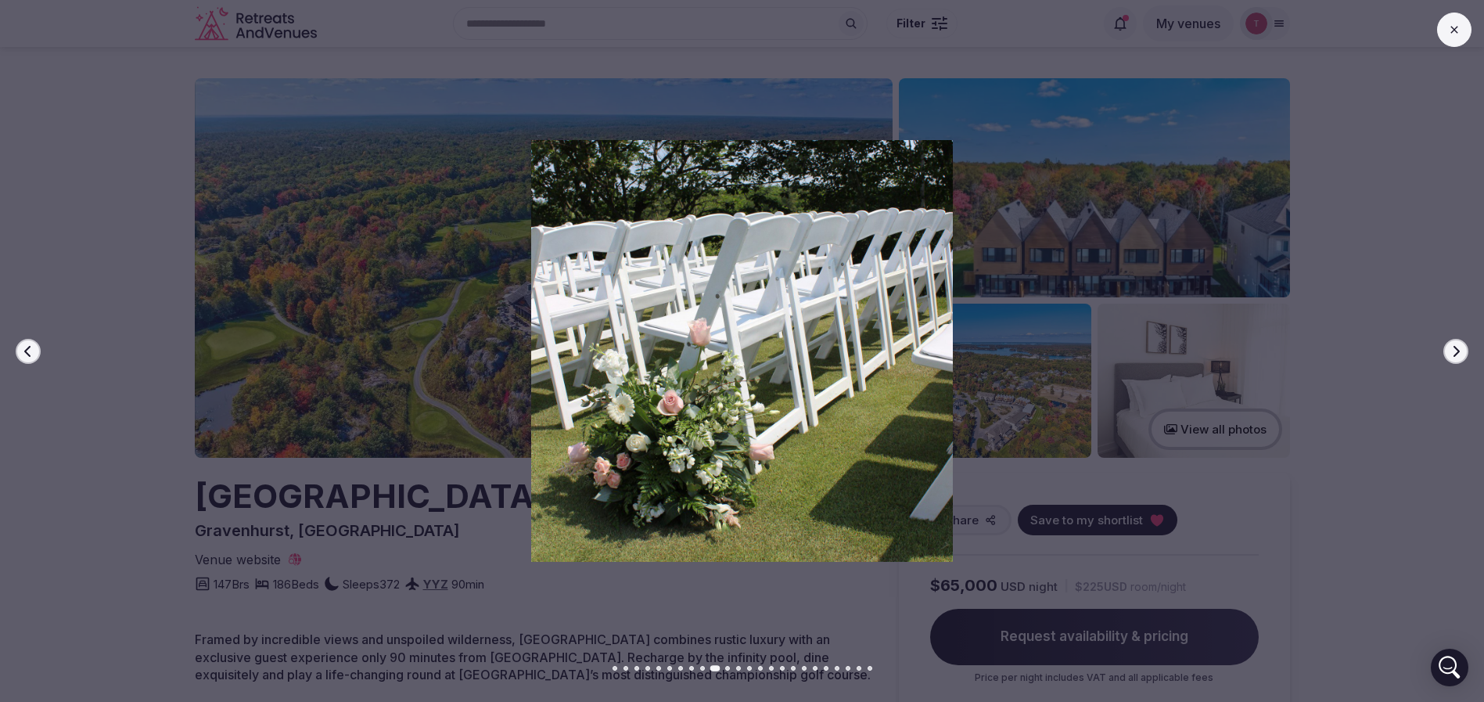
click at [1460, 357] on button "Next slide" at bounding box center [1456, 351] width 25 height 25
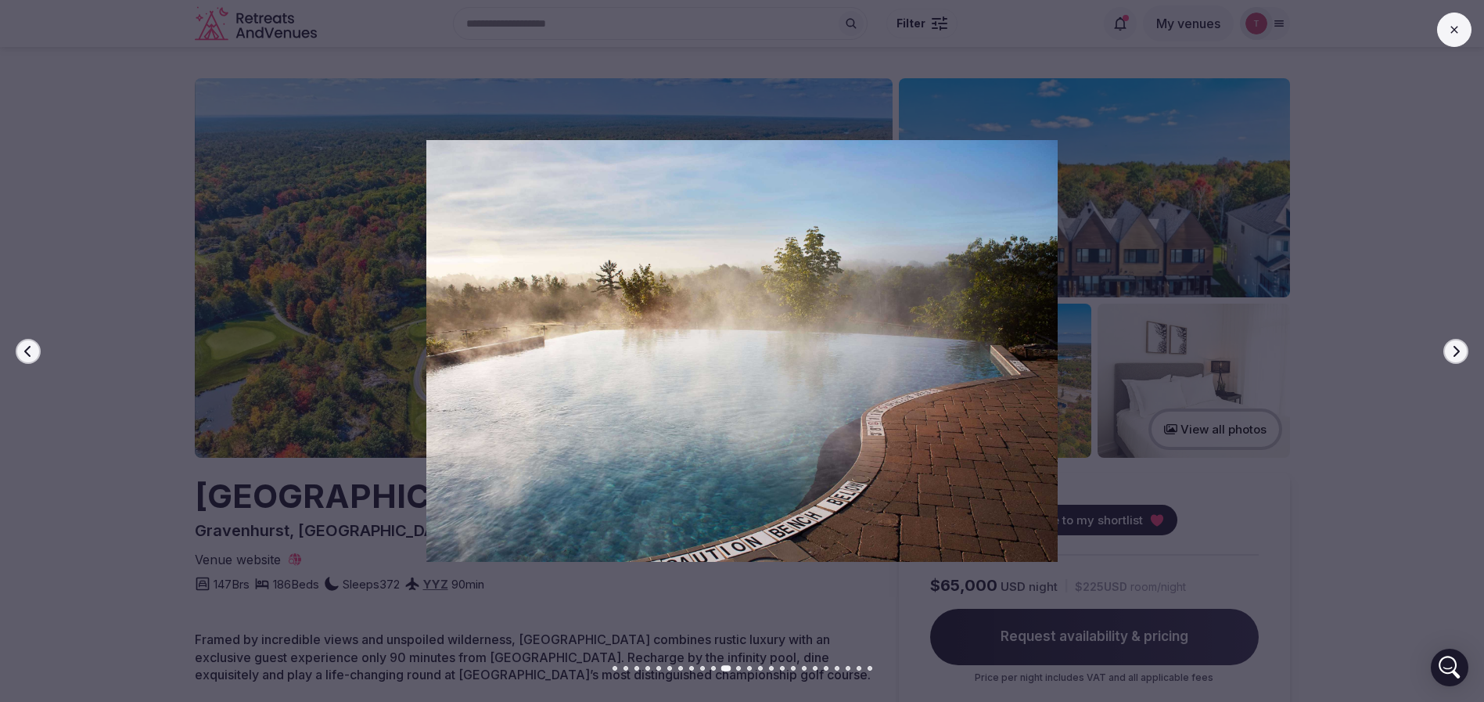
click at [1460, 357] on button "Next slide" at bounding box center [1456, 351] width 25 height 25
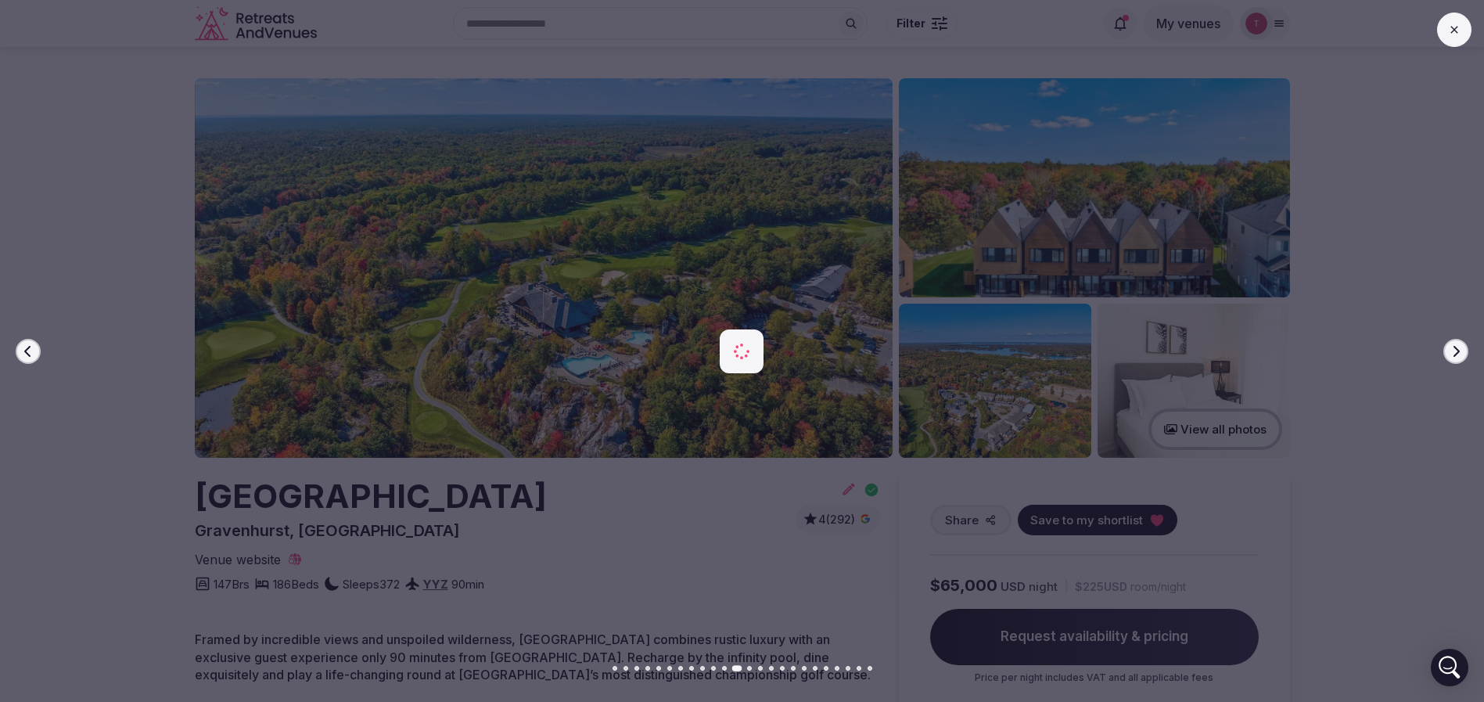
click at [1460, 357] on button "Next slide" at bounding box center [1456, 351] width 25 height 25
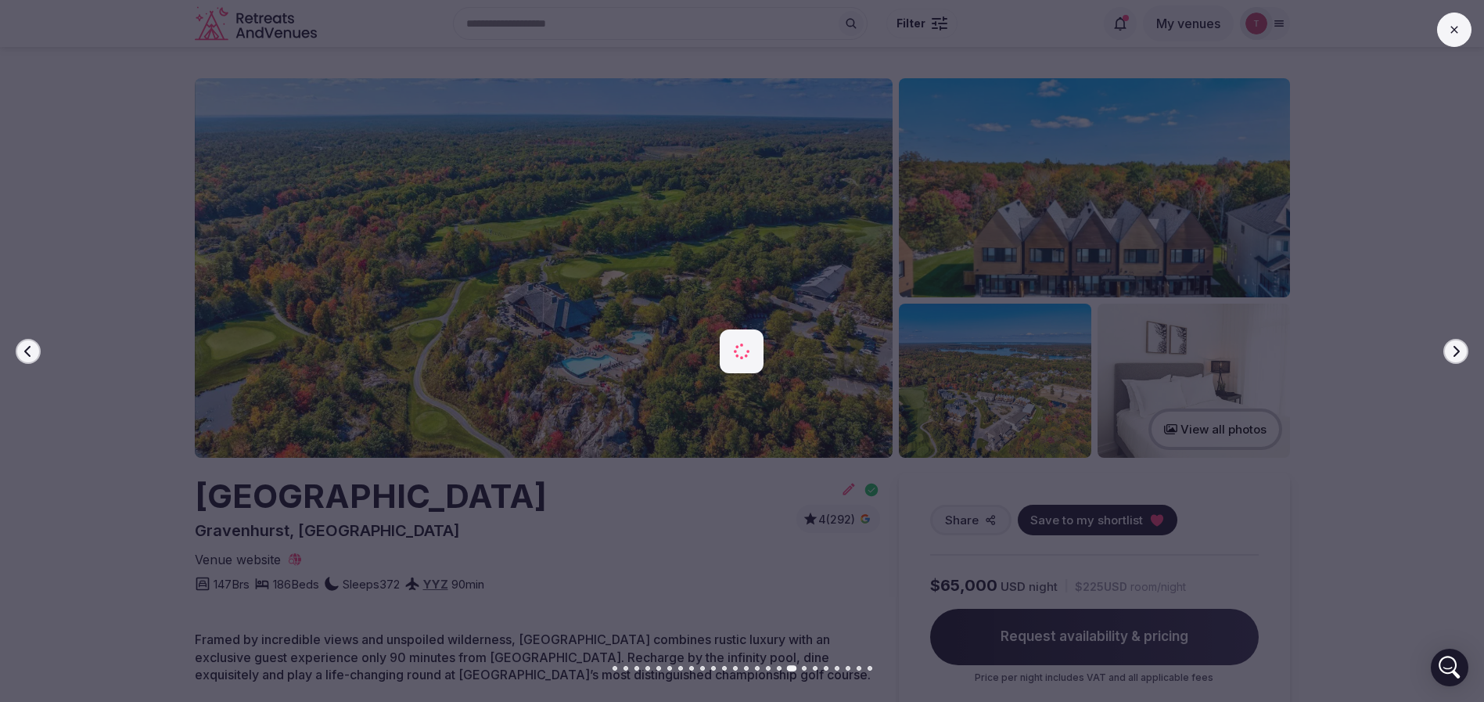
click at [1460, 357] on button "Next slide" at bounding box center [1456, 351] width 25 height 25
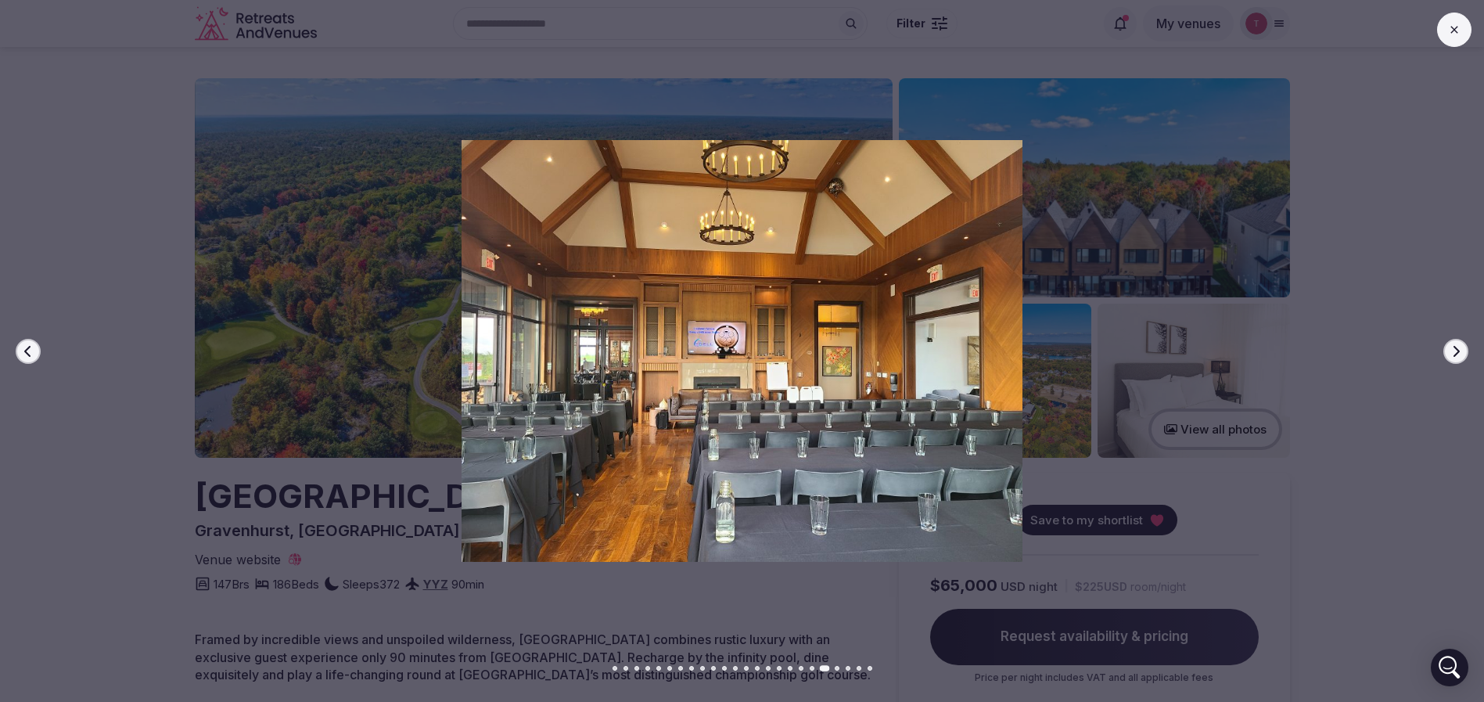
click at [1460, 357] on button "Next slide" at bounding box center [1456, 351] width 25 height 25
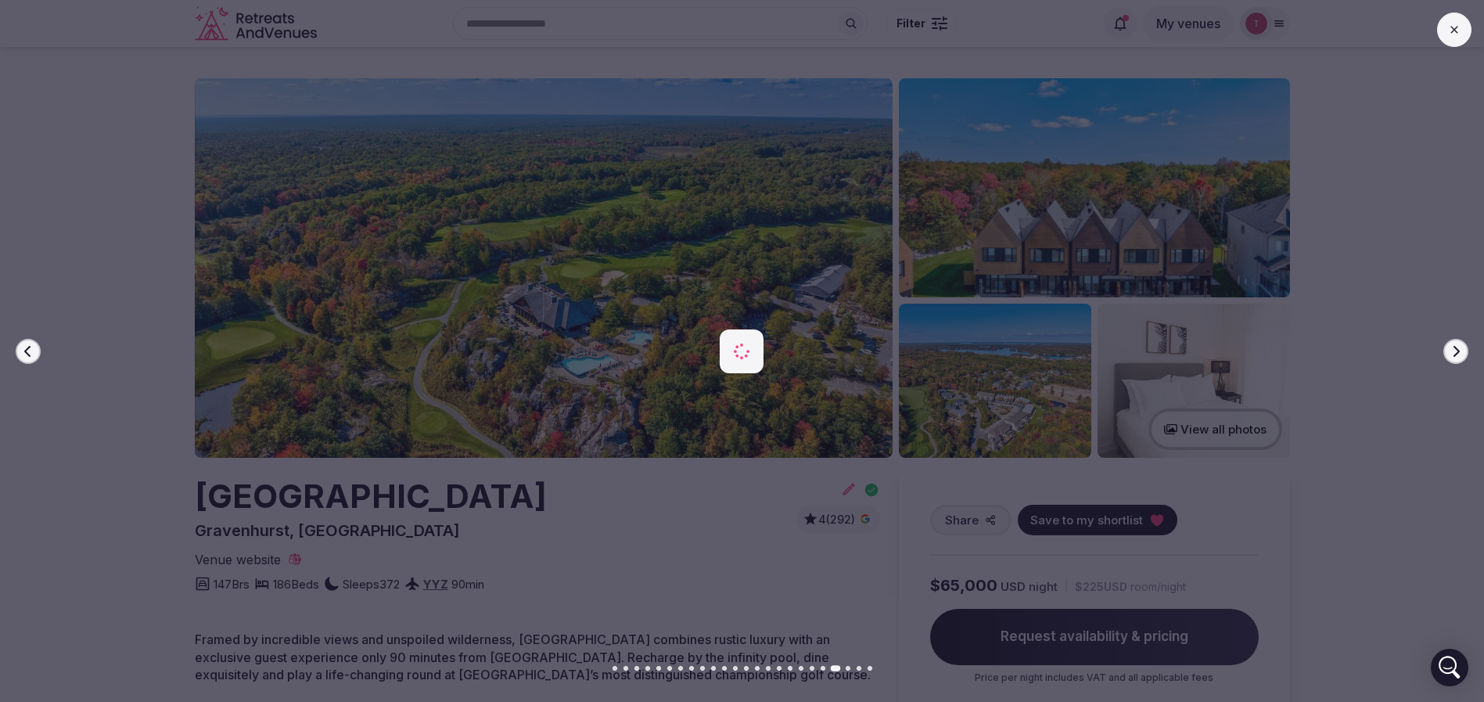
click at [1460, 357] on button "Next slide" at bounding box center [1456, 351] width 25 height 25
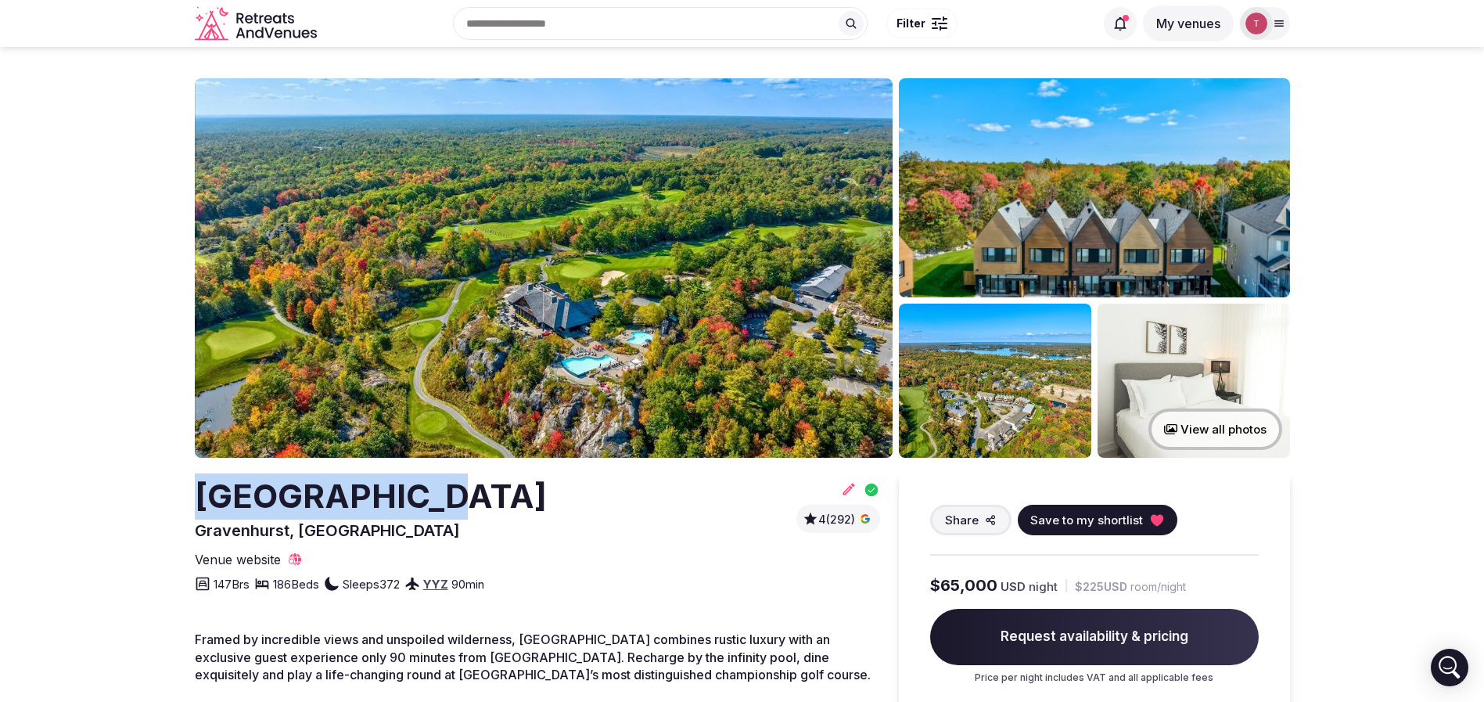
drag, startPoint x: 161, startPoint y: 503, endPoint x: 434, endPoint y: 502, distance: 273.1
click at [434, 502] on h2 "Muskoka Bay Resort" at bounding box center [371, 496] width 352 height 46
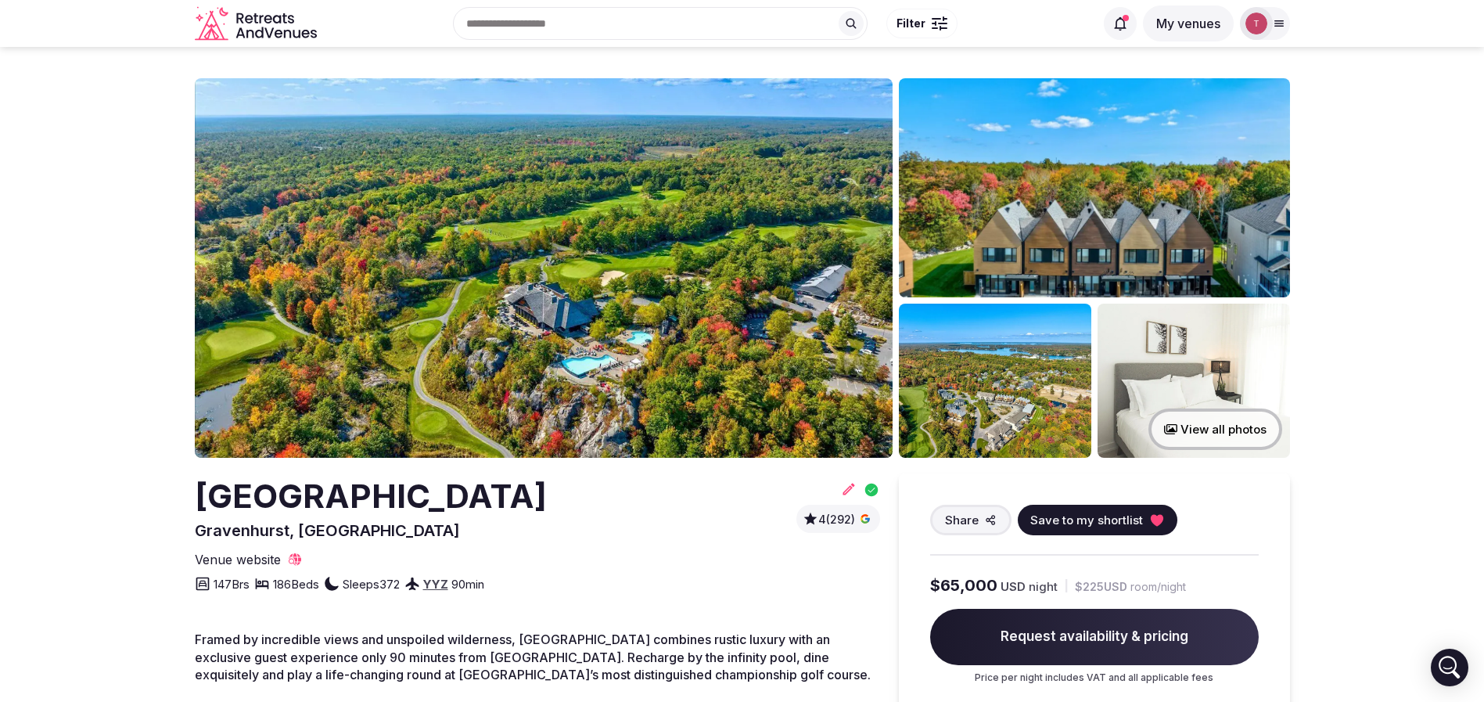
drag, startPoint x: 218, startPoint y: 508, endPoint x: 557, endPoint y: 509, distance: 338.8
click at [557, 509] on div "Muskoka Bay Resort Gravenhurst, Canada 4 (292)" at bounding box center [537, 507] width 685 height 68
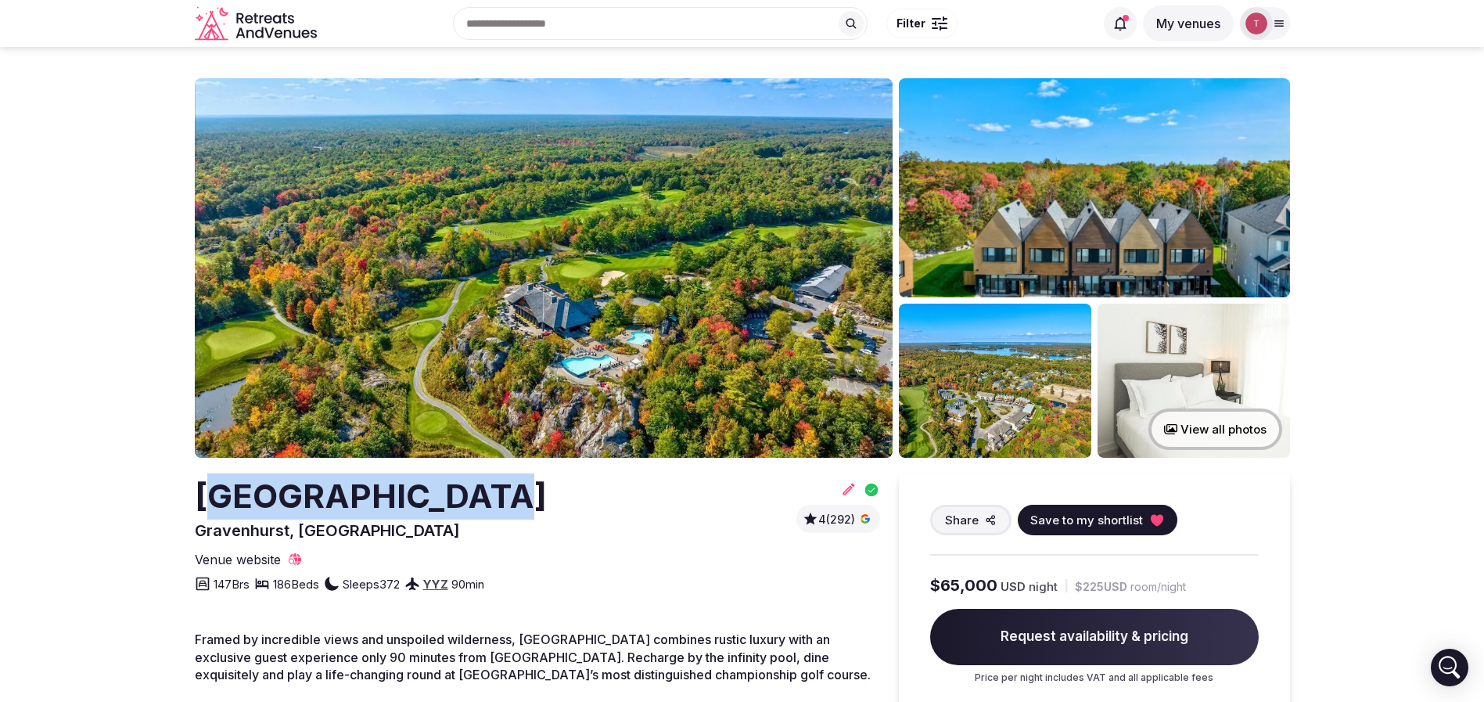
drag, startPoint x: 502, startPoint y: 506, endPoint x: 227, endPoint y: 515, distance: 274.8
click at [227, 515] on h2 "Muskoka Bay Resort" at bounding box center [371, 496] width 352 height 46
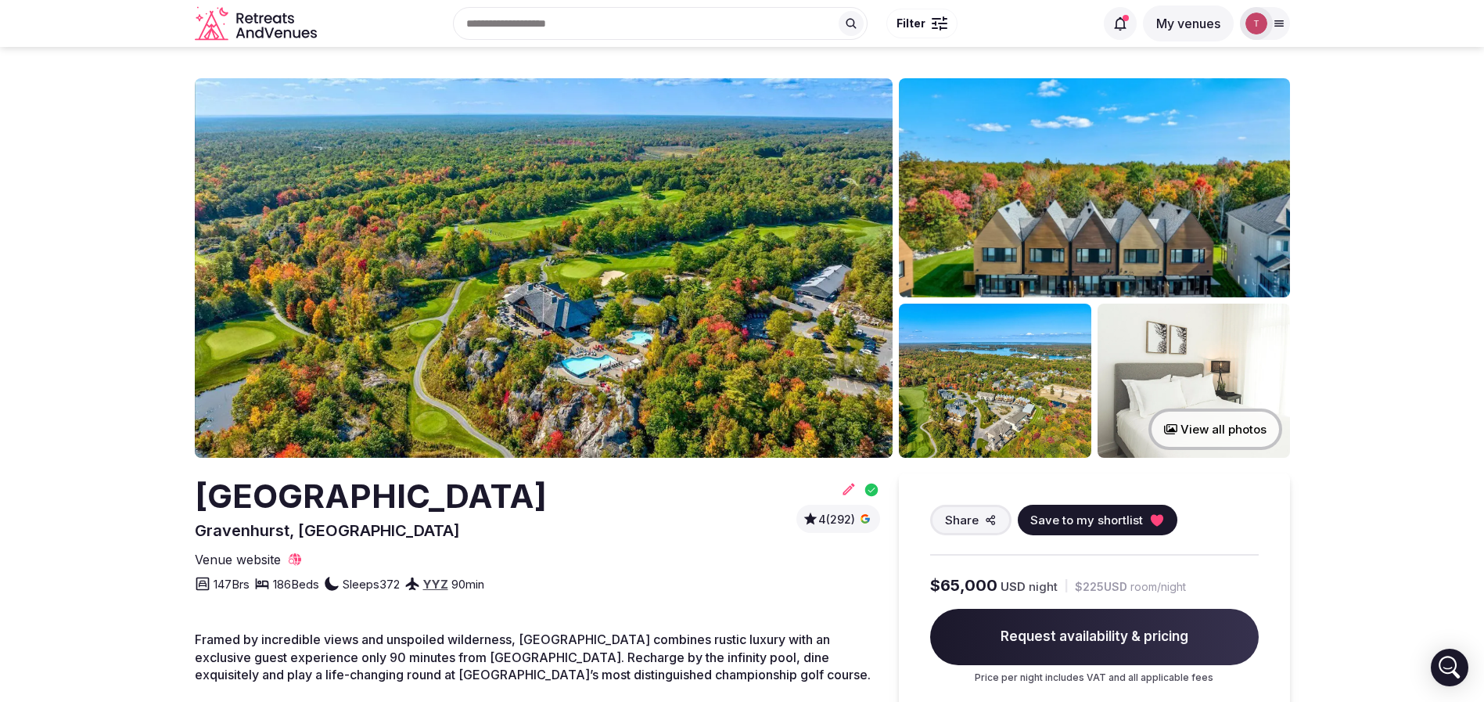
drag, startPoint x: 183, startPoint y: 499, endPoint x: 577, endPoint y: 489, distance: 393.7
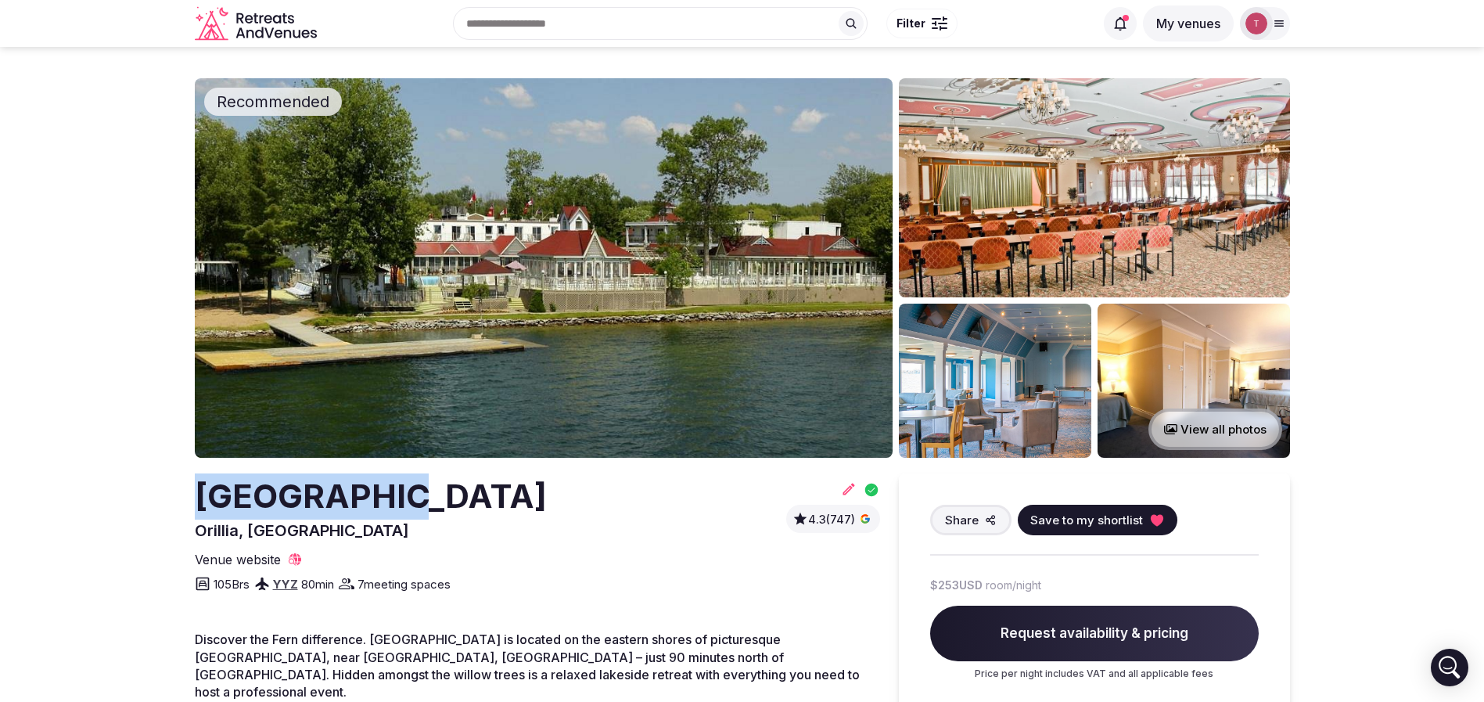
drag, startPoint x: 196, startPoint y: 490, endPoint x: 472, endPoint y: 519, distance: 277.7
copy h2 "[GEOGRAPHIC_DATA]"
click at [617, 269] on img at bounding box center [544, 267] width 698 height 379
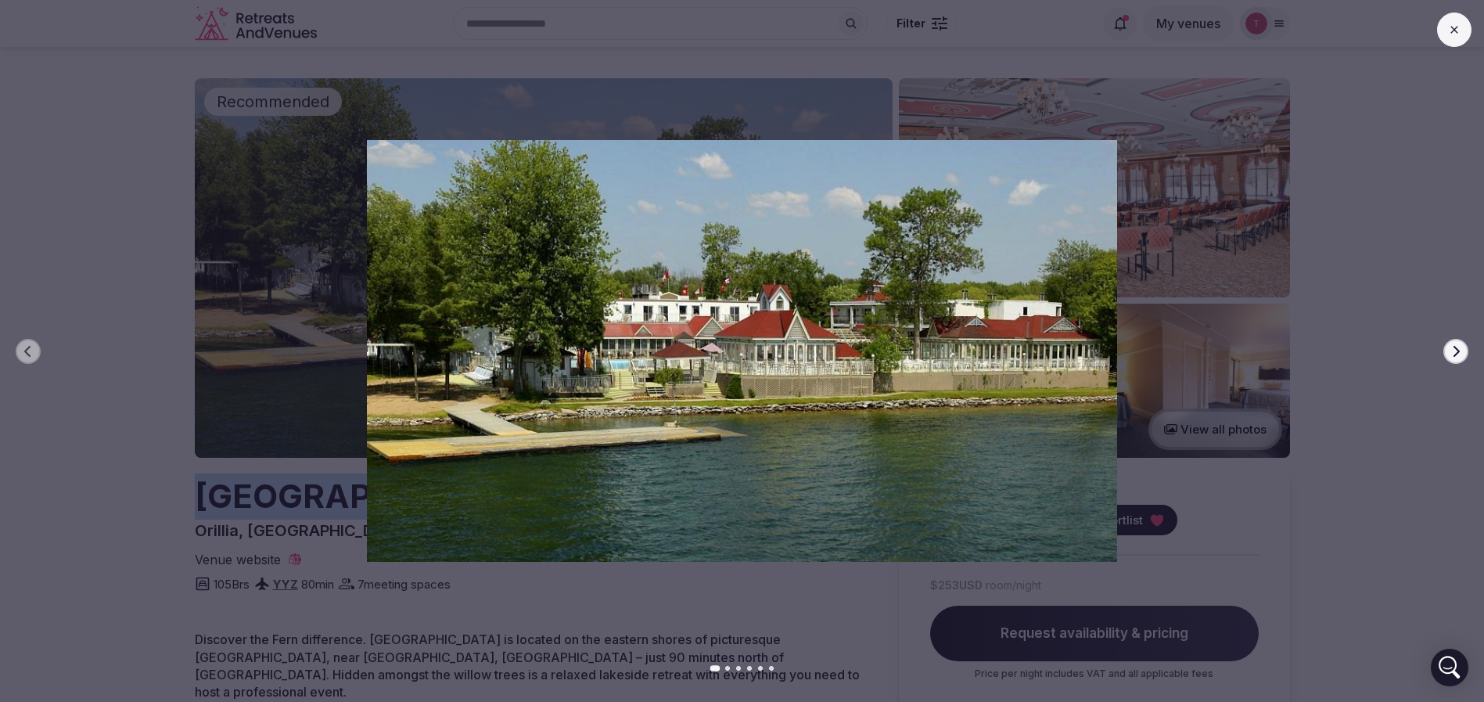
click at [1461, 345] on icon "button" at bounding box center [1456, 351] width 13 height 13
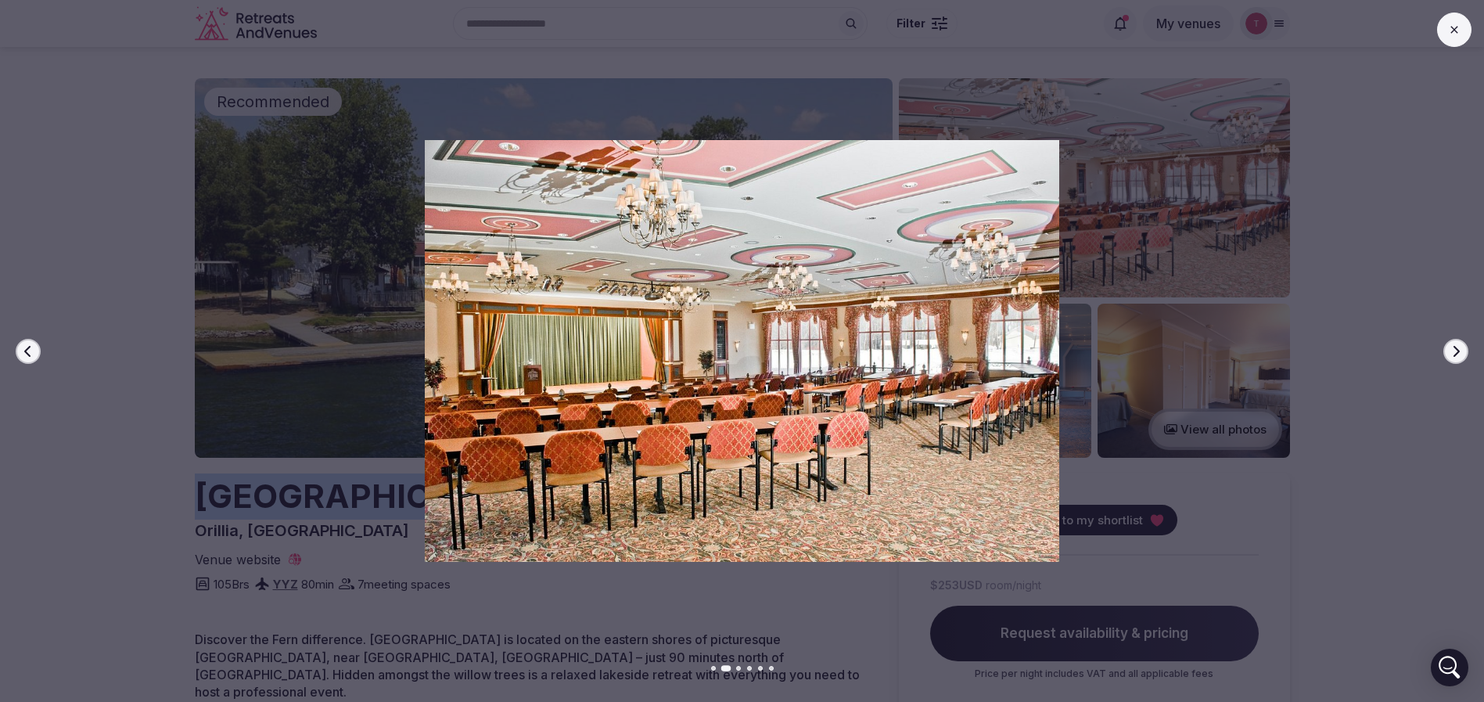
click at [1461, 345] on icon "button" at bounding box center [1456, 351] width 13 height 13
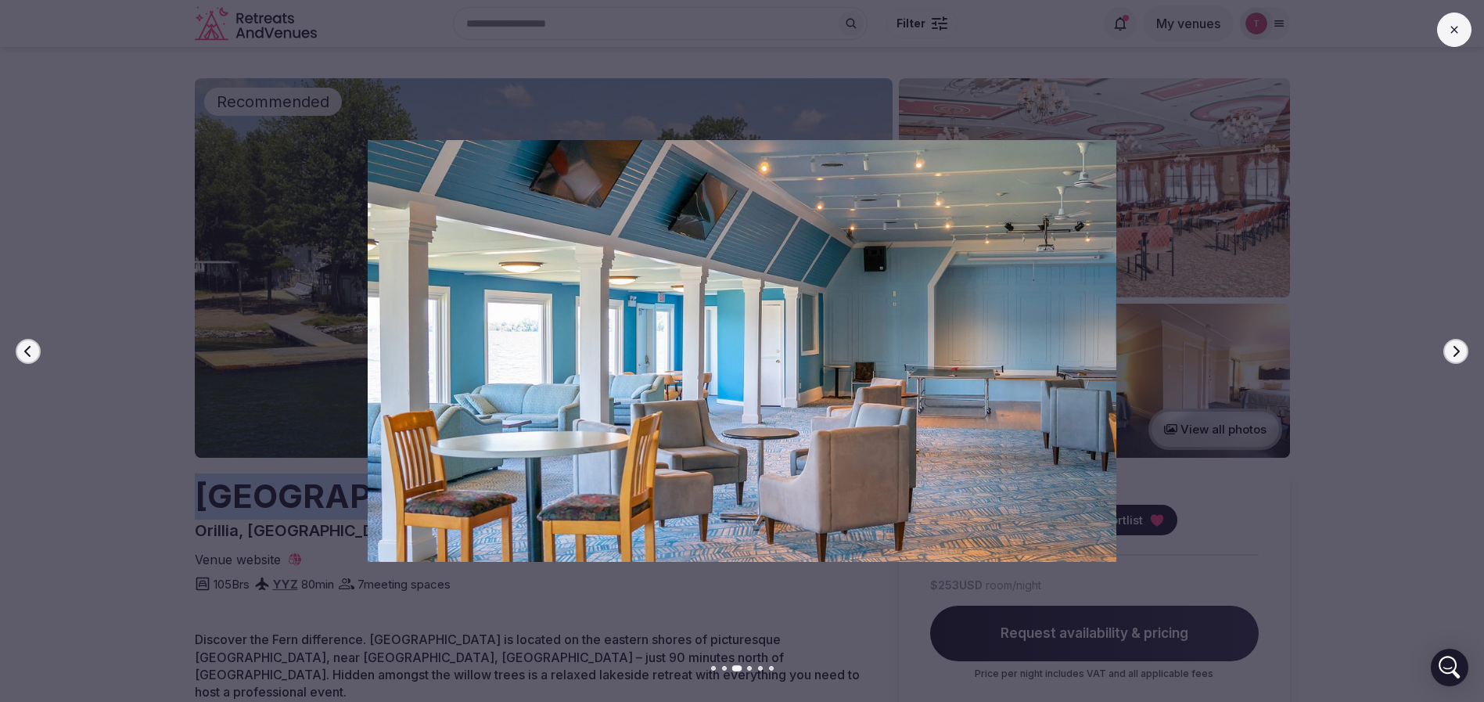
click at [1460, 345] on icon "button" at bounding box center [1456, 351] width 13 height 13
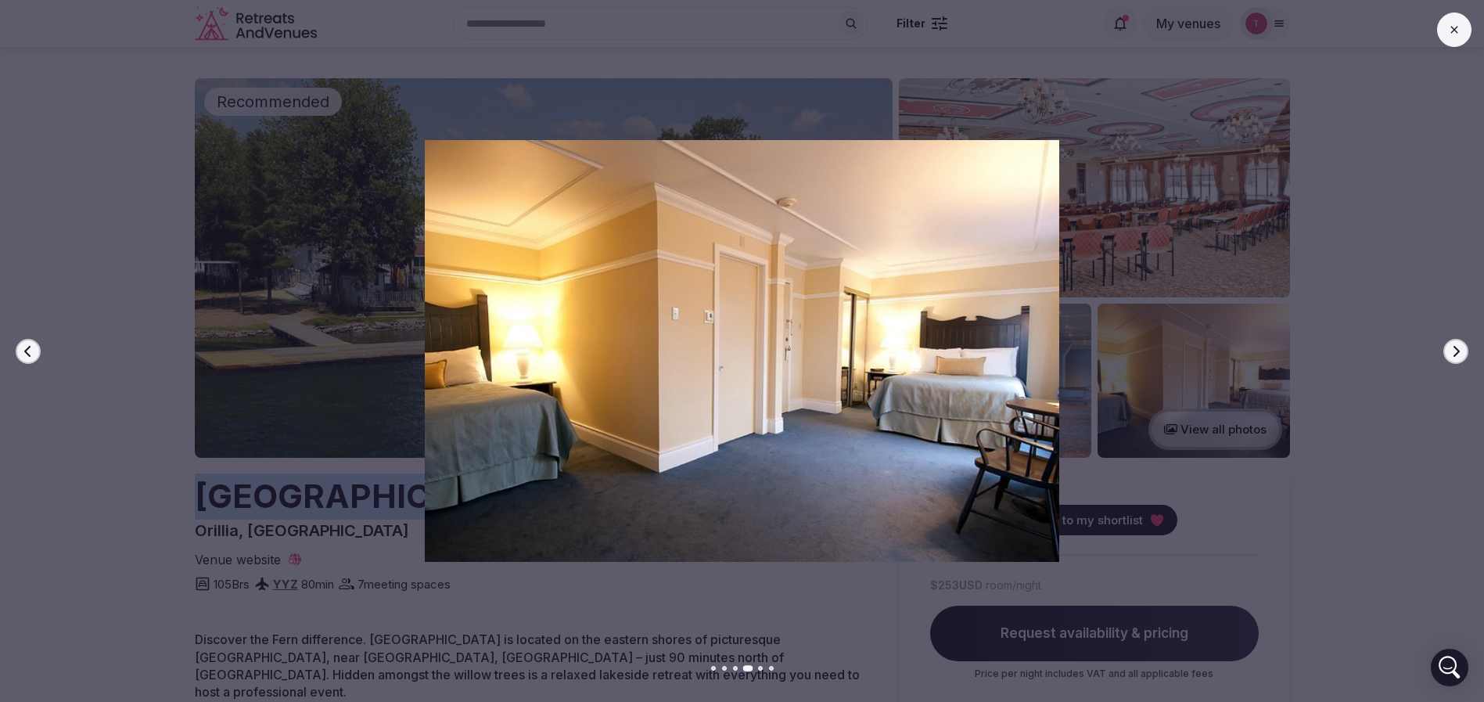
click at [1459, 346] on icon "button" at bounding box center [1456, 351] width 13 height 13
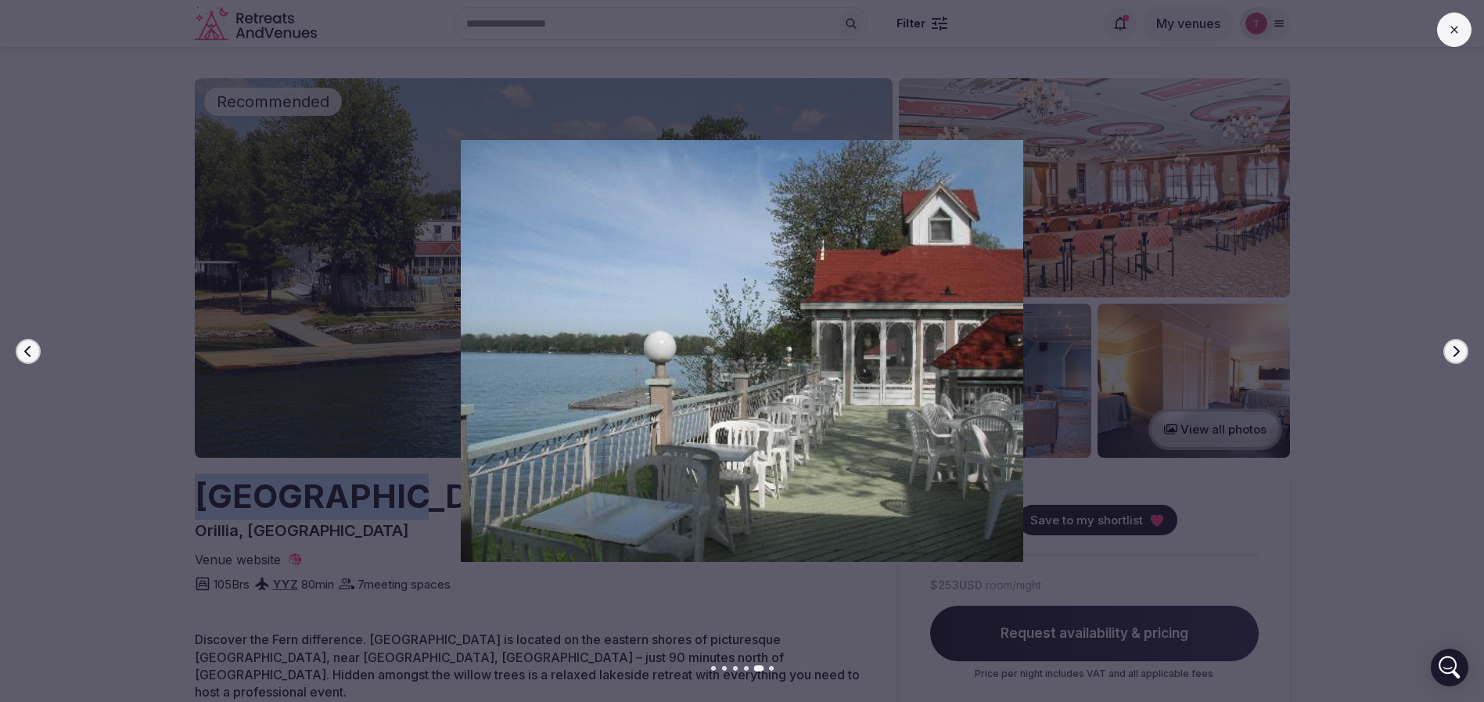
click at [1459, 346] on icon "button" at bounding box center [1456, 351] width 13 height 13
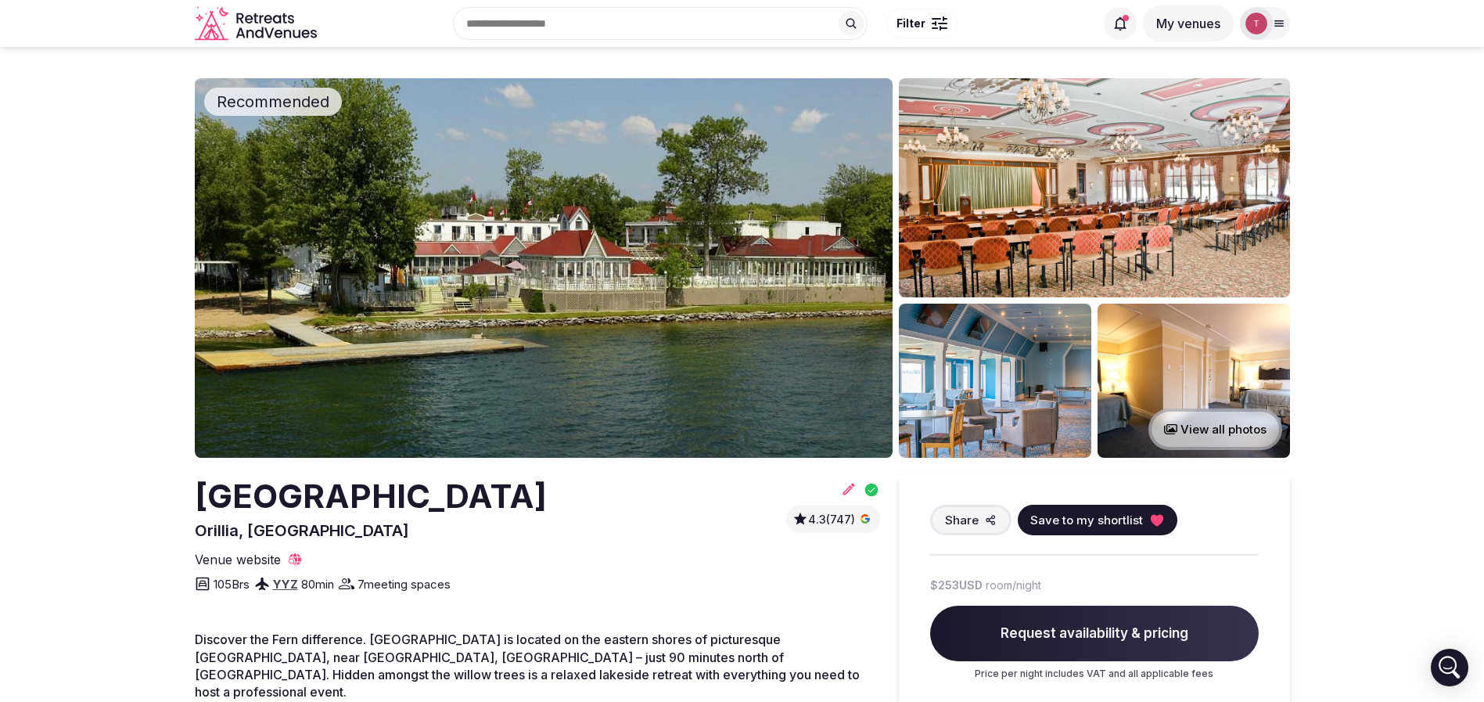
drag, startPoint x: 296, startPoint y: 509, endPoint x: 328, endPoint y: 509, distance: 32.1
click at [328, 509] on h2 "[GEOGRAPHIC_DATA]" at bounding box center [371, 496] width 352 height 46
drag, startPoint x: 389, startPoint y: 506, endPoint x: 197, endPoint y: 508, distance: 191.7
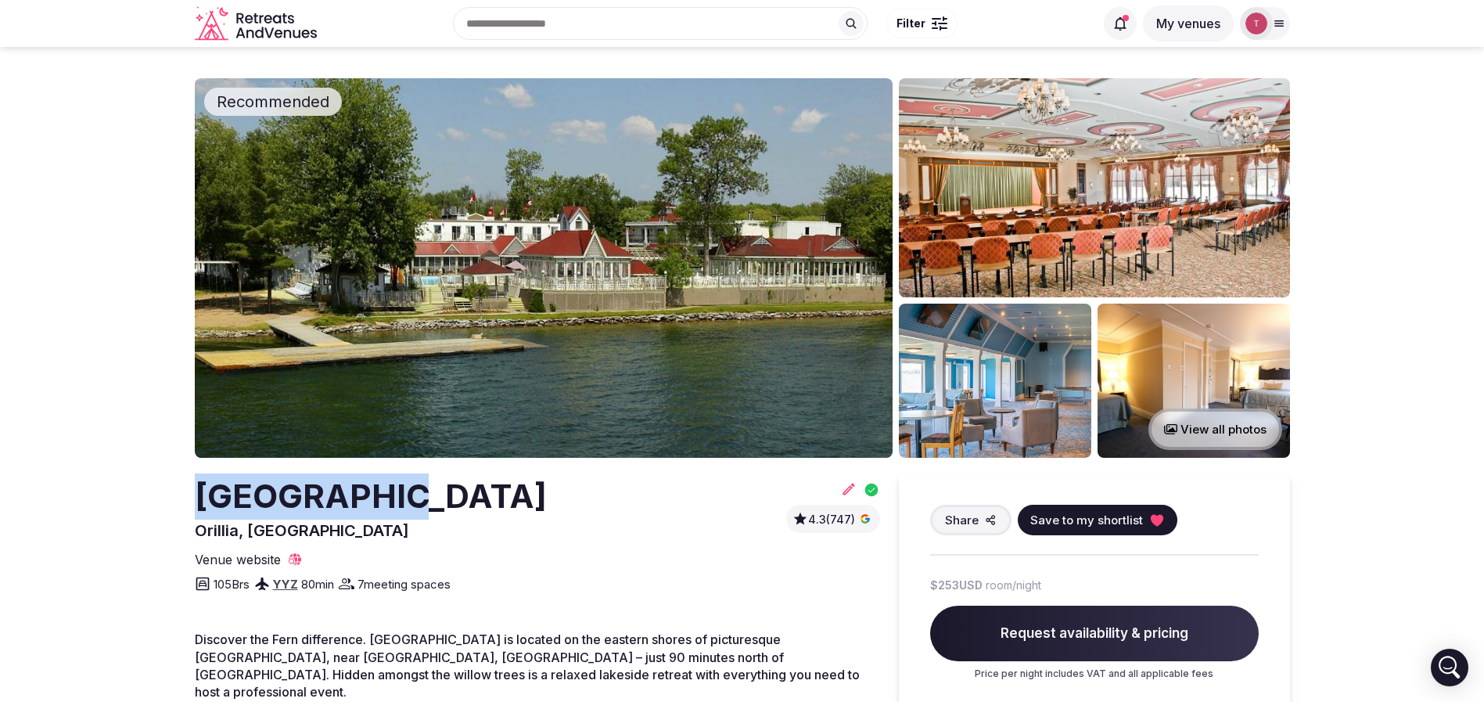
click at [197, 508] on div "Fern Resort Orillia, Canada 4.3 (747)" at bounding box center [537, 507] width 685 height 68
click at [197, 508] on h2 "Fern Resort" at bounding box center [371, 496] width 352 height 46
click at [606, 248] on img at bounding box center [544, 267] width 698 height 379
drag, startPoint x: 329, startPoint y: 500, endPoint x: 415, endPoint y: 501, distance: 86.9
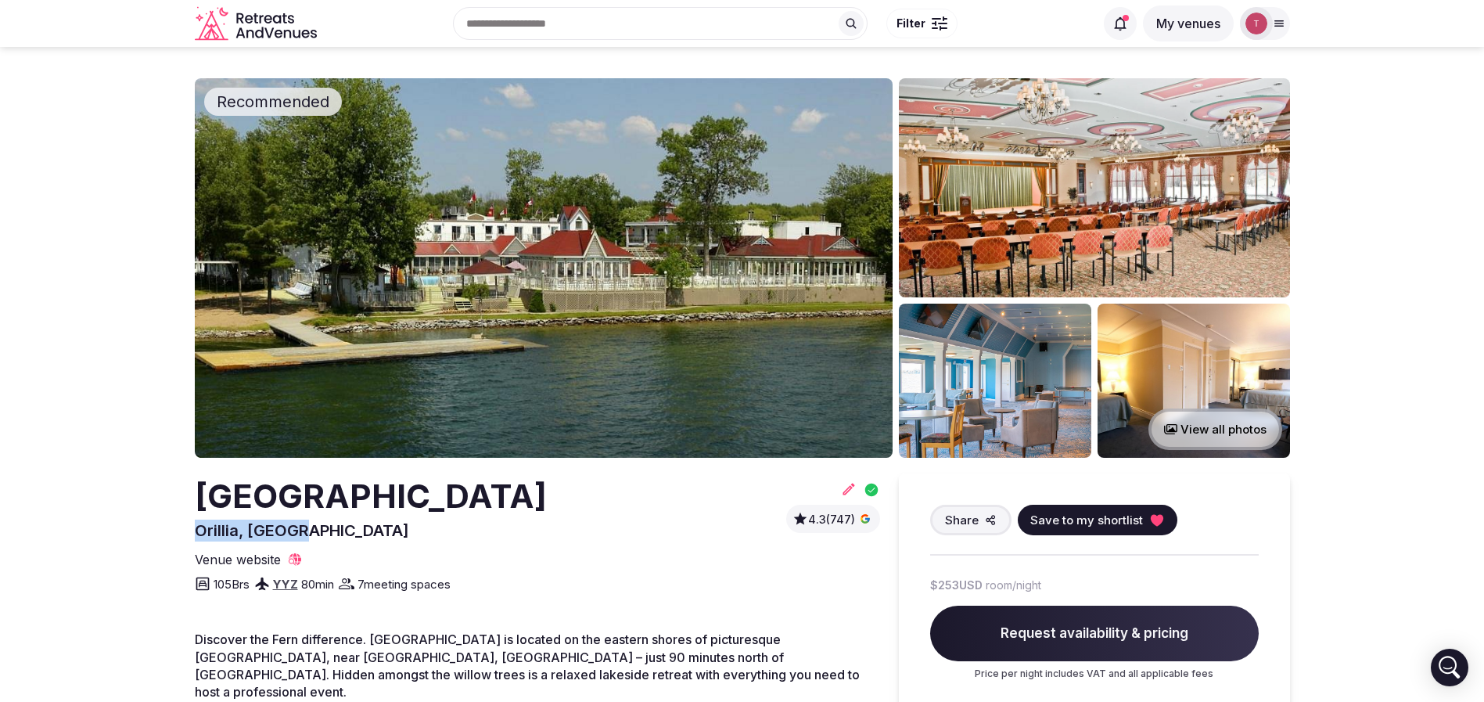
drag, startPoint x: 309, startPoint y: 529, endPoint x: 159, endPoint y: 530, distance: 150.2
copy span "Orillia, Canada"
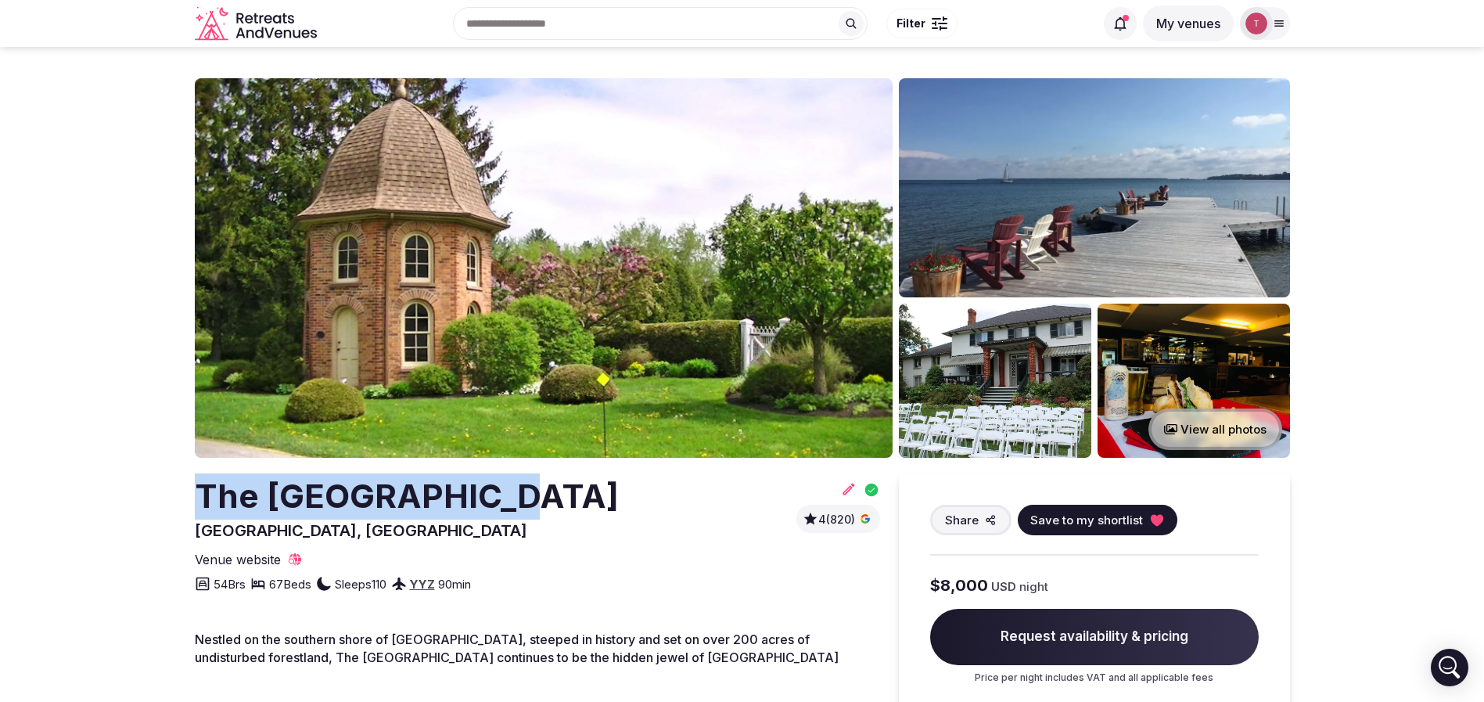
drag, startPoint x: 179, startPoint y: 509, endPoint x: 484, endPoint y: 500, distance: 304.5
copy h2 "The [GEOGRAPHIC_DATA]"
click at [592, 262] on img at bounding box center [544, 267] width 698 height 379
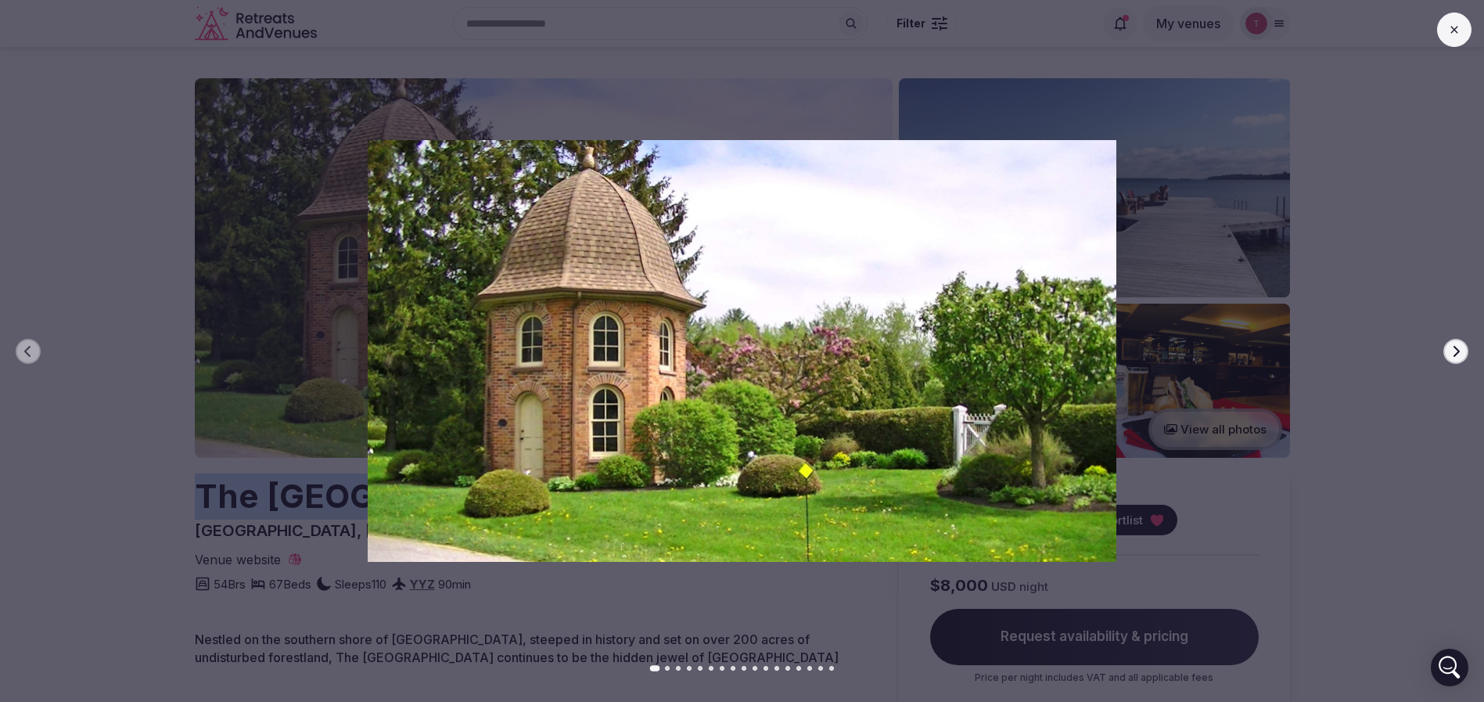
click at [1453, 351] on icon "button" at bounding box center [1456, 351] width 13 height 13
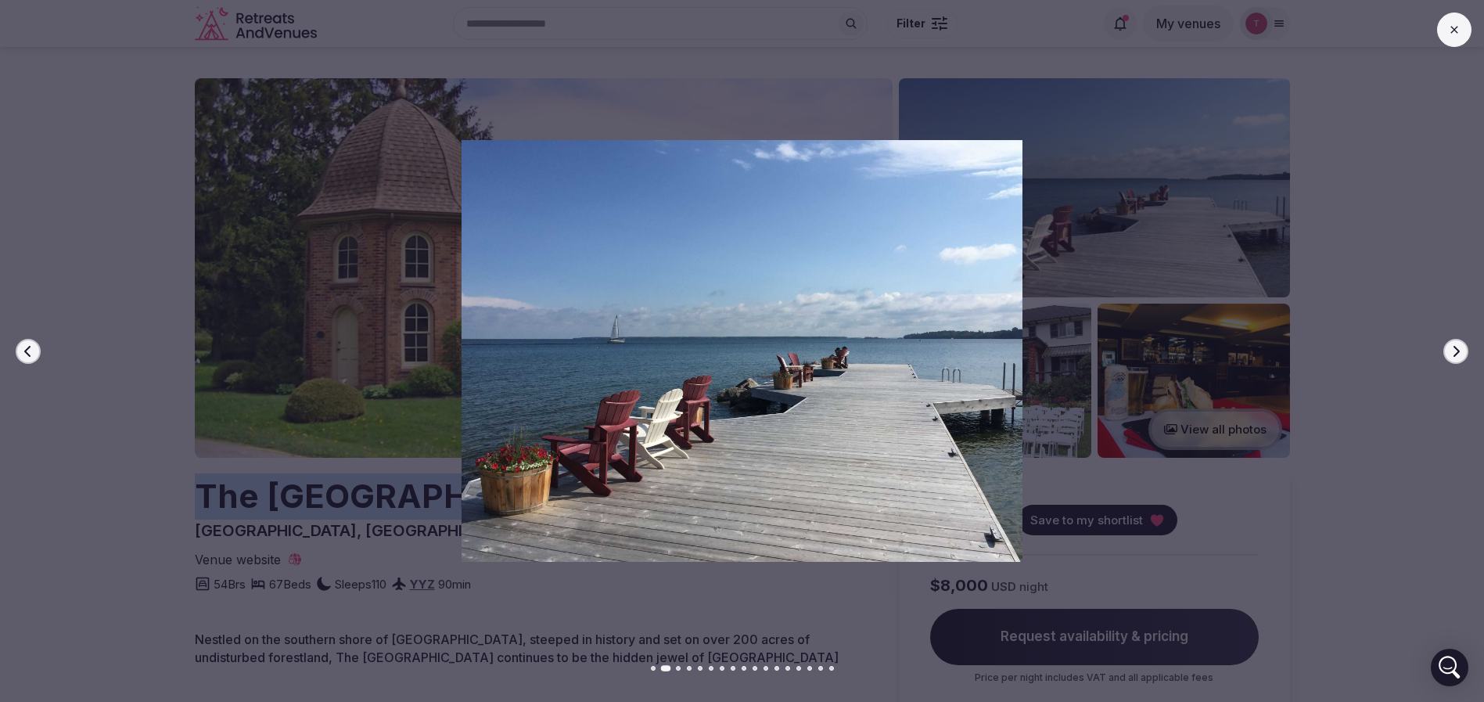
click at [1453, 352] on icon "button" at bounding box center [1456, 351] width 13 height 13
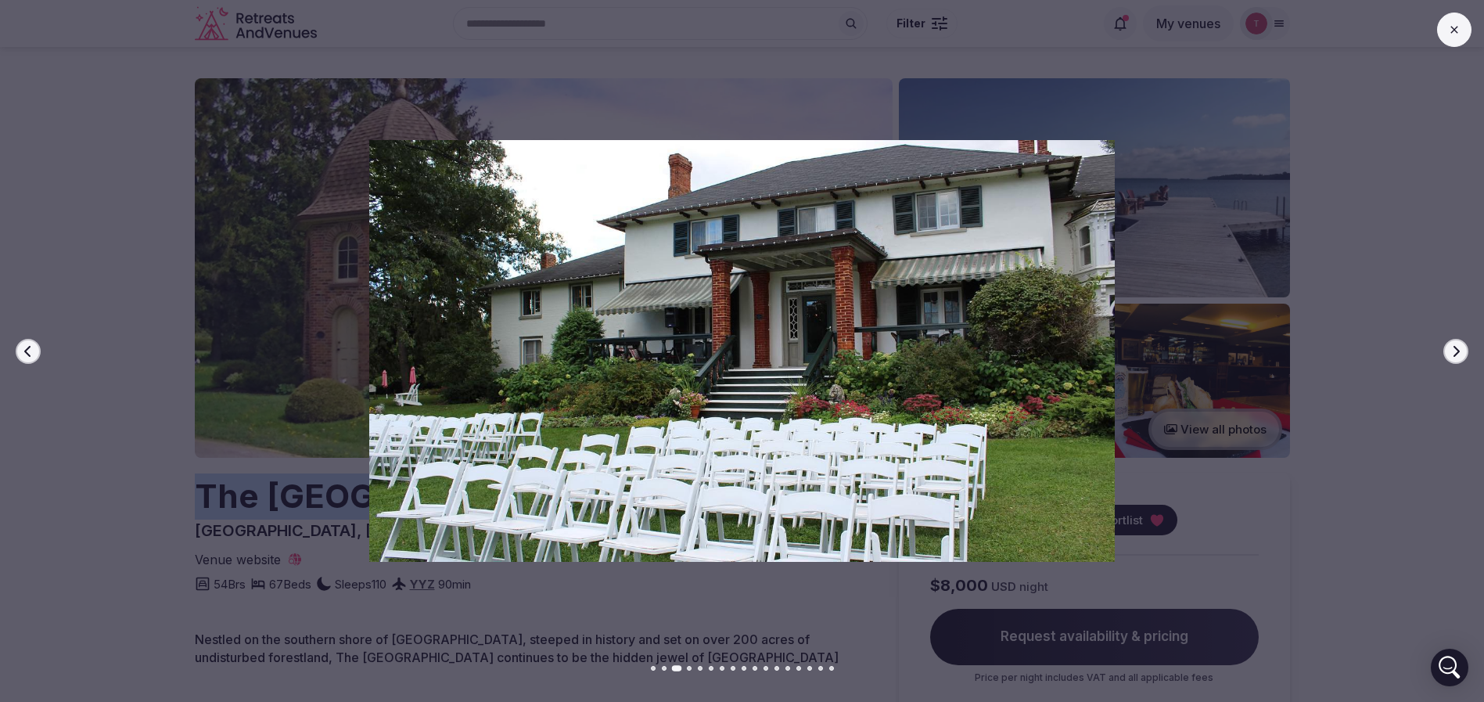
click at [1453, 352] on icon "button" at bounding box center [1456, 351] width 13 height 13
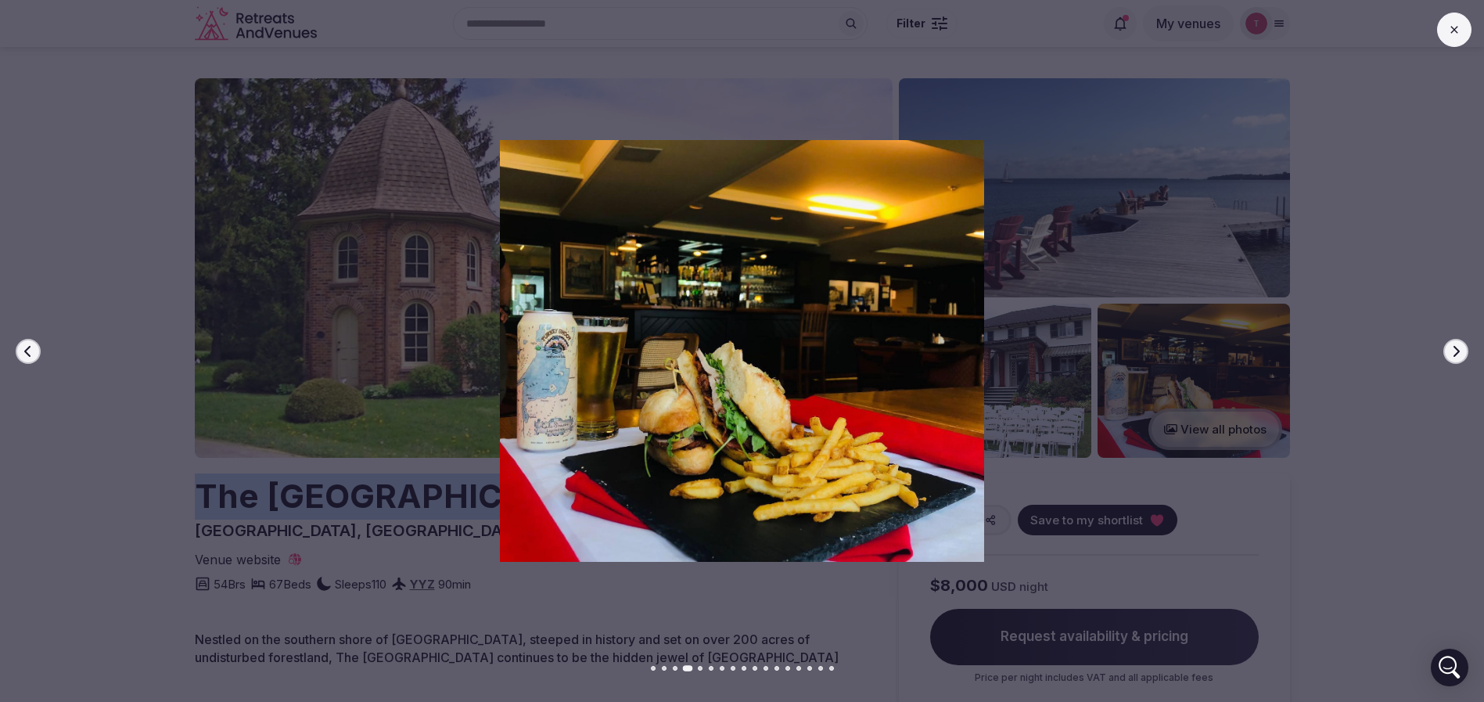
click at [1453, 352] on icon "button" at bounding box center [1456, 351] width 13 height 13
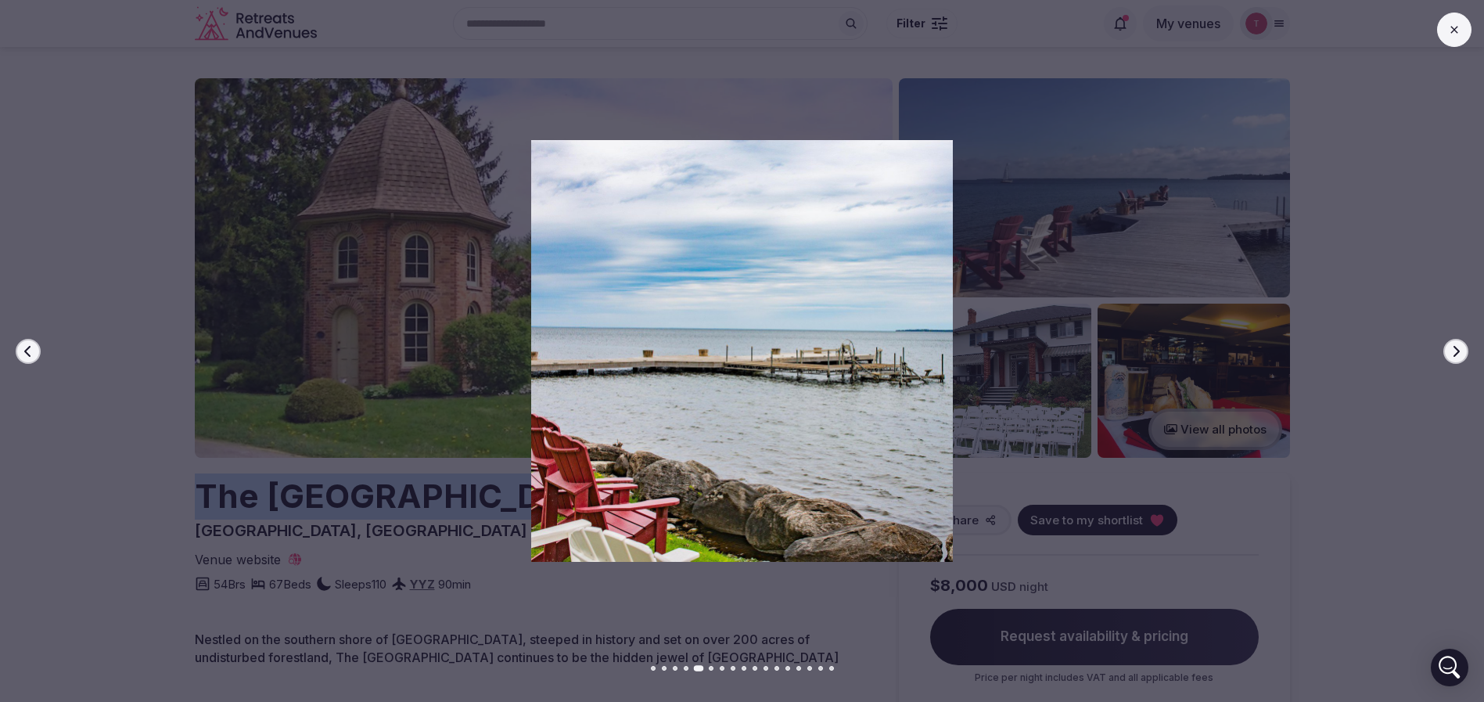
click at [1453, 352] on icon "button" at bounding box center [1456, 351] width 13 height 13
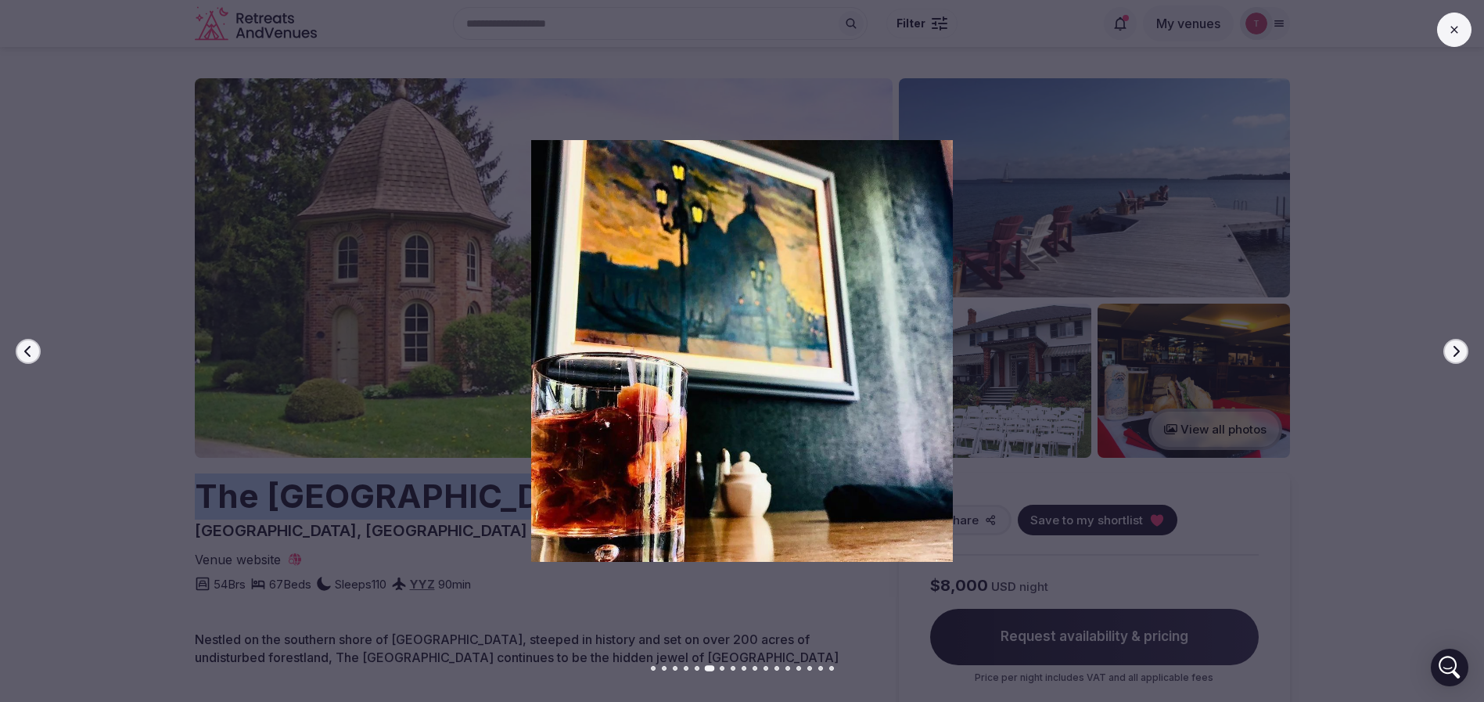
click at [1453, 352] on icon "button" at bounding box center [1456, 351] width 13 height 13
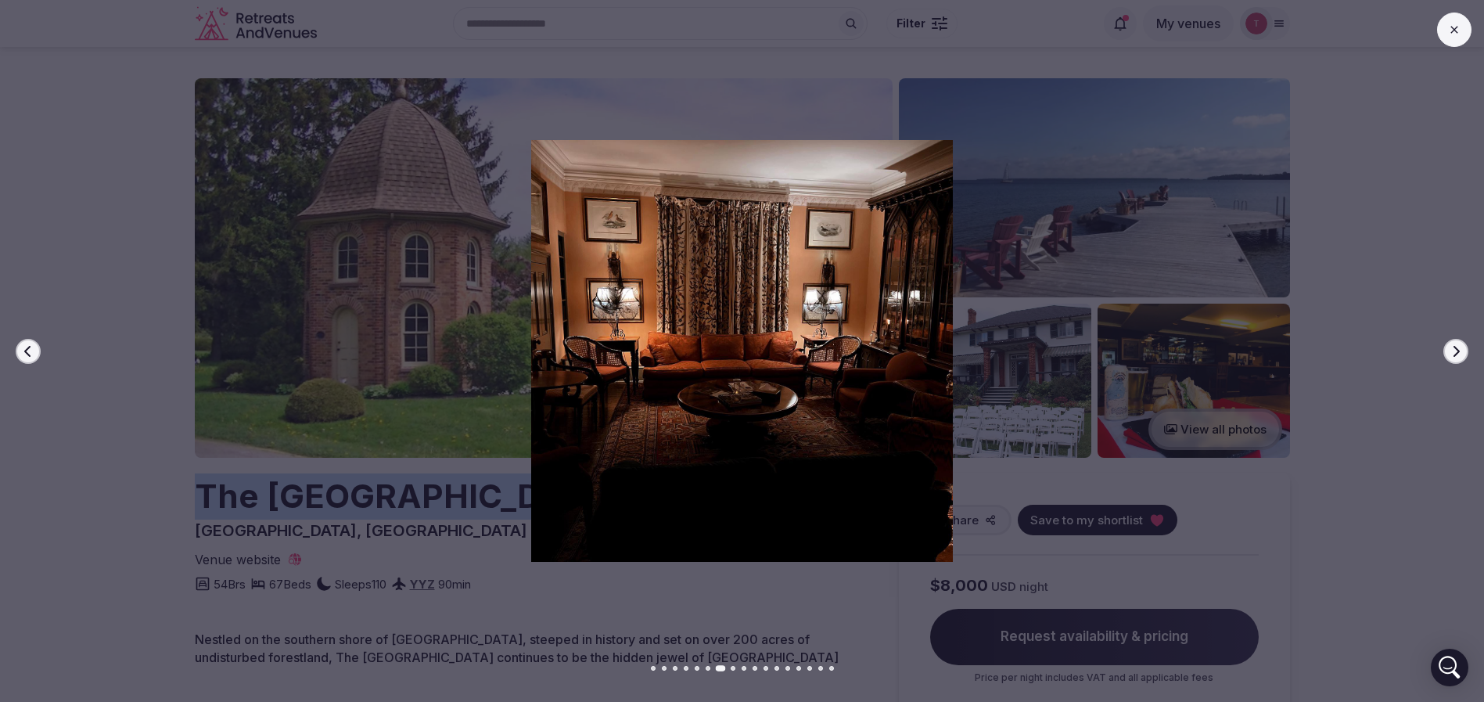
click at [1453, 352] on icon "button" at bounding box center [1456, 351] width 13 height 13
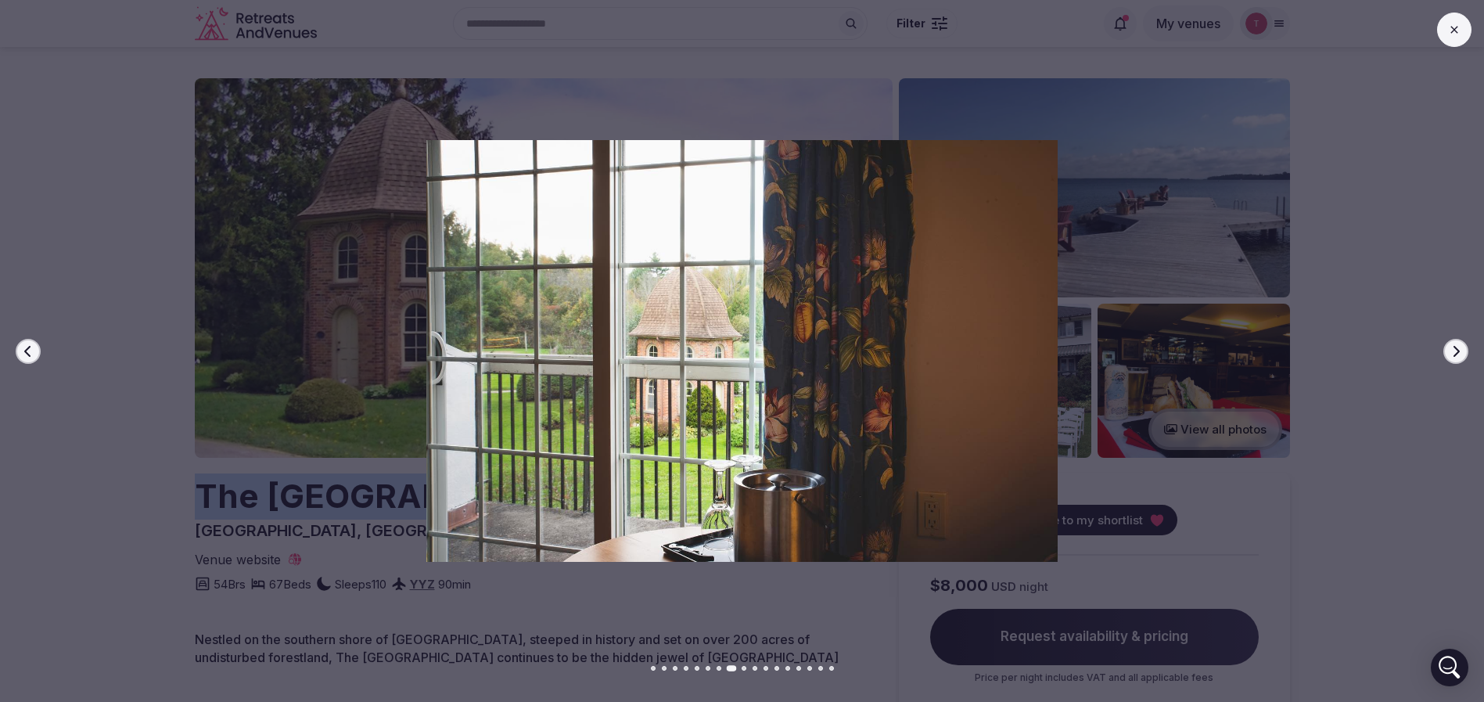
click at [1453, 352] on icon "button" at bounding box center [1456, 351] width 13 height 13
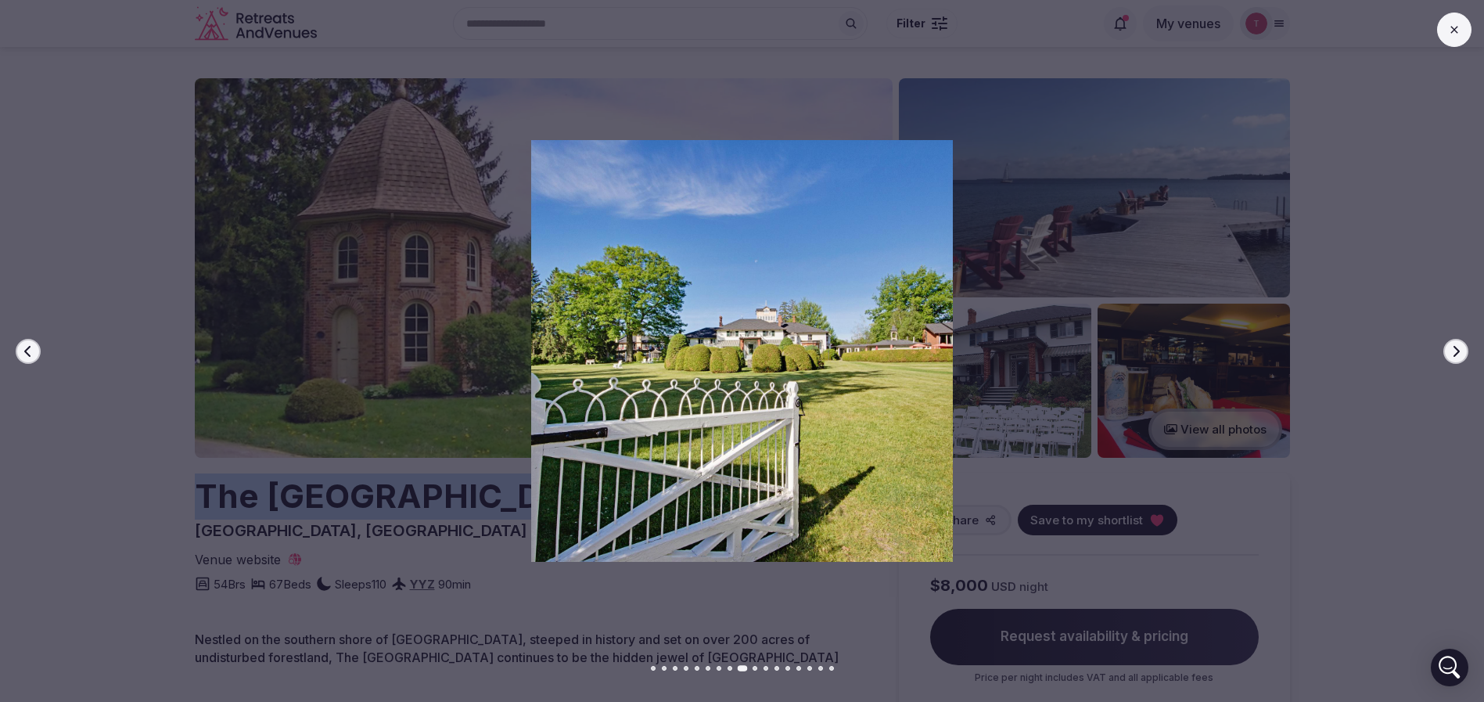
click at [1453, 352] on icon "button" at bounding box center [1456, 351] width 13 height 13
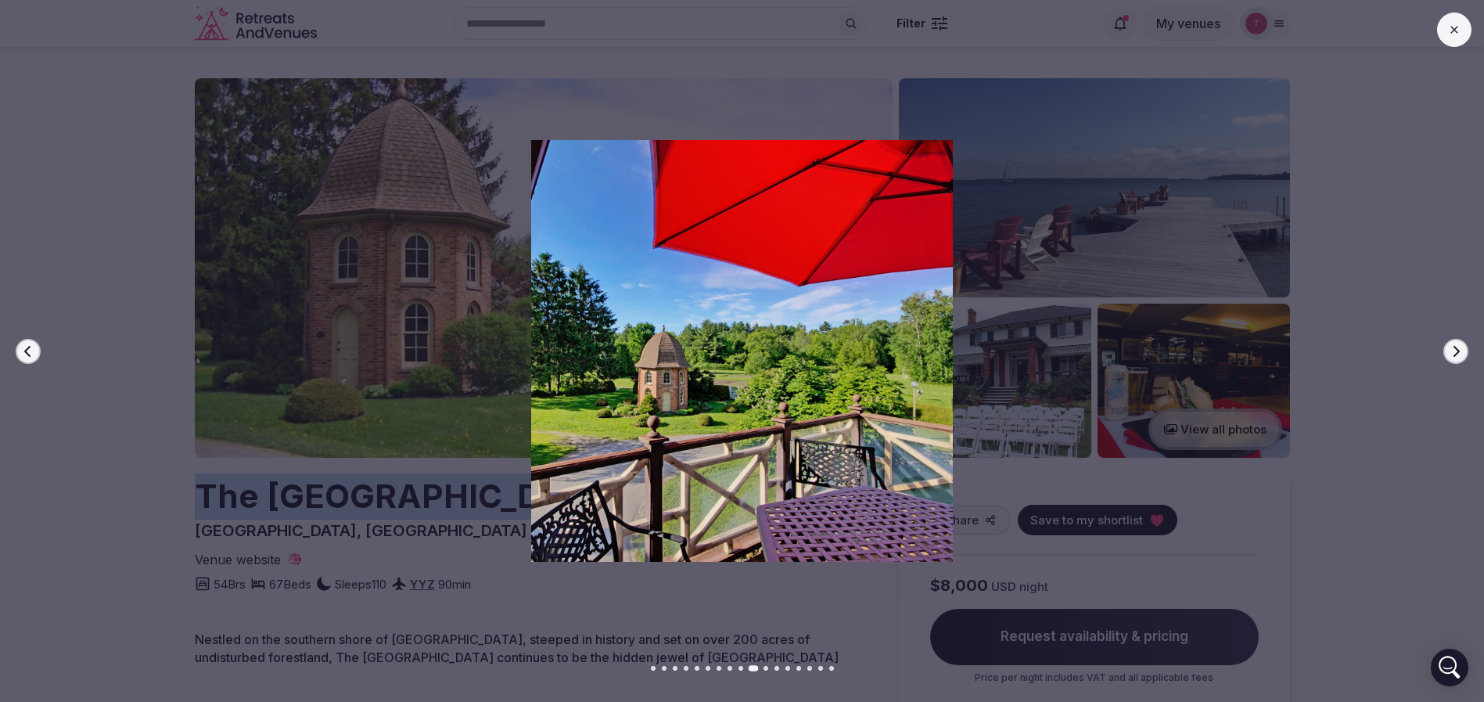
click at [1453, 352] on icon "button" at bounding box center [1456, 351] width 13 height 13
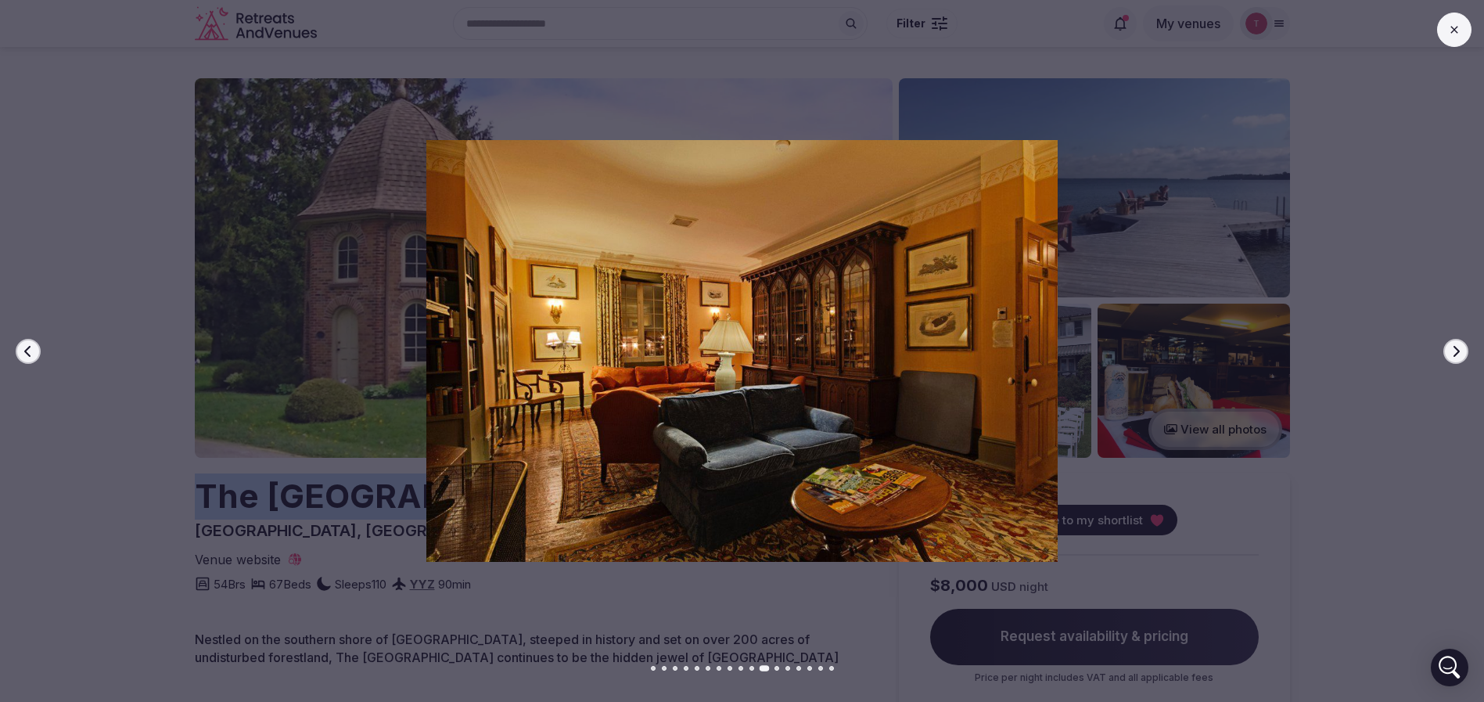
click at [1453, 352] on icon "button" at bounding box center [1456, 351] width 13 height 13
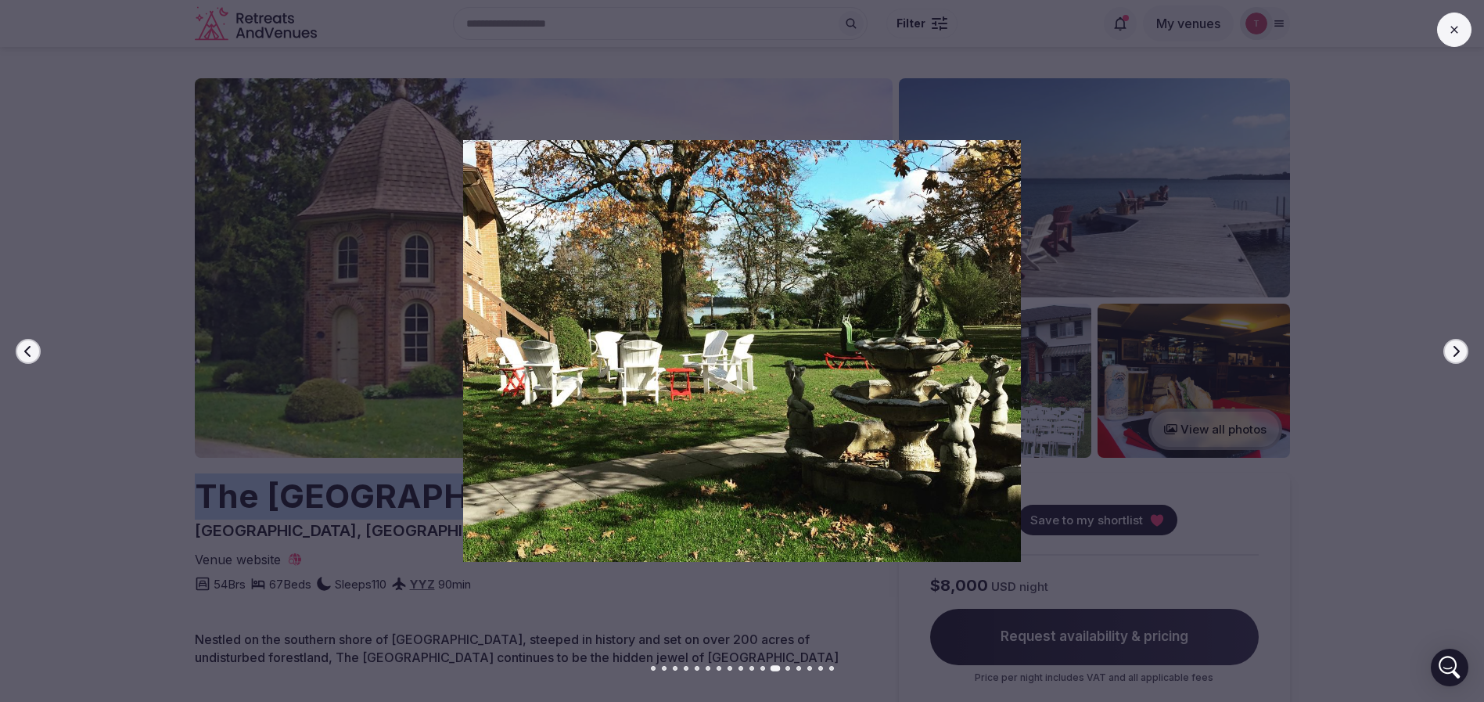
click at [1453, 352] on icon "button" at bounding box center [1456, 351] width 13 height 13
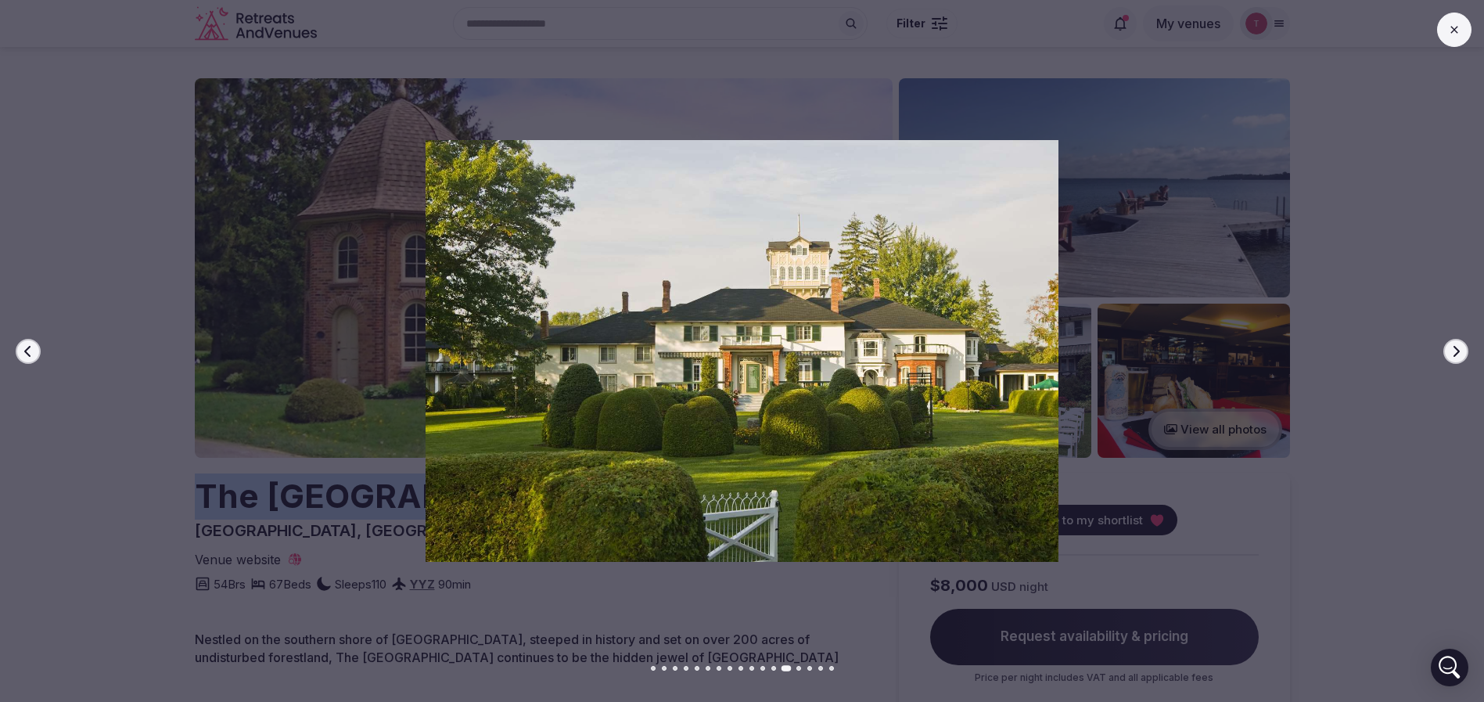
click at [1453, 352] on icon "button" at bounding box center [1456, 351] width 13 height 13
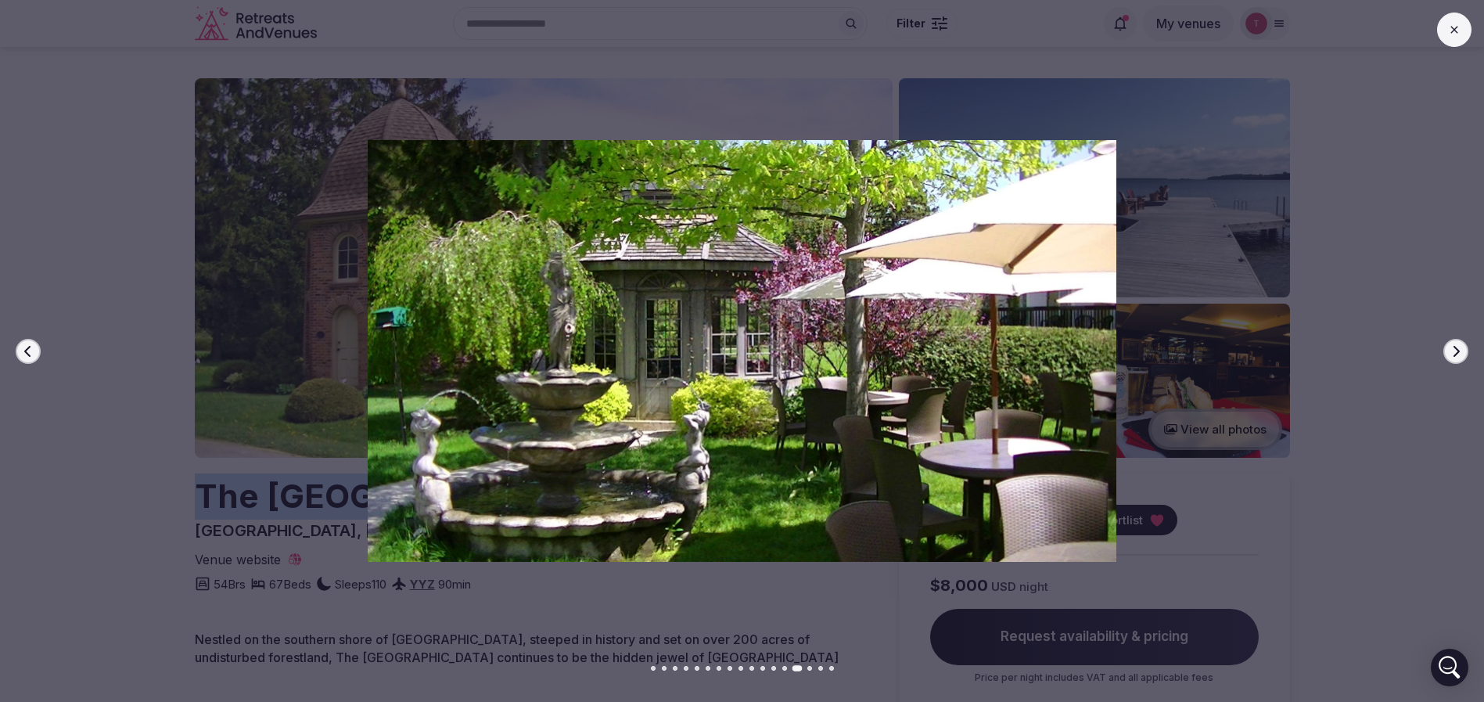
click at [1453, 352] on icon "button" at bounding box center [1456, 351] width 13 height 13
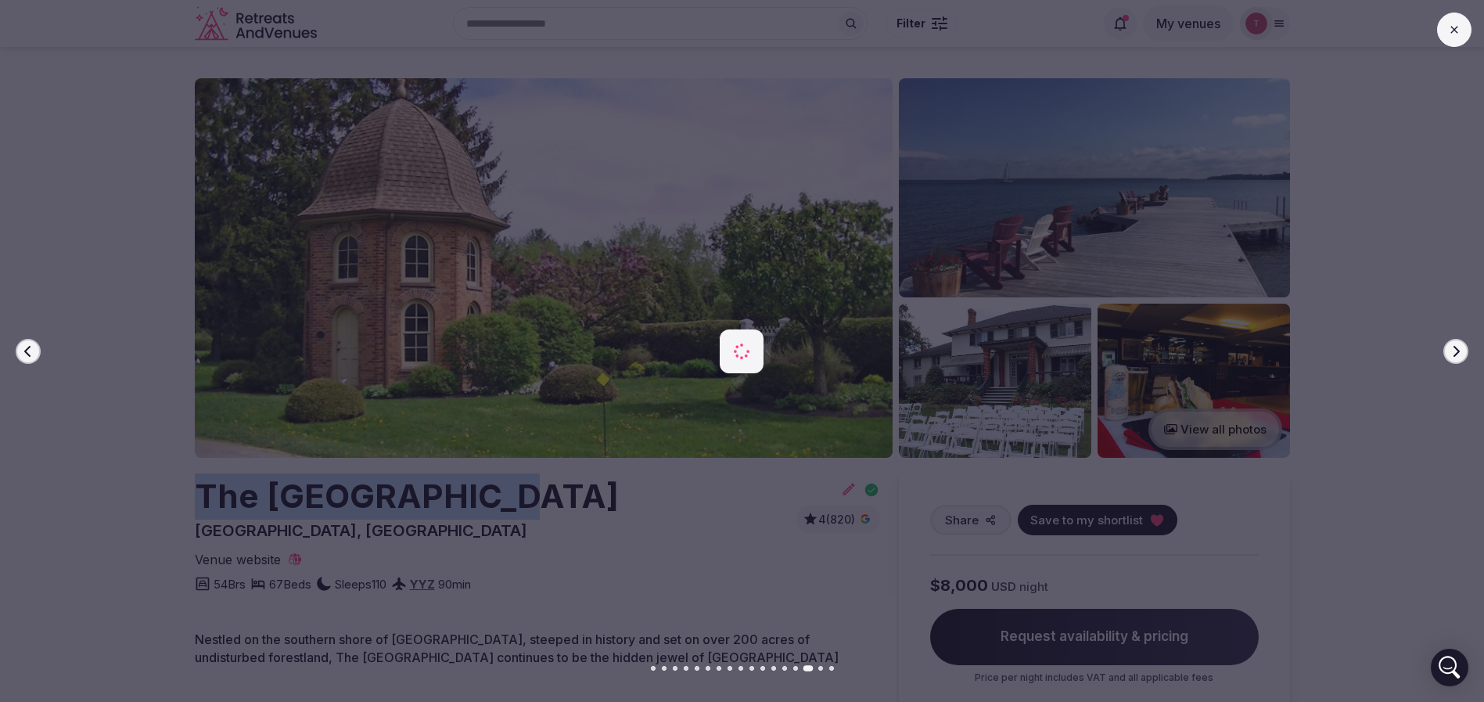
click at [1453, 352] on icon "button" at bounding box center [1456, 351] width 13 height 13
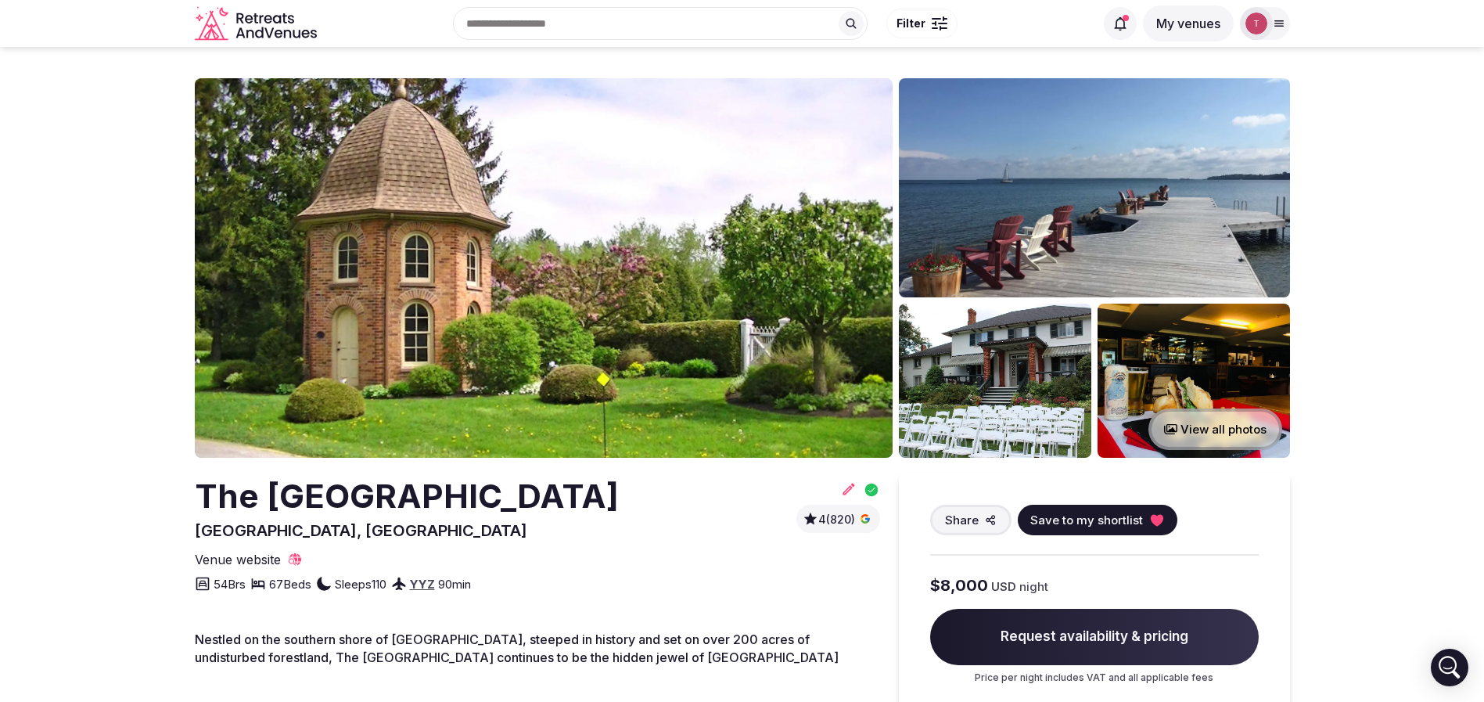
drag, startPoint x: 242, startPoint y: 529, endPoint x: 289, endPoint y: 532, distance: 47.8
click at [289, 532] on span "Georgina, Canada" at bounding box center [361, 530] width 333 height 19
drag, startPoint x: 185, startPoint y: 519, endPoint x: 340, endPoint y: 520, distance: 154.9
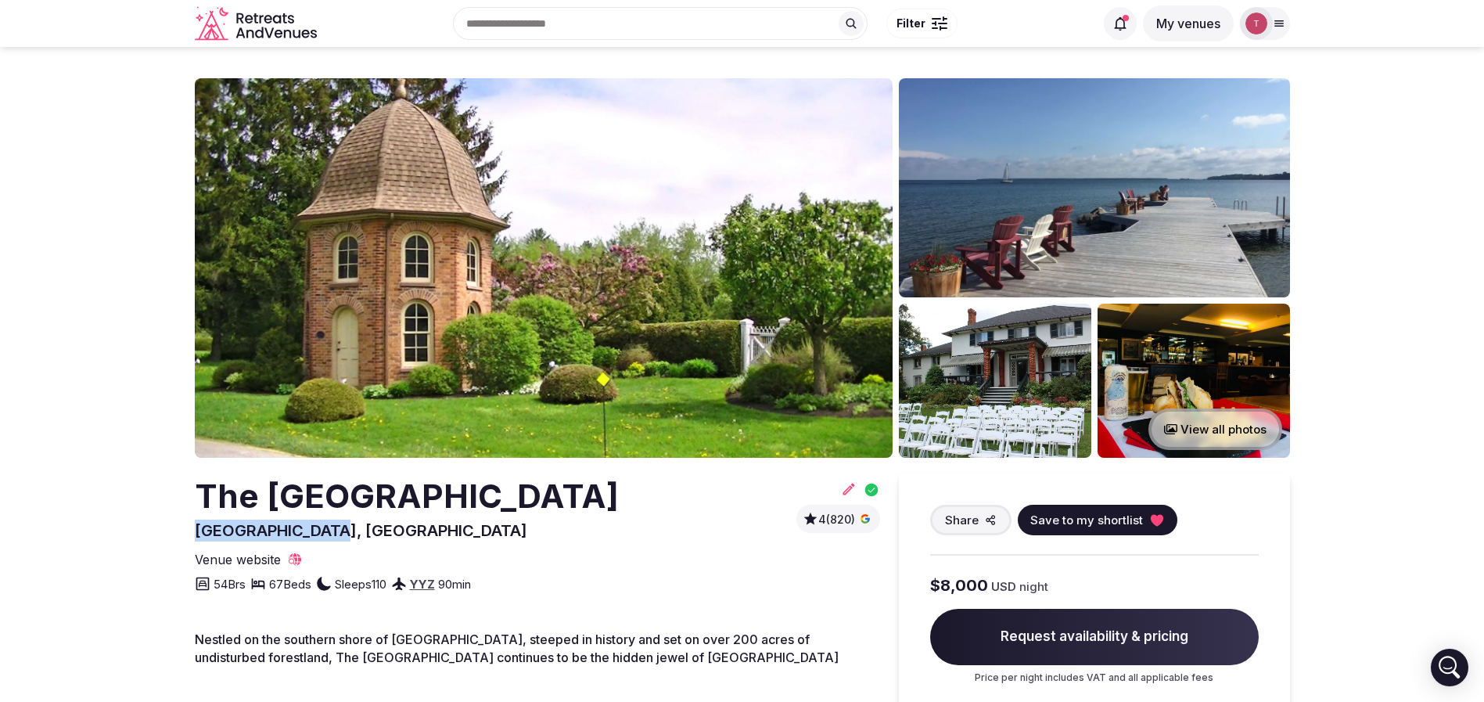
click at [340, 521] on div "The Briars Resort Georgina, Canada" at bounding box center [407, 507] width 424 height 68
click at [520, 247] on img at bounding box center [544, 267] width 698 height 379
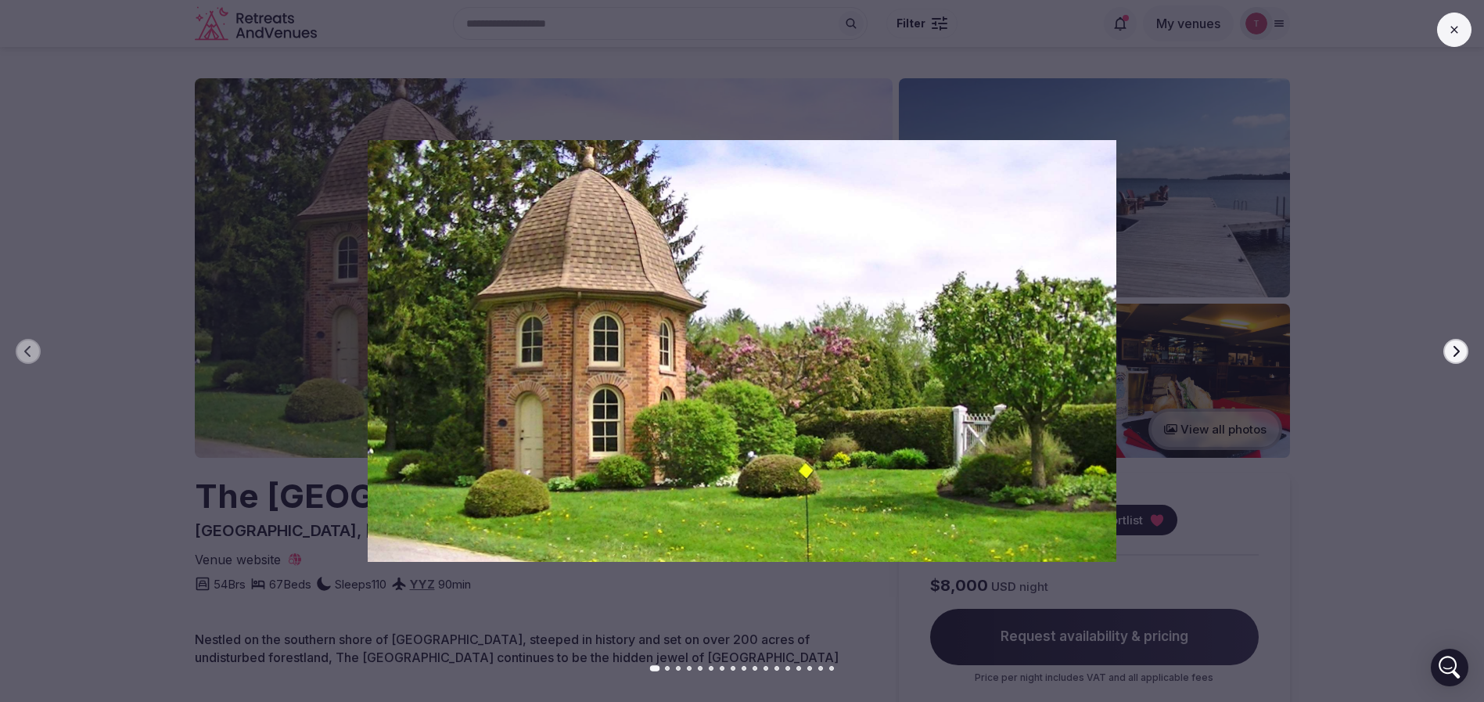
click at [709, 299] on img at bounding box center [742, 350] width 1039 height 421
click at [1450, 348] on icon "button" at bounding box center [1456, 351] width 13 height 13
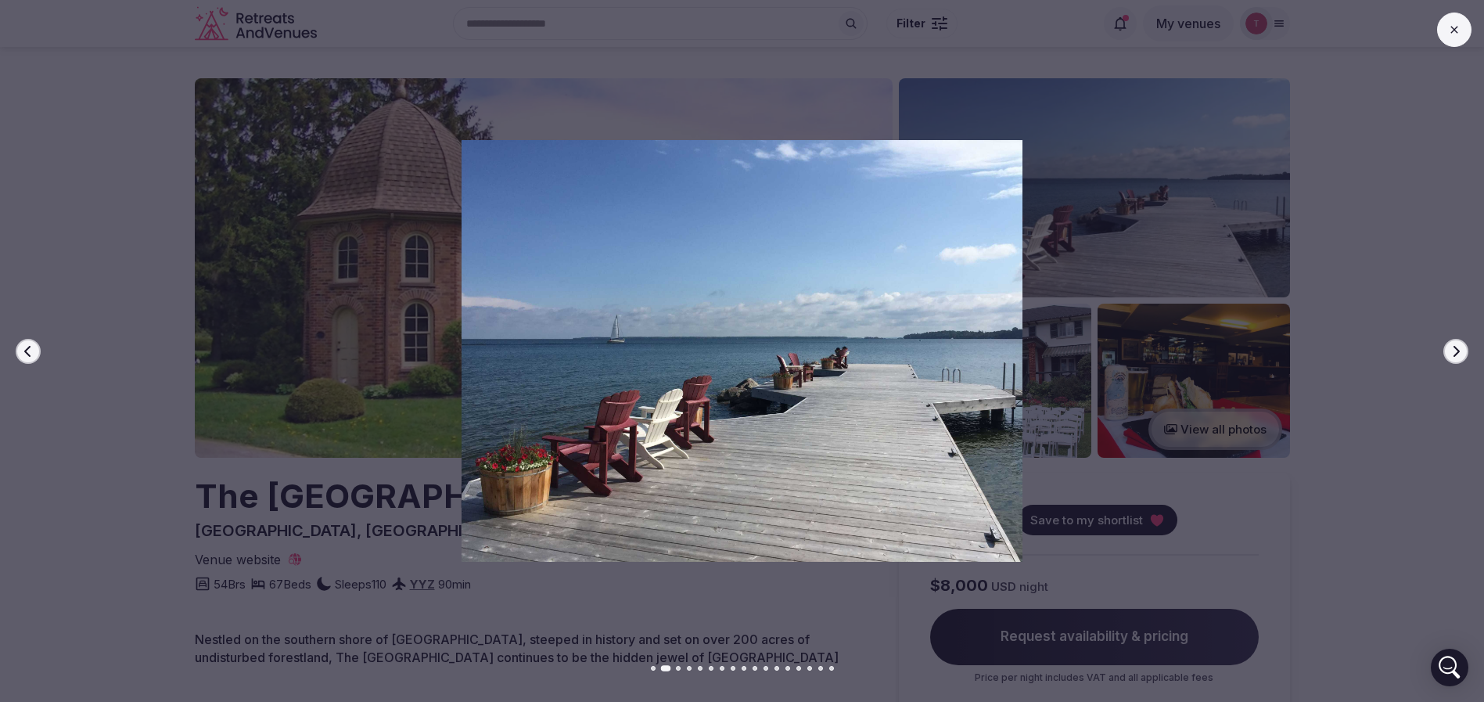
click at [1450, 348] on icon "button" at bounding box center [1456, 351] width 13 height 13
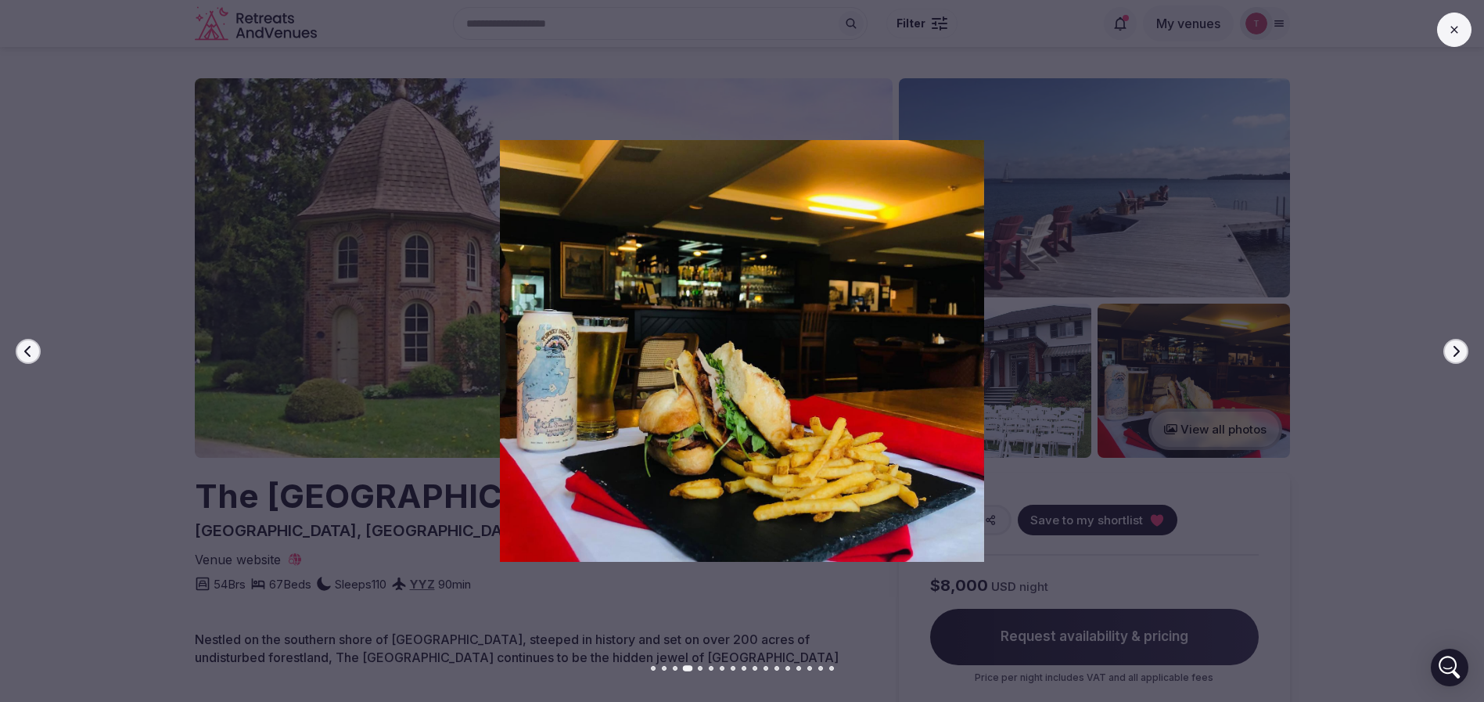
click at [1450, 348] on icon "button" at bounding box center [1456, 351] width 13 height 13
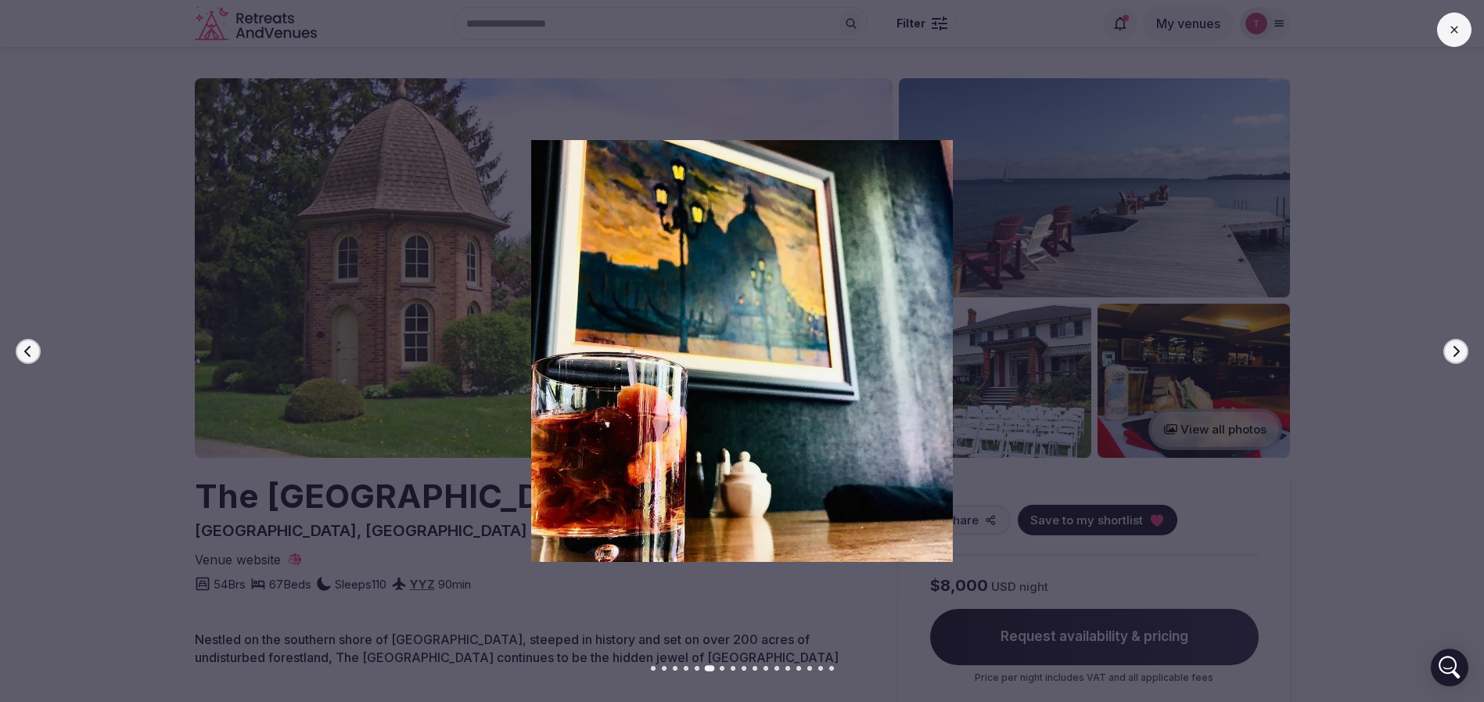
click at [1450, 348] on icon "button" at bounding box center [1456, 351] width 13 height 13
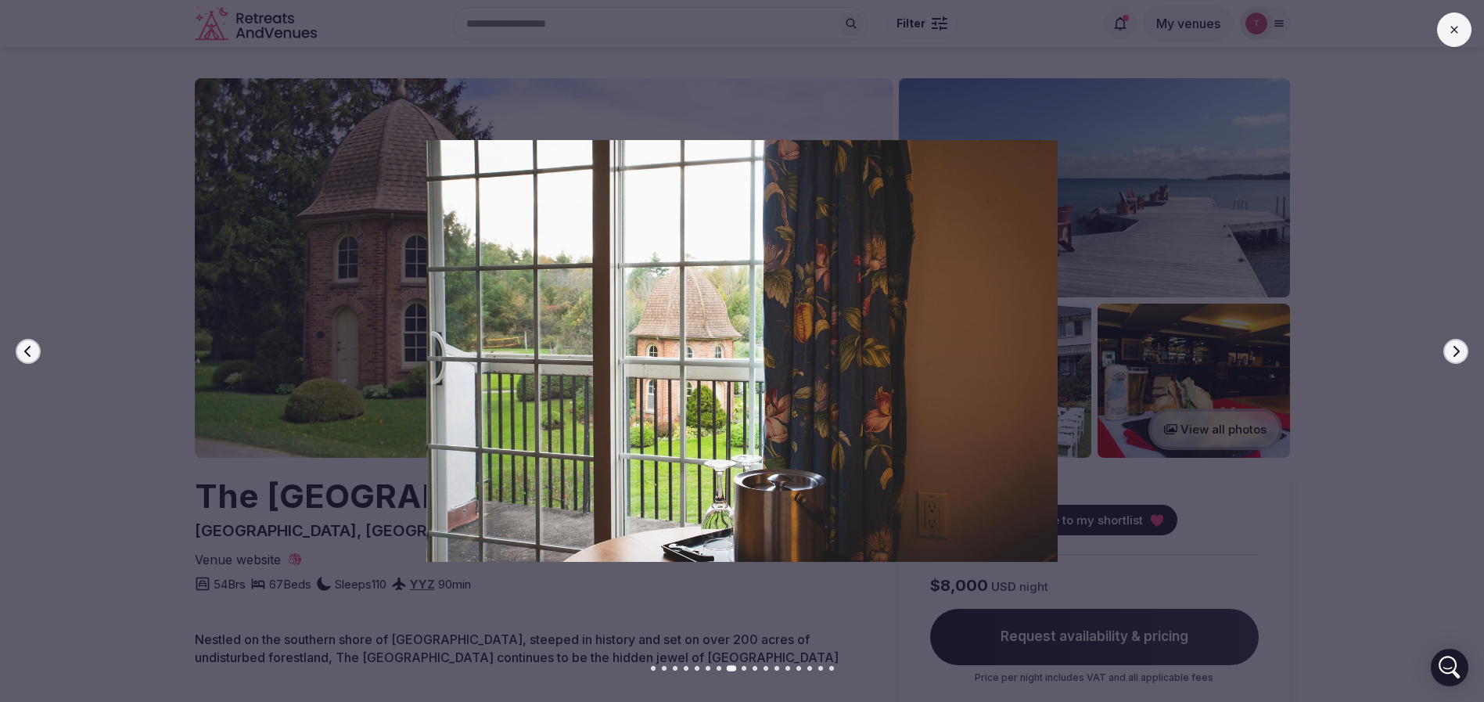
click at [1450, 348] on icon "button" at bounding box center [1456, 351] width 13 height 13
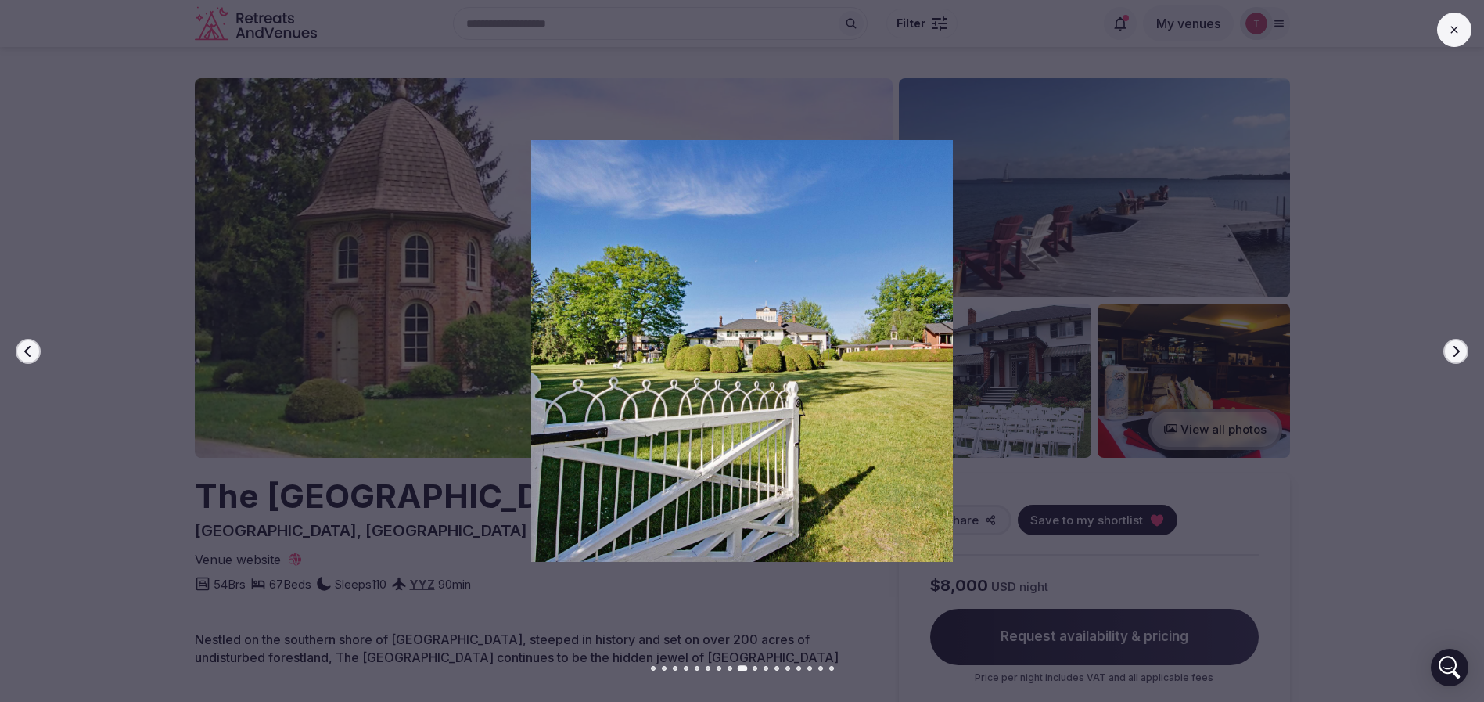
click at [1450, 348] on icon "button" at bounding box center [1456, 351] width 13 height 13
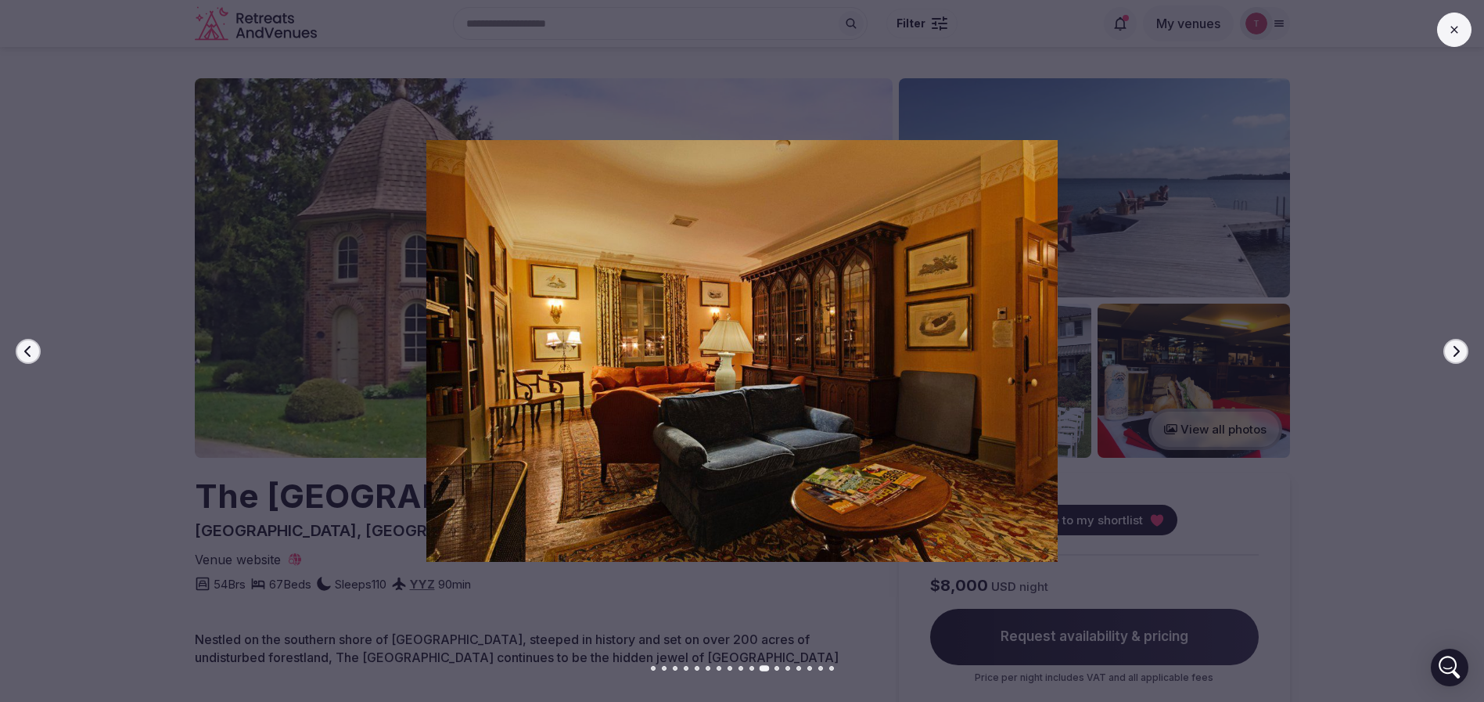
click at [1450, 348] on icon "button" at bounding box center [1456, 351] width 13 height 13
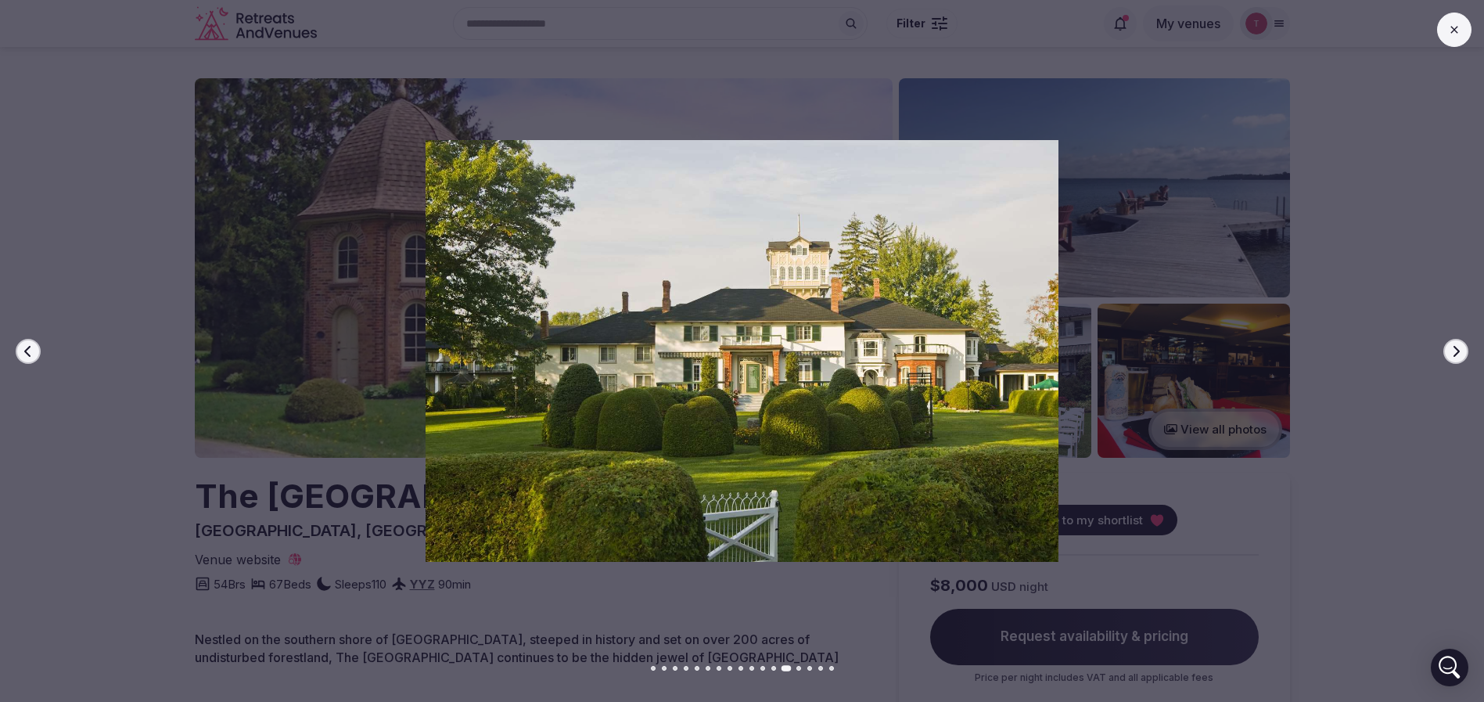
click at [1450, 348] on icon "button" at bounding box center [1456, 351] width 13 height 13
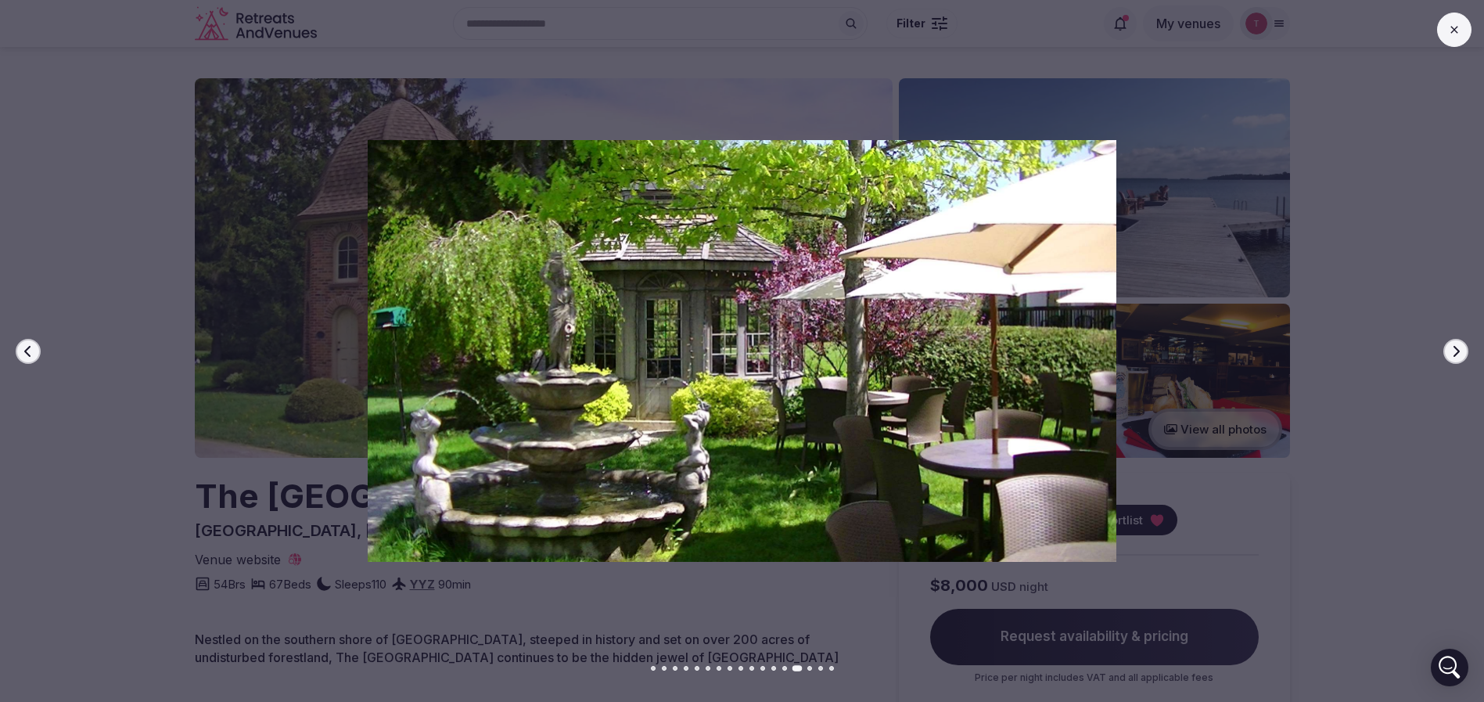
click at [1450, 348] on icon "button" at bounding box center [1456, 351] width 13 height 13
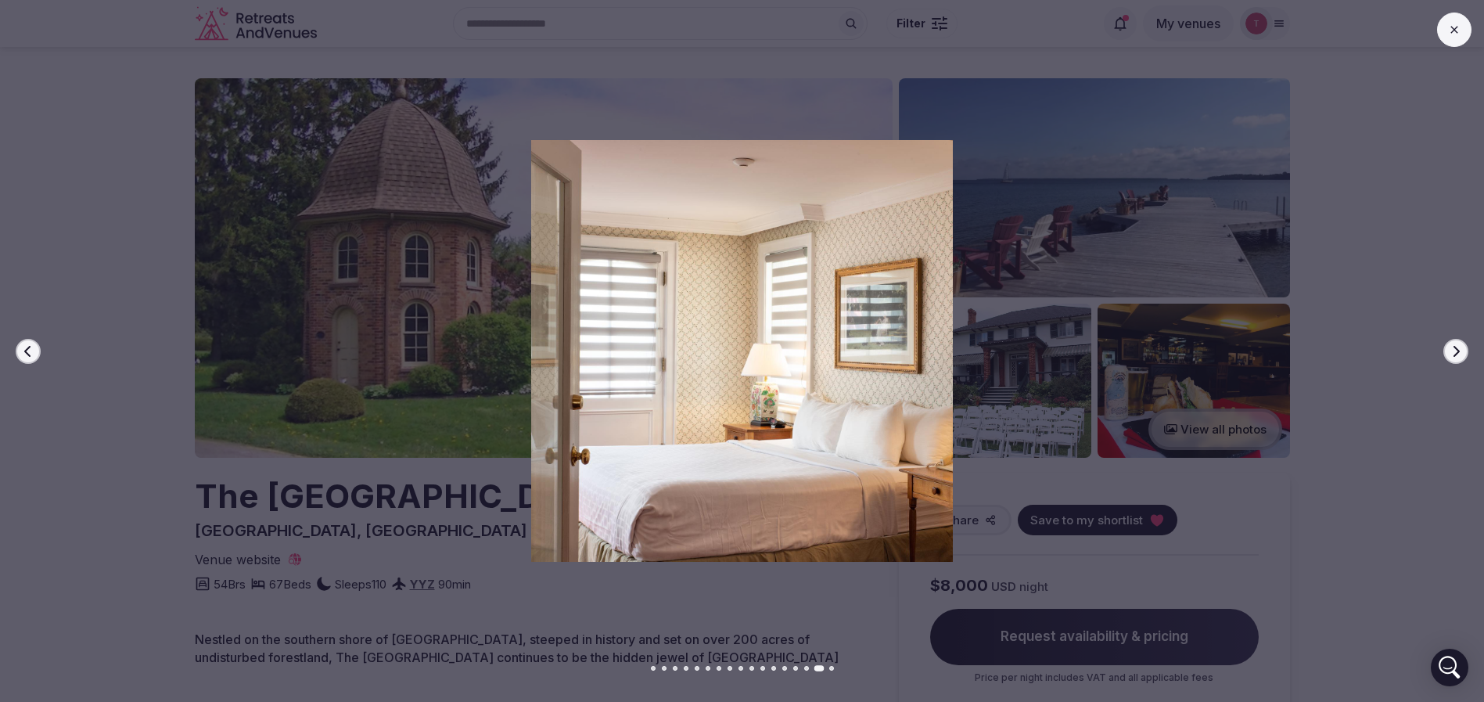
click at [1450, 348] on icon "button" at bounding box center [1456, 351] width 13 height 13
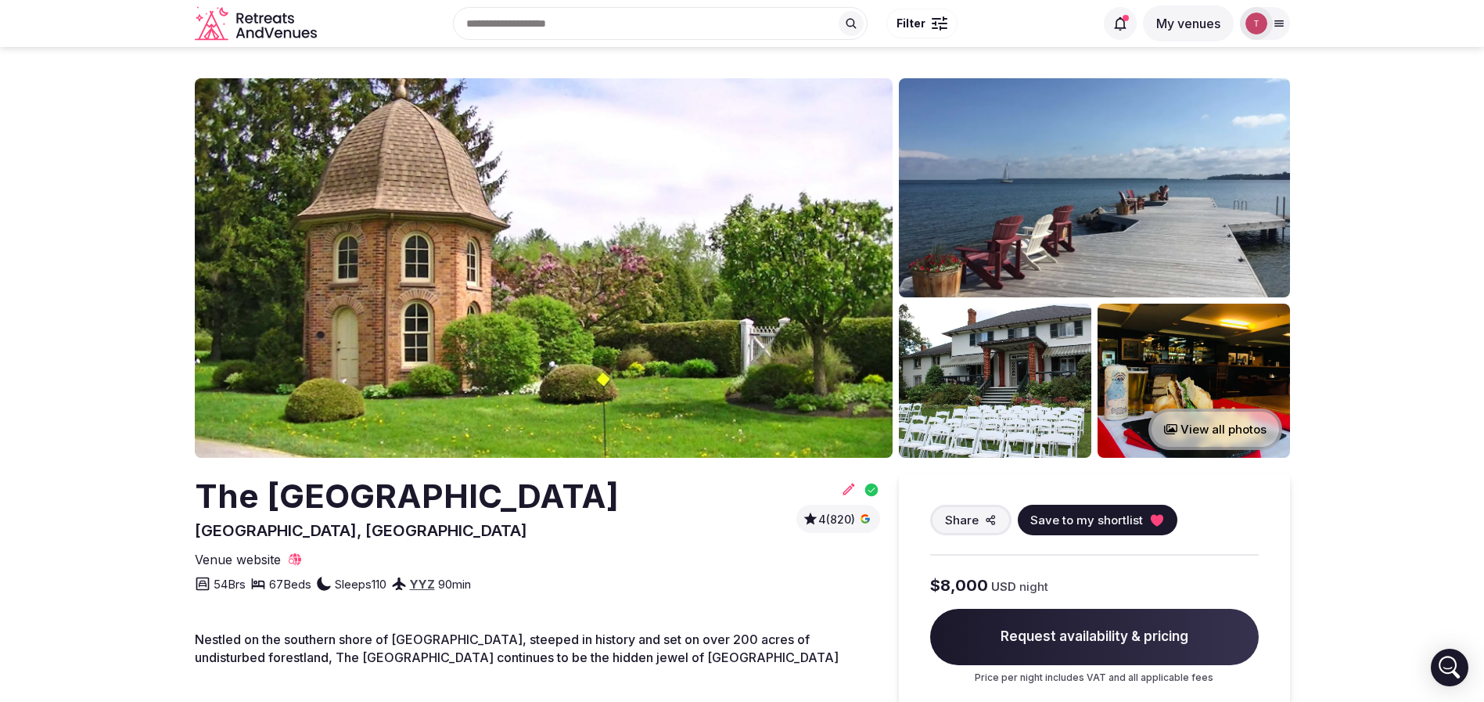
click at [359, 491] on h2 "The Briars Resort" at bounding box center [407, 496] width 424 height 46
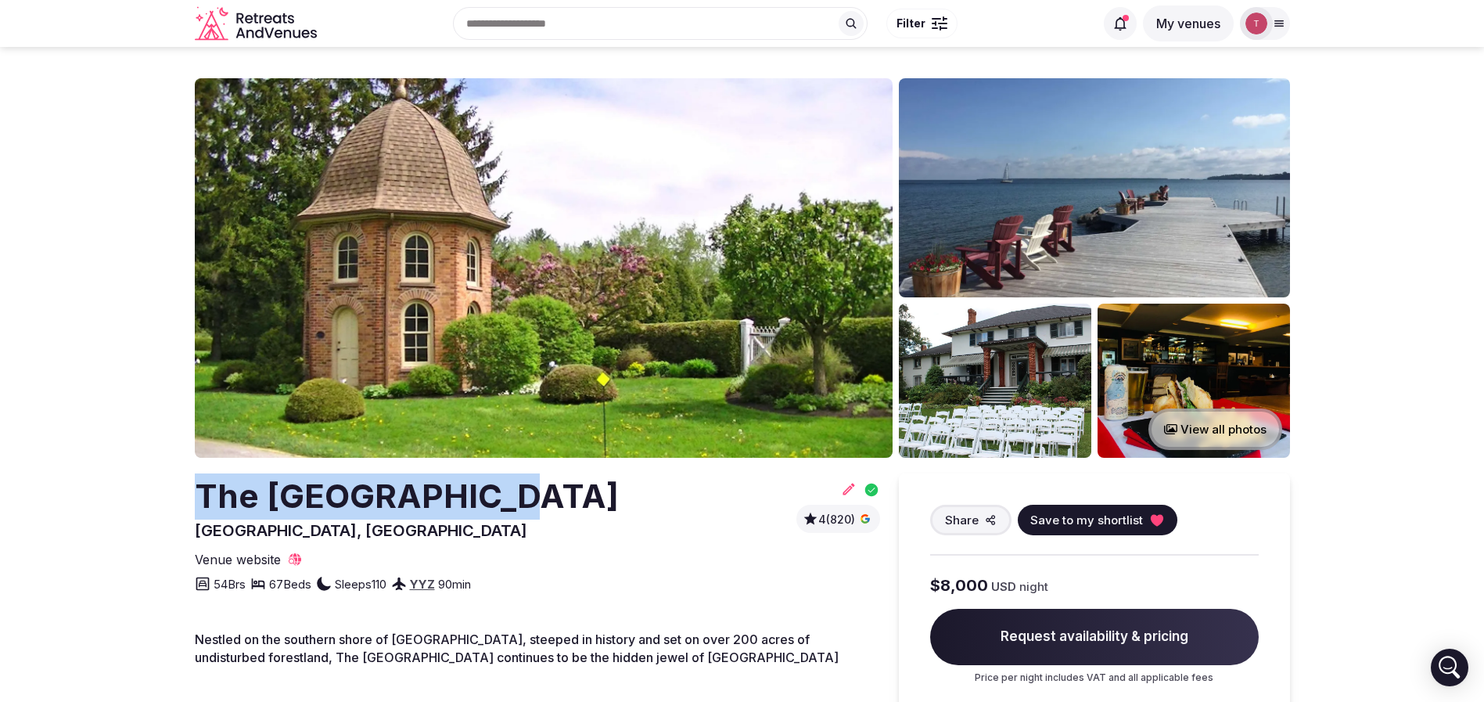
drag, startPoint x: 530, startPoint y: 498, endPoint x: 132, endPoint y: 501, distance: 397.5
click at [1150, 520] on icon at bounding box center [1156, 520] width 13 height 12
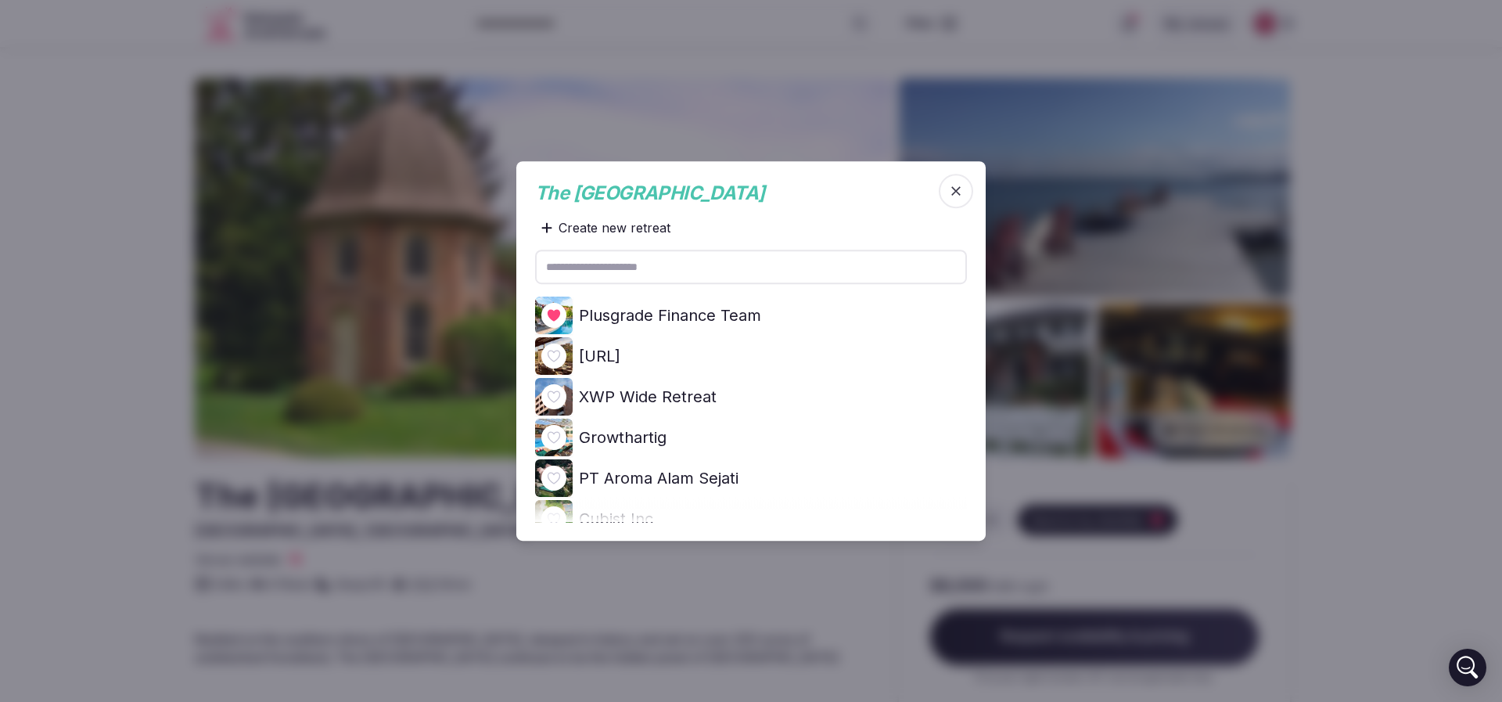
click at [0, 0] on icon at bounding box center [0, 0] width 0 height 0
drag, startPoint x: 119, startPoint y: 304, endPoint x: 366, endPoint y: 156, distance: 288.5
click at [115, 304] on div at bounding box center [751, 351] width 1502 height 702
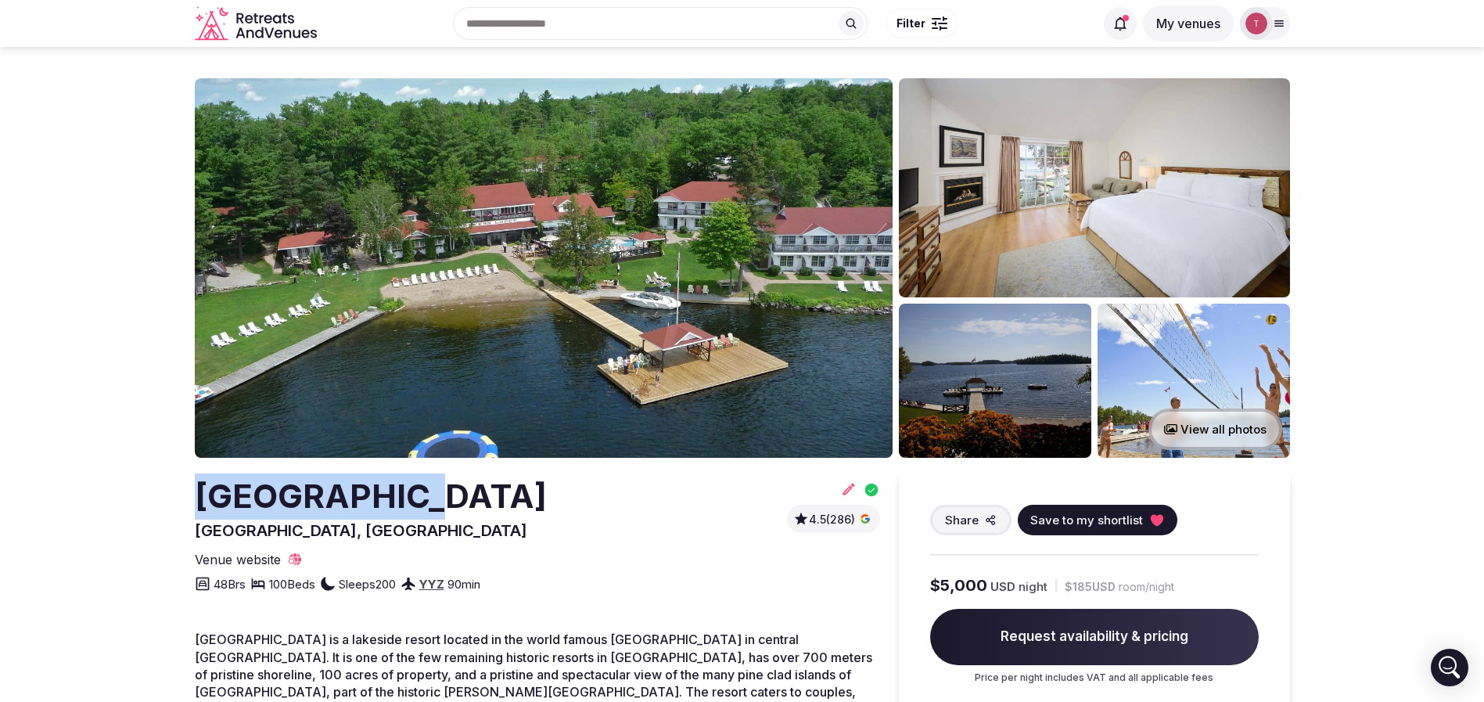
drag, startPoint x: 167, startPoint y: 491, endPoint x: 433, endPoint y: 498, distance: 266.1
copy h2 "[GEOGRAPHIC_DATA]"
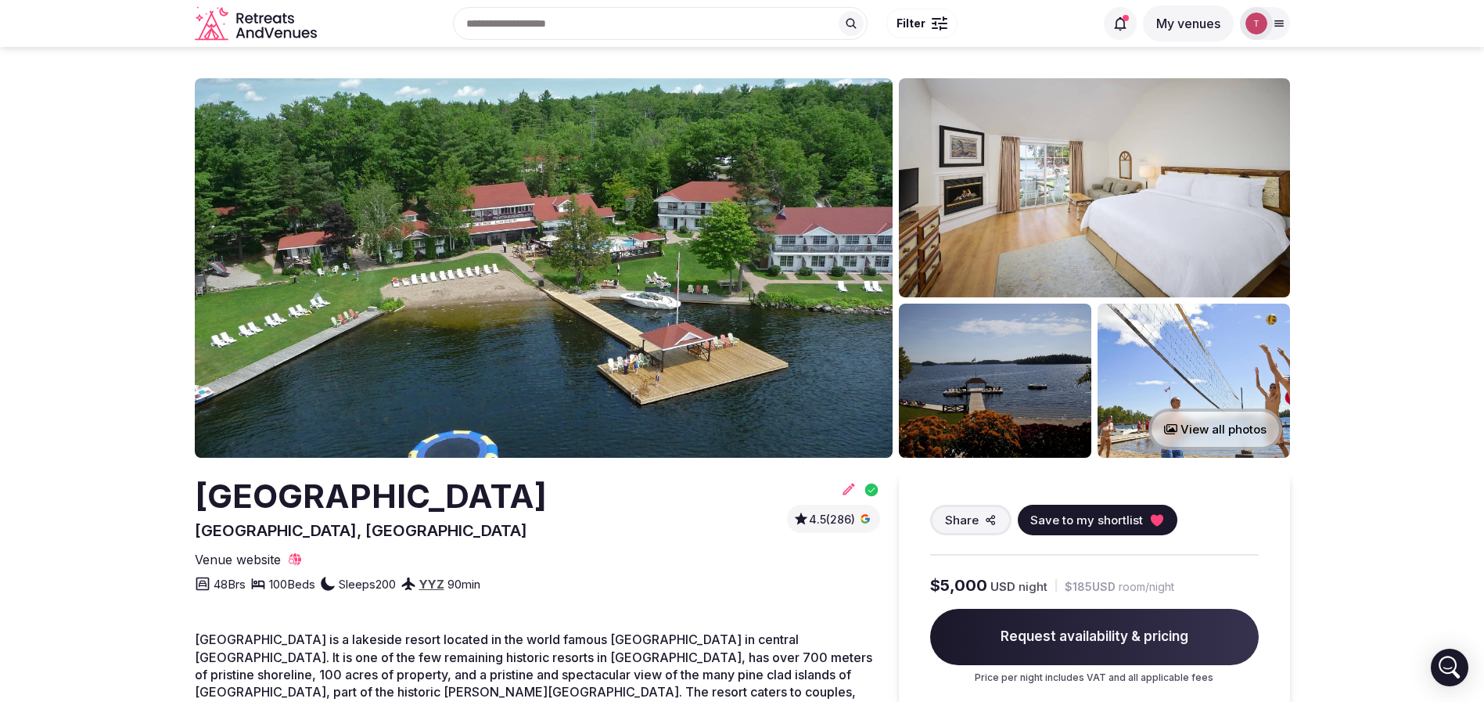
click at [591, 280] on img at bounding box center [544, 267] width 698 height 379
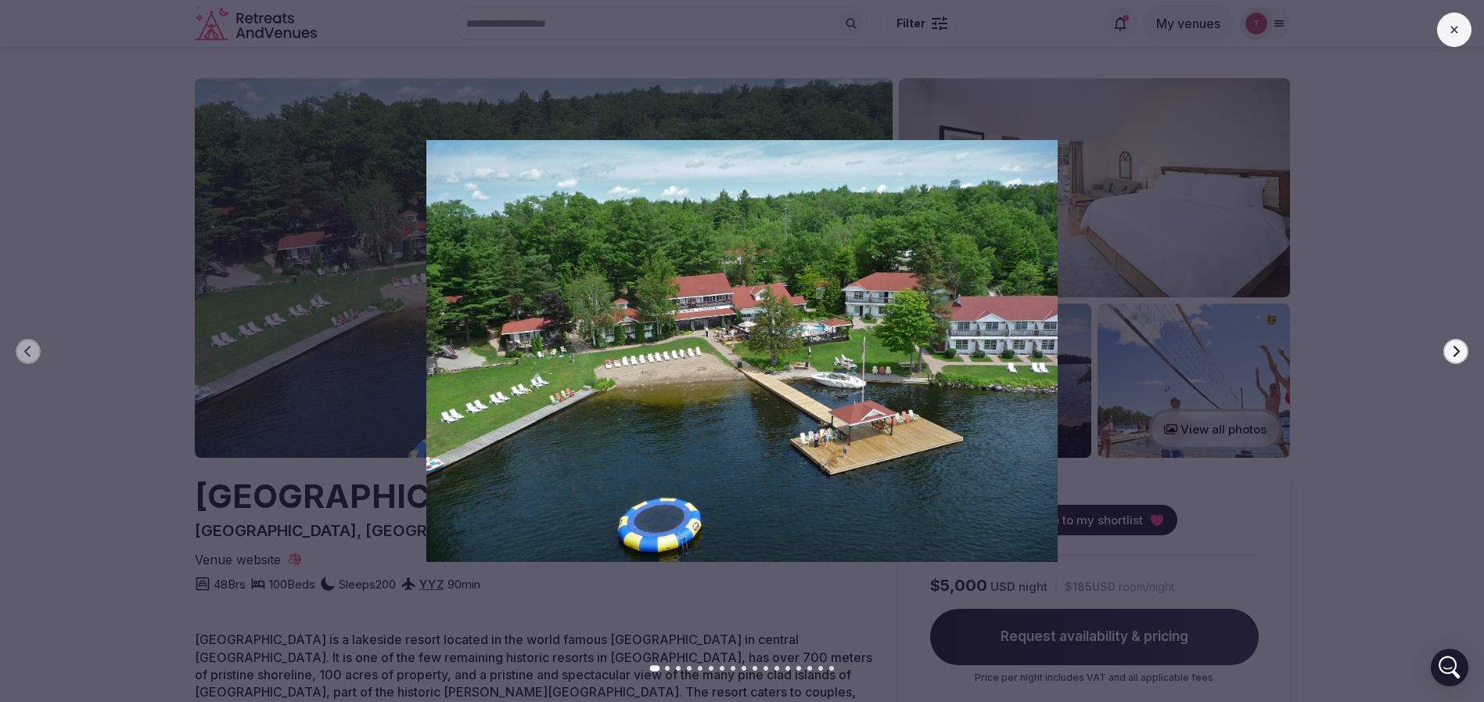
click at [1471, 350] on div at bounding box center [735, 350] width 1497 height 421
click at [1450, 352] on icon "button" at bounding box center [1456, 351] width 13 height 13
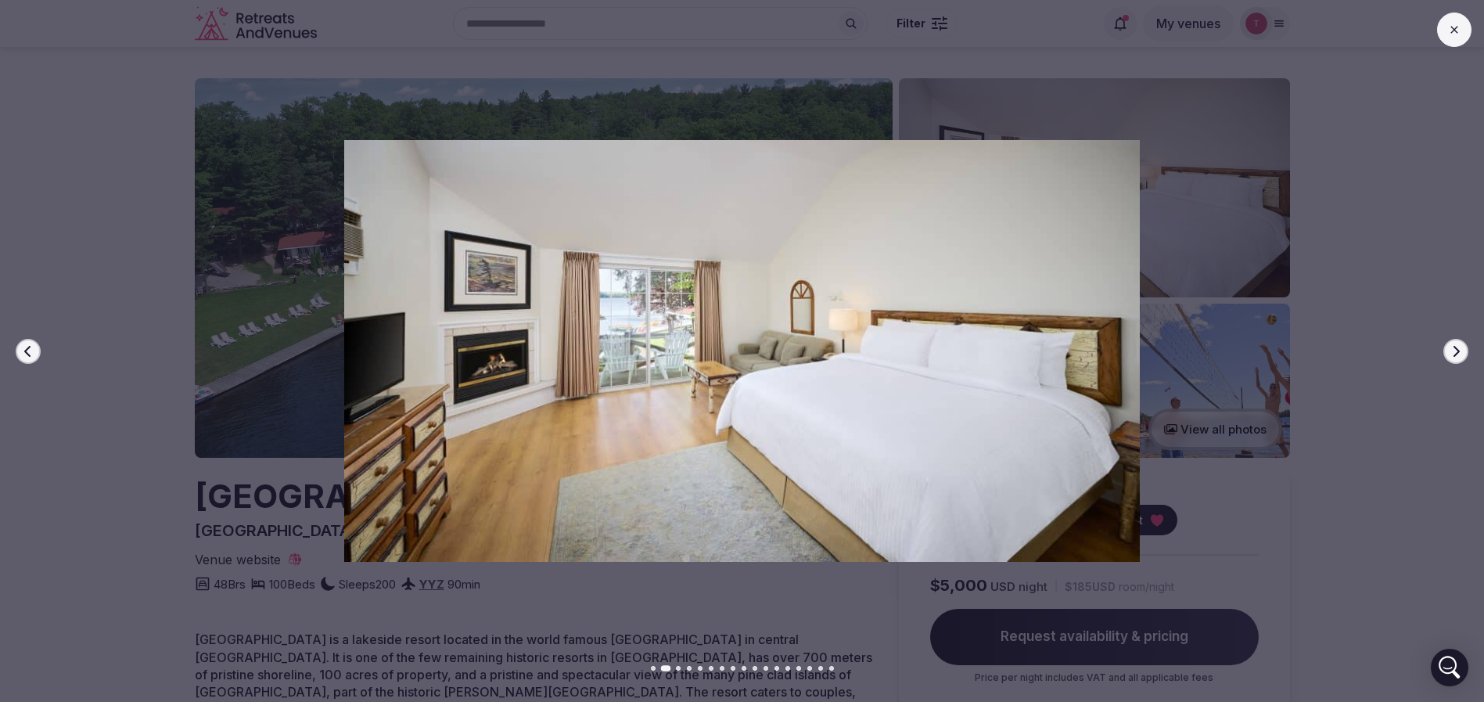
click at [1446, 347] on button "Next slide" at bounding box center [1456, 351] width 25 height 25
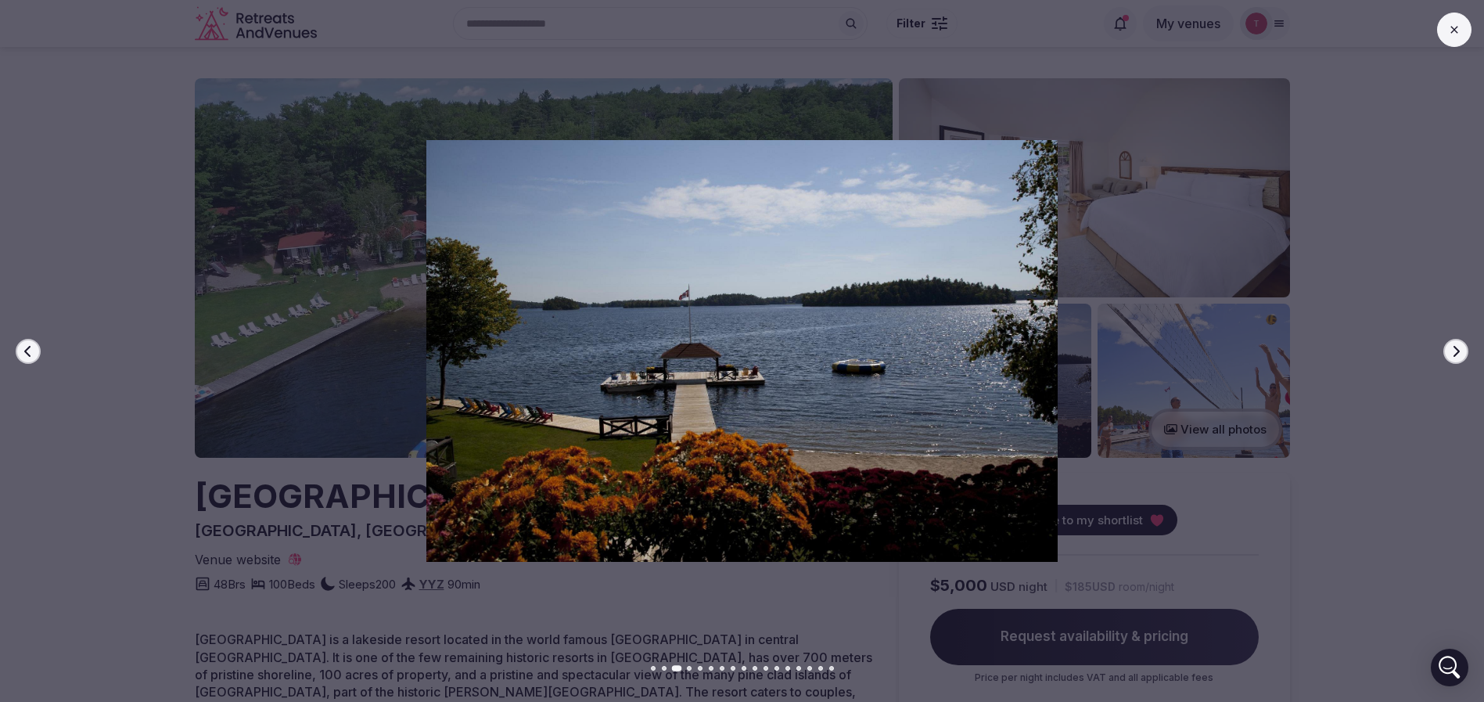
click at [1446, 347] on button "Next slide" at bounding box center [1456, 351] width 25 height 25
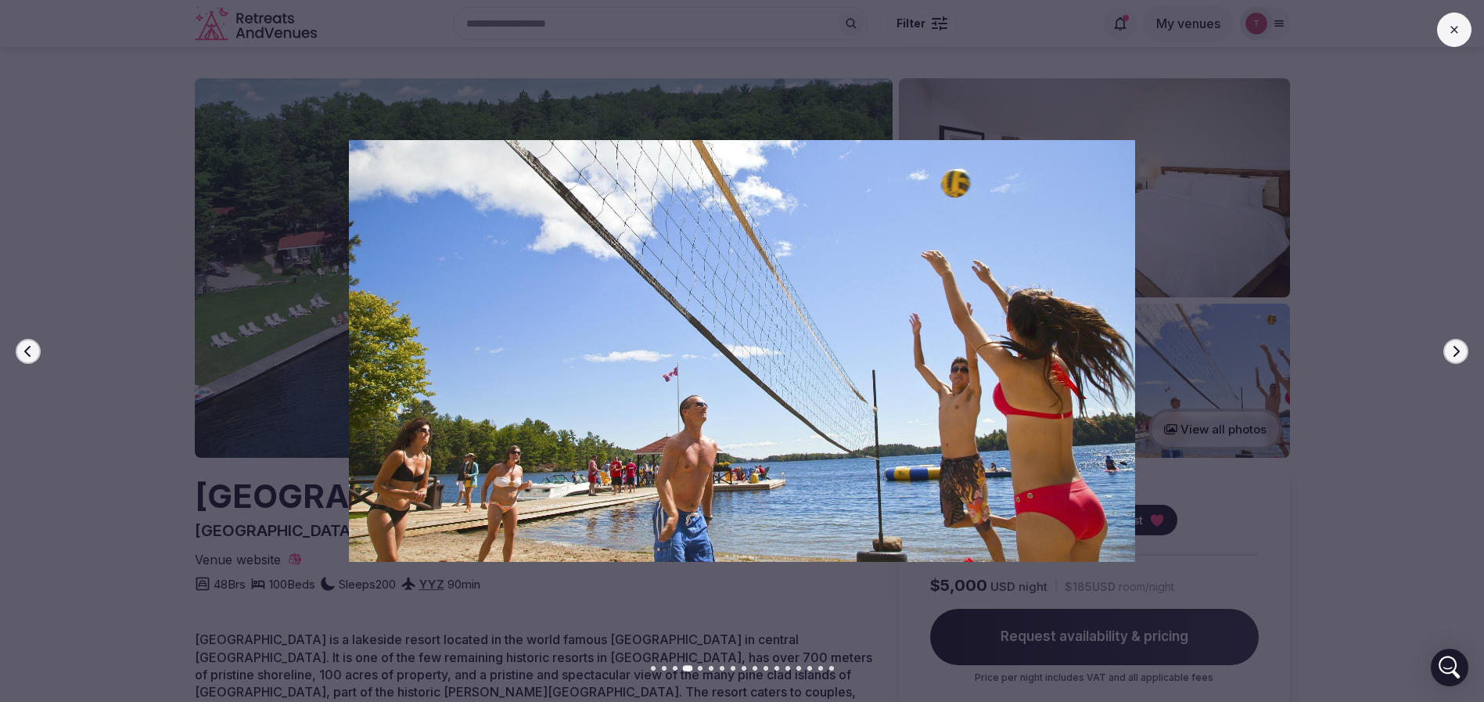
click at [1446, 347] on button "Next slide" at bounding box center [1456, 351] width 25 height 25
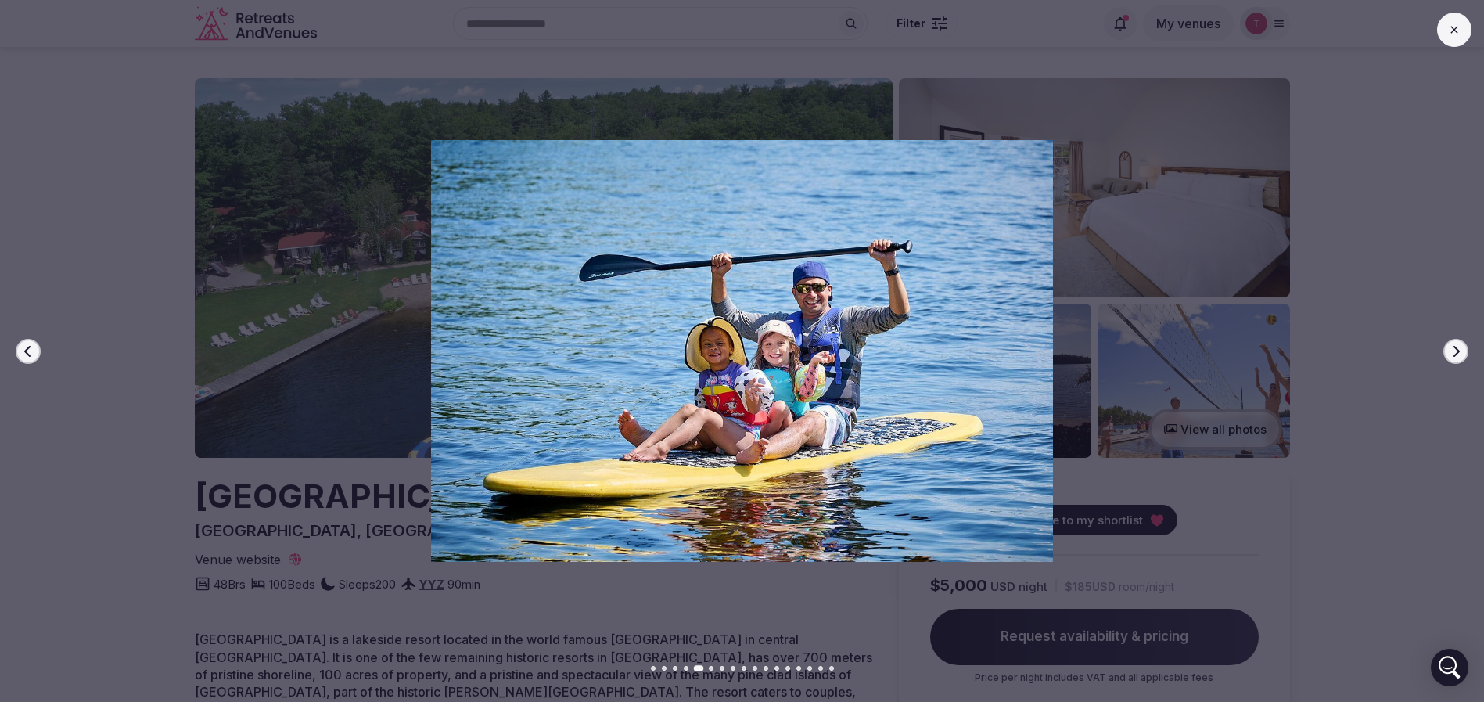
click at [1446, 347] on button "Next slide" at bounding box center [1456, 351] width 25 height 25
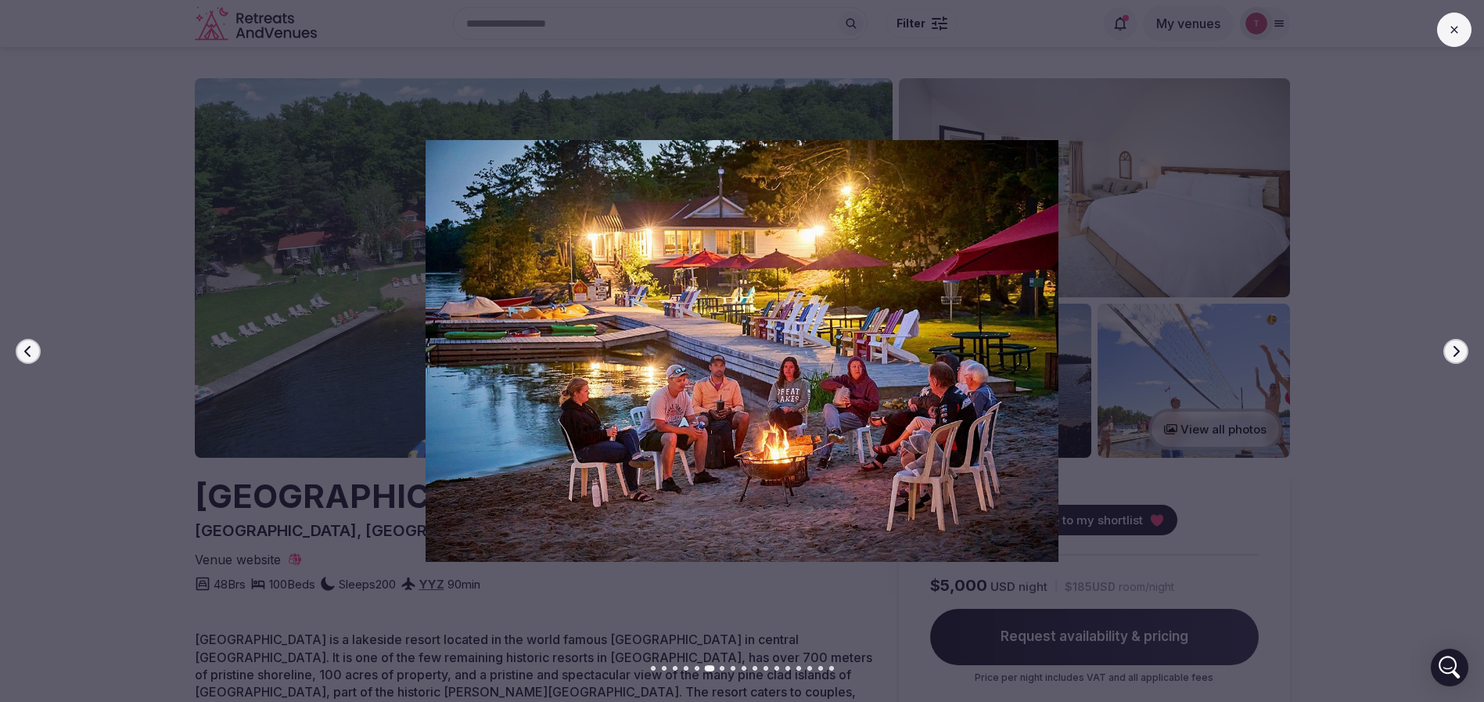
click at [1446, 347] on button "Next slide" at bounding box center [1456, 351] width 25 height 25
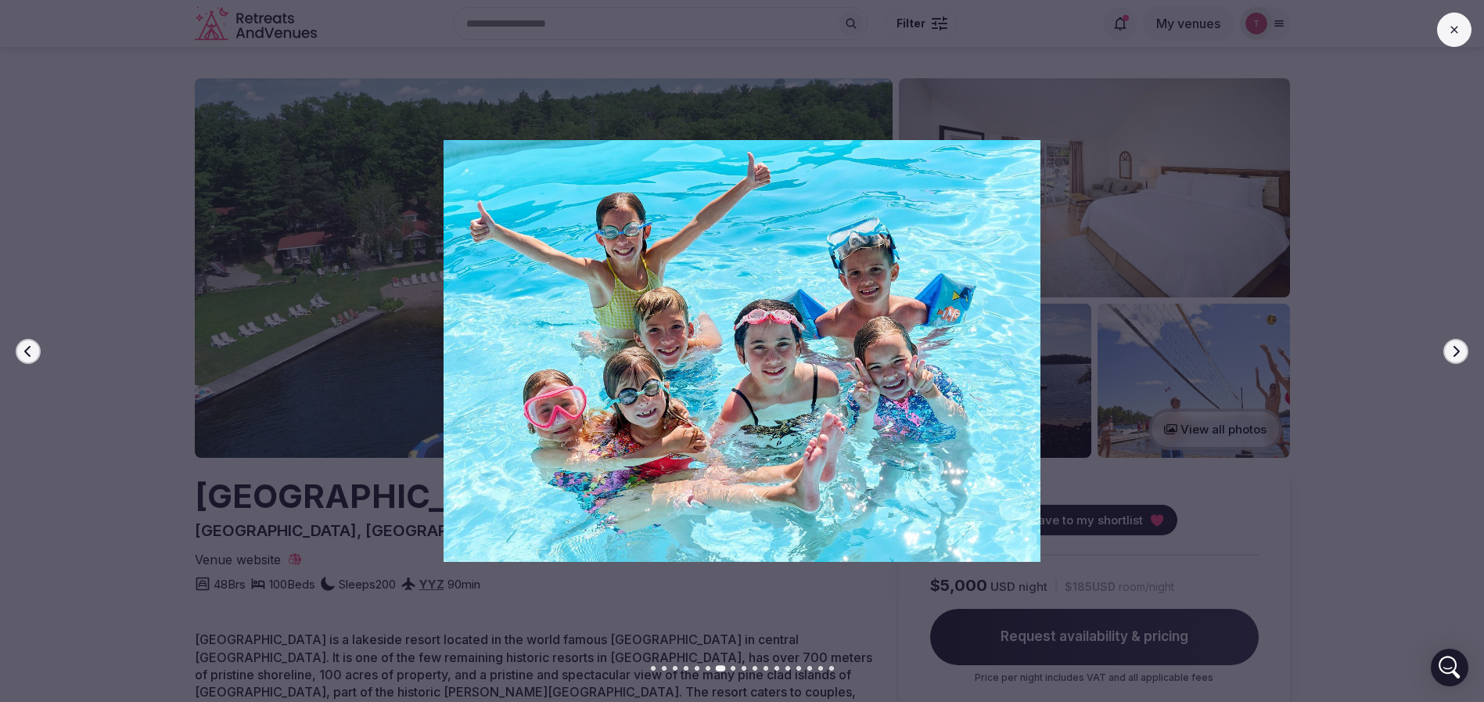
click at [1446, 347] on button "Next slide" at bounding box center [1456, 351] width 25 height 25
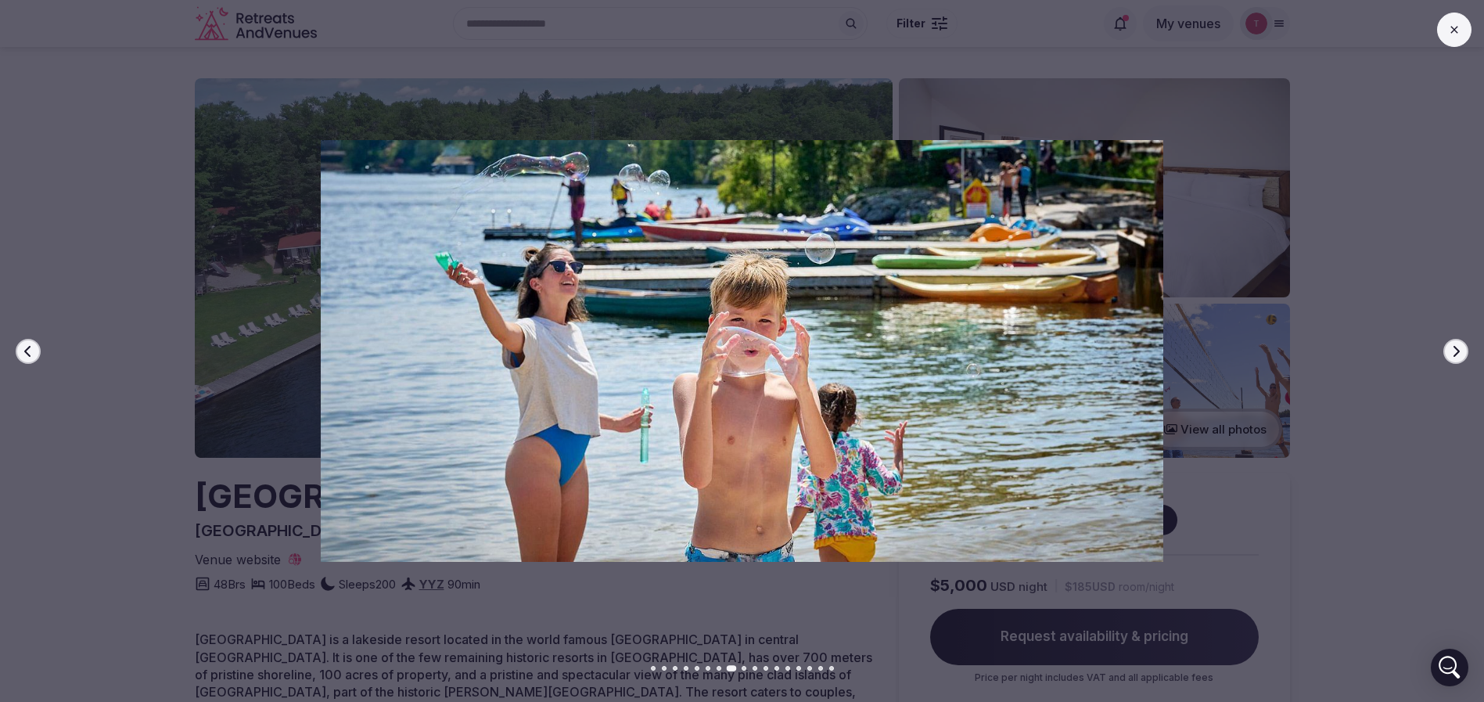
click at [1446, 347] on button "Next slide" at bounding box center [1456, 351] width 25 height 25
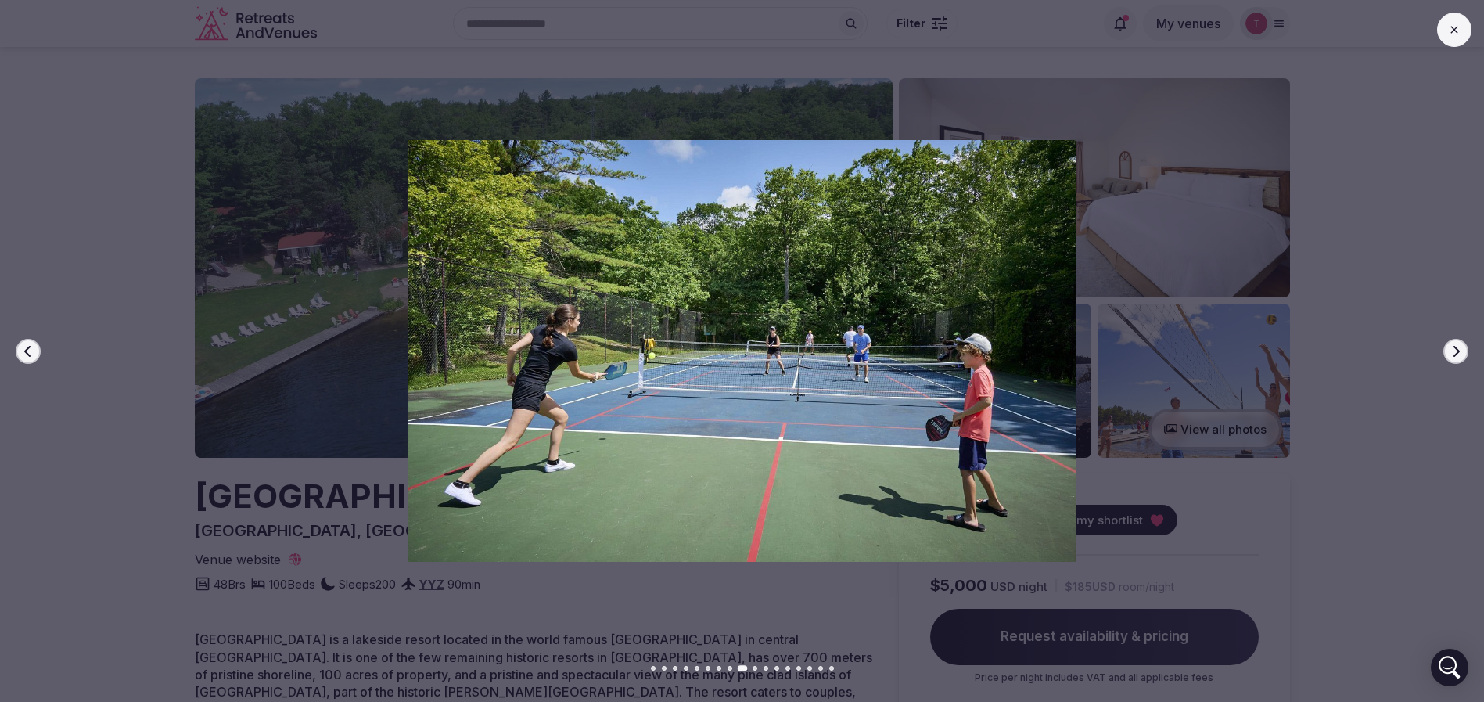
click at [1446, 347] on button "Next slide" at bounding box center [1456, 351] width 25 height 25
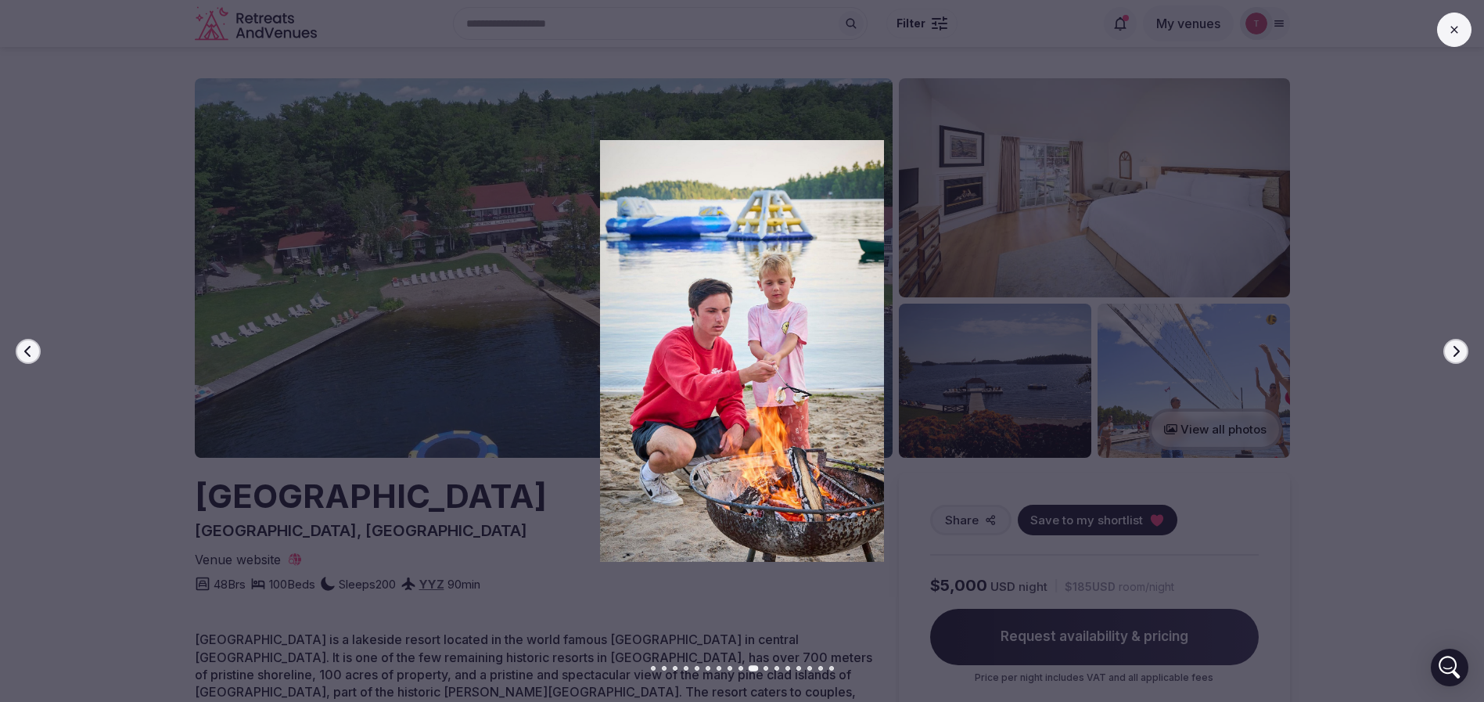
click at [1446, 347] on button "Next slide" at bounding box center [1456, 351] width 25 height 25
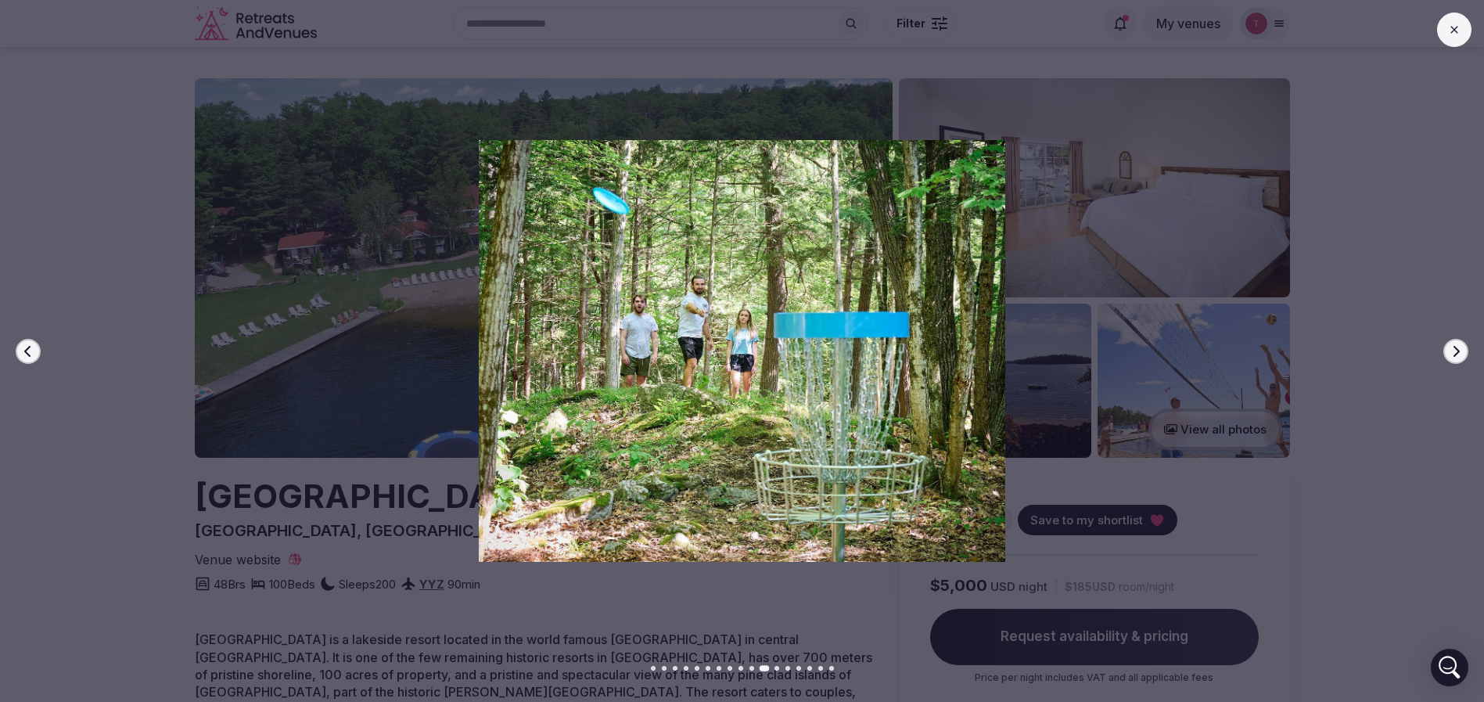
click at [1446, 347] on button "Next slide" at bounding box center [1456, 351] width 25 height 25
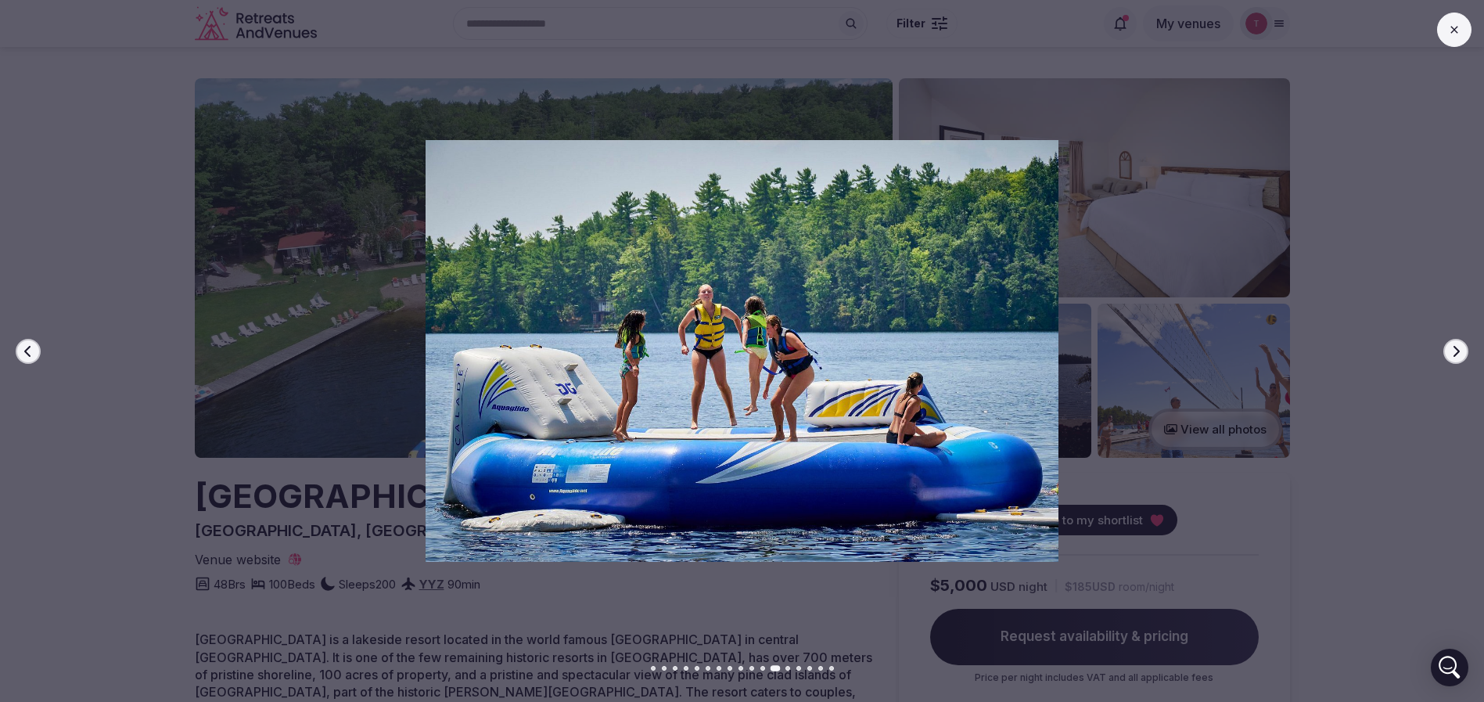
click at [1446, 347] on button "Next slide" at bounding box center [1456, 351] width 25 height 25
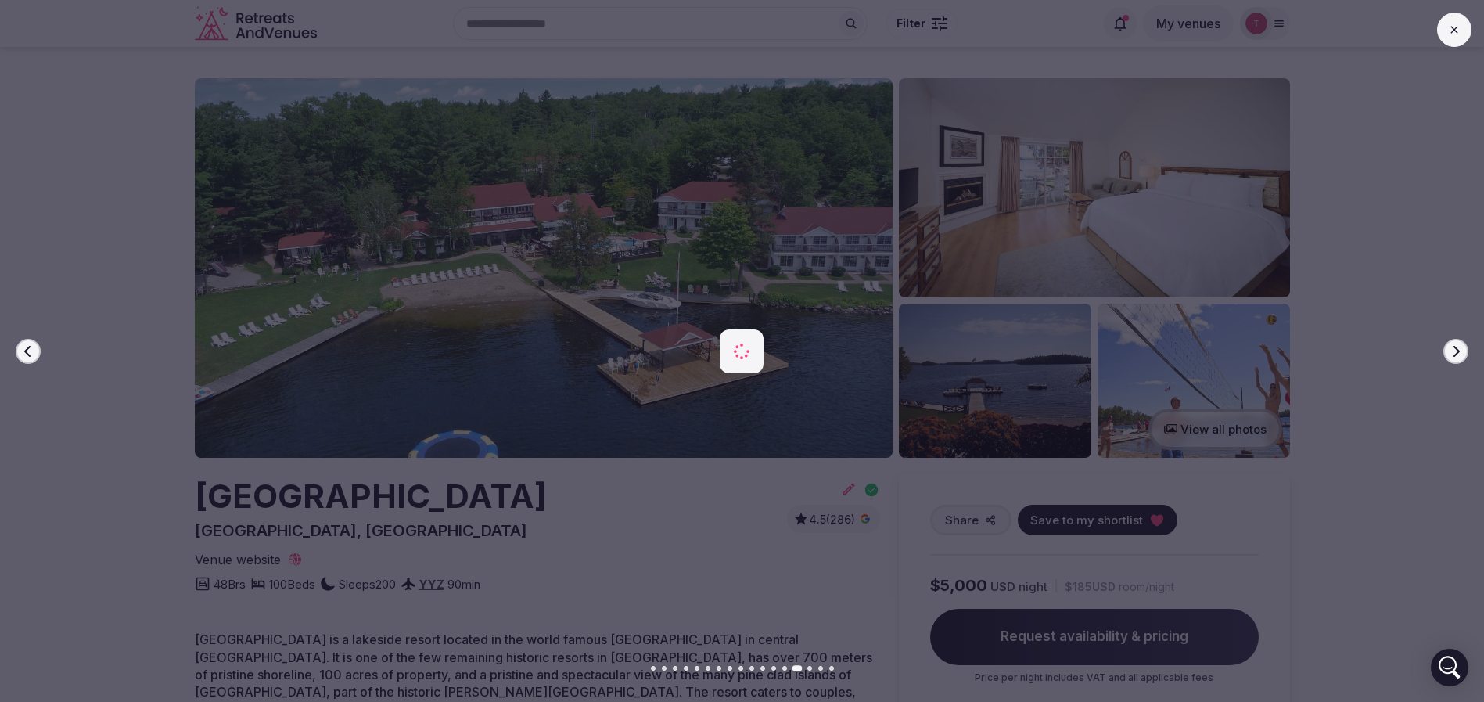
click at [1446, 347] on button "Next slide" at bounding box center [1456, 351] width 25 height 25
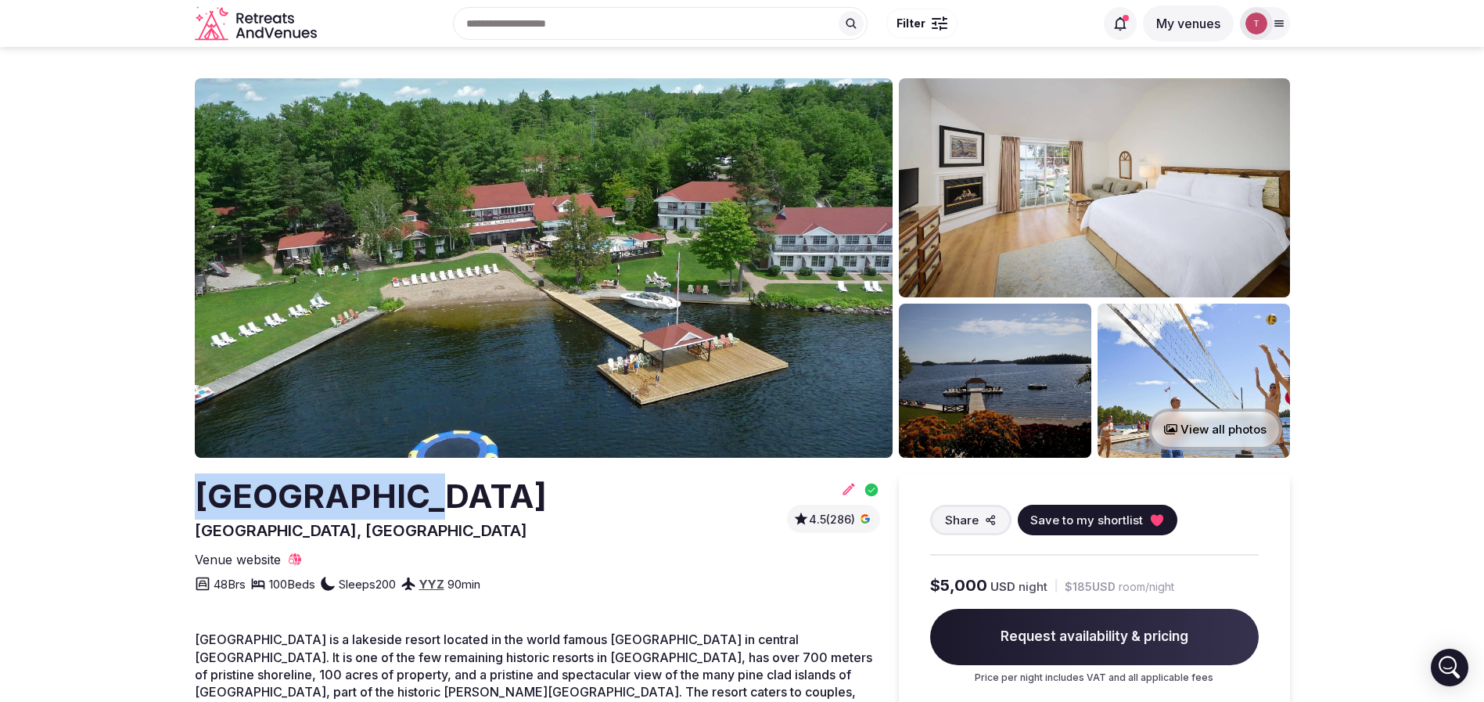
drag, startPoint x: 196, startPoint y: 477, endPoint x: 422, endPoint y: 475, distance: 225.4
click at [422, 475] on div "[GEOGRAPHIC_DATA], [GEOGRAPHIC_DATA] 4.5 (286)" at bounding box center [537, 507] width 685 height 68
